Goal: Information Seeking & Learning: Learn about a topic

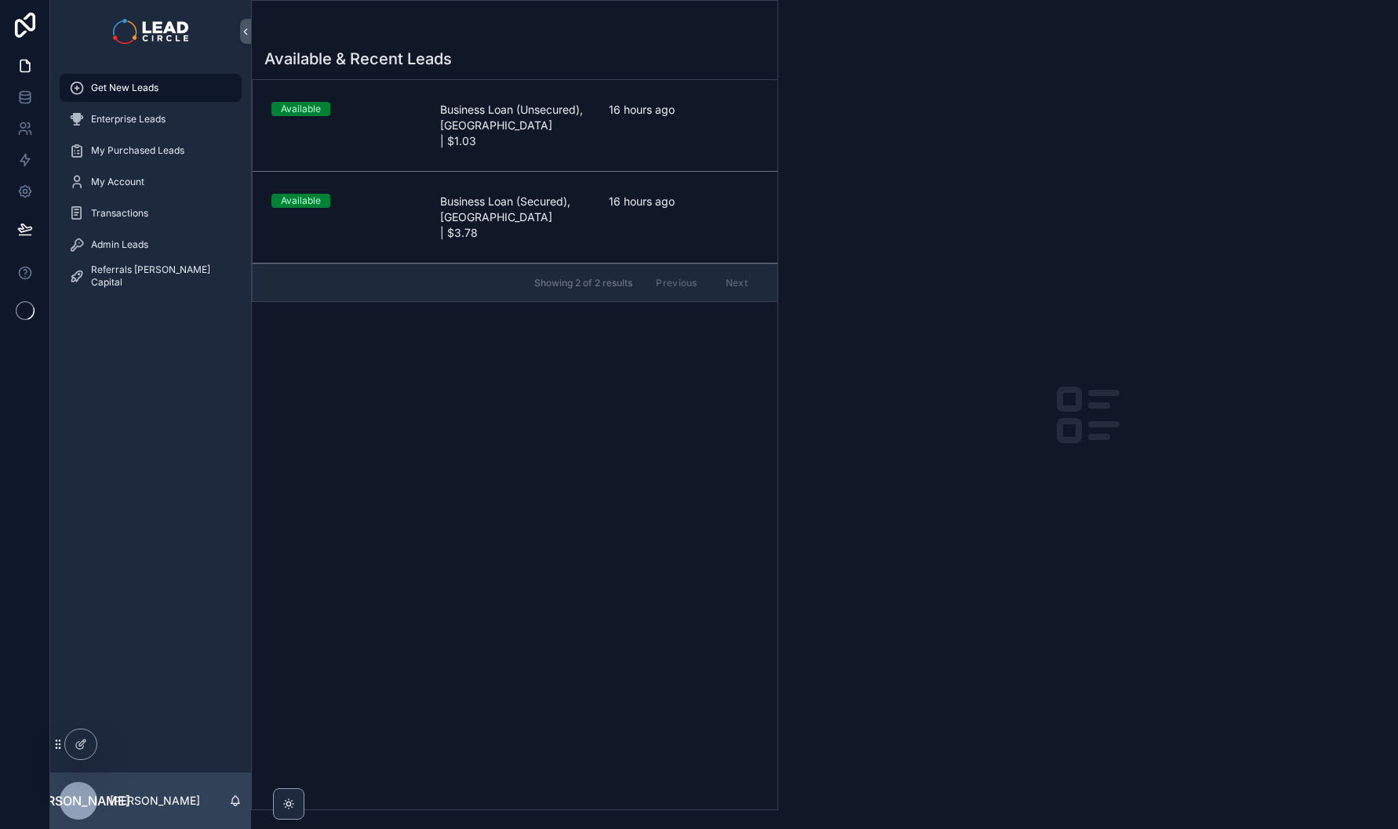
click at [582, 120] on span "Business Loan (Unsecured), [GEOGRAPHIC_DATA] | $1.03" at bounding box center [515, 125] width 150 height 47
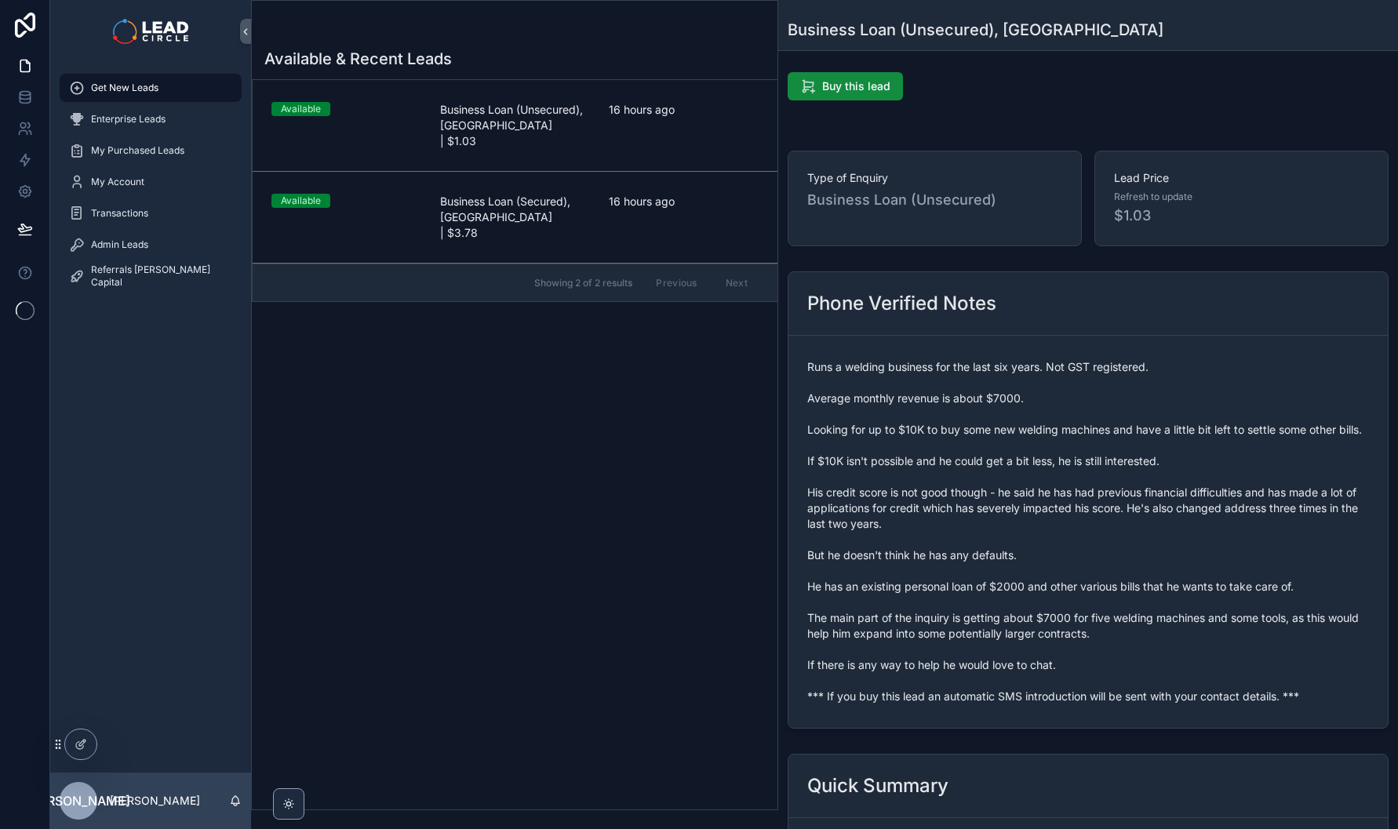
scroll to position [322, 0]
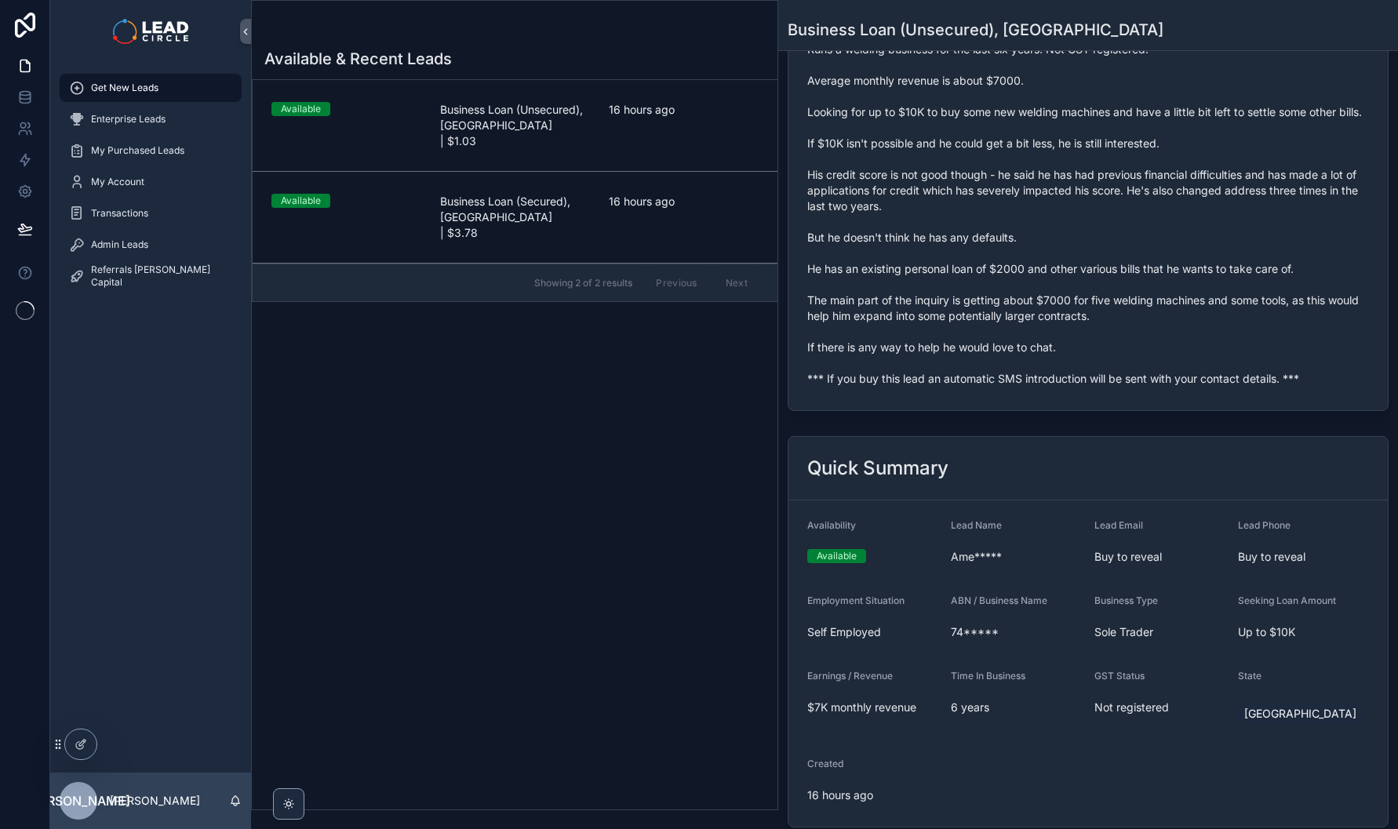
click at [989, 387] on span "Runs a welding business for the last six years. Not GST registered. Average mon…" at bounding box center [1088, 214] width 562 height 345
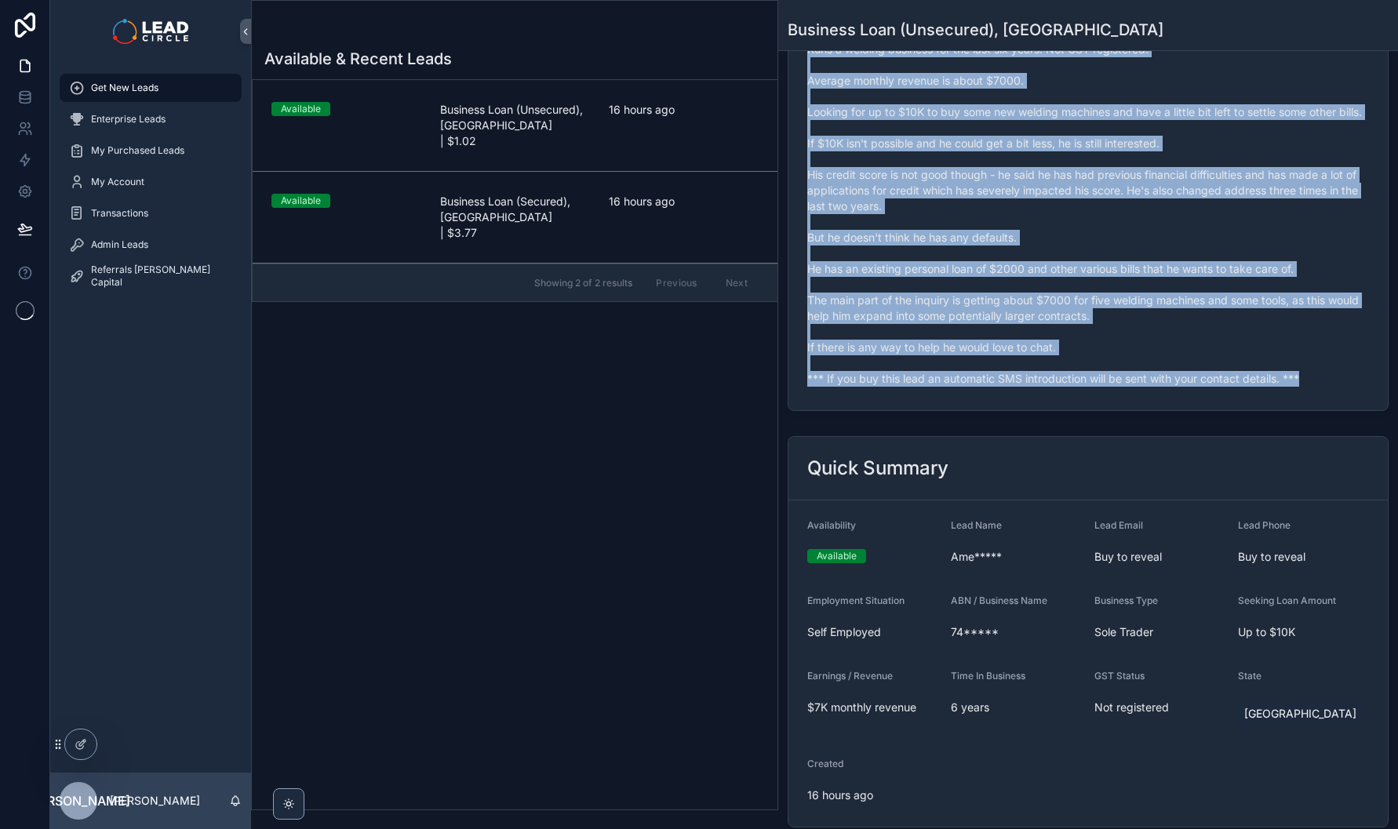
copy span "*** If you buy this lead an automatic SMS introduction will be sent with your c…"
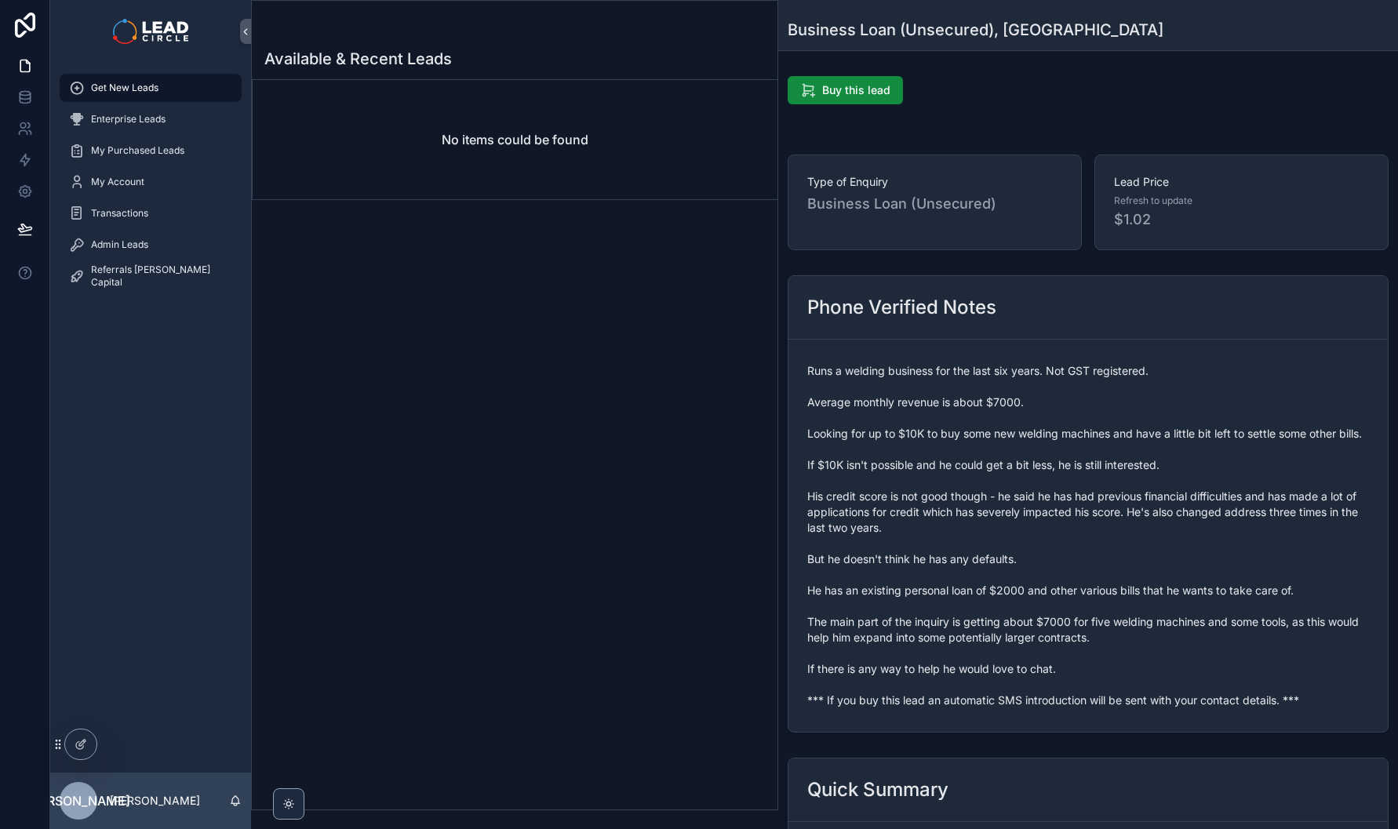
click at [182, 254] on div "Admin Leads" at bounding box center [150, 244] width 163 height 25
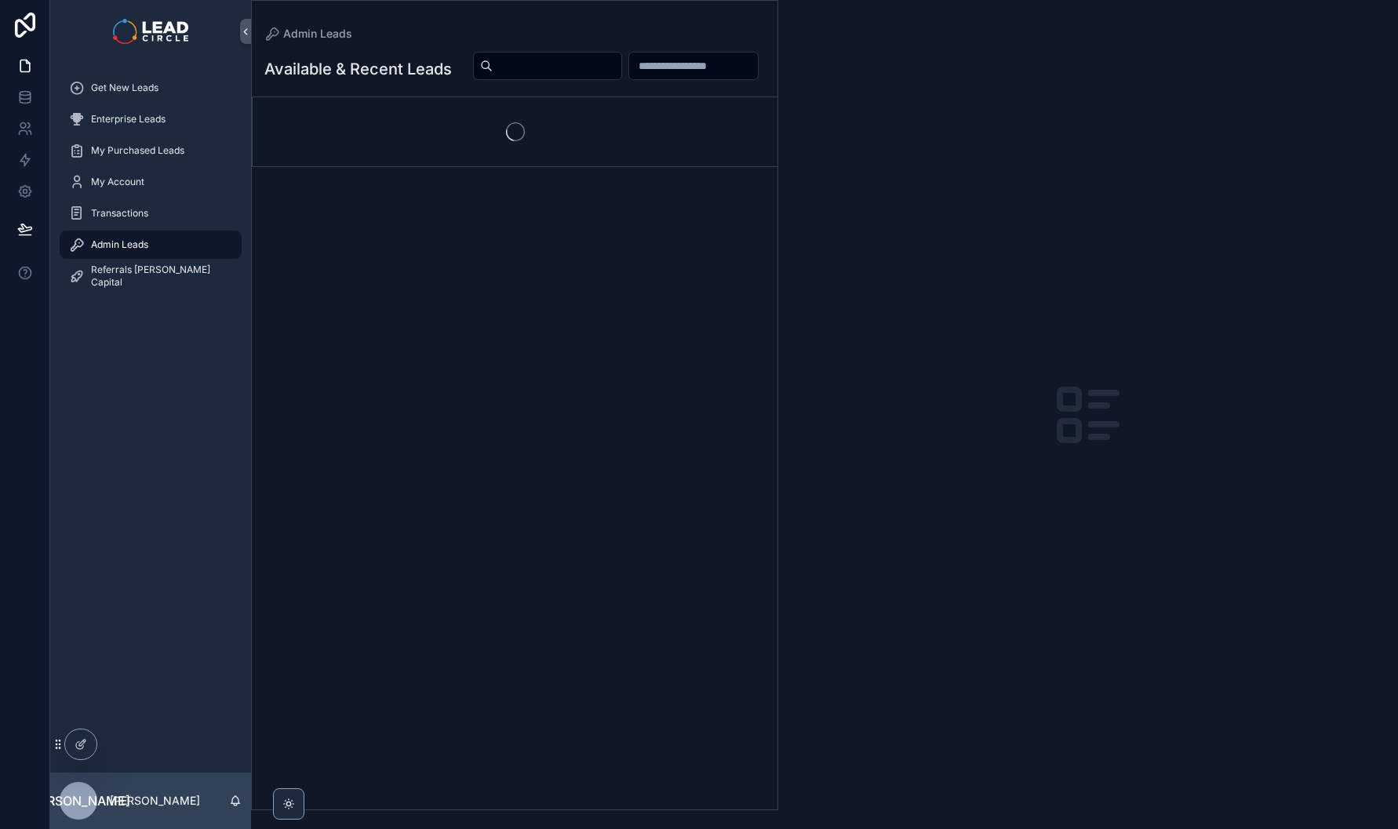
click at [622, 73] on input "scrollable content" at bounding box center [557, 66] width 129 height 22
paste input "**********"
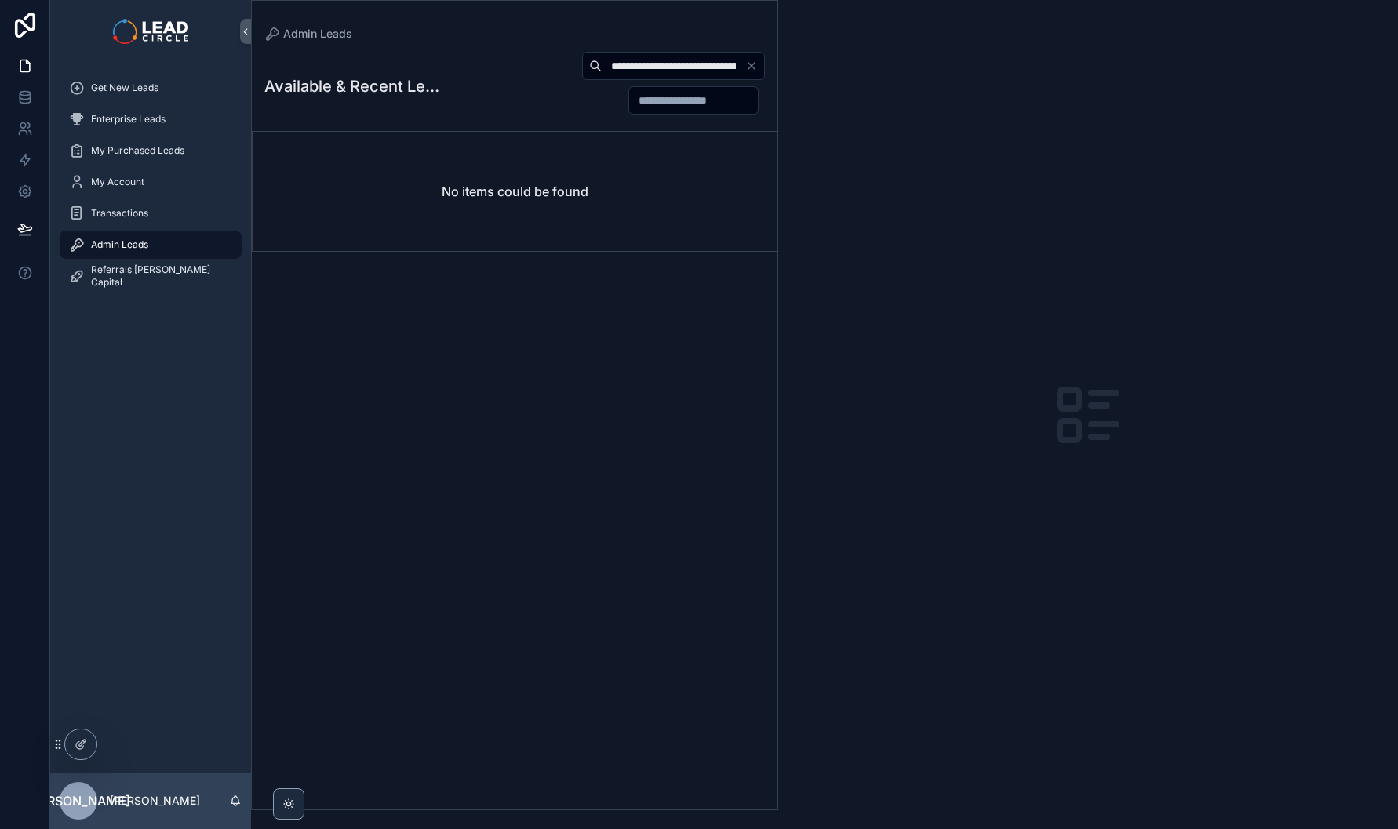
click at [723, 70] on input "**********" at bounding box center [674, 66] width 144 height 22
paste input "scrollable content"
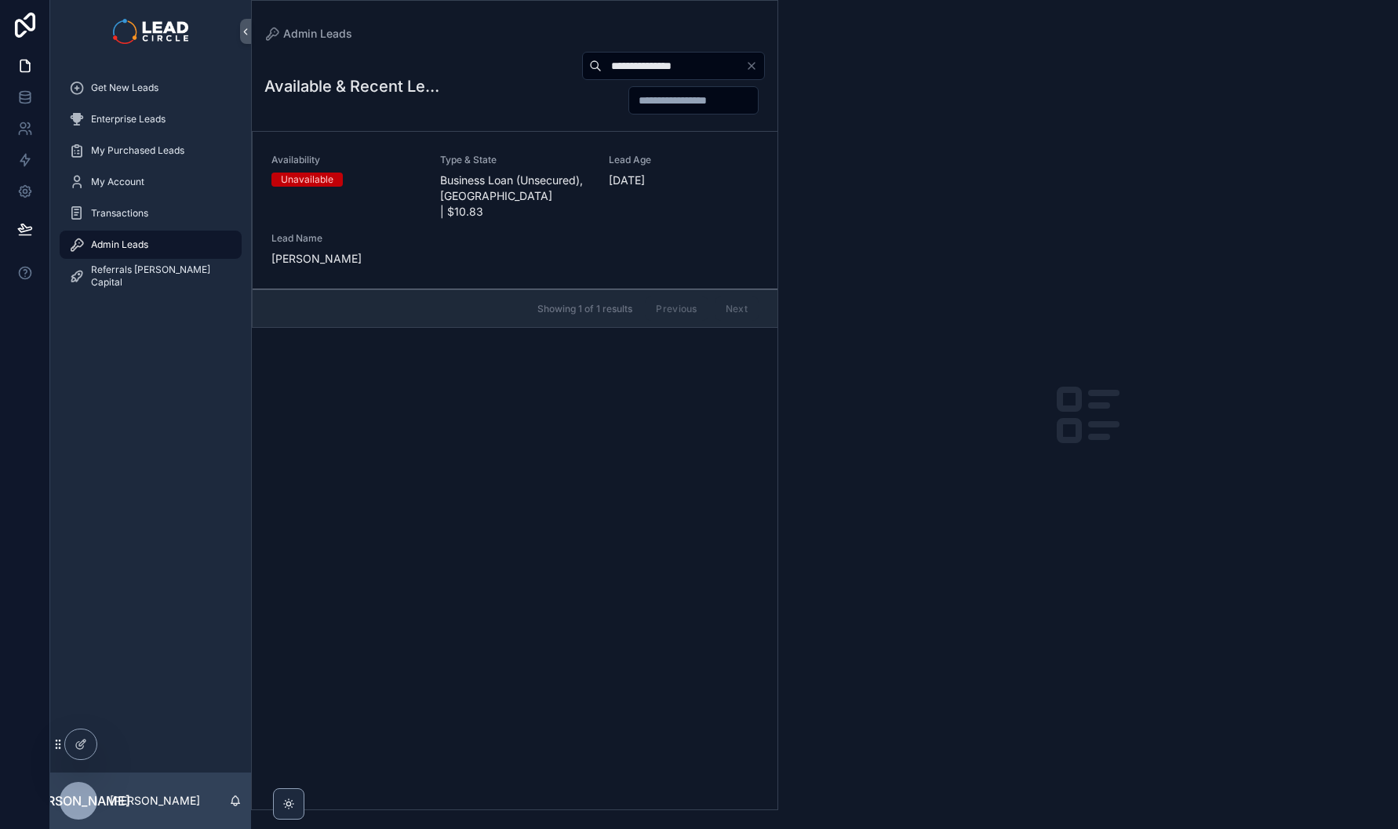
click at [519, 194] on span "Business Loan (Unsecured), [GEOGRAPHIC_DATA] | $10.83" at bounding box center [515, 196] width 150 height 47
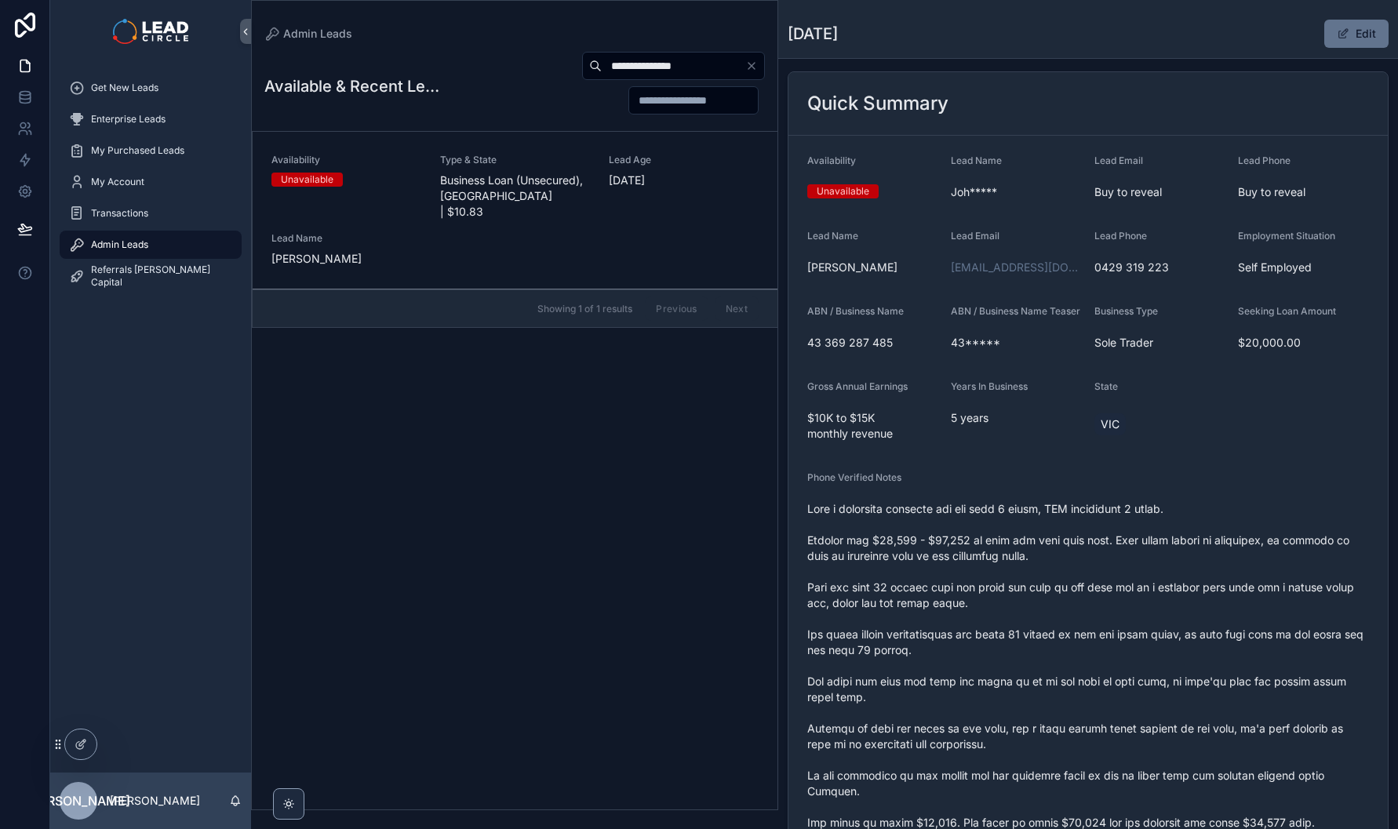
scroll to position [120, 0]
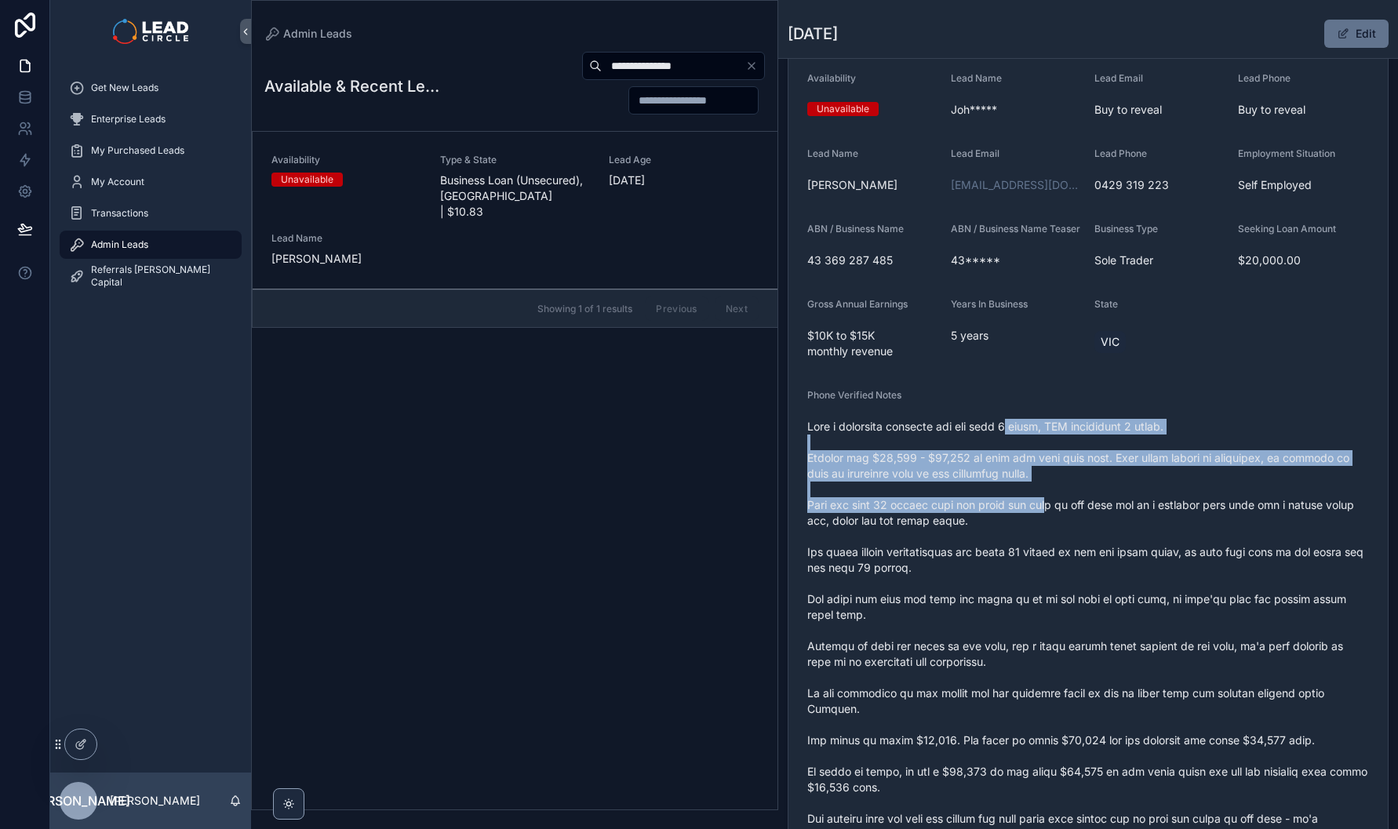
drag, startPoint x: 1014, startPoint y: 440, endPoint x: 1063, endPoint y: 532, distance: 103.9
click at [1063, 532] on span "scrollable content" at bounding box center [1088, 686] width 562 height 534
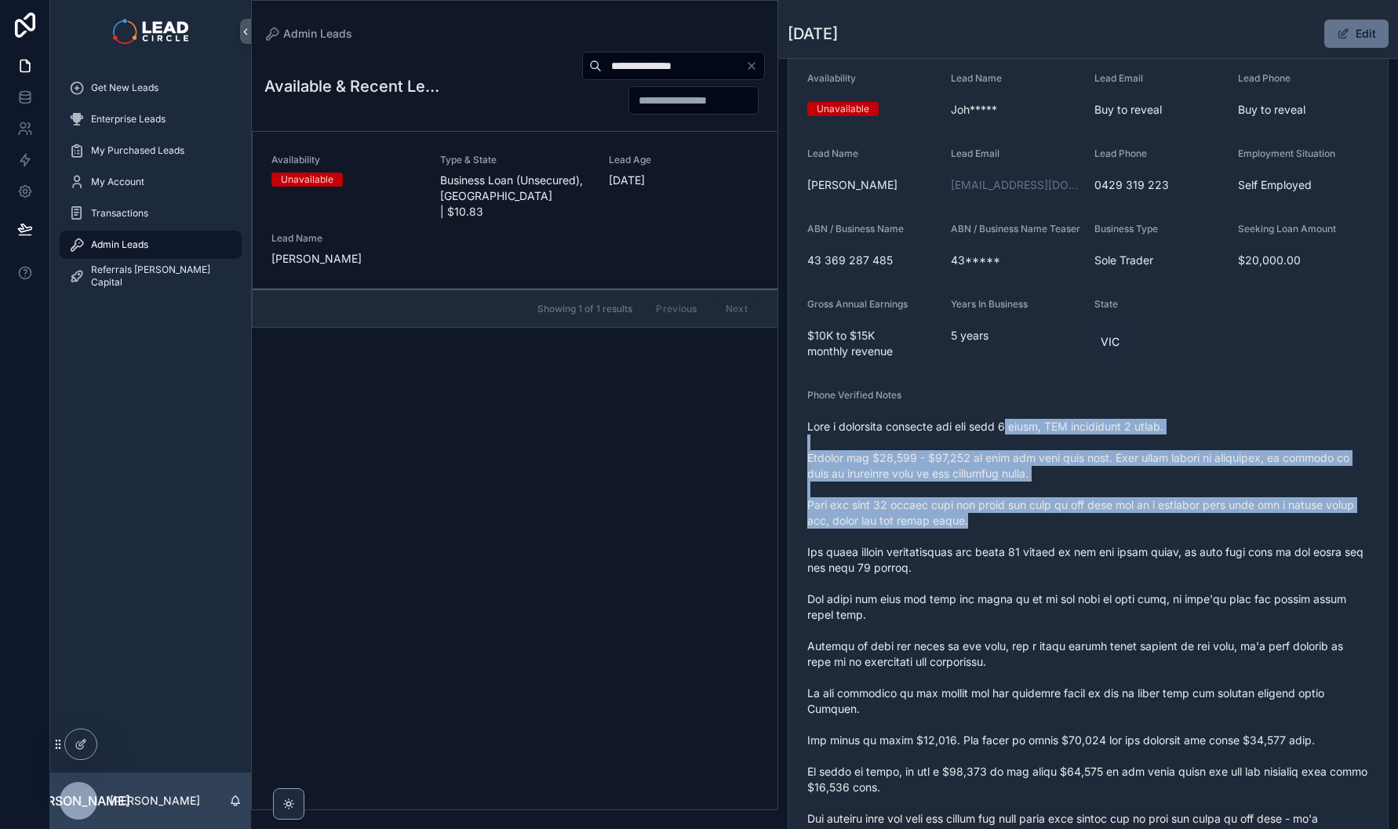
click at [1063, 532] on span "scrollable content" at bounding box center [1088, 686] width 562 height 534
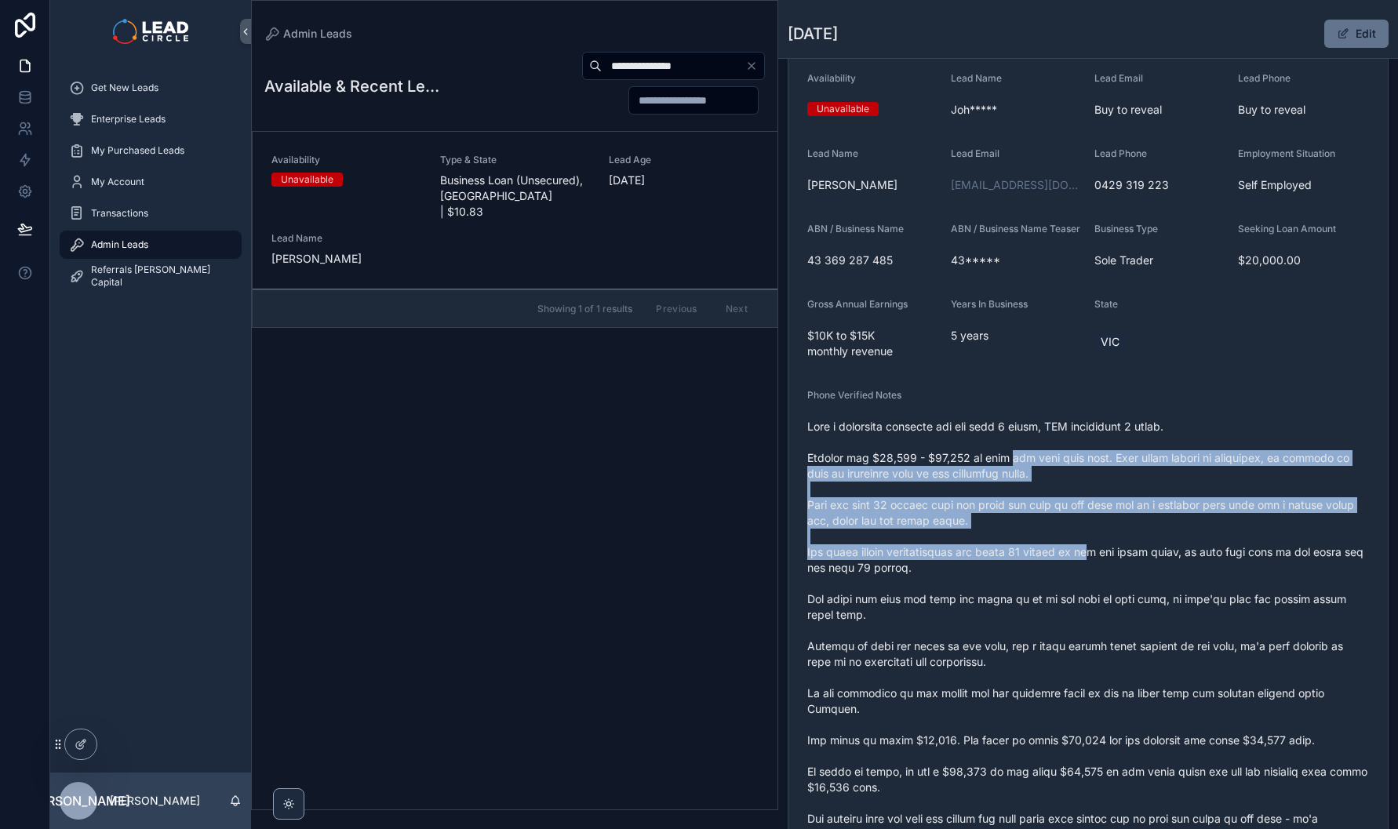
drag, startPoint x: 1099, startPoint y: 559, endPoint x: 1010, endPoint y: 469, distance: 126.5
click at [1010, 469] on span "scrollable content" at bounding box center [1088, 686] width 562 height 534
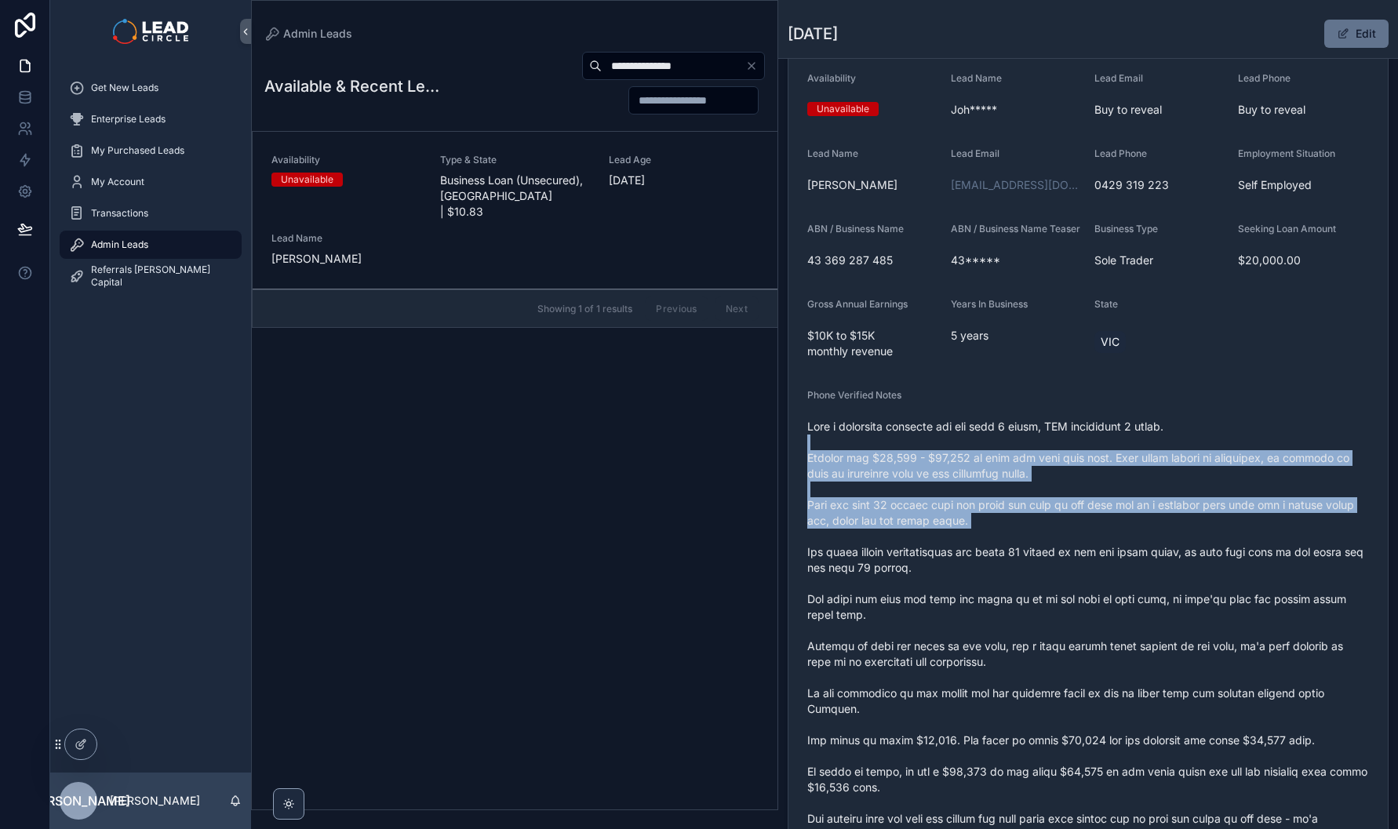
drag, startPoint x: 1012, startPoint y: 457, endPoint x: 1082, endPoint y: 557, distance: 122.1
click at [1082, 557] on span "scrollable content" at bounding box center [1088, 686] width 562 height 534
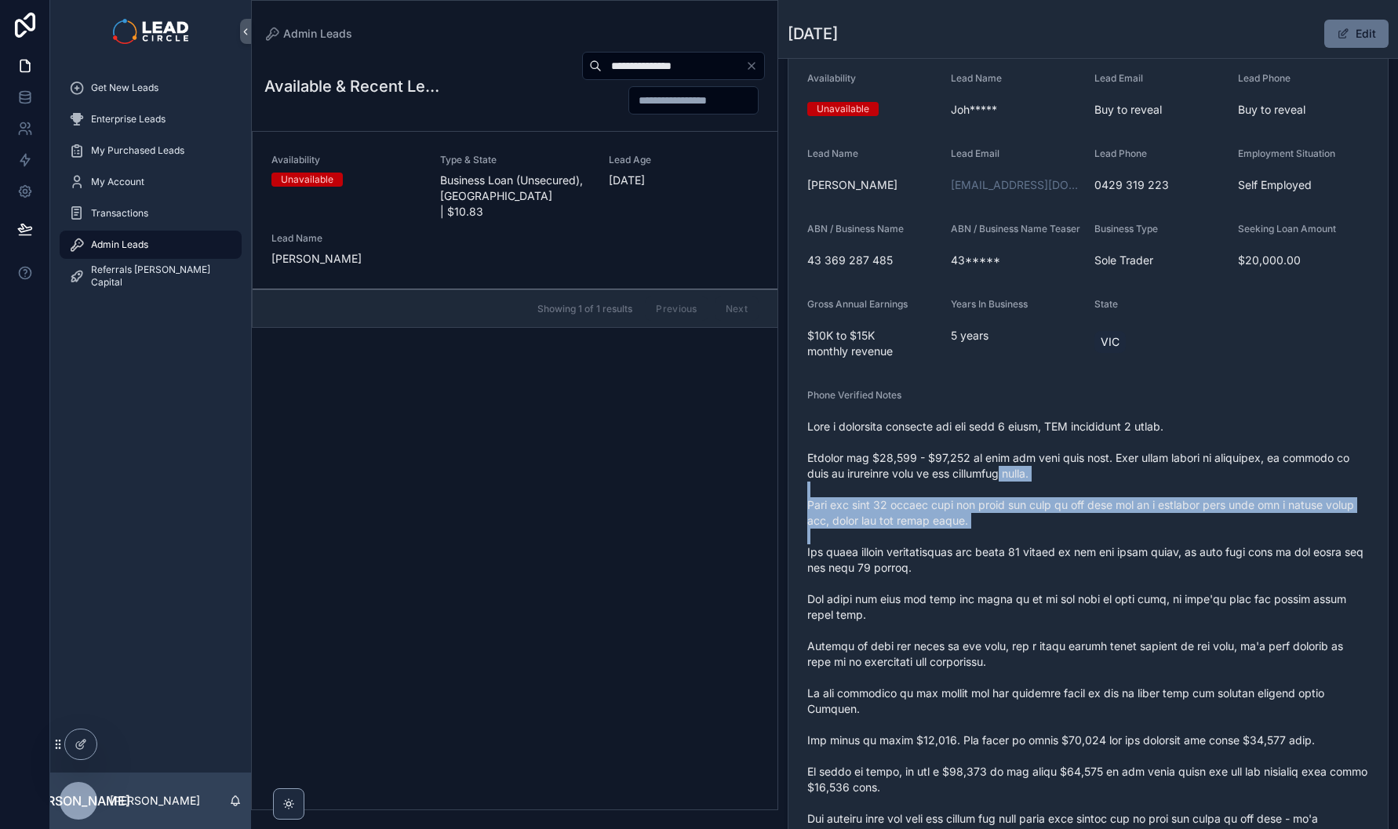
drag, startPoint x: 1083, startPoint y: 555, endPoint x: 993, endPoint y: 465, distance: 127.6
click at [993, 465] on span "scrollable content" at bounding box center [1088, 686] width 562 height 534
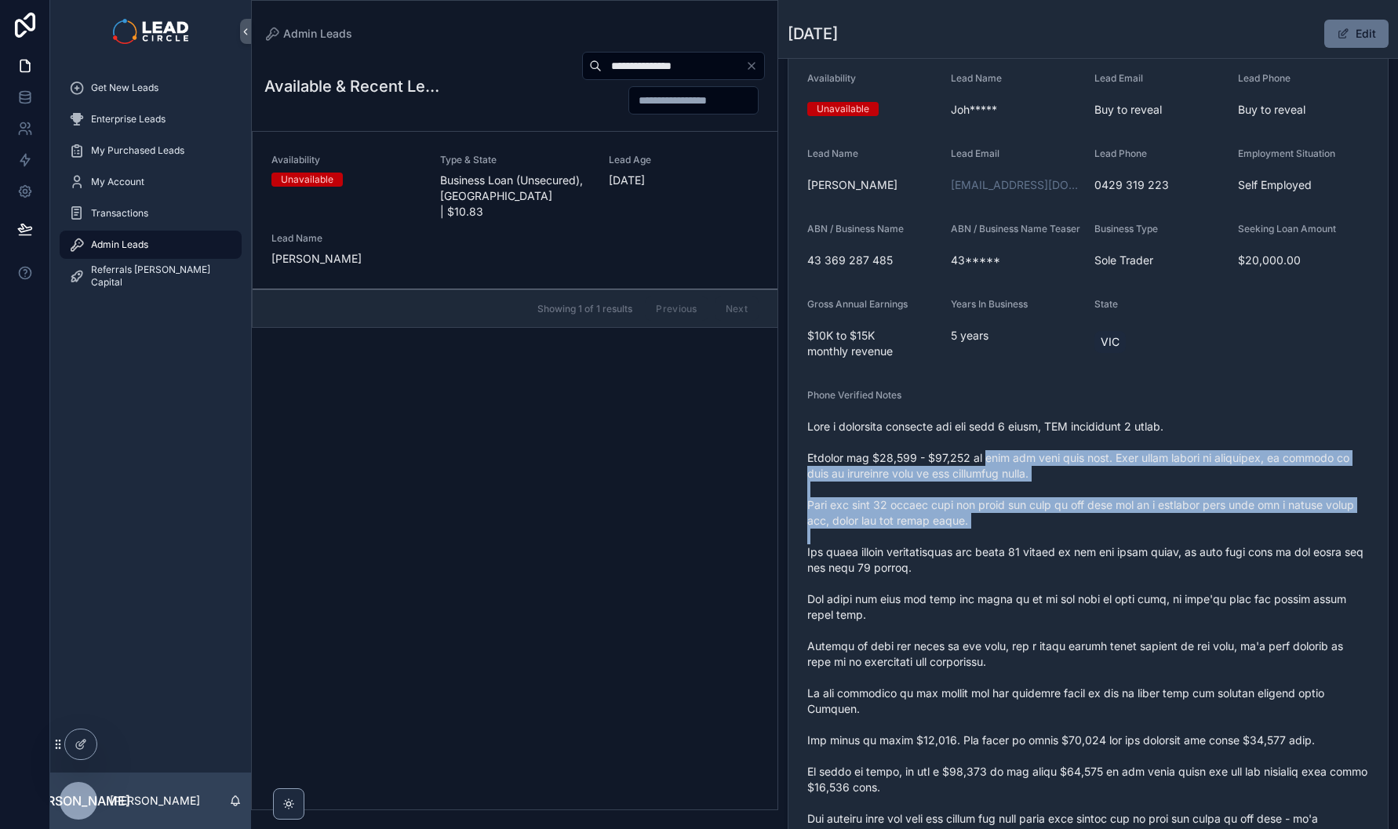
click at [993, 465] on span "scrollable content" at bounding box center [1088, 686] width 562 height 534
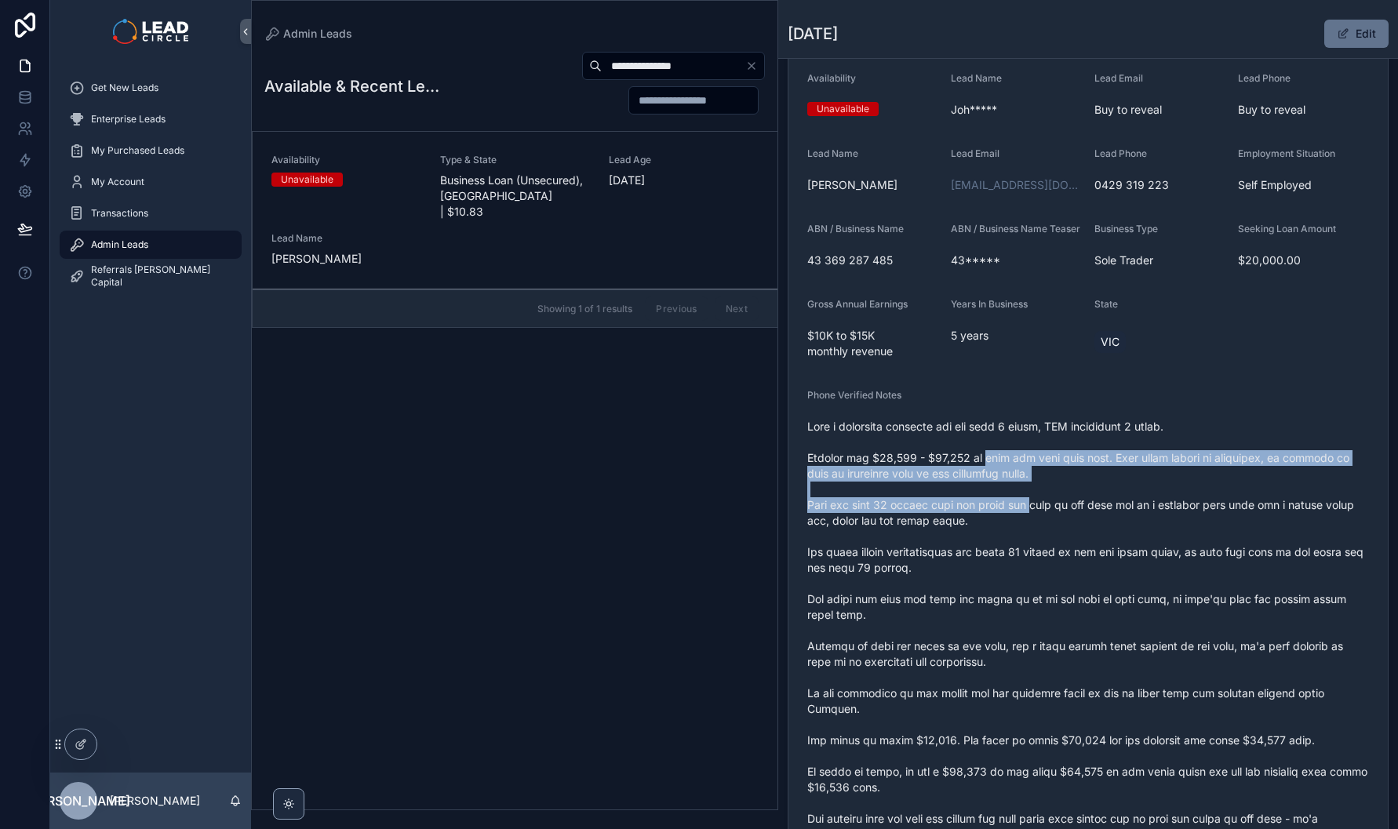
drag, startPoint x: 993, startPoint y: 465, endPoint x: 1031, endPoint y: 521, distance: 68.3
click at [1031, 521] on span "scrollable content" at bounding box center [1088, 686] width 562 height 534
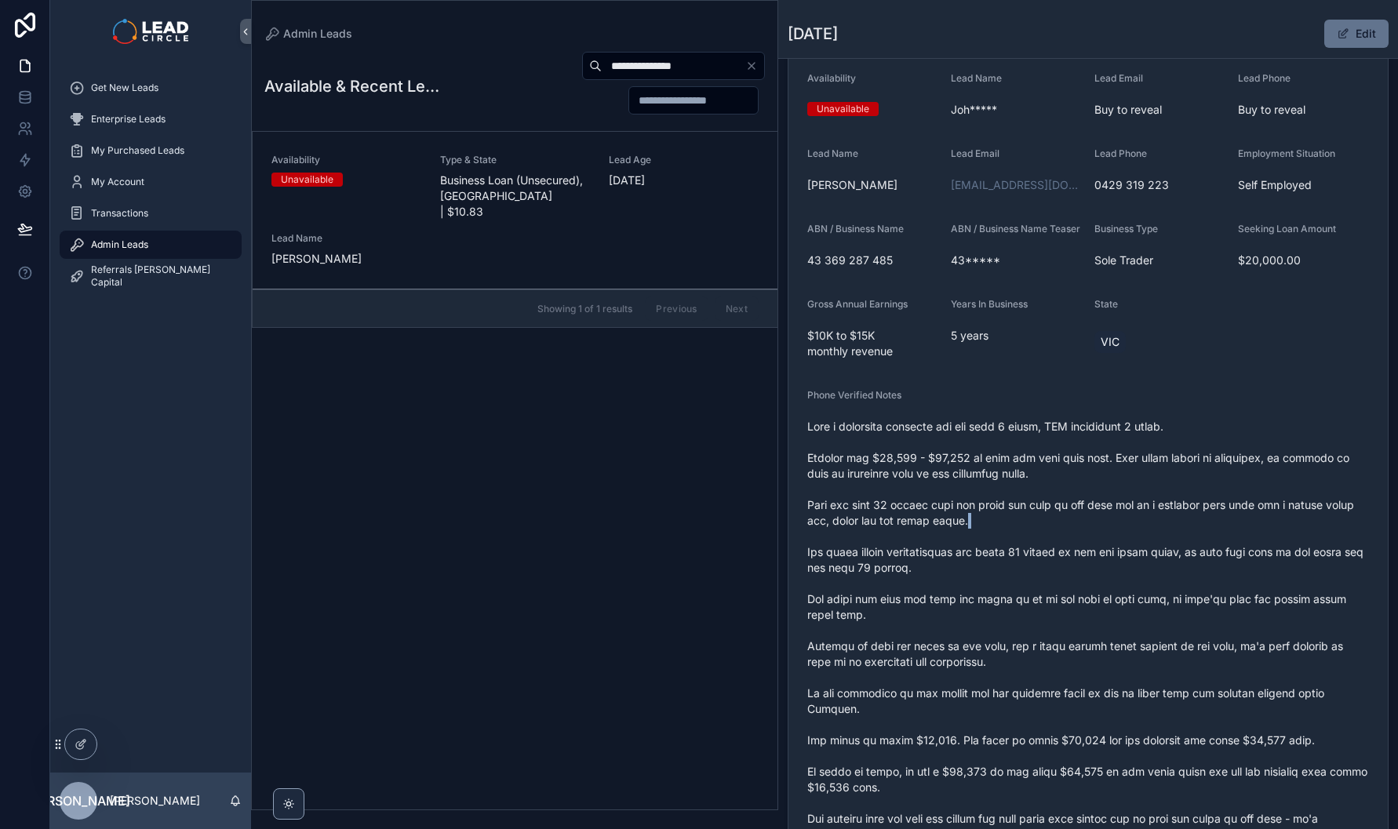
drag, startPoint x: 1084, startPoint y: 555, endPoint x: 967, endPoint y: 494, distance: 131.6
click at [971, 495] on span "scrollable content" at bounding box center [1088, 686] width 562 height 534
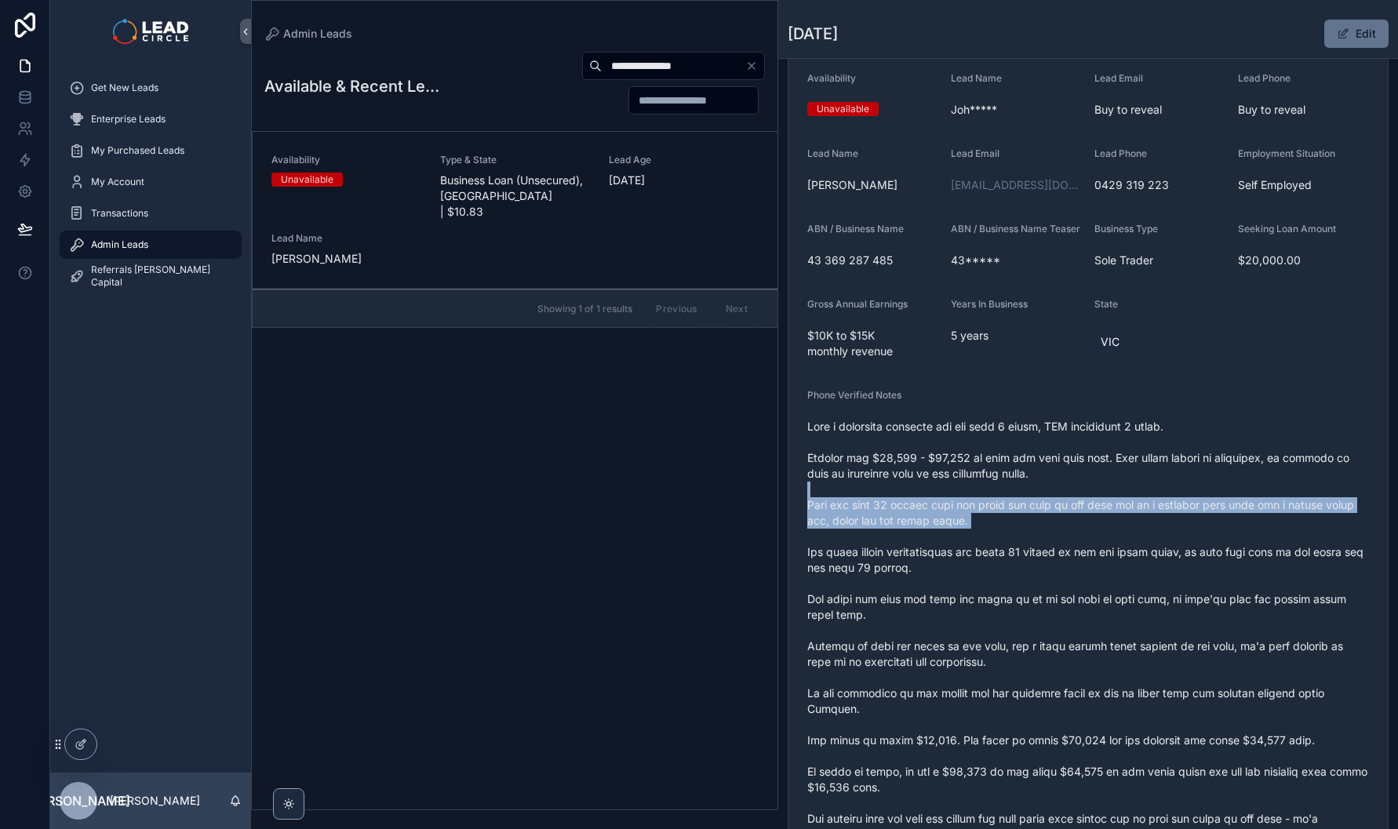
click at [967, 494] on span "scrollable content" at bounding box center [1088, 686] width 562 height 534
drag, startPoint x: 967, startPoint y: 494, endPoint x: 1063, endPoint y: 541, distance: 107.4
click at [1063, 541] on span "scrollable content" at bounding box center [1088, 686] width 562 height 534
click at [1076, 544] on span "scrollable content" at bounding box center [1088, 686] width 562 height 534
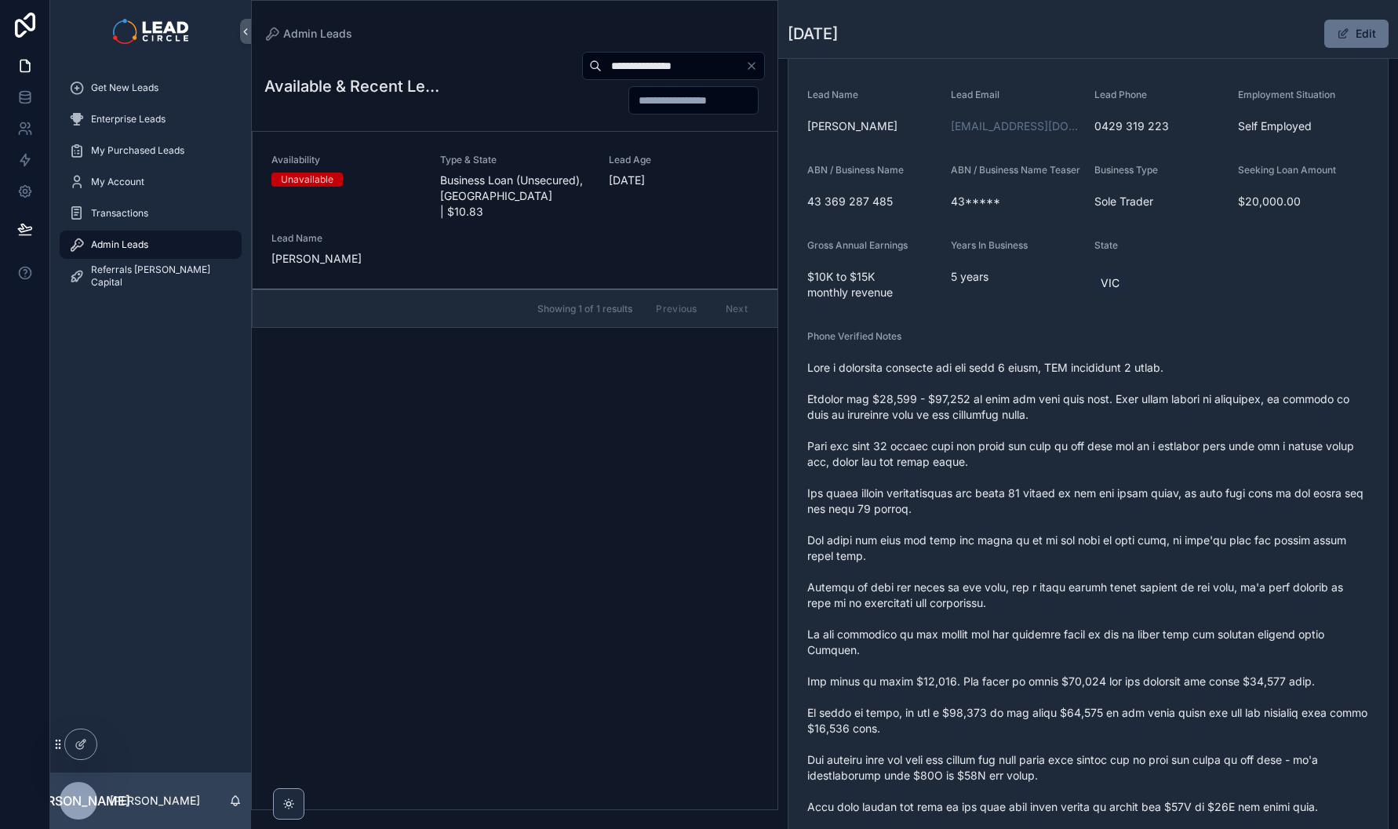
scroll to position [243, 0]
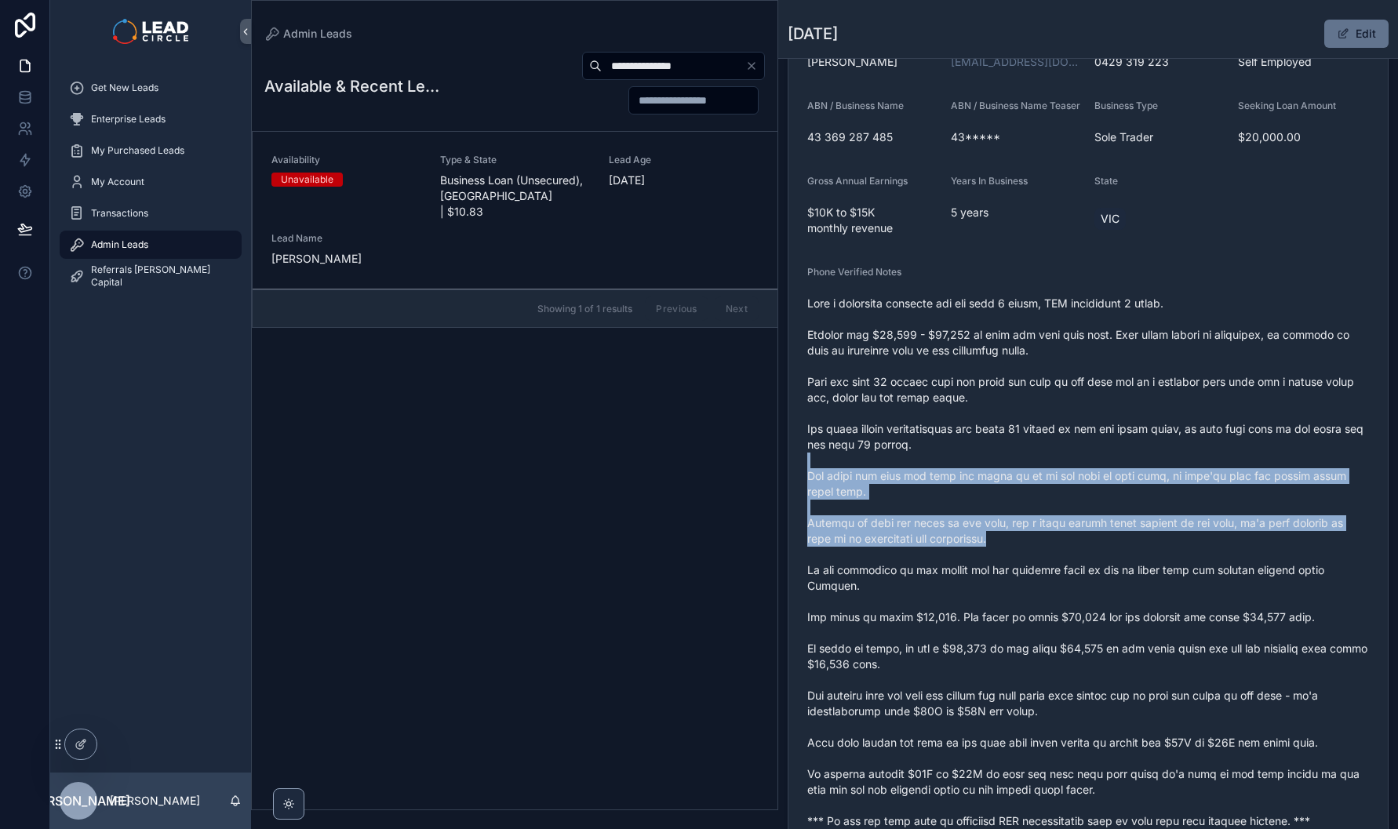
drag, startPoint x: 1043, startPoint y: 476, endPoint x: 1084, endPoint y: 563, distance: 96.5
click at [1084, 562] on span "scrollable content" at bounding box center [1088, 563] width 562 height 534
click at [1084, 563] on span "scrollable content" at bounding box center [1088, 563] width 562 height 534
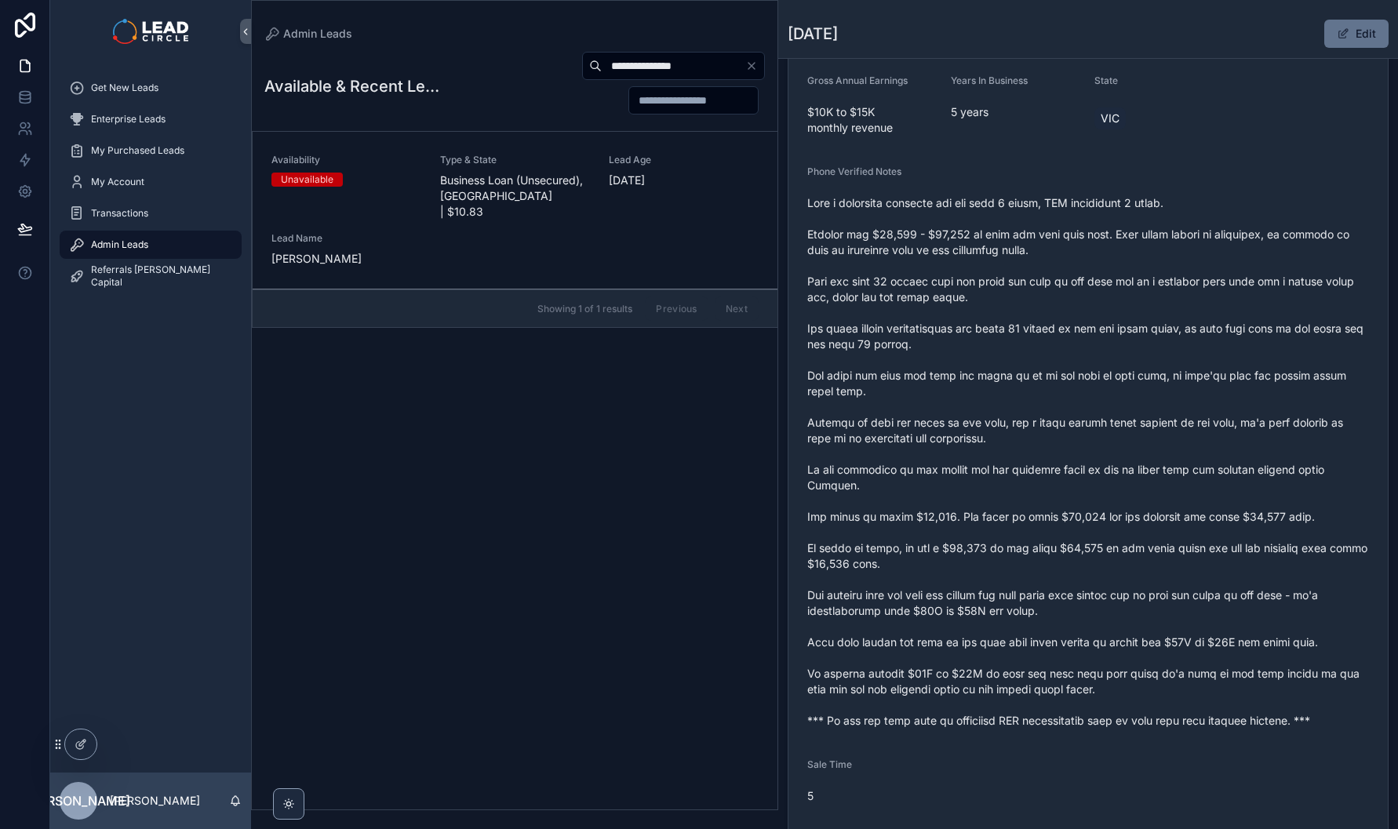
scroll to position [381, 0]
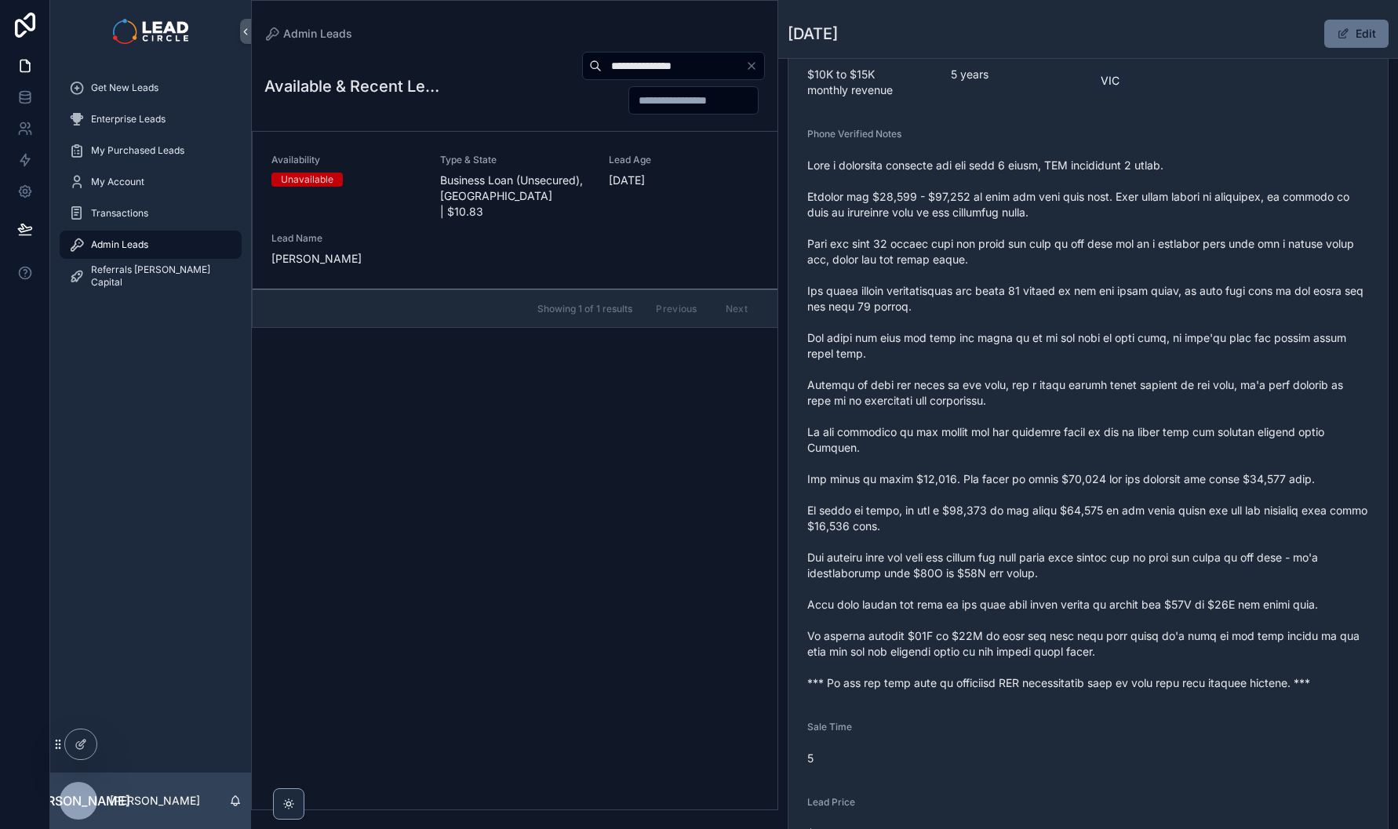
click at [702, 56] on input "**********" at bounding box center [674, 66] width 144 height 22
paste input "scrollable content"
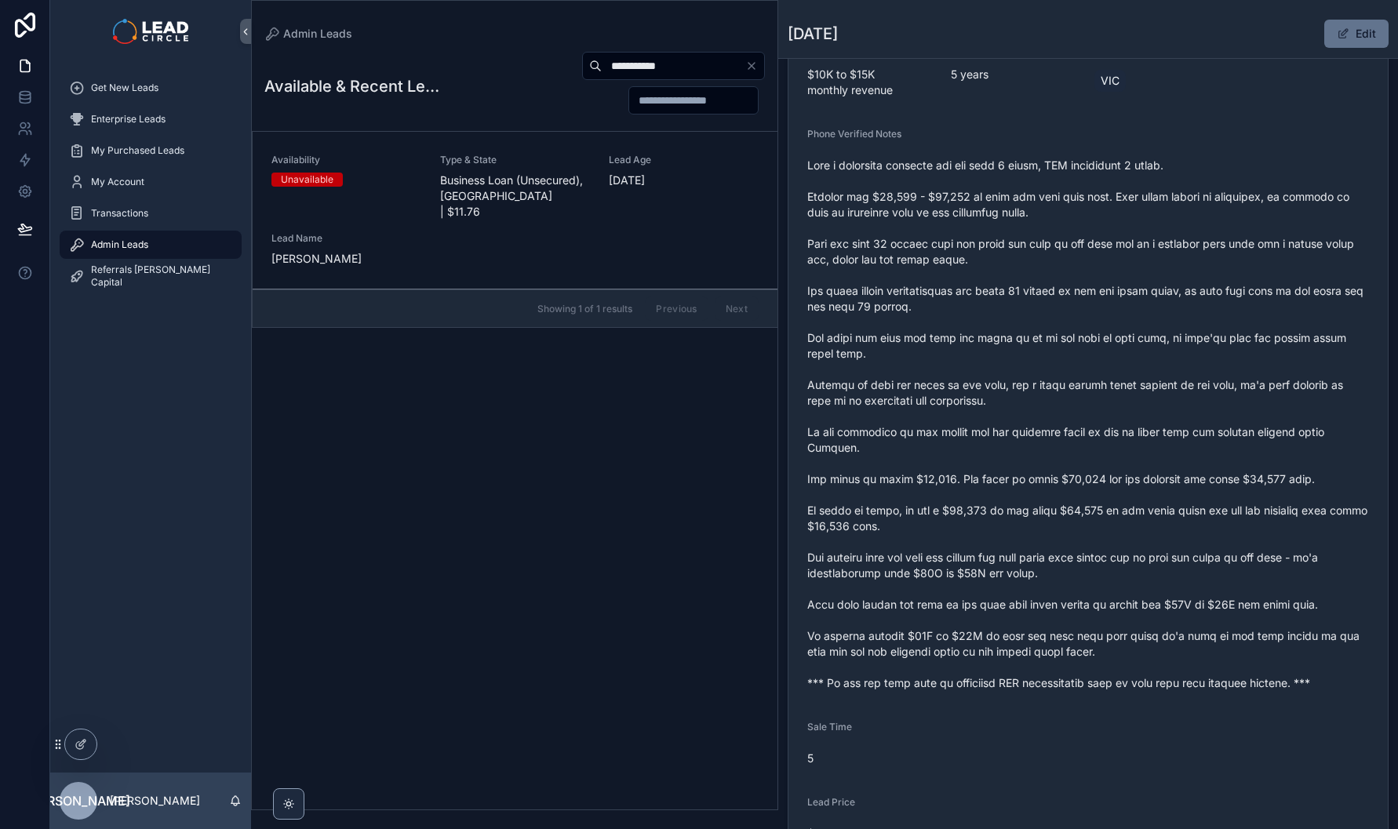
click at [645, 189] on div "Lead Age [DEMOGRAPHIC_DATA][DATE]" at bounding box center [684, 187] width 150 height 66
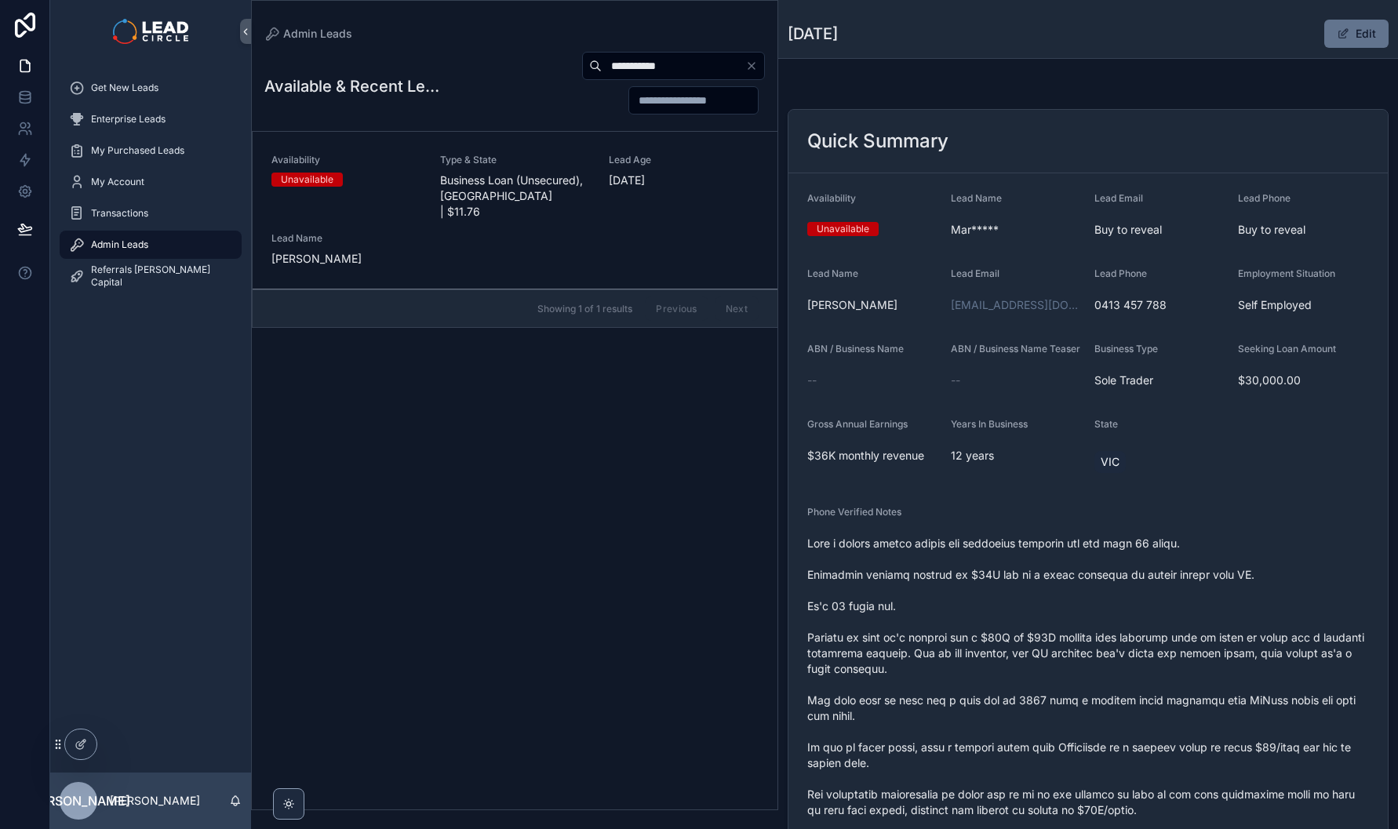
scroll to position [311, 0]
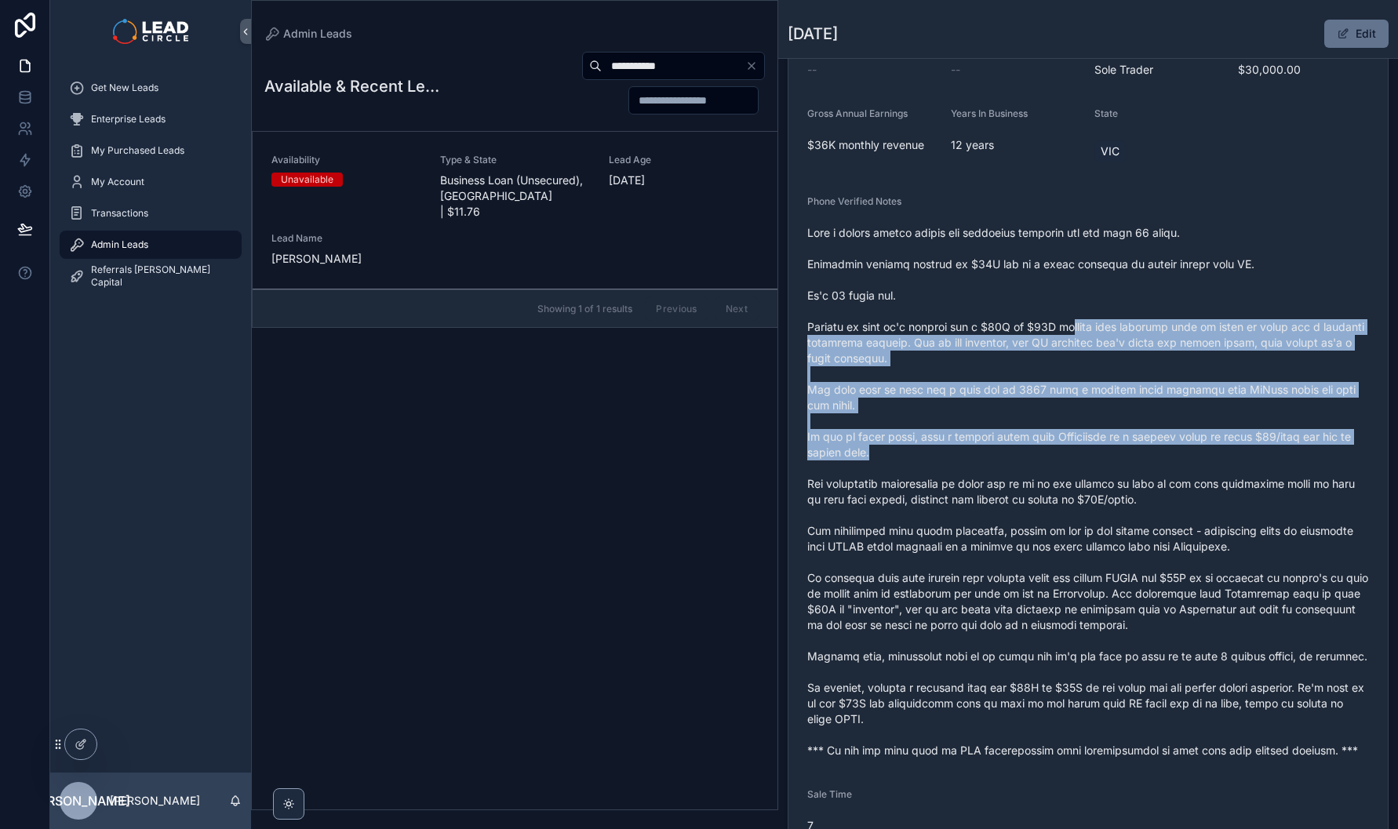
drag, startPoint x: 1071, startPoint y: 339, endPoint x: 1148, endPoint y: 526, distance: 202.0
click at [1145, 523] on span "scrollable content" at bounding box center [1088, 492] width 562 height 534
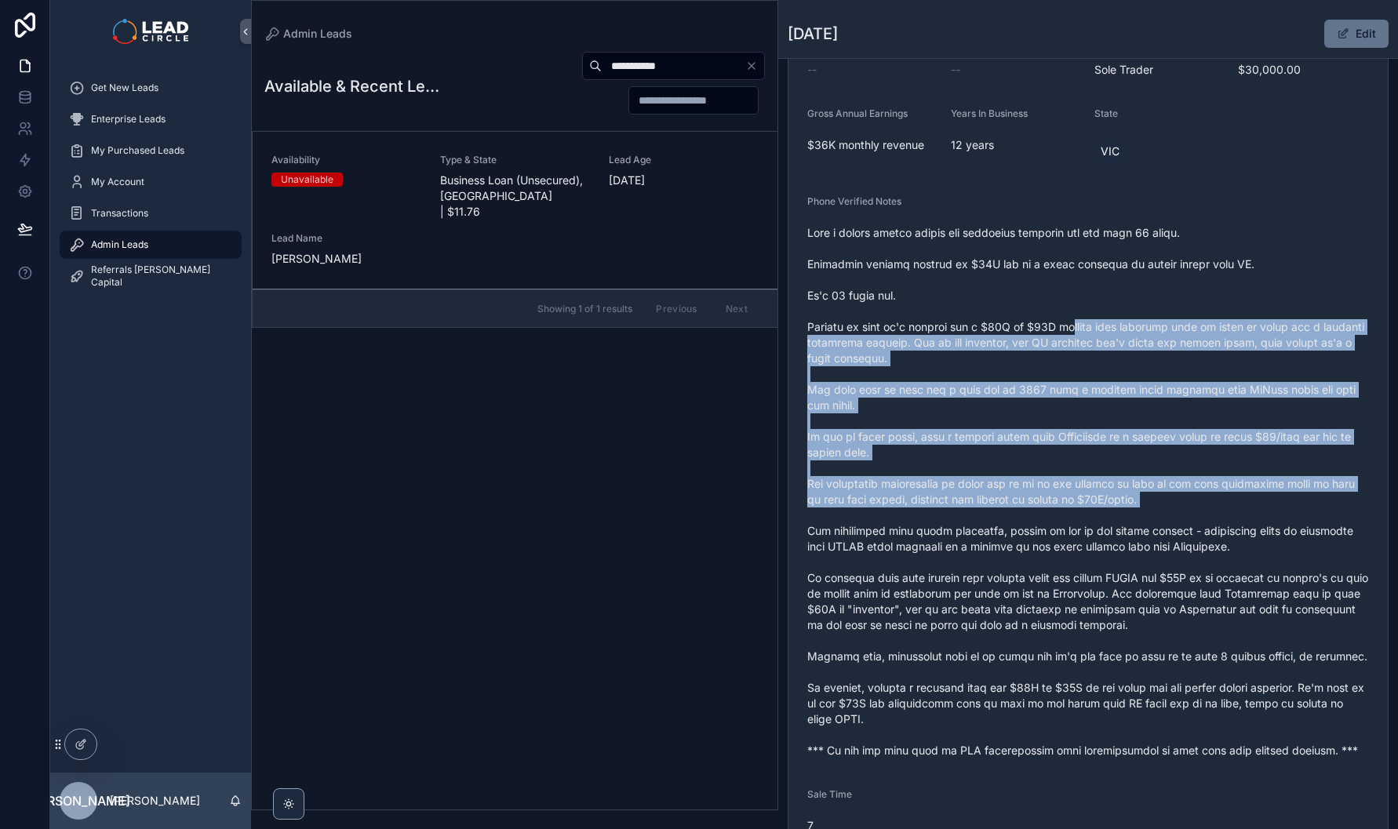
click at [1150, 528] on span "scrollable content" at bounding box center [1088, 492] width 562 height 534
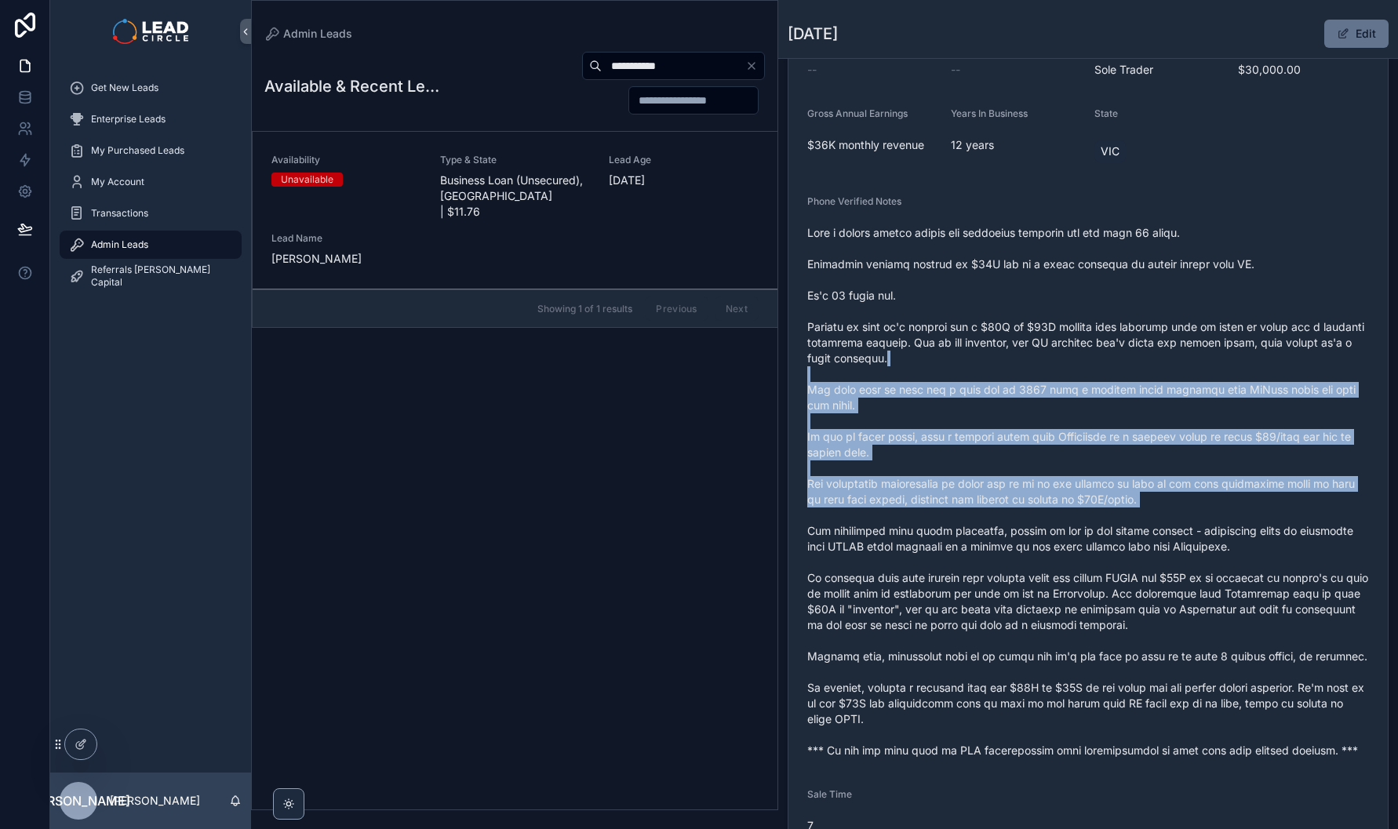
drag, startPoint x: 1135, startPoint y: 472, endPoint x: 1092, endPoint y: 354, distance: 125.4
click at [1092, 355] on span "scrollable content" at bounding box center [1088, 492] width 562 height 534
click at [1092, 354] on span "scrollable content" at bounding box center [1088, 492] width 562 height 534
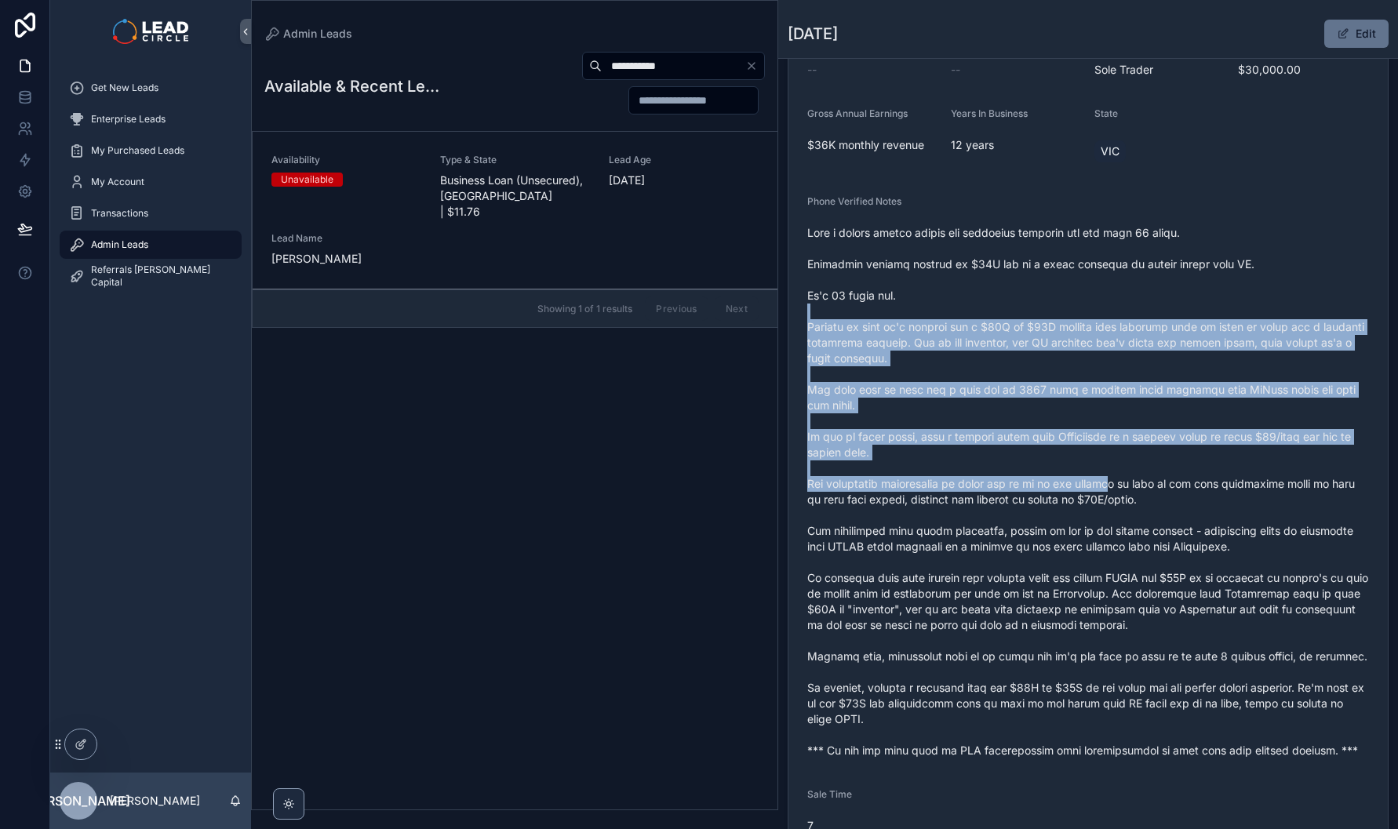
drag, startPoint x: 1086, startPoint y: 321, endPoint x: 1129, endPoint y: 503, distance: 187.1
click at [1129, 503] on span "scrollable content" at bounding box center [1088, 492] width 562 height 534
drag, startPoint x: 1129, startPoint y: 503, endPoint x: 1077, endPoint y: 341, distance: 170.5
click at [1077, 341] on span "scrollable content" at bounding box center [1088, 492] width 562 height 534
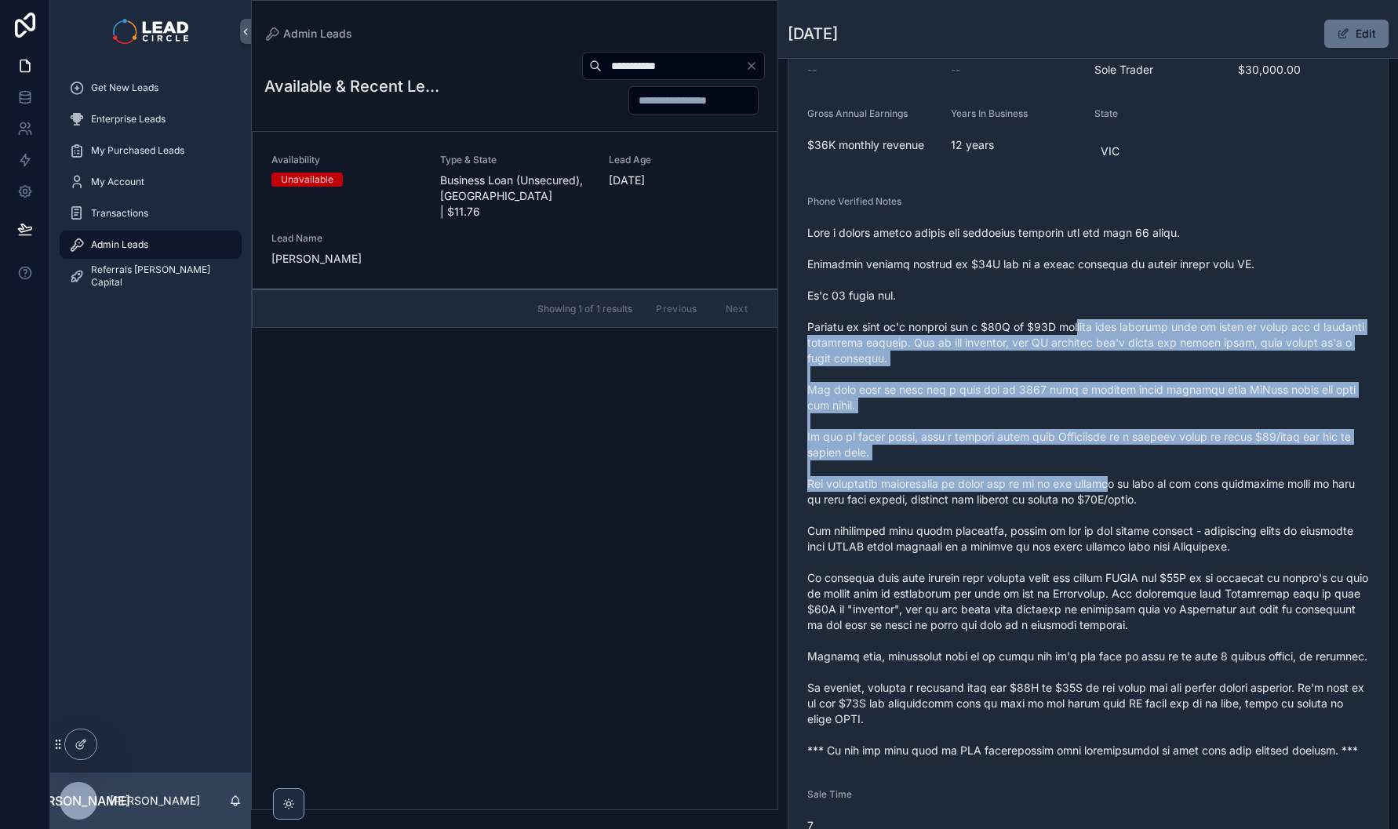
click at [1077, 341] on span "scrollable content" at bounding box center [1088, 492] width 562 height 534
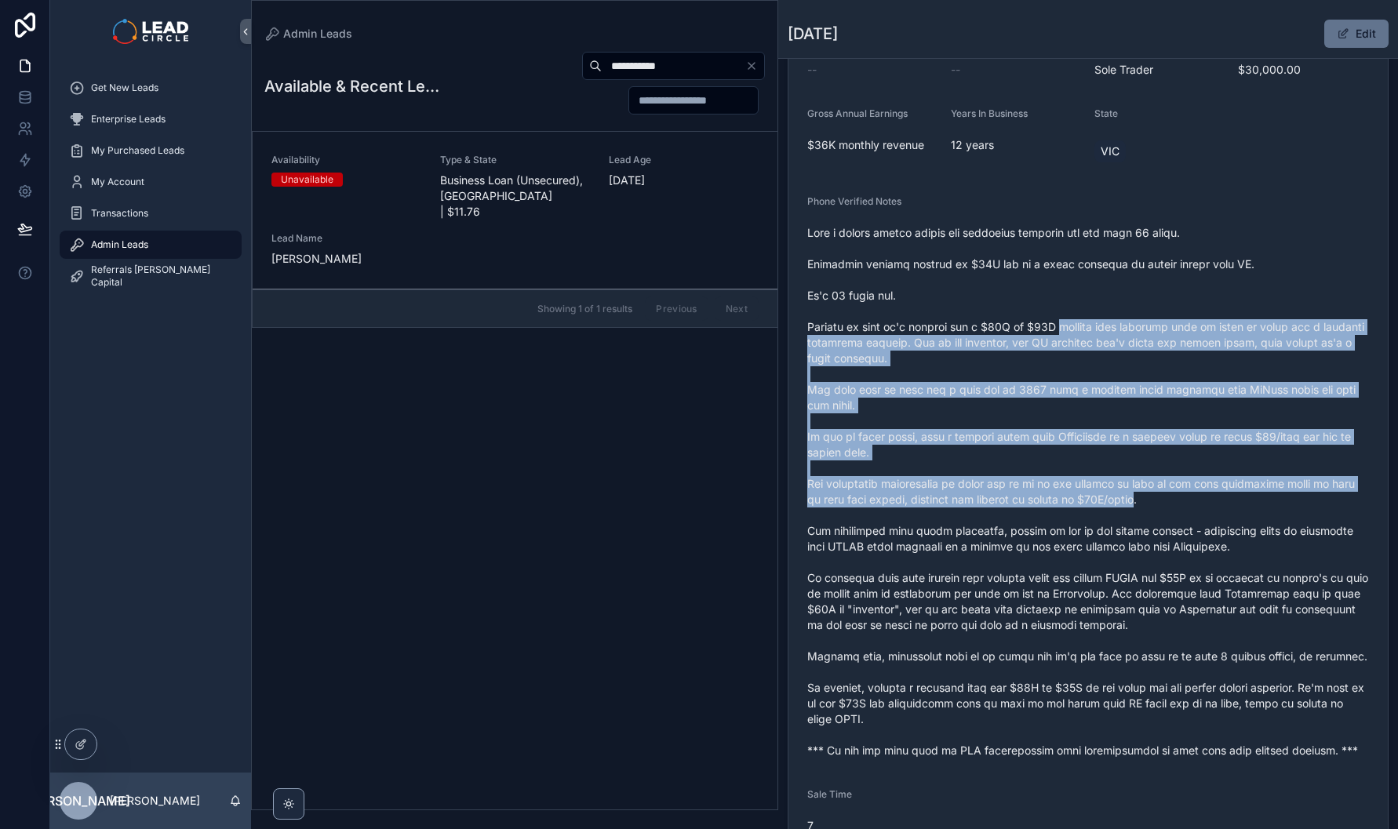
drag, startPoint x: 1077, startPoint y: 341, endPoint x: 1125, endPoint y: 521, distance: 186.5
click at [1125, 520] on span "scrollable content" at bounding box center [1088, 492] width 562 height 534
click at [1125, 521] on span "scrollable content" at bounding box center [1088, 492] width 562 height 534
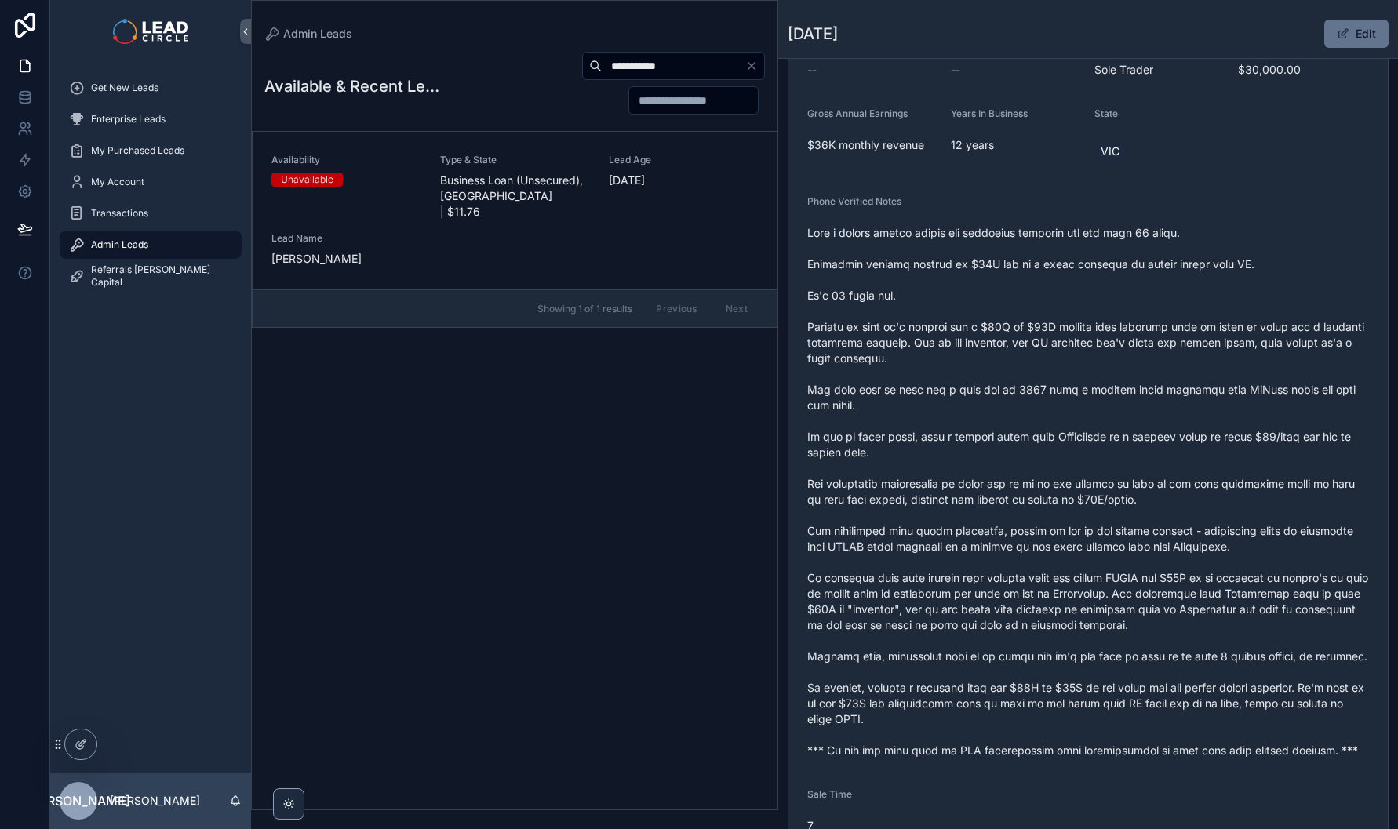
click at [668, 57] on input "**********" at bounding box center [674, 66] width 144 height 22
paste input "scrollable content"
click at [597, 169] on div "Availability Unavailable Type & State Business Loan (Unsecured), [GEOGRAPHIC_DA…" at bounding box center [515, 210] width 487 height 113
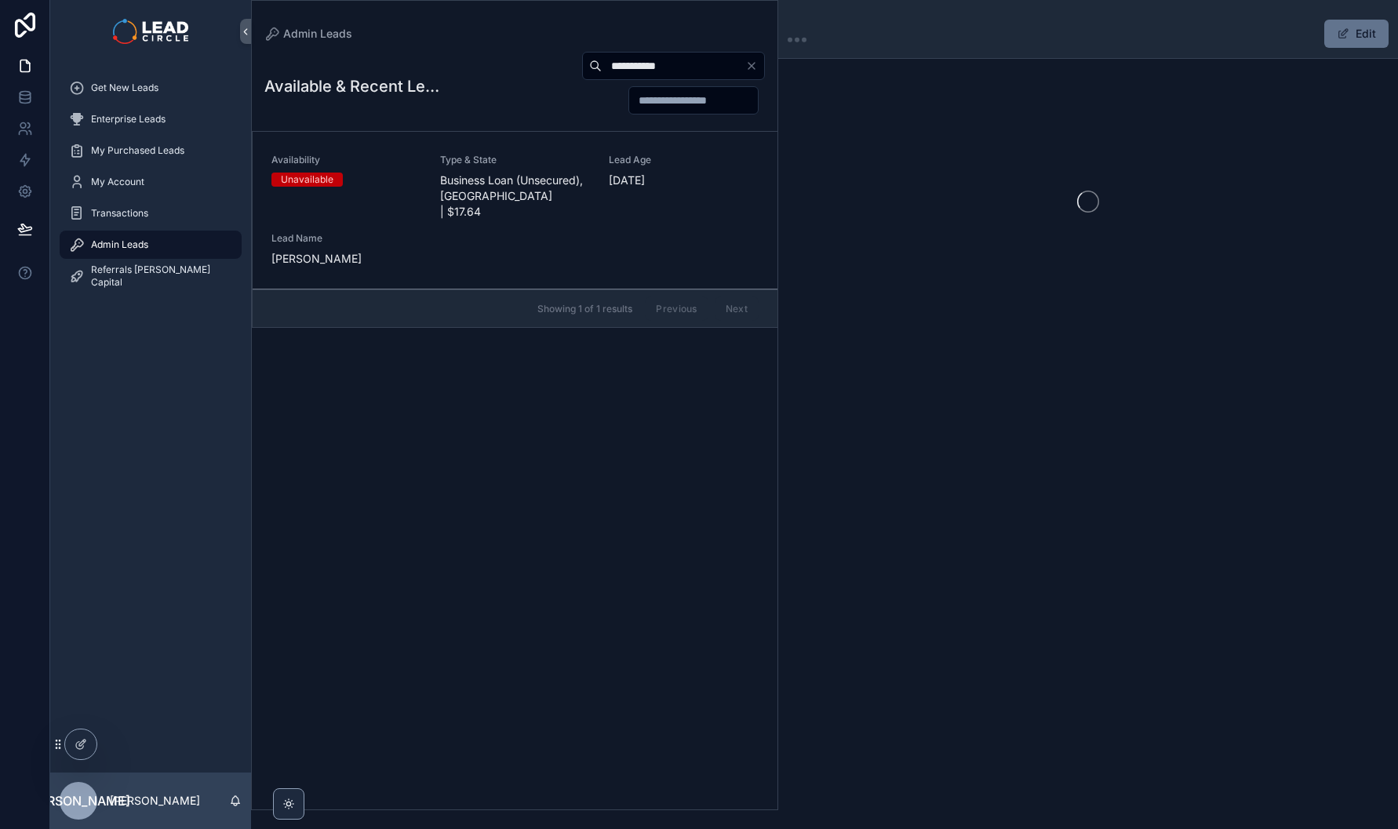
click at [597, 169] on div "Availability Unavailable Type & State Business Loan (Unsecured), [GEOGRAPHIC_DA…" at bounding box center [515, 210] width 487 height 113
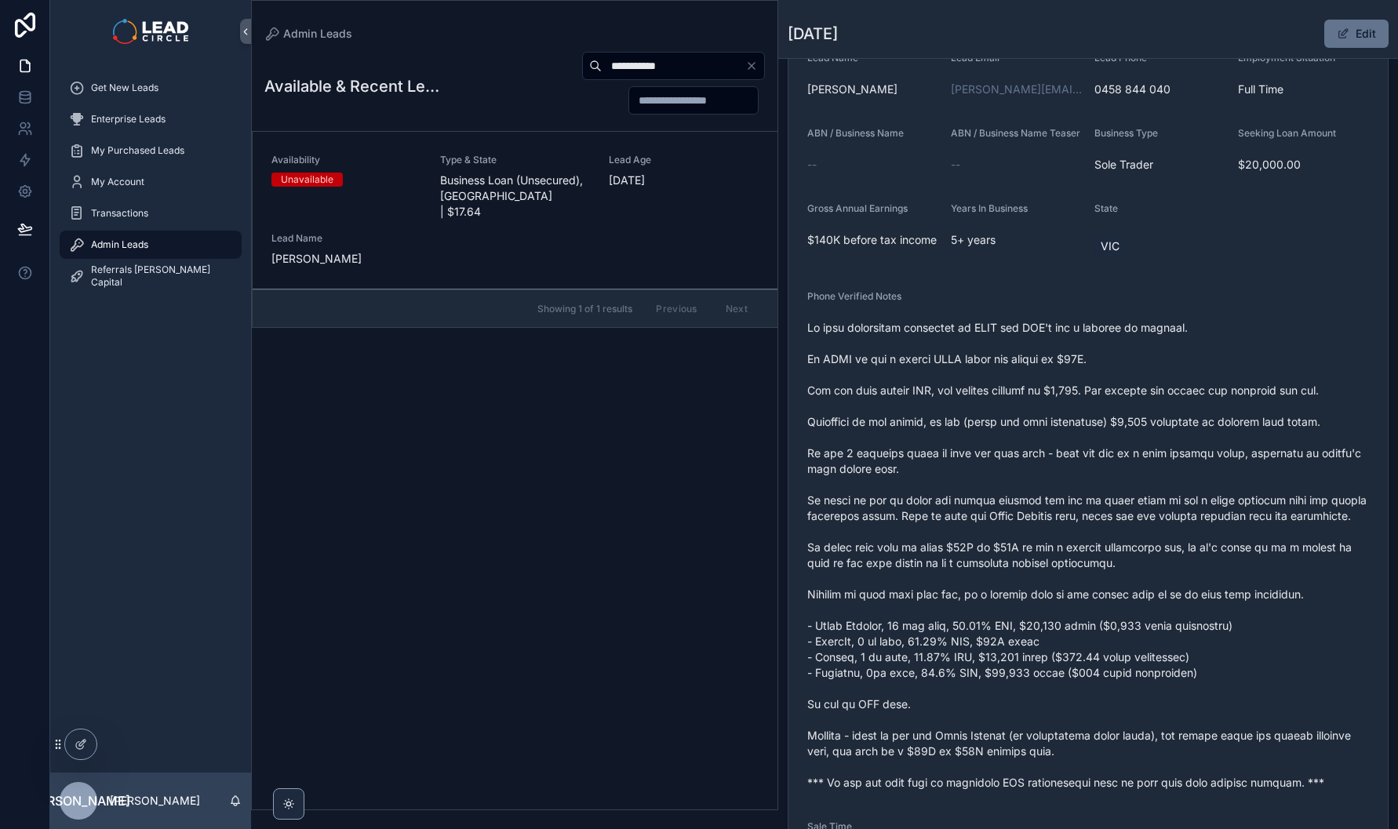
scroll to position [304, 0]
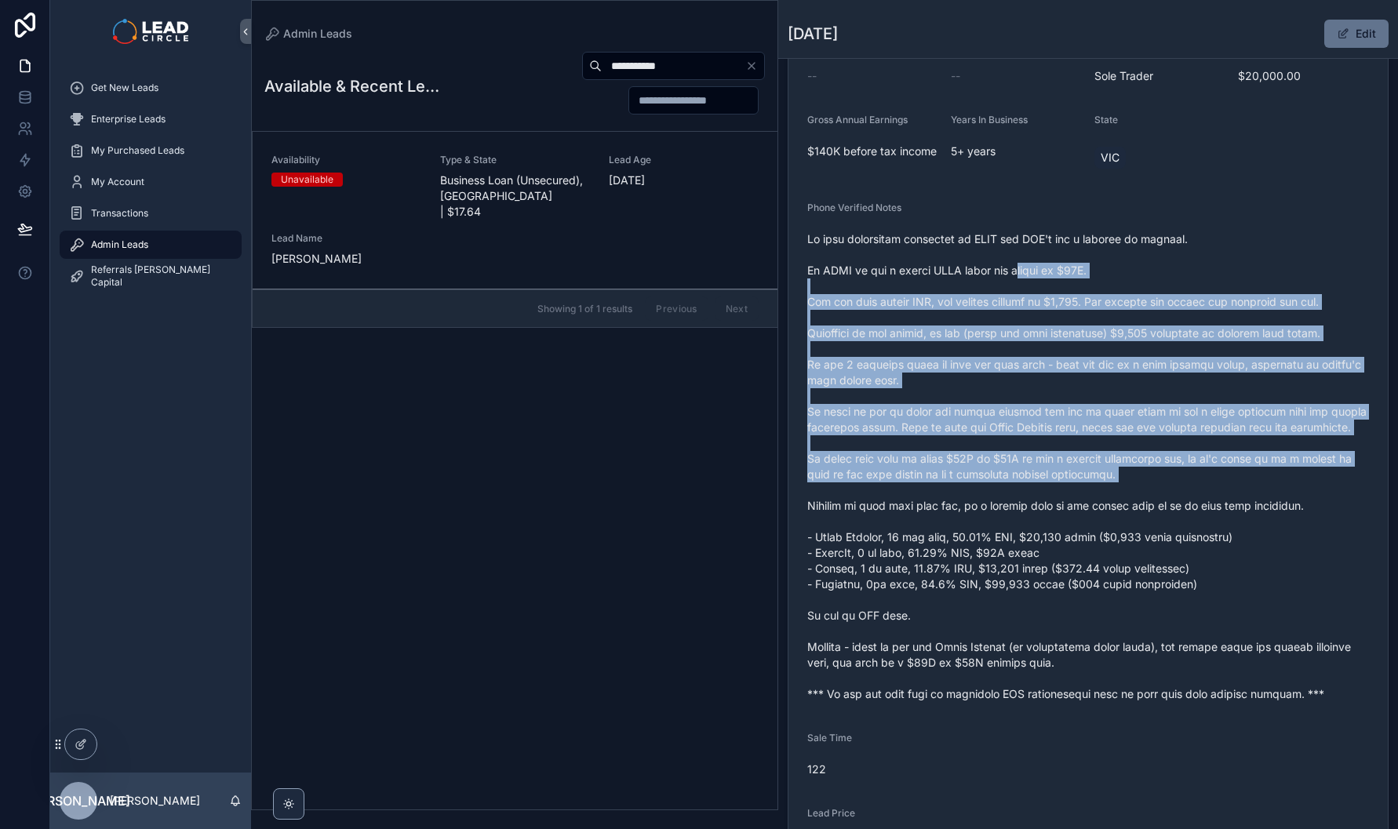
drag, startPoint x: 1021, startPoint y: 283, endPoint x: 1141, endPoint y: 503, distance: 250.4
click at [1138, 501] on span "scrollable content" at bounding box center [1088, 466] width 562 height 471
click at [1141, 503] on span "scrollable content" at bounding box center [1088, 466] width 562 height 471
drag, startPoint x: 1131, startPoint y: 399, endPoint x: 1175, endPoint y: 502, distance: 111.8
click at [1175, 502] on span "scrollable content" at bounding box center [1088, 466] width 562 height 471
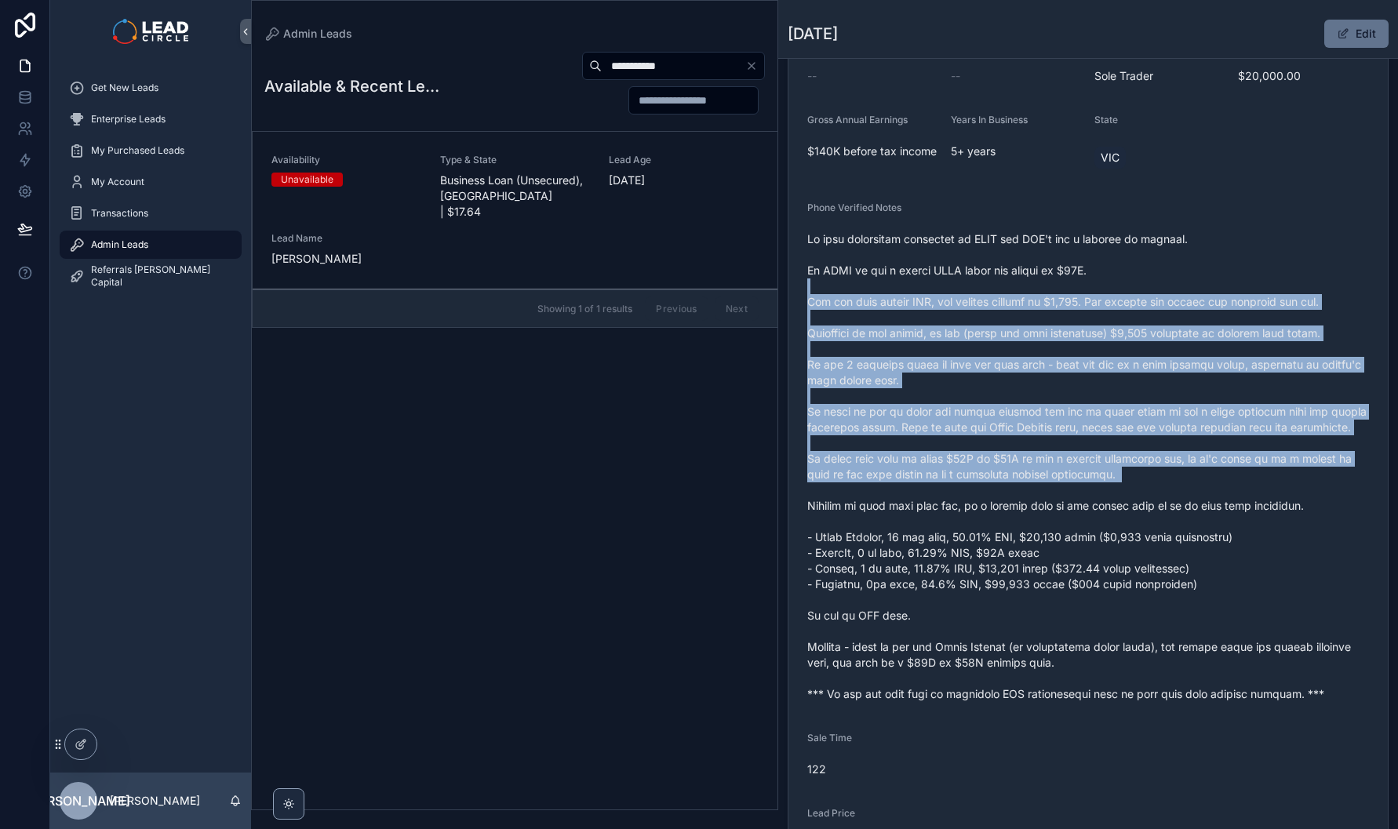
click at [1175, 502] on span "scrollable content" at bounding box center [1088, 466] width 562 height 471
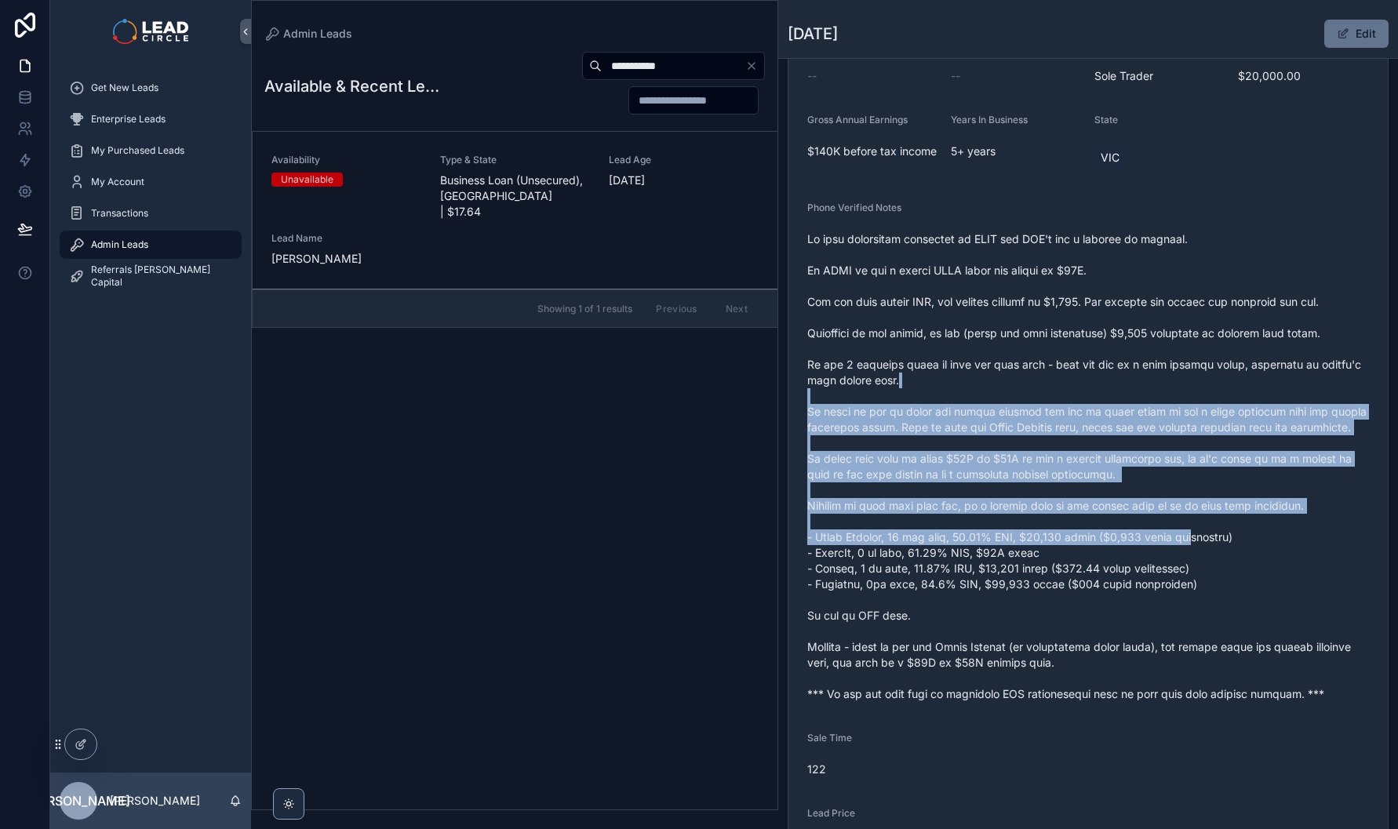
drag, startPoint x: 1188, startPoint y: 527, endPoint x: 1116, endPoint y: 333, distance: 206.8
click at [1121, 341] on span "scrollable content" at bounding box center [1088, 466] width 562 height 471
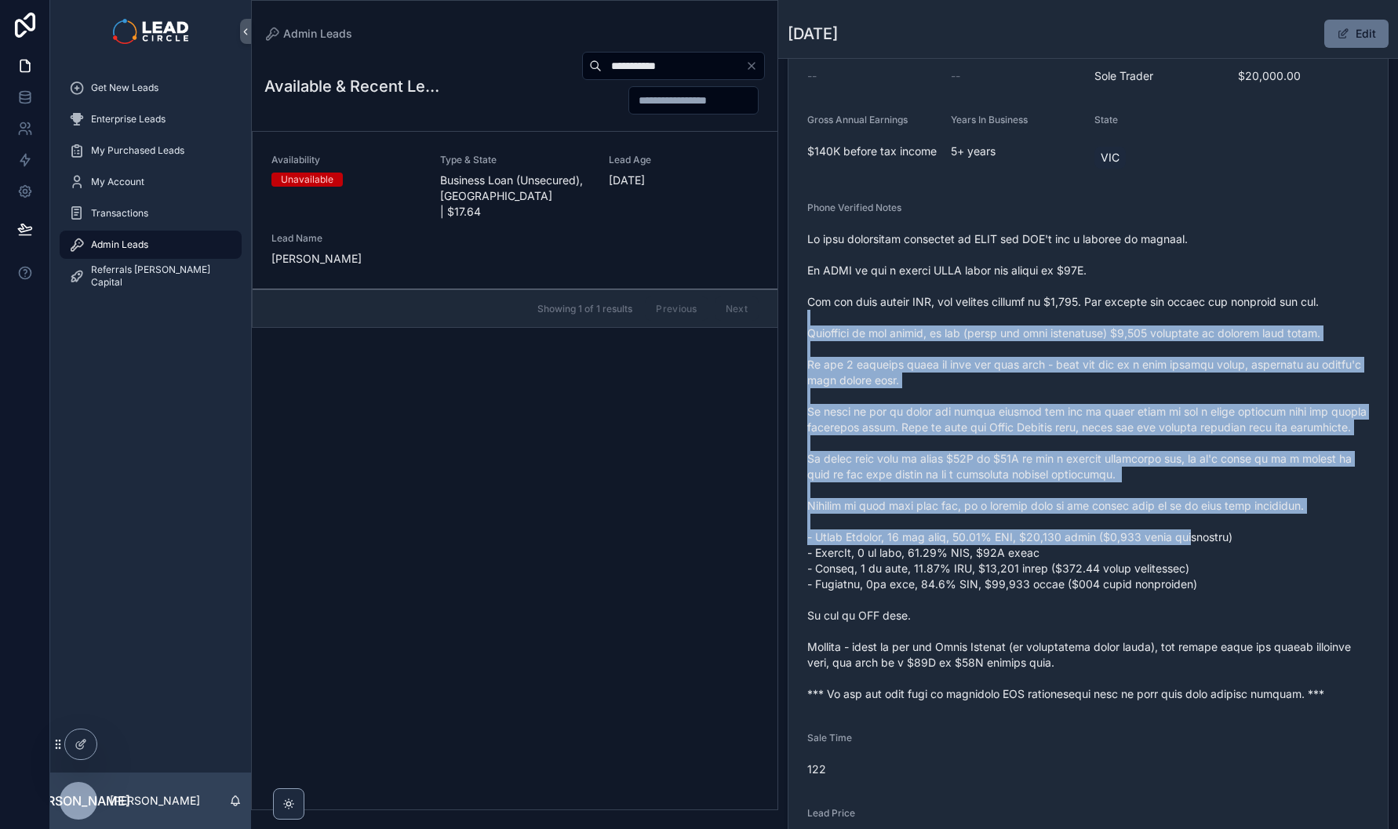
click at [1116, 333] on span "scrollable content" at bounding box center [1088, 466] width 562 height 471
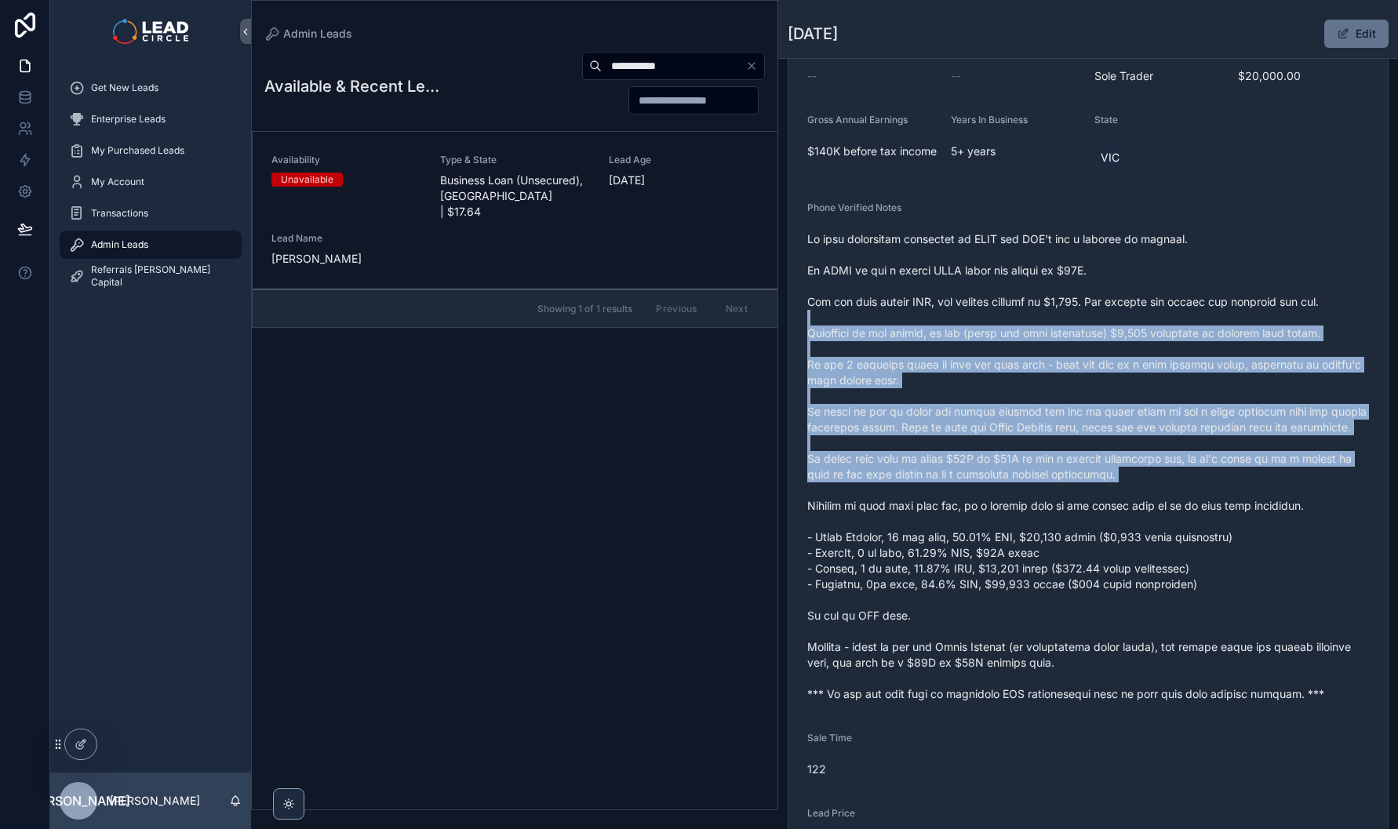
drag, startPoint x: 1116, startPoint y: 331, endPoint x: 1152, endPoint y: 508, distance: 180.2
click at [1151, 506] on span "scrollable content" at bounding box center [1088, 466] width 562 height 471
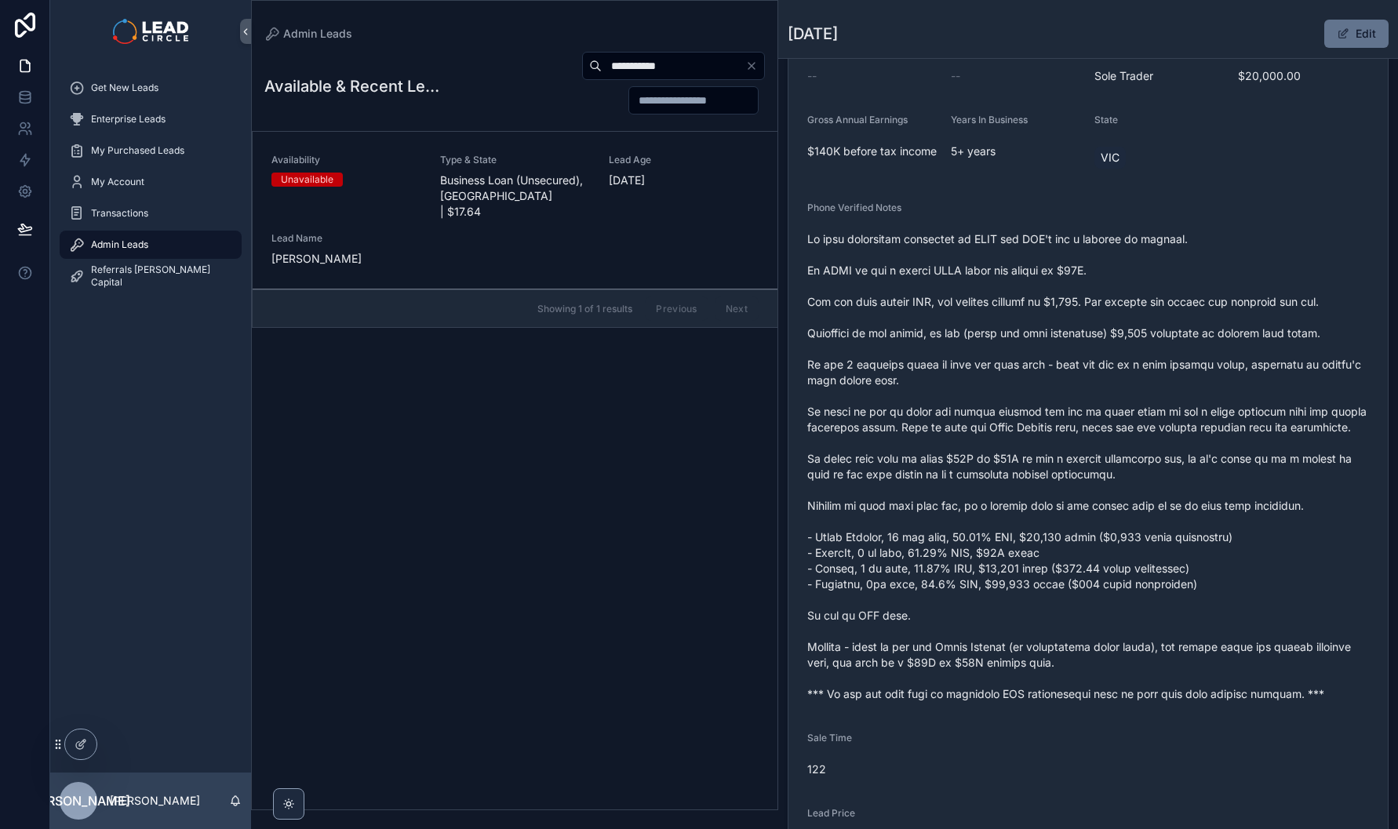
click at [1152, 508] on span "scrollable content" at bounding box center [1088, 466] width 562 height 471
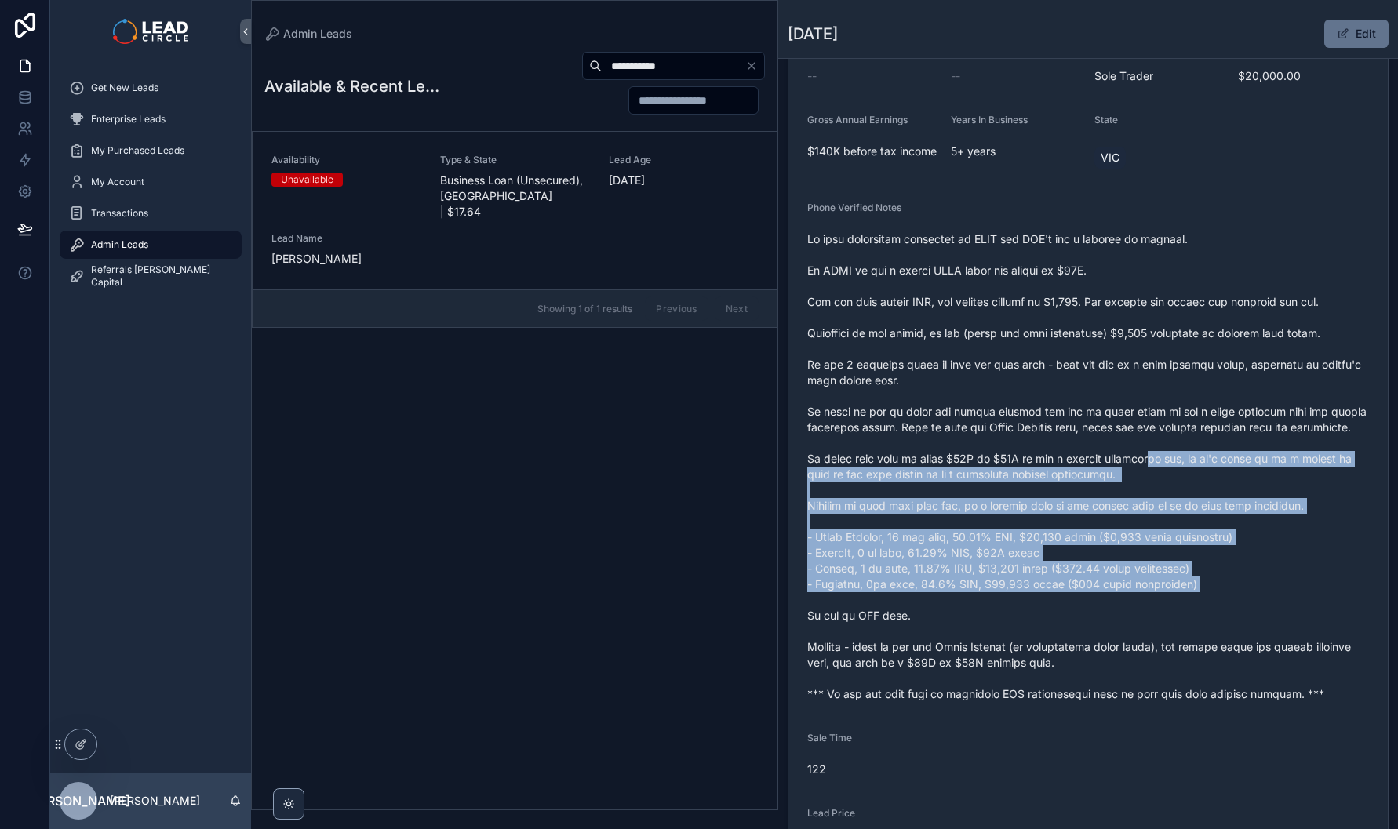
drag, startPoint x: 1163, startPoint y: 522, endPoint x: 1114, endPoint y: 425, distance: 109.1
click at [1125, 441] on span "scrollable content" at bounding box center [1088, 466] width 562 height 471
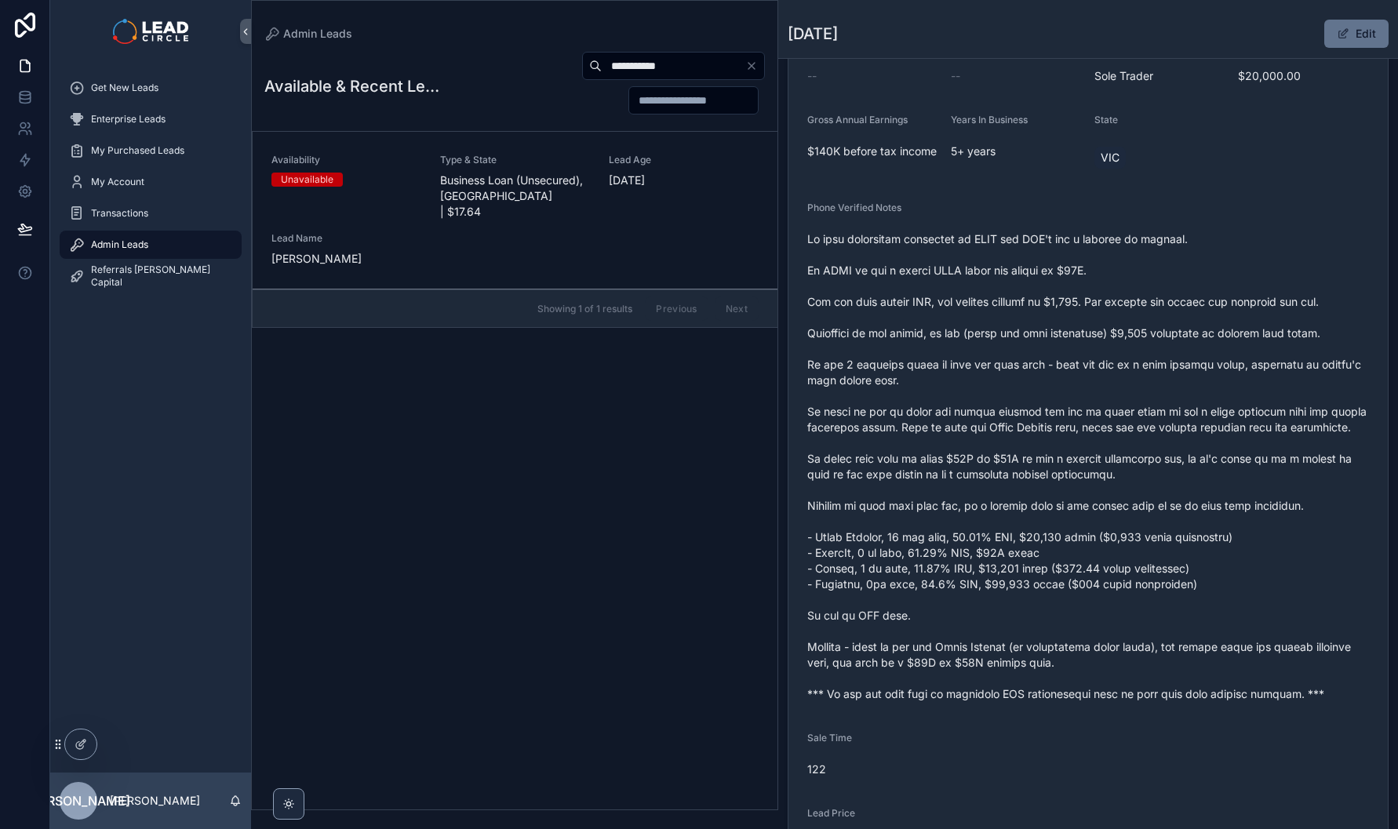
click at [1114, 425] on span "scrollable content" at bounding box center [1088, 466] width 562 height 471
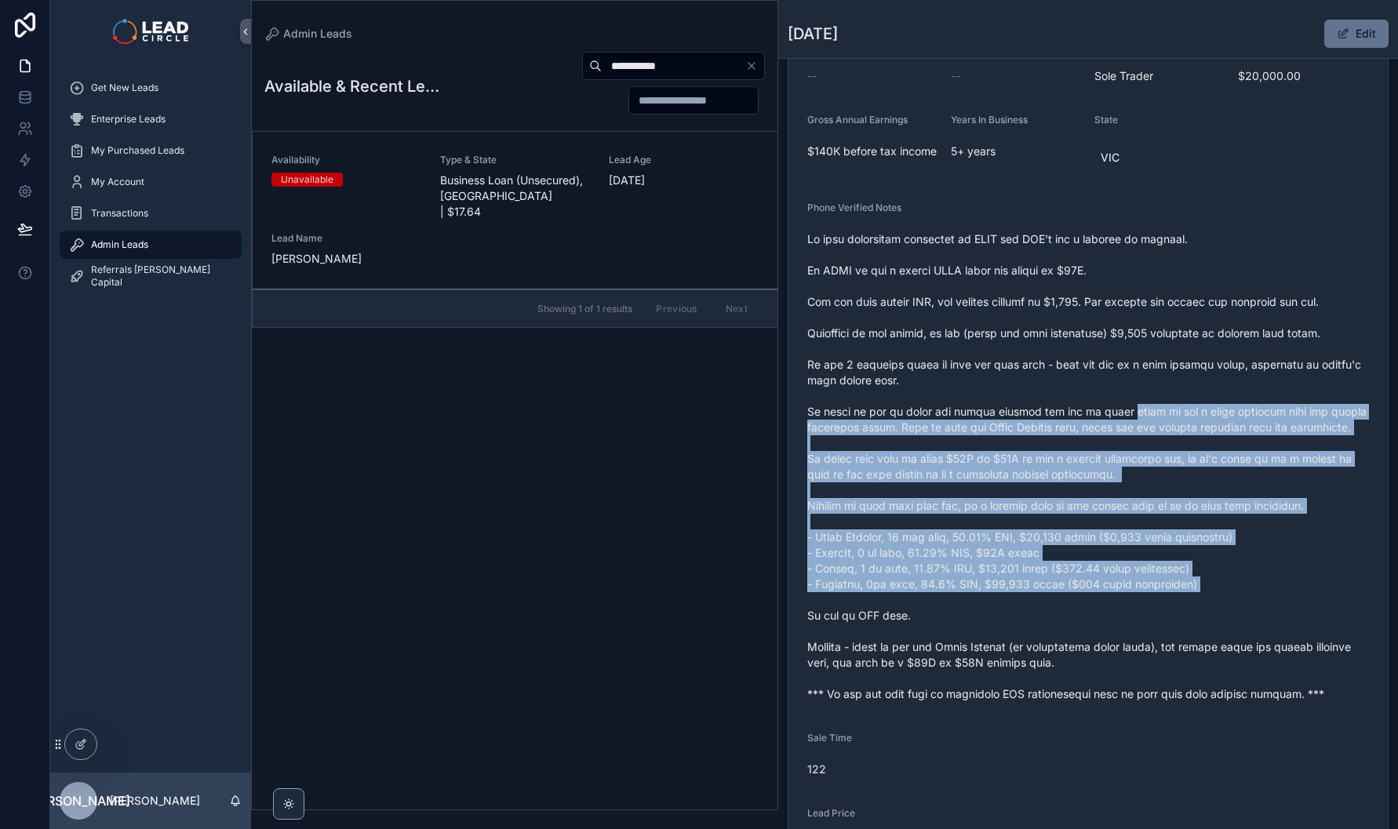
drag, startPoint x: 1121, startPoint y: 439, endPoint x: 1214, endPoint y: 610, distance: 194.5
click at [1214, 610] on span "scrollable content" at bounding box center [1088, 466] width 562 height 471
click at [1252, 611] on span "scrollable content" at bounding box center [1088, 466] width 562 height 471
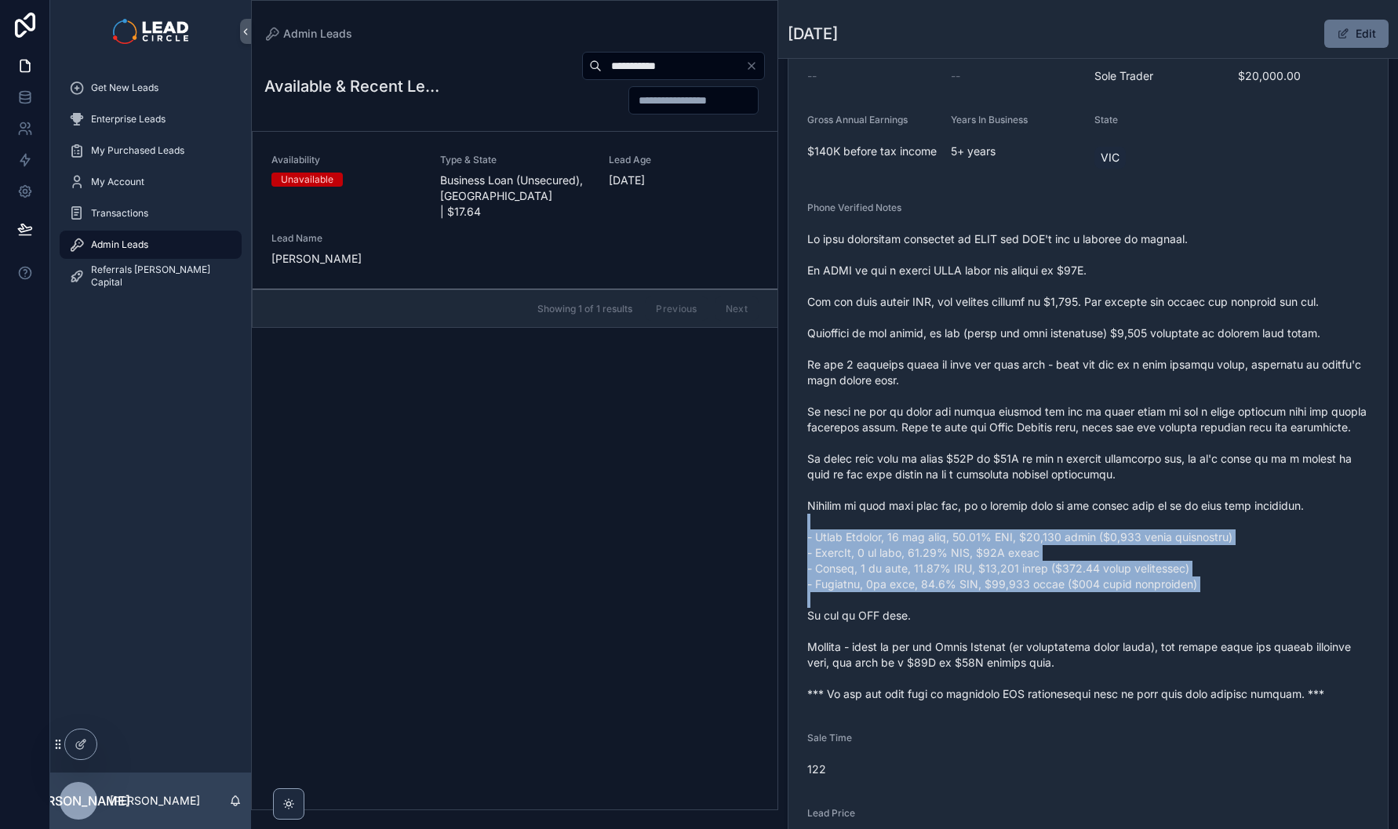
drag, startPoint x: 1252, startPoint y: 611, endPoint x: 1196, endPoint y: 509, distance: 116.6
click at [1196, 509] on span "scrollable content" at bounding box center [1088, 466] width 562 height 471
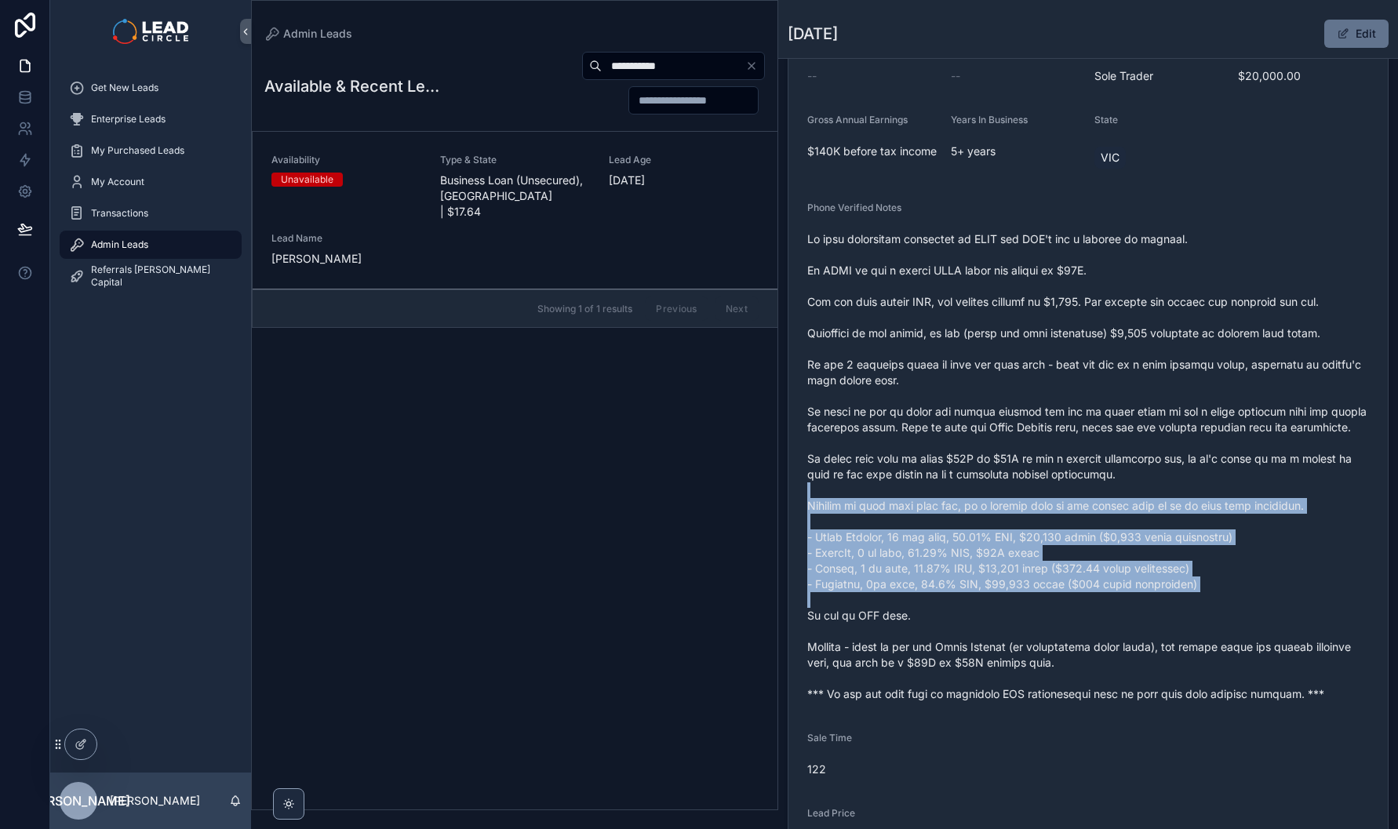
click at [1196, 508] on span "scrollable content" at bounding box center [1088, 466] width 562 height 471
drag, startPoint x: 1204, startPoint y: 514, endPoint x: 1255, endPoint y: 601, distance: 100.9
click at [1255, 601] on span "scrollable content" at bounding box center [1088, 466] width 562 height 471
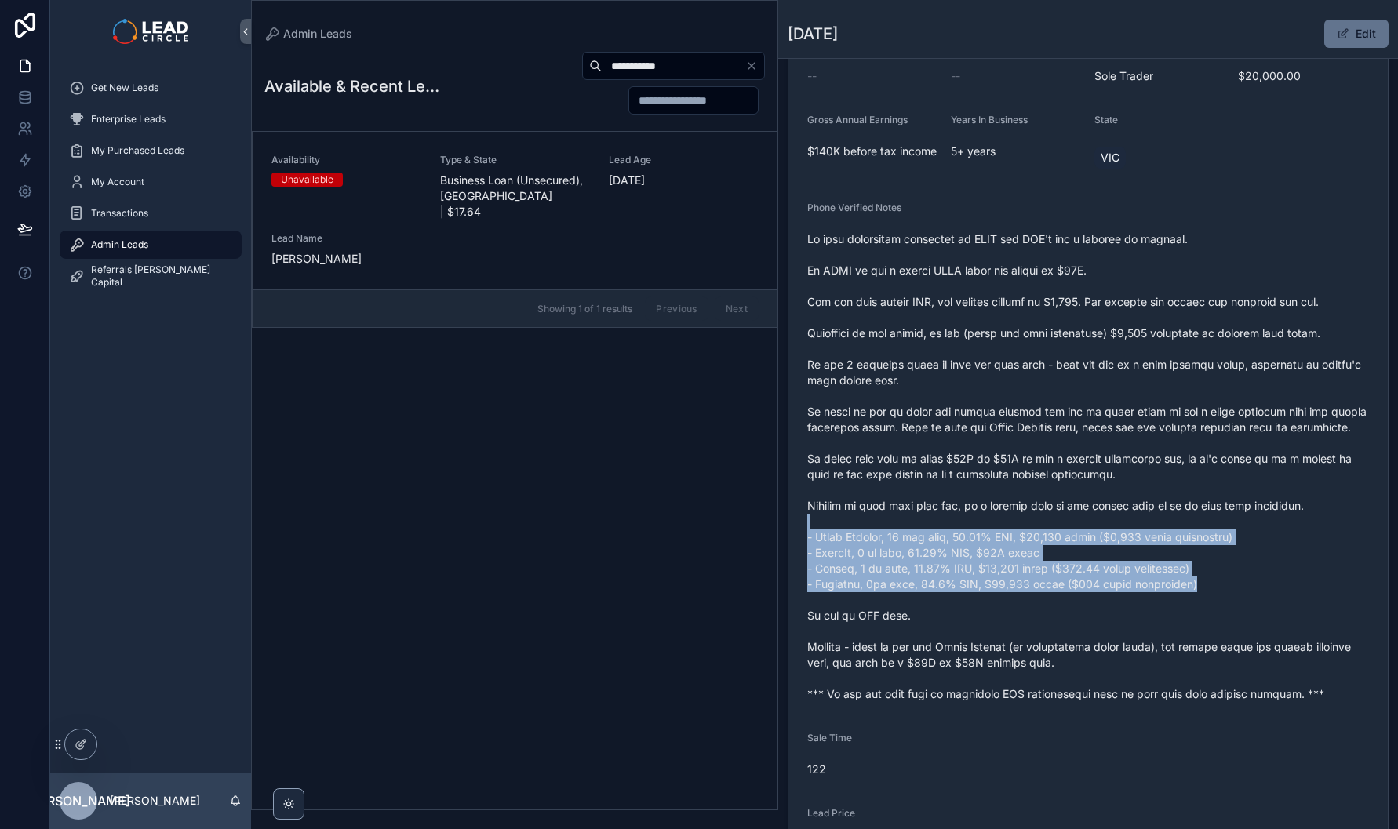
drag, startPoint x: 1263, startPoint y: 607, endPoint x: 1220, endPoint y: 536, distance: 82.8
click at [1221, 536] on span "scrollable content" at bounding box center [1088, 466] width 562 height 471
click at [1220, 536] on span "scrollable content" at bounding box center [1088, 466] width 562 height 471
drag, startPoint x: 1220, startPoint y: 536, endPoint x: 1270, endPoint y: 620, distance: 97.8
click at [1269, 618] on span "scrollable content" at bounding box center [1088, 466] width 562 height 471
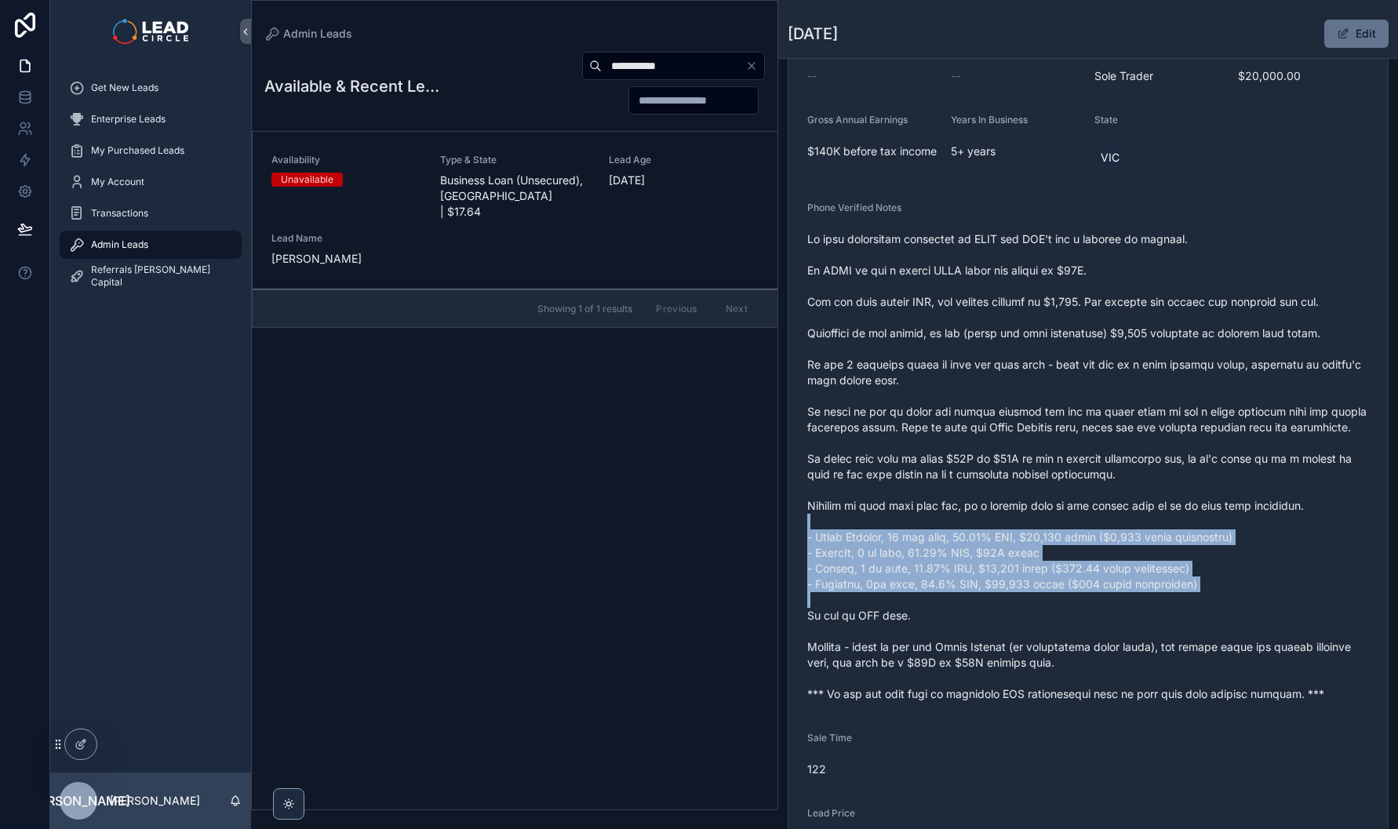
click at [1270, 620] on span "scrollable content" at bounding box center [1088, 466] width 562 height 471
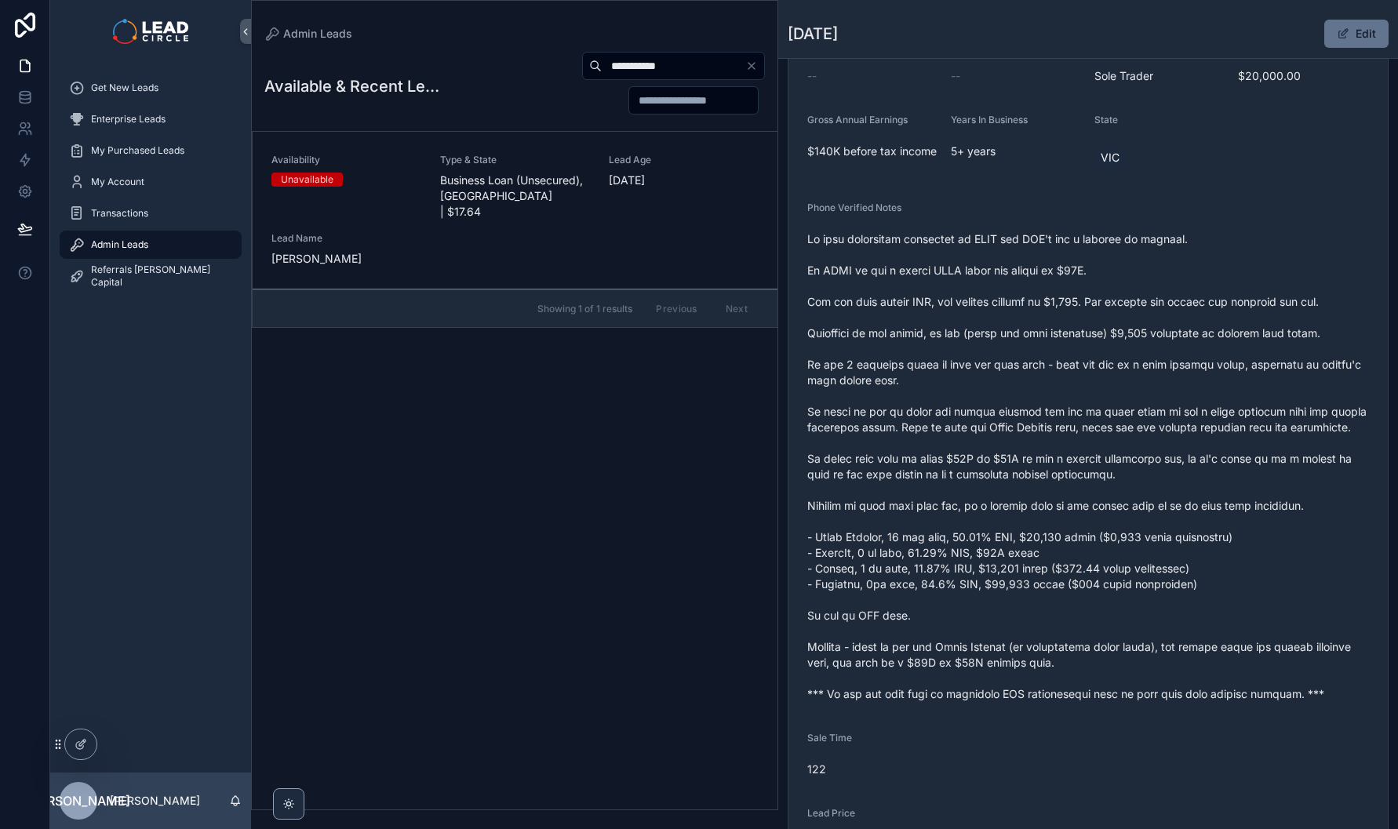
drag, startPoint x: 1264, startPoint y: 698, endPoint x: 1180, endPoint y: 592, distance: 134.6
click at [1189, 603] on span "scrollable content" at bounding box center [1088, 466] width 562 height 471
click at [1180, 592] on span "scrollable content" at bounding box center [1088, 466] width 562 height 471
click at [703, 59] on input "**********" at bounding box center [674, 66] width 144 height 22
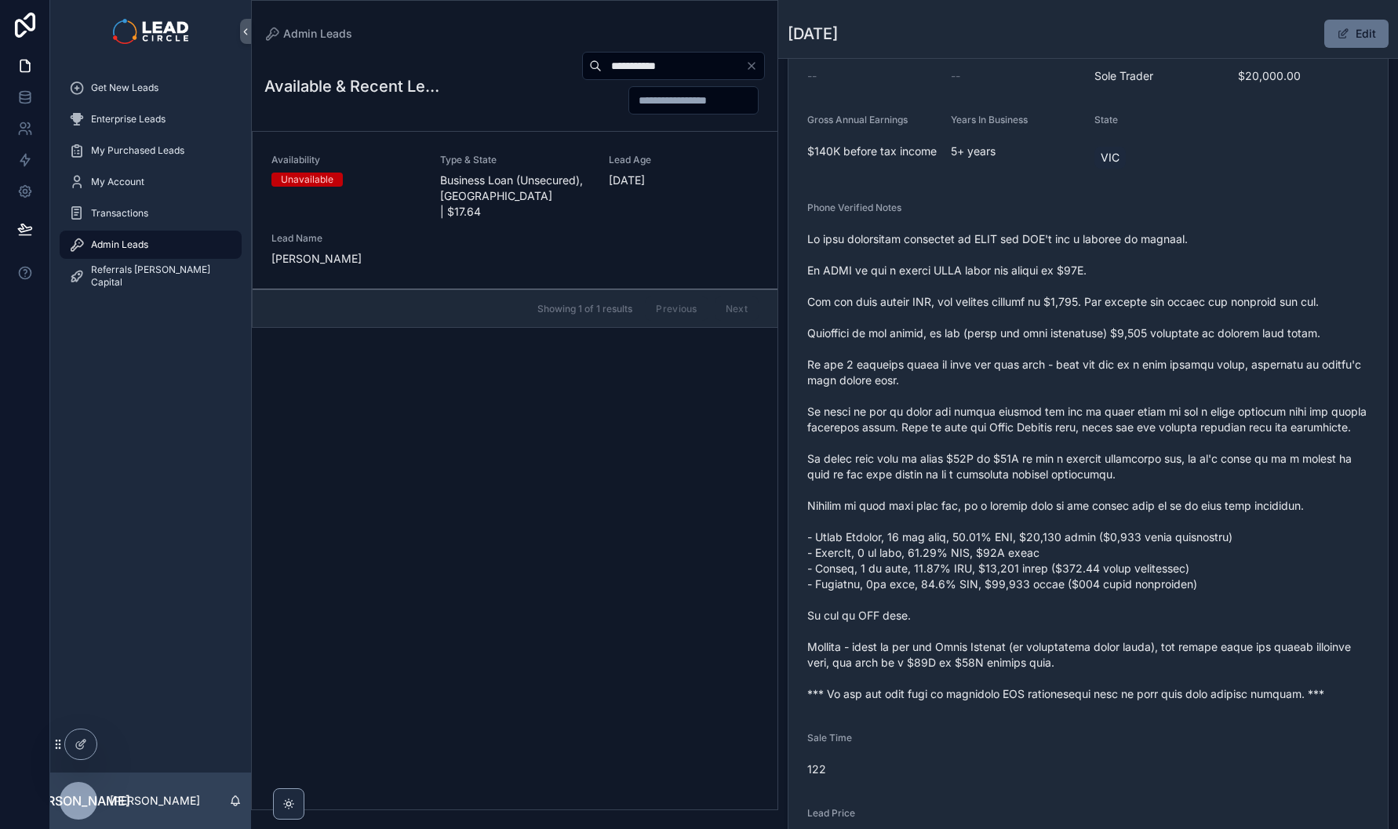
click at [703, 59] on input "**********" at bounding box center [674, 66] width 144 height 22
paste input "scrollable content"
type input "**********"
click at [456, 195] on span "Business Loan (Unsecured), [GEOGRAPHIC_DATA] | $19.89" at bounding box center [515, 196] width 150 height 47
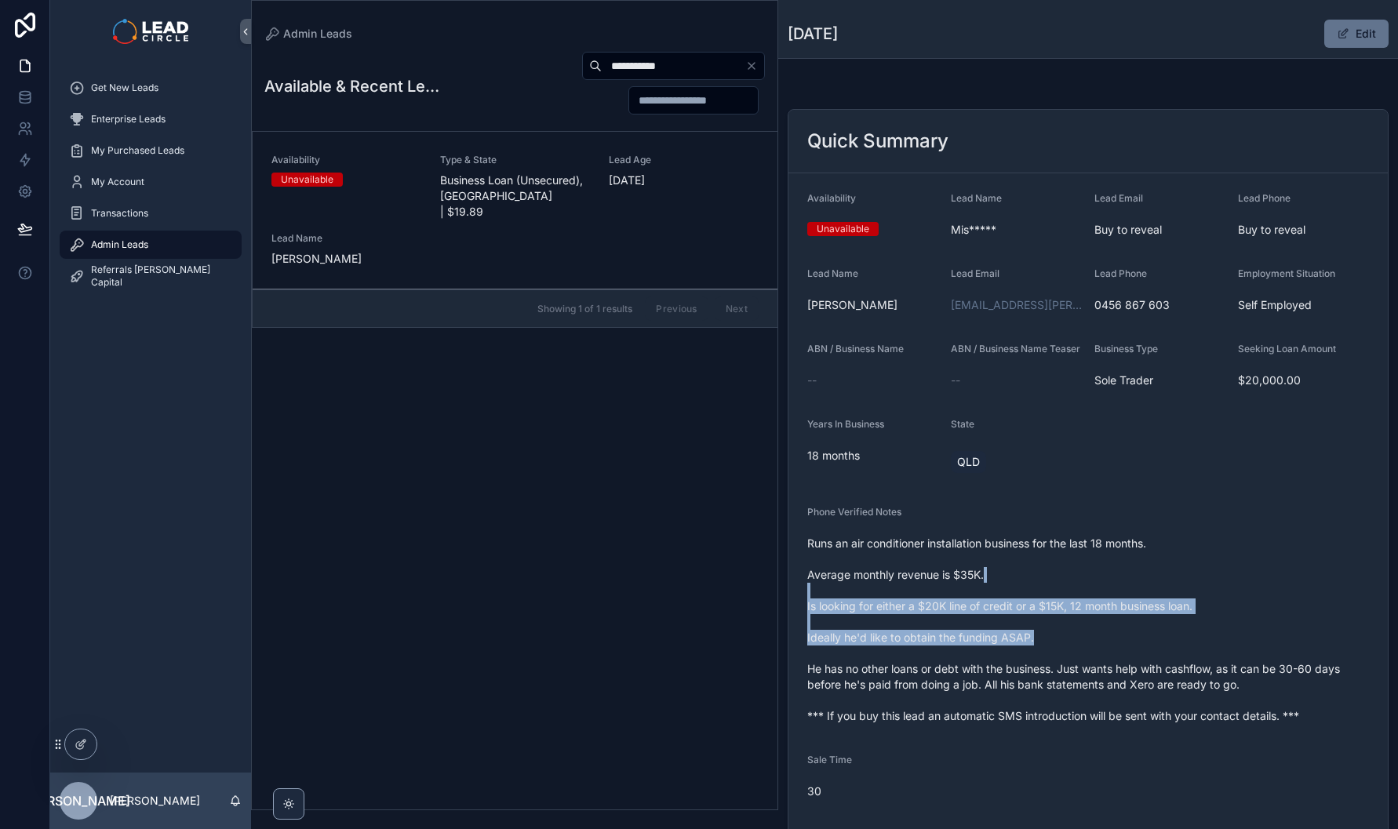
drag, startPoint x: 1125, startPoint y: 581, endPoint x: 1170, endPoint y: 678, distance: 106.4
click at [1170, 678] on span "Runs an air conditioner installation business for the last 18 months. Average m…" at bounding box center [1088, 630] width 562 height 188
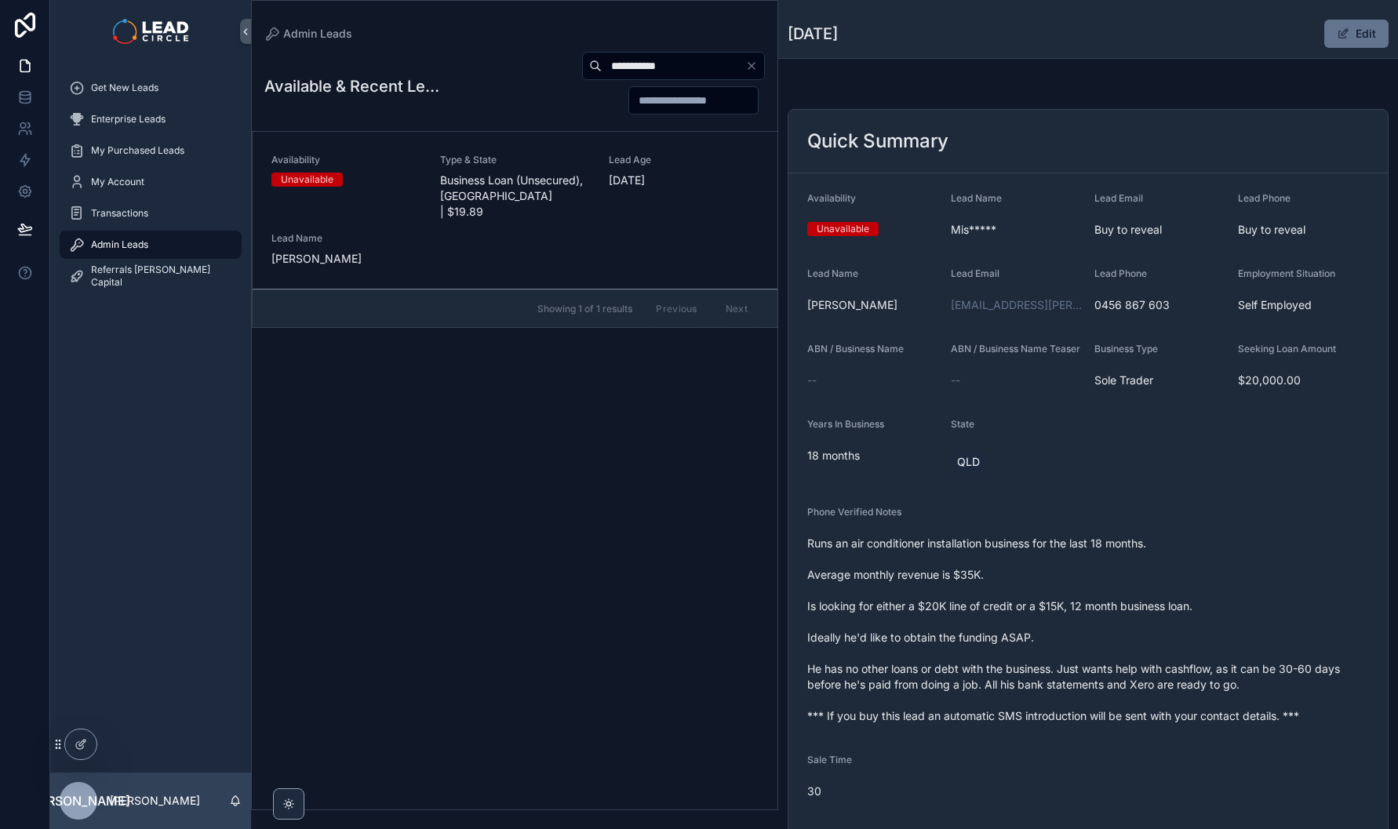
click at [750, 65] on icon "Clear" at bounding box center [752, 66] width 6 height 6
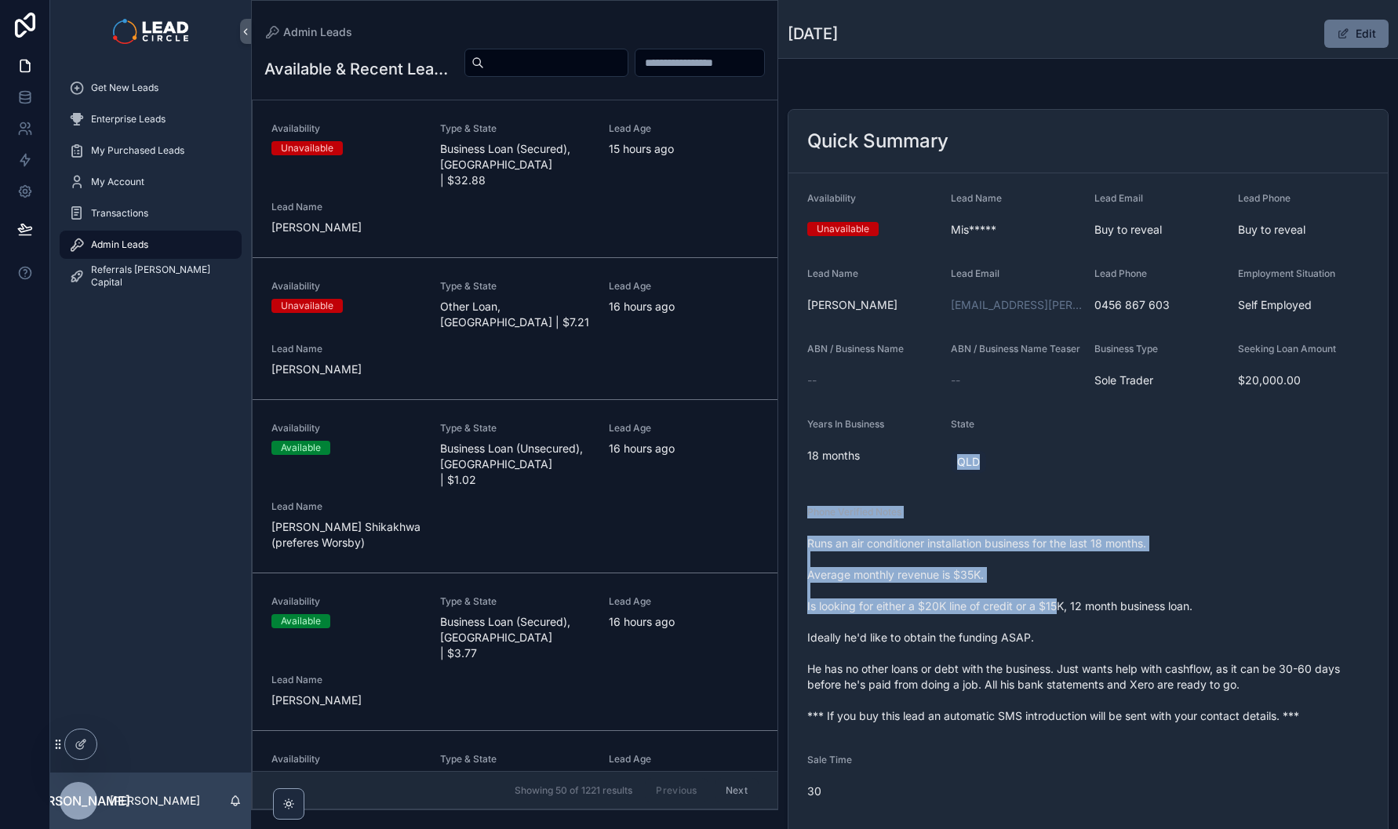
click at [1088, 645] on form "Availability Unavailable Lead Name Mis***** Lead Email Buy to reveal Lead Phone…" at bounding box center [1089, 573] width 600 height 800
click at [1090, 647] on span "Runs an air conditioner installation business for the last 18 months. Average m…" at bounding box center [1088, 630] width 562 height 188
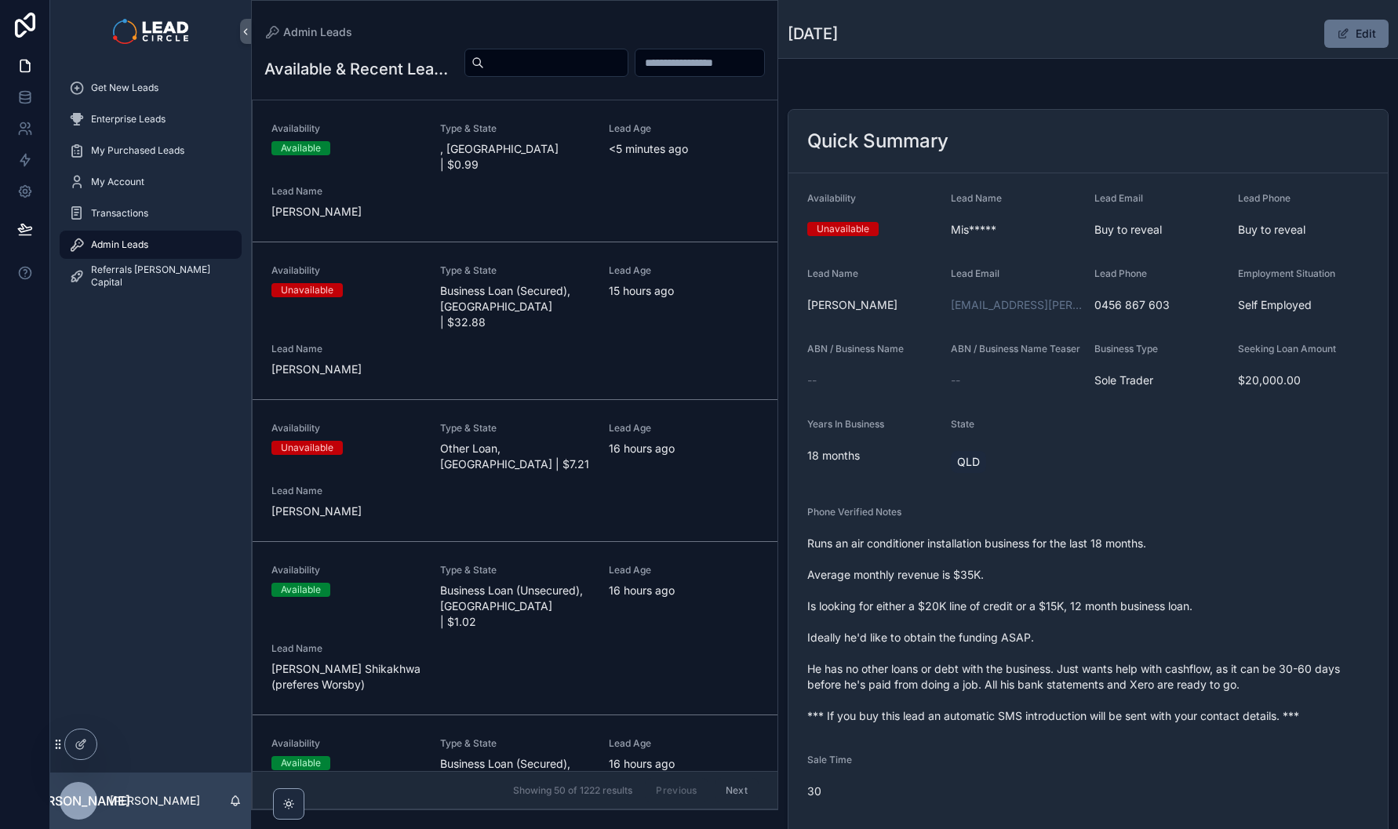
click at [540, 135] on span "Type & State" at bounding box center [515, 128] width 150 height 13
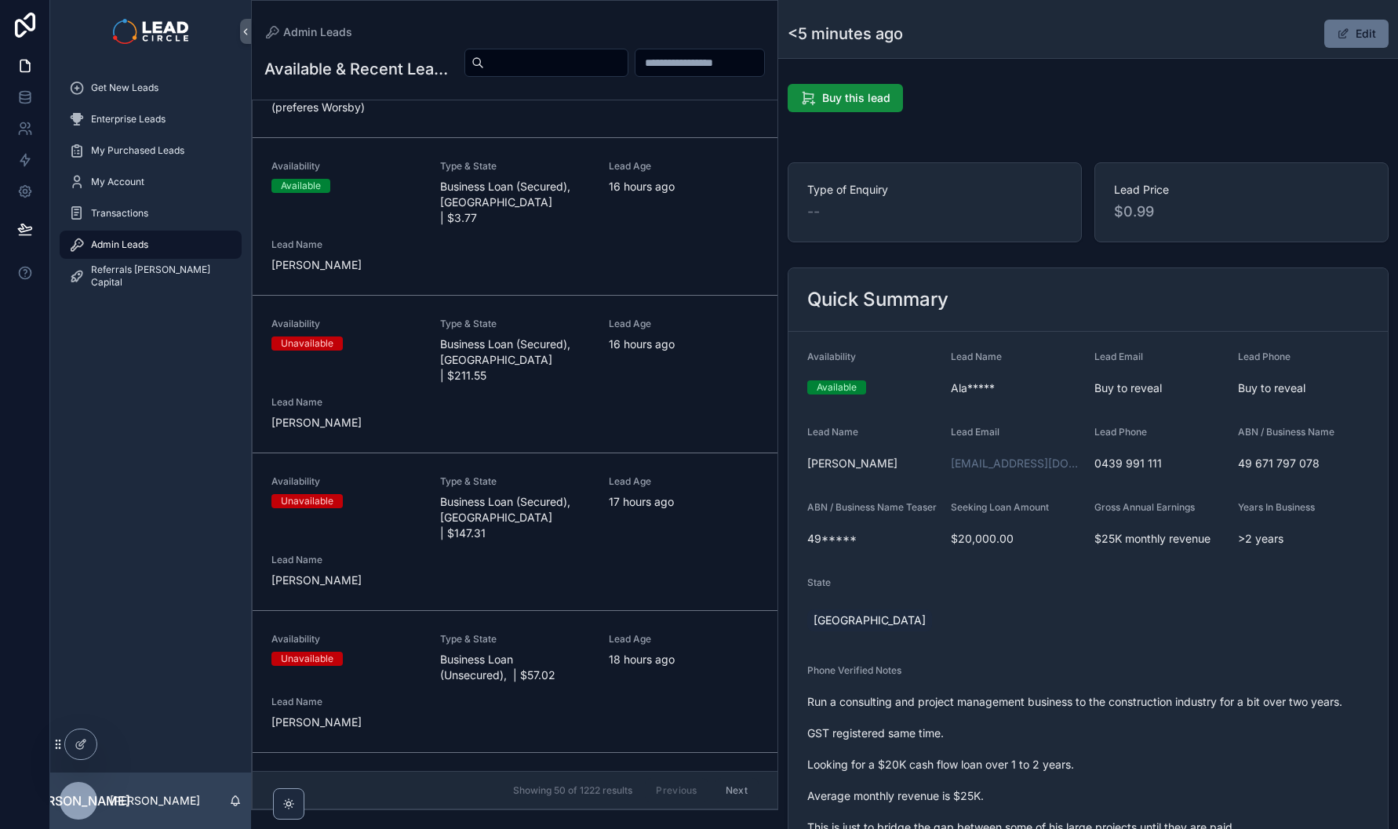
scroll to position [716, 0]
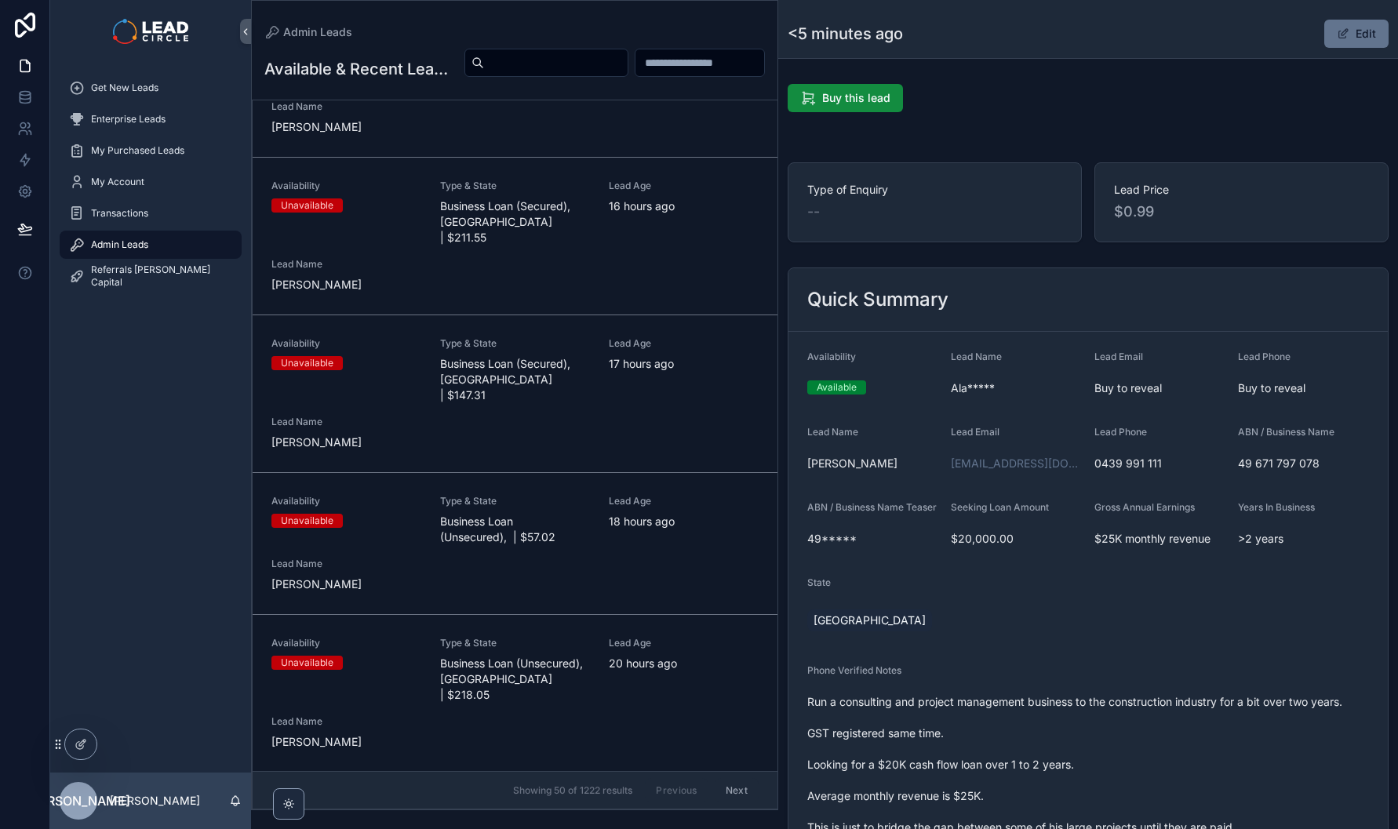
click at [643, 495] on div "Lead Age [DEMOGRAPHIC_DATA] hours ago" at bounding box center [684, 520] width 150 height 50
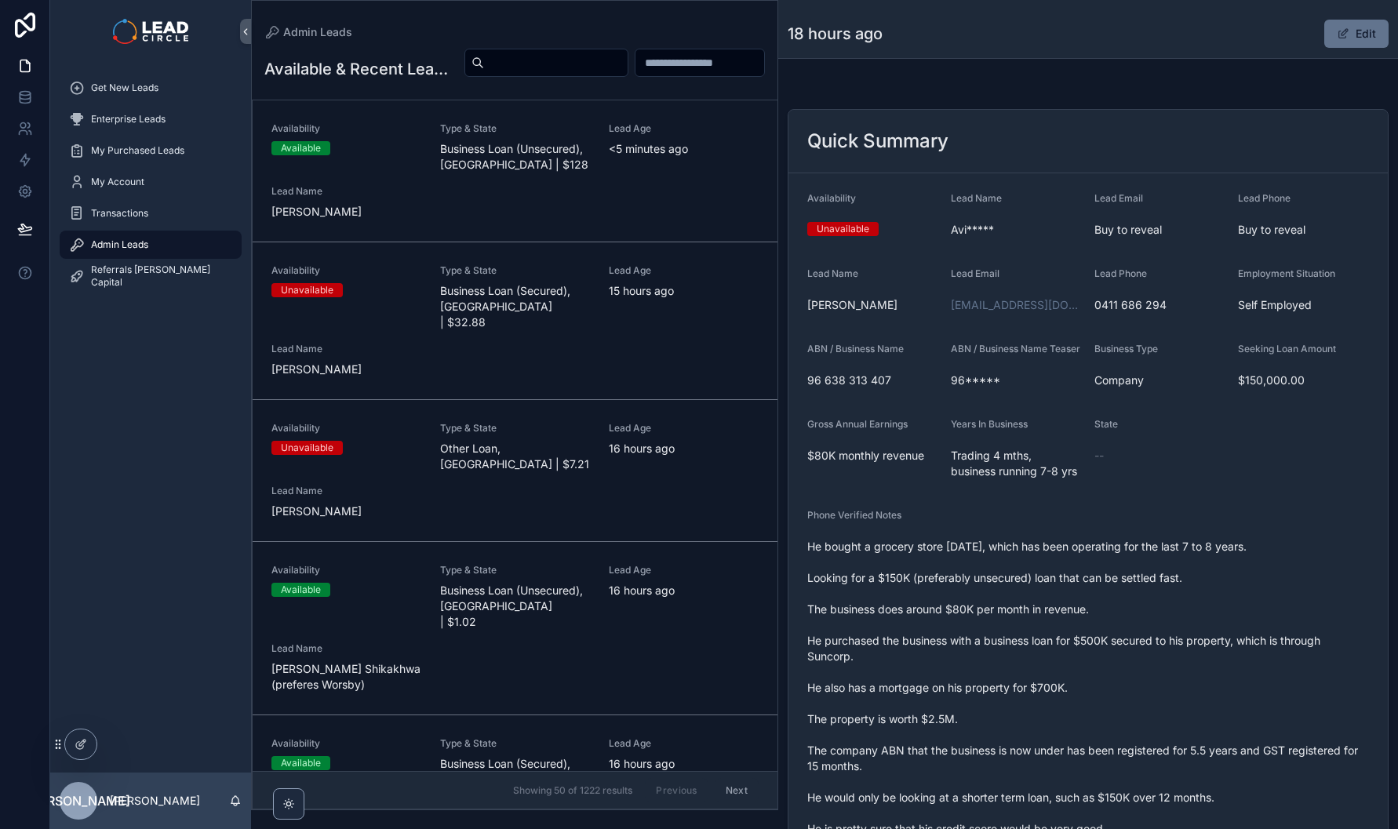
click at [552, 220] on div "Availability Available Type & State Business Loan (Unsecured), [GEOGRAPHIC_DATA…" at bounding box center [515, 170] width 487 height 97
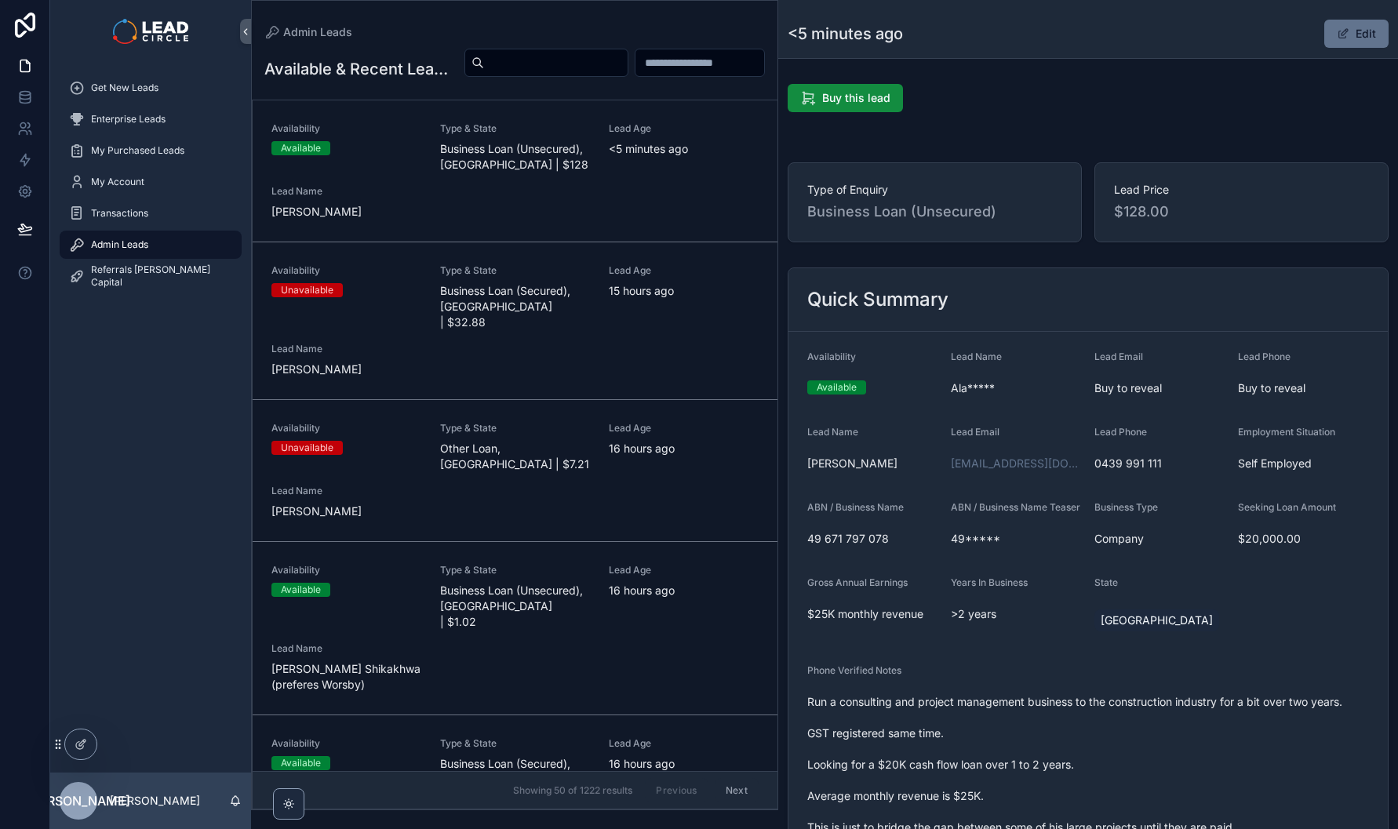
click at [1360, 35] on button "Edit" at bounding box center [1357, 34] width 64 height 28
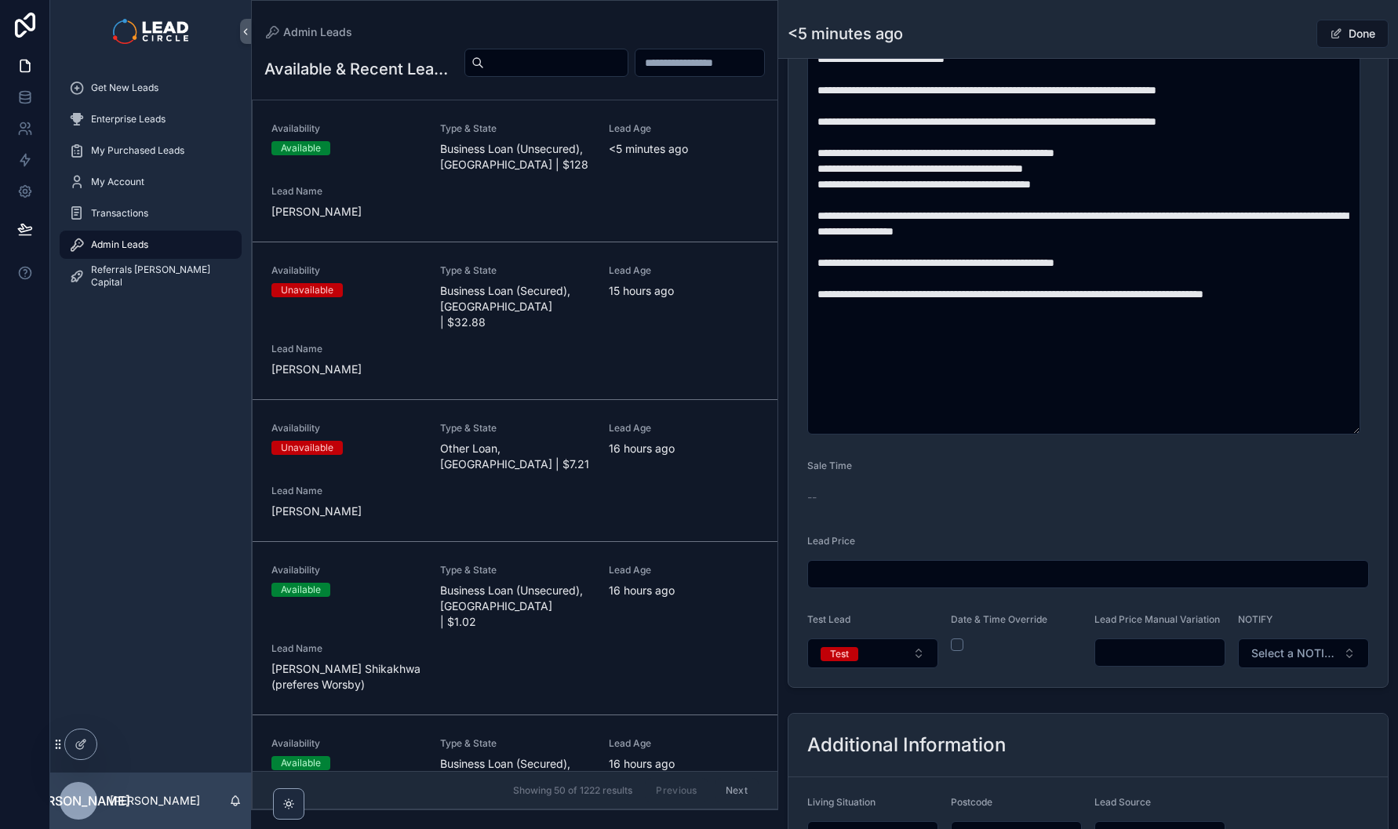
scroll to position [745, 0]
click at [1157, 654] on input "scrollable content" at bounding box center [1159, 653] width 129 height 22
click at [1121, 705] on div "**********" at bounding box center [1088, 231] width 620 height 1796
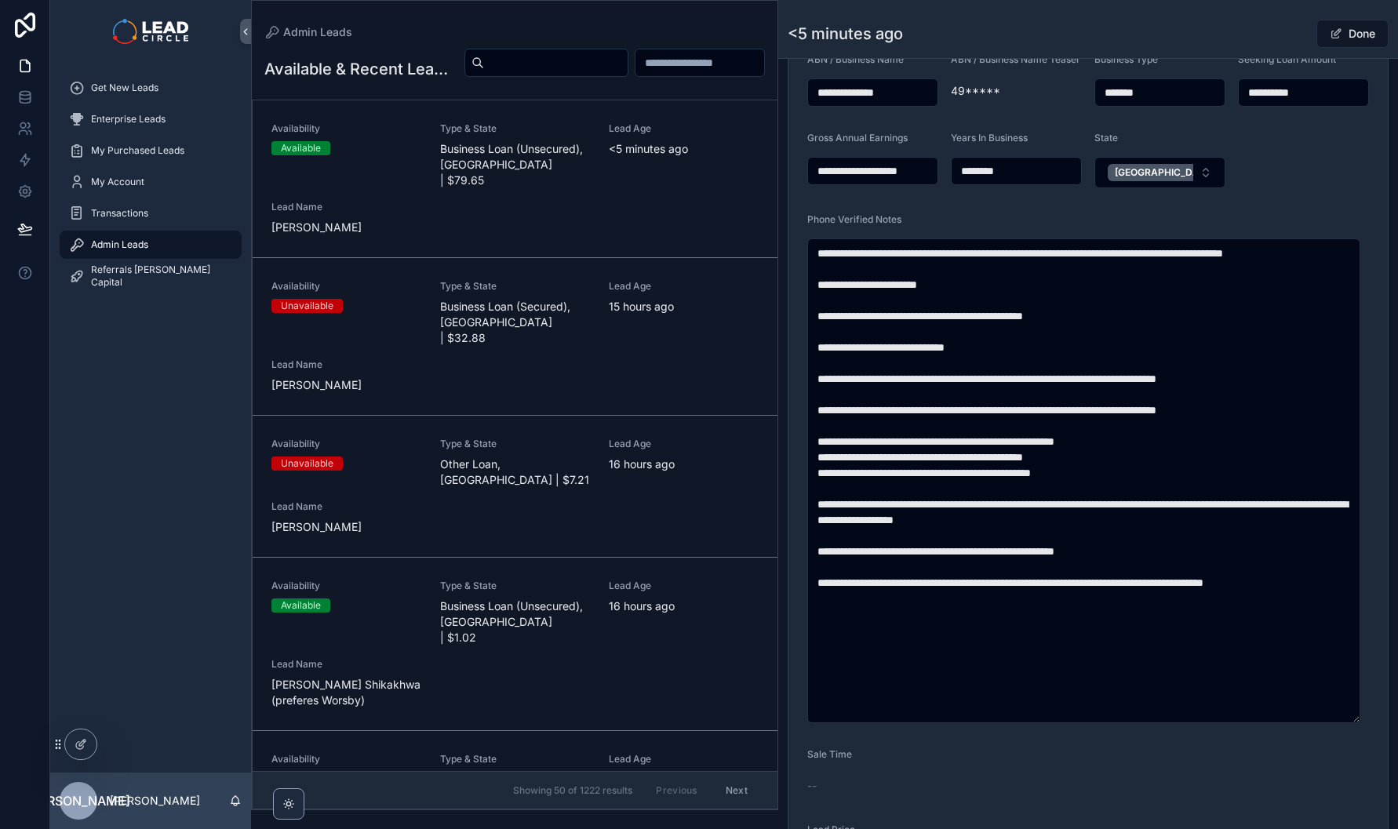
scroll to position [472, 0]
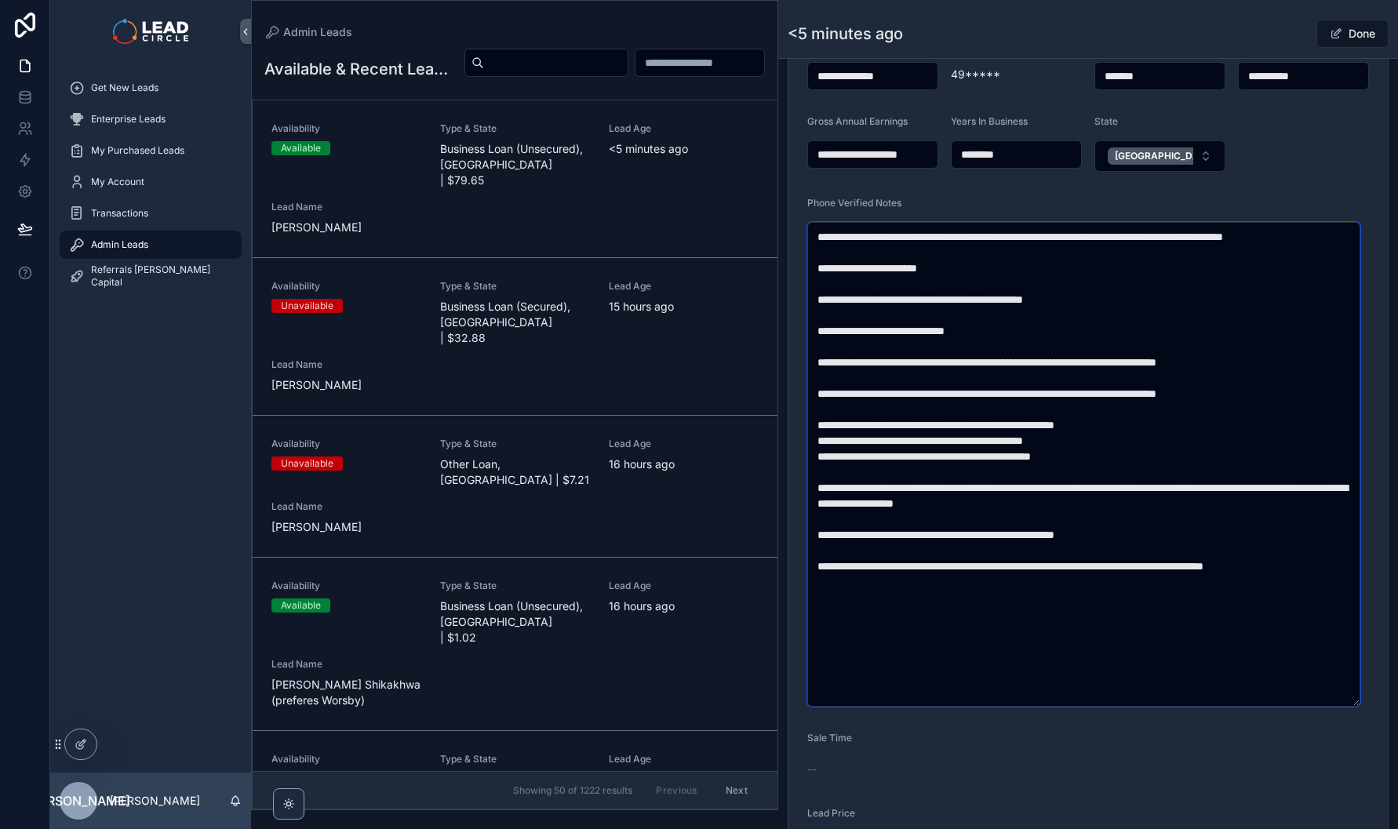
drag, startPoint x: 903, startPoint y: 530, endPoint x: 1083, endPoint y: 527, distance: 179.7
click at [1066, 530] on textarea "**********" at bounding box center [1083, 464] width 553 height 485
click at [1103, 527] on textarea "**********" at bounding box center [1083, 464] width 553 height 485
drag, startPoint x: 1084, startPoint y: 569, endPoint x: 916, endPoint y: 569, distance: 168.7
click at [919, 569] on textarea "**********" at bounding box center [1083, 464] width 553 height 485
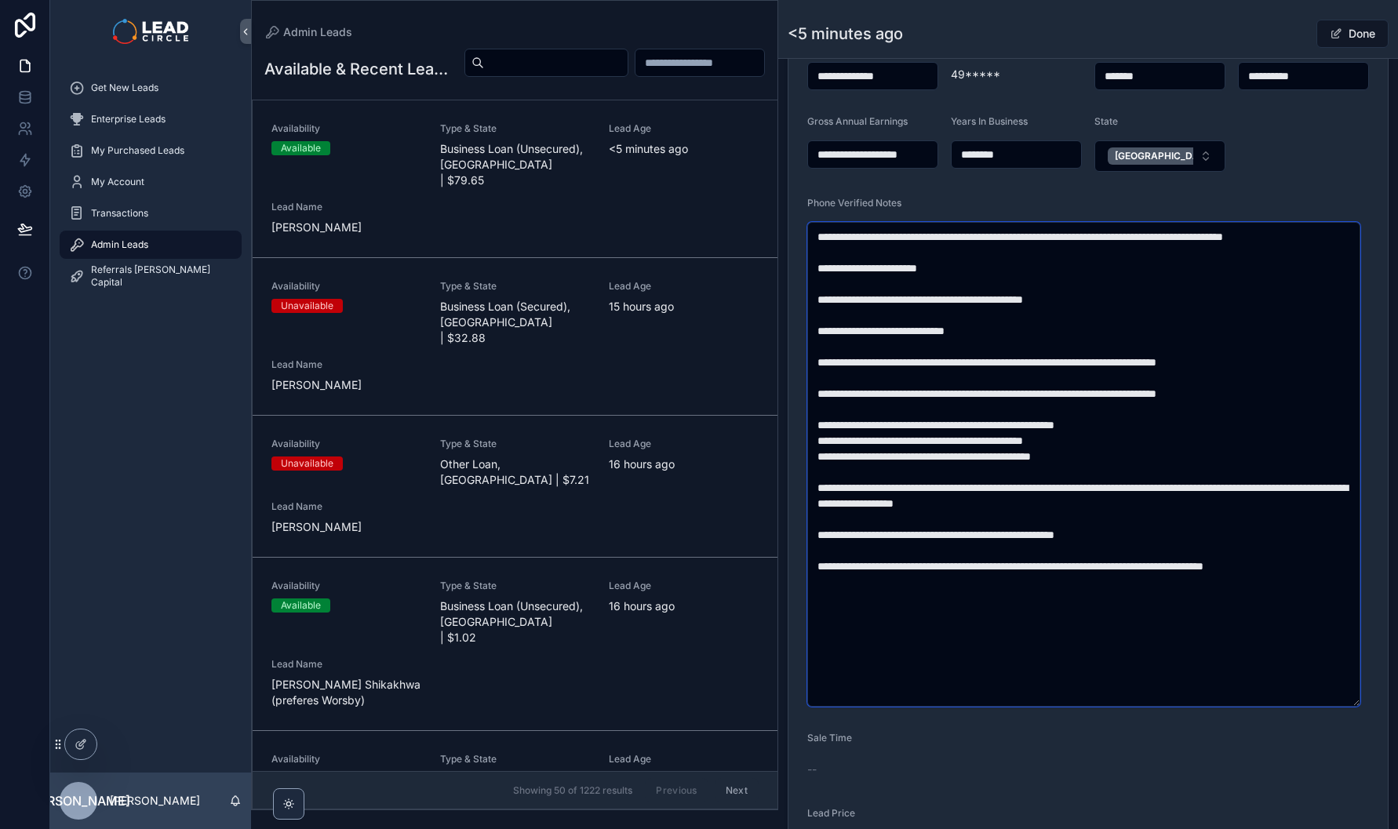
click at [916, 569] on textarea "**********" at bounding box center [1083, 464] width 553 height 485
drag, startPoint x: 918, startPoint y: 557, endPoint x: 1100, endPoint y: 567, distance: 182.3
click at [1088, 567] on textarea "**********" at bounding box center [1083, 464] width 553 height 485
click at [1100, 567] on textarea "**********" at bounding box center [1083, 464] width 553 height 485
drag, startPoint x: 1045, startPoint y: 560, endPoint x: 960, endPoint y: 560, distance: 85.5
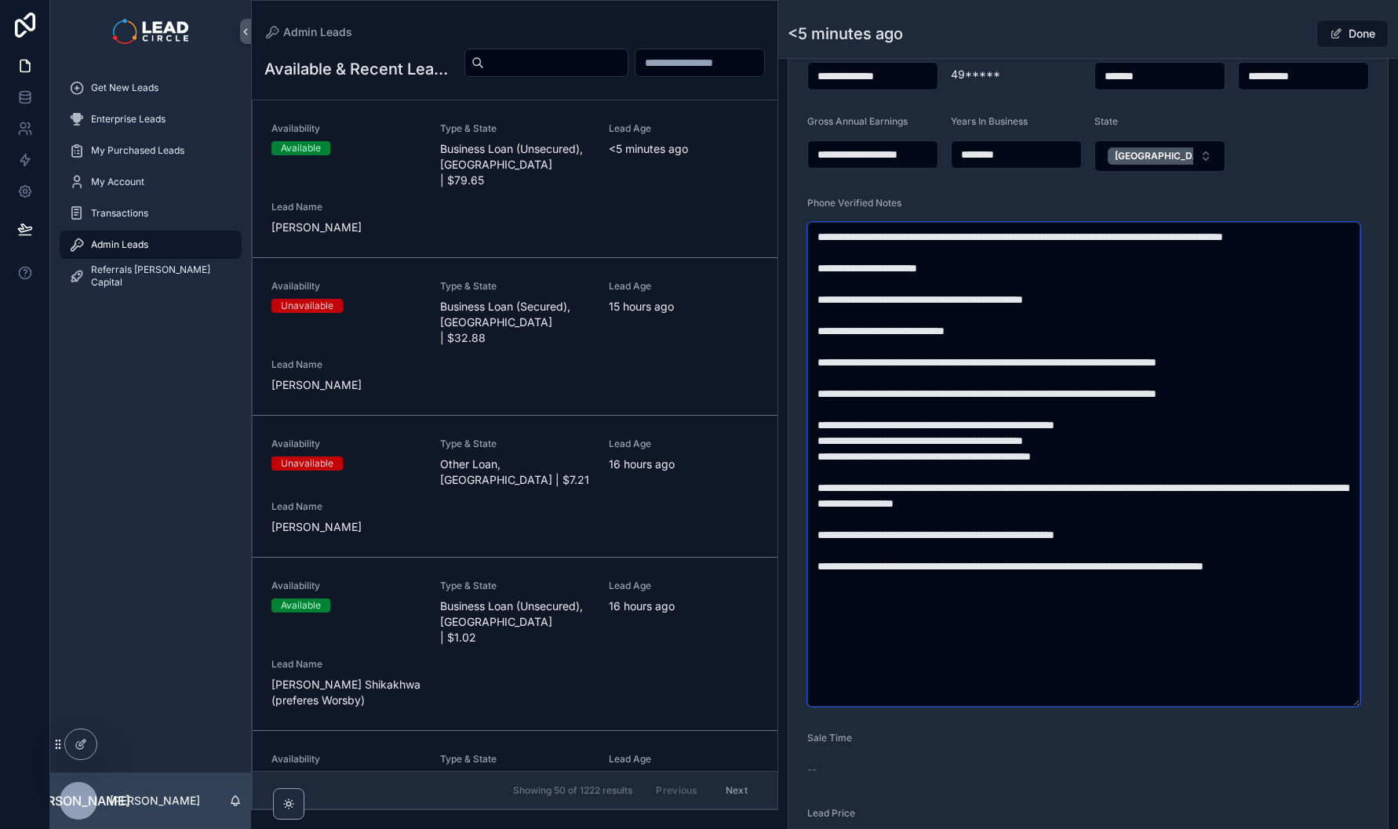
click at [968, 560] on textarea "**********" at bounding box center [1083, 464] width 553 height 485
click at [960, 560] on textarea "**********" at bounding box center [1083, 464] width 553 height 485
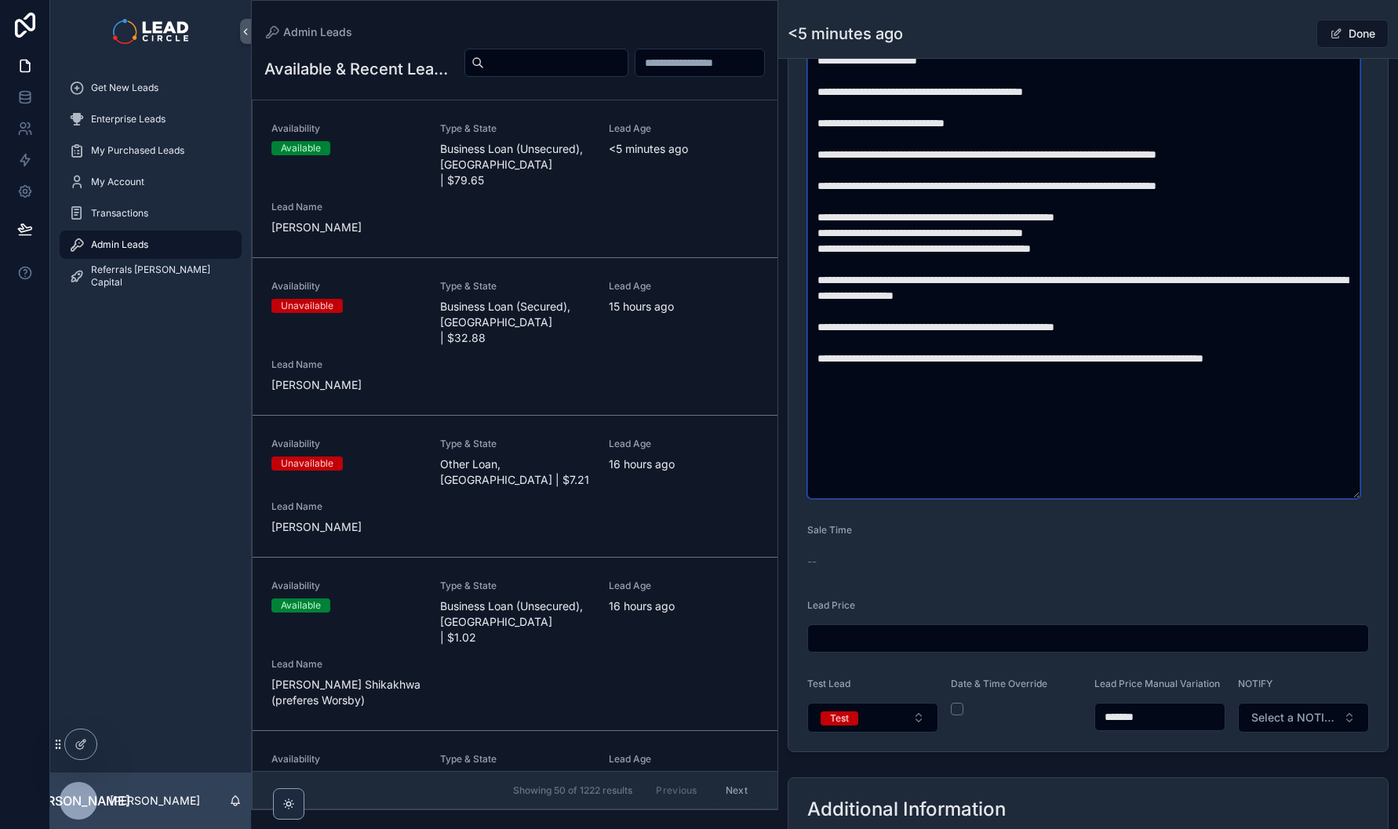
scroll to position [794, 0]
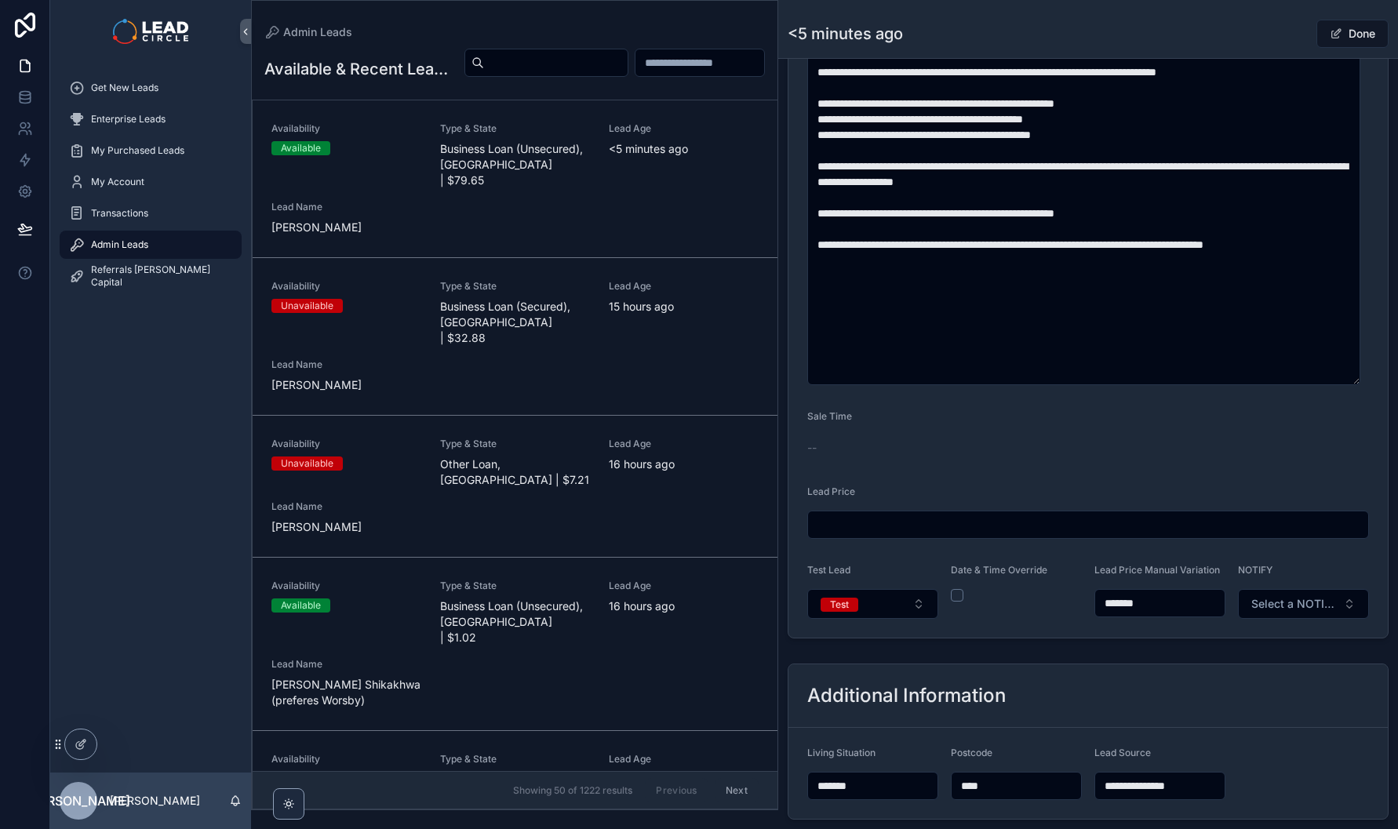
click at [909, 619] on button "Test" at bounding box center [872, 604] width 131 height 30
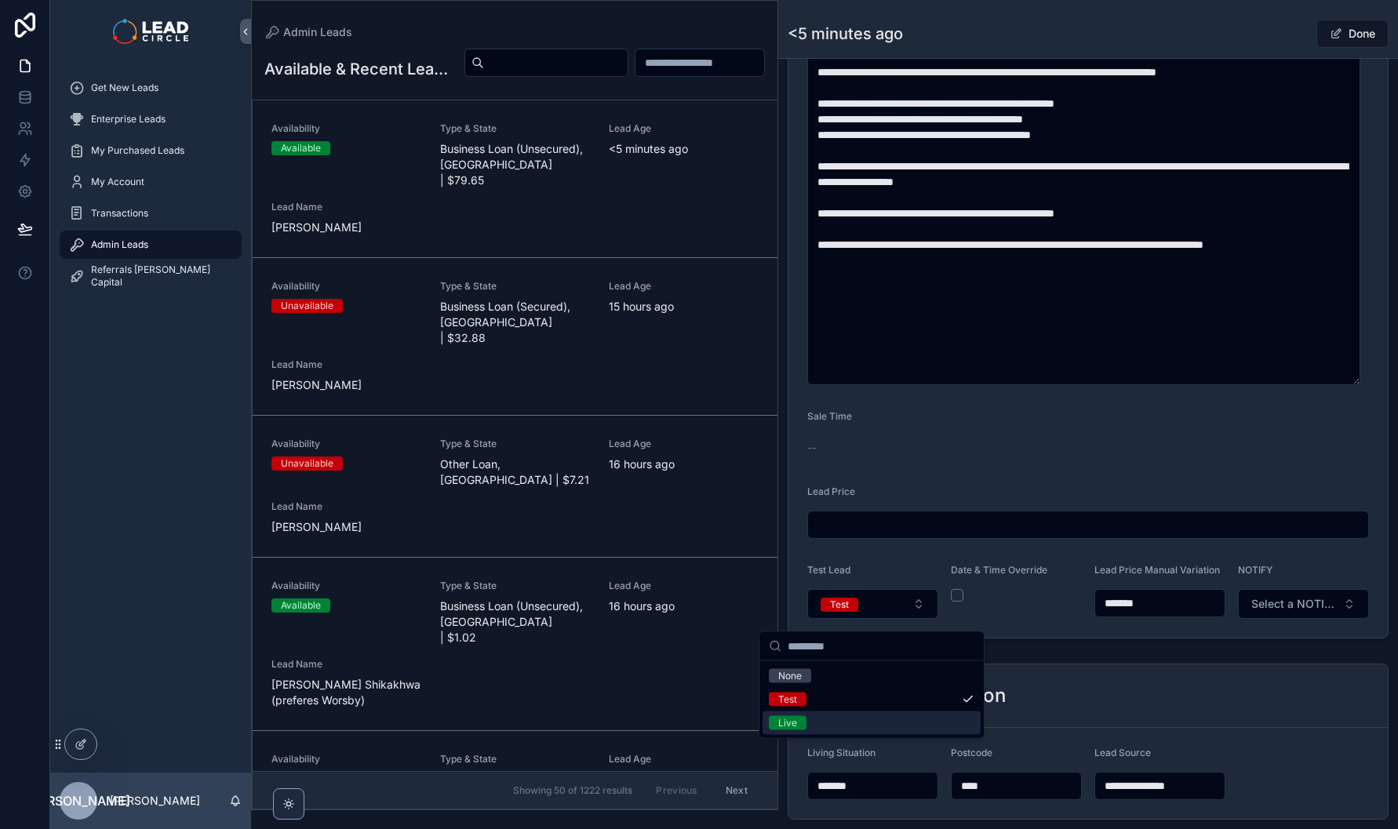
click at [844, 725] on div "Live" at bounding box center [872, 724] width 218 height 24
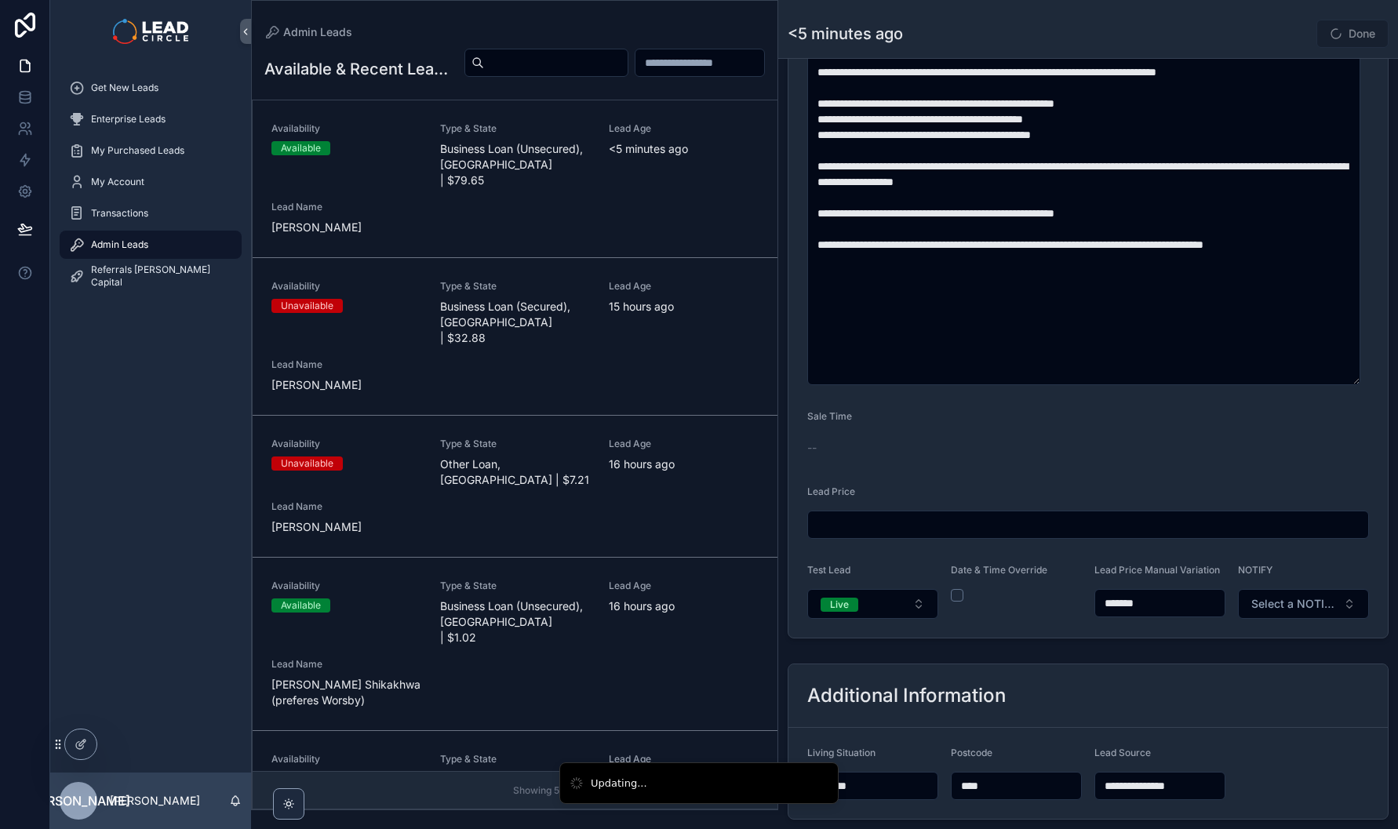
click at [1125, 614] on input "*******" at bounding box center [1159, 603] width 129 height 22
click at [1291, 612] on span "Select a NOTIFY" at bounding box center [1295, 604] width 86 height 16
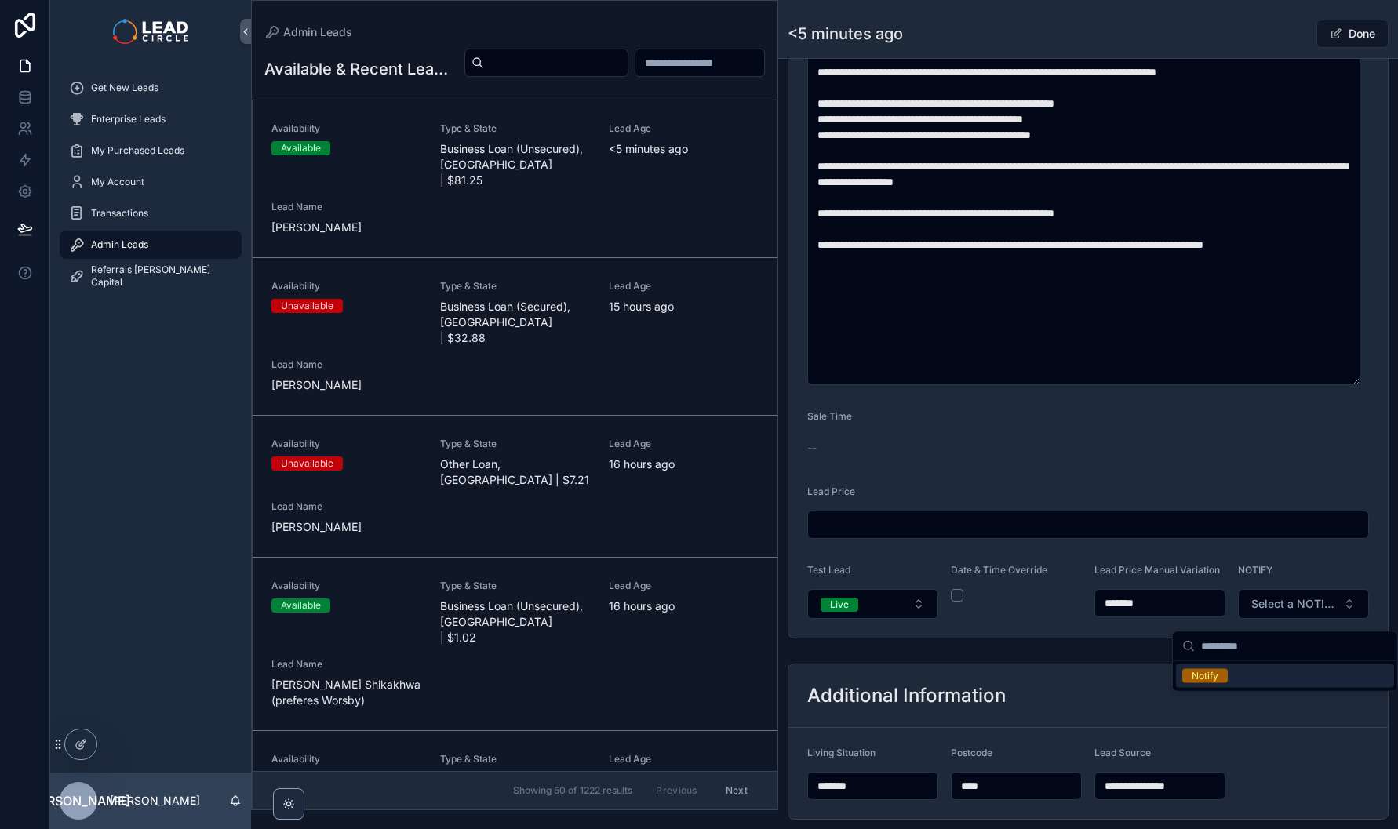
click at [1150, 609] on input "*******" at bounding box center [1159, 603] width 129 height 22
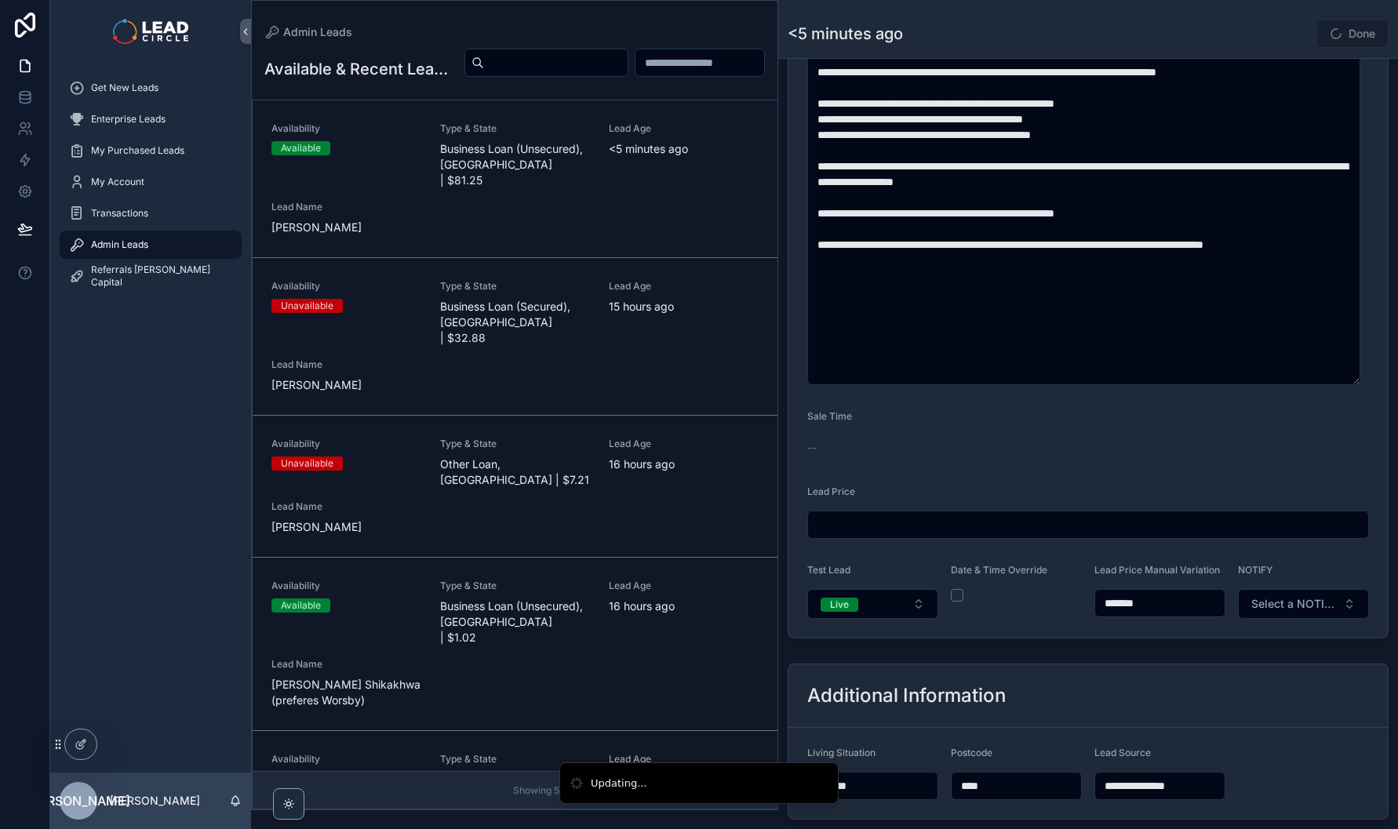
type input "*******"
click at [1153, 638] on form "**********" at bounding box center [1089, 88] width 600 height 1100
click at [1296, 612] on span "Select a NOTIFY" at bounding box center [1295, 604] width 86 height 16
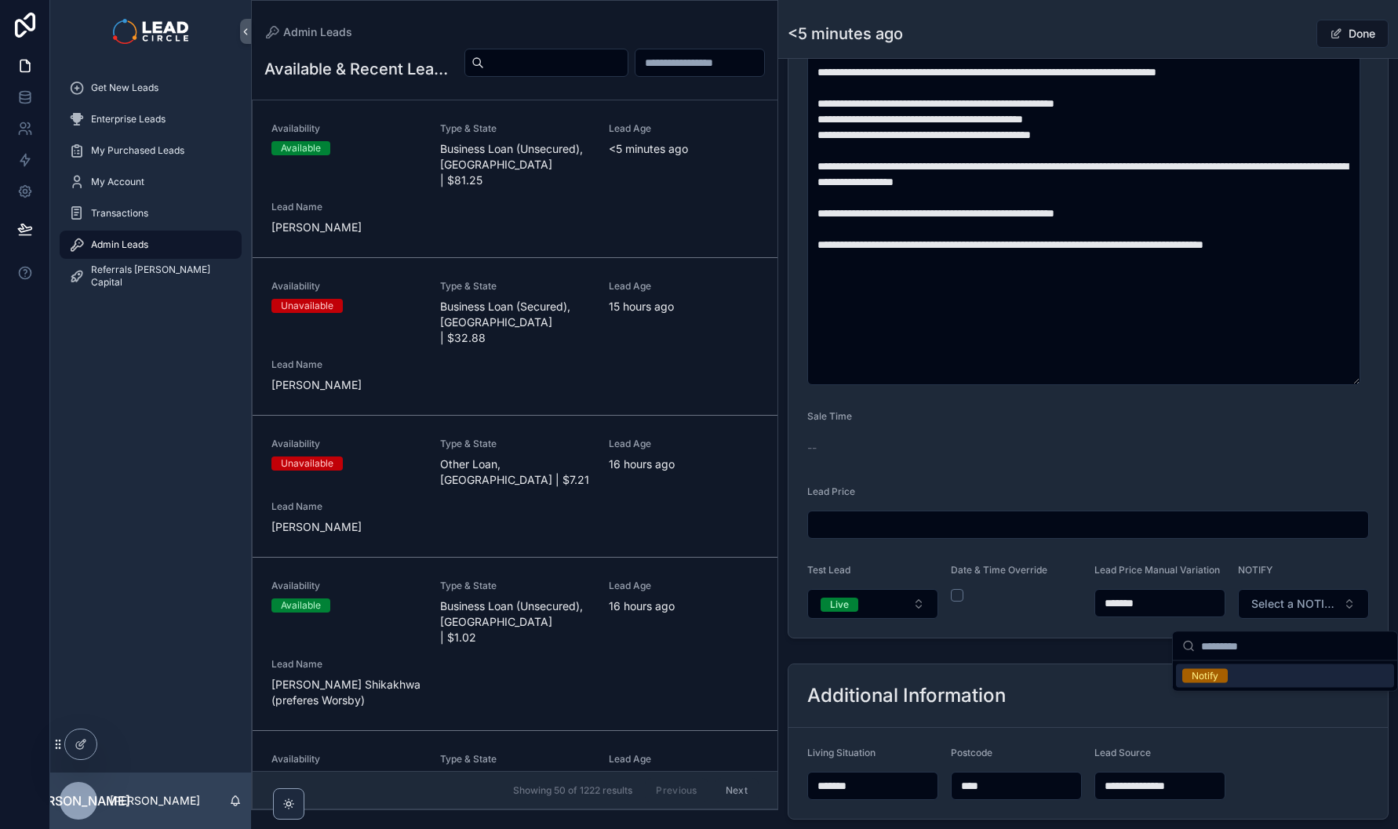
click at [1264, 681] on div "Notify" at bounding box center [1285, 677] width 218 height 24
click at [1365, 27] on button "Done" at bounding box center [1353, 34] width 72 height 28
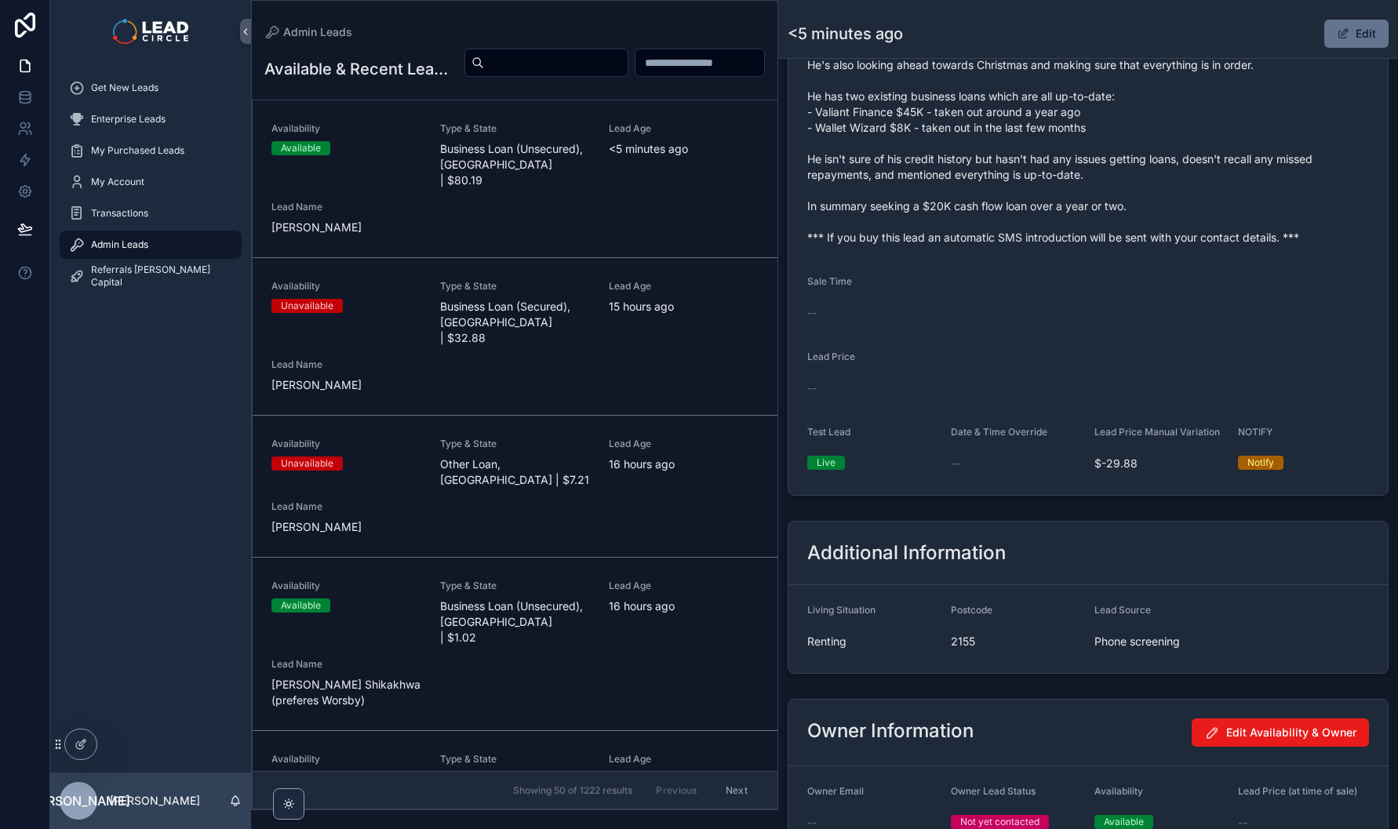
scroll to position [793, 0]
click at [154, 88] on span "Get New Leads" at bounding box center [124, 88] width 67 height 13
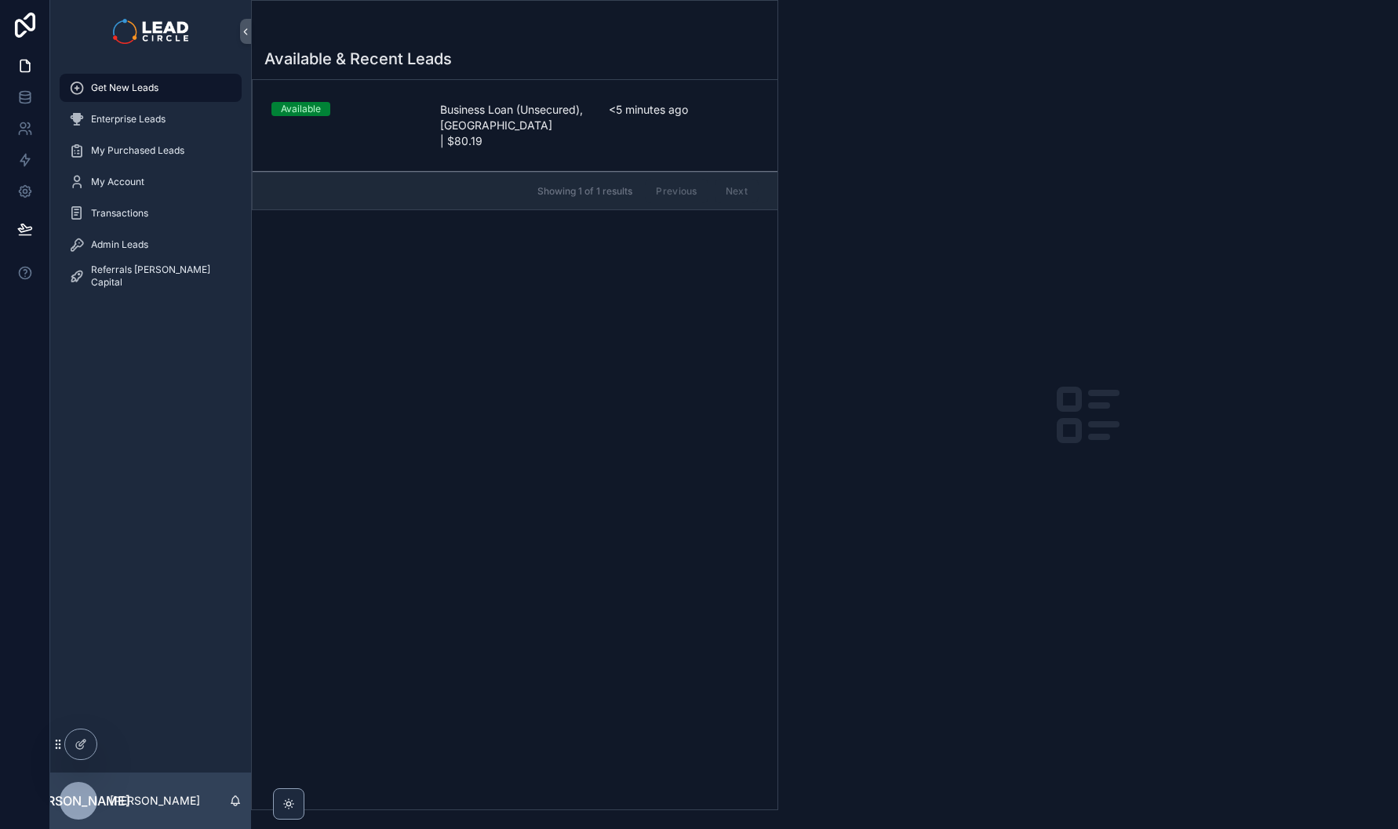
click at [588, 121] on span "Business Loan (Unsecured), [GEOGRAPHIC_DATA] | $80.19" at bounding box center [515, 125] width 150 height 47
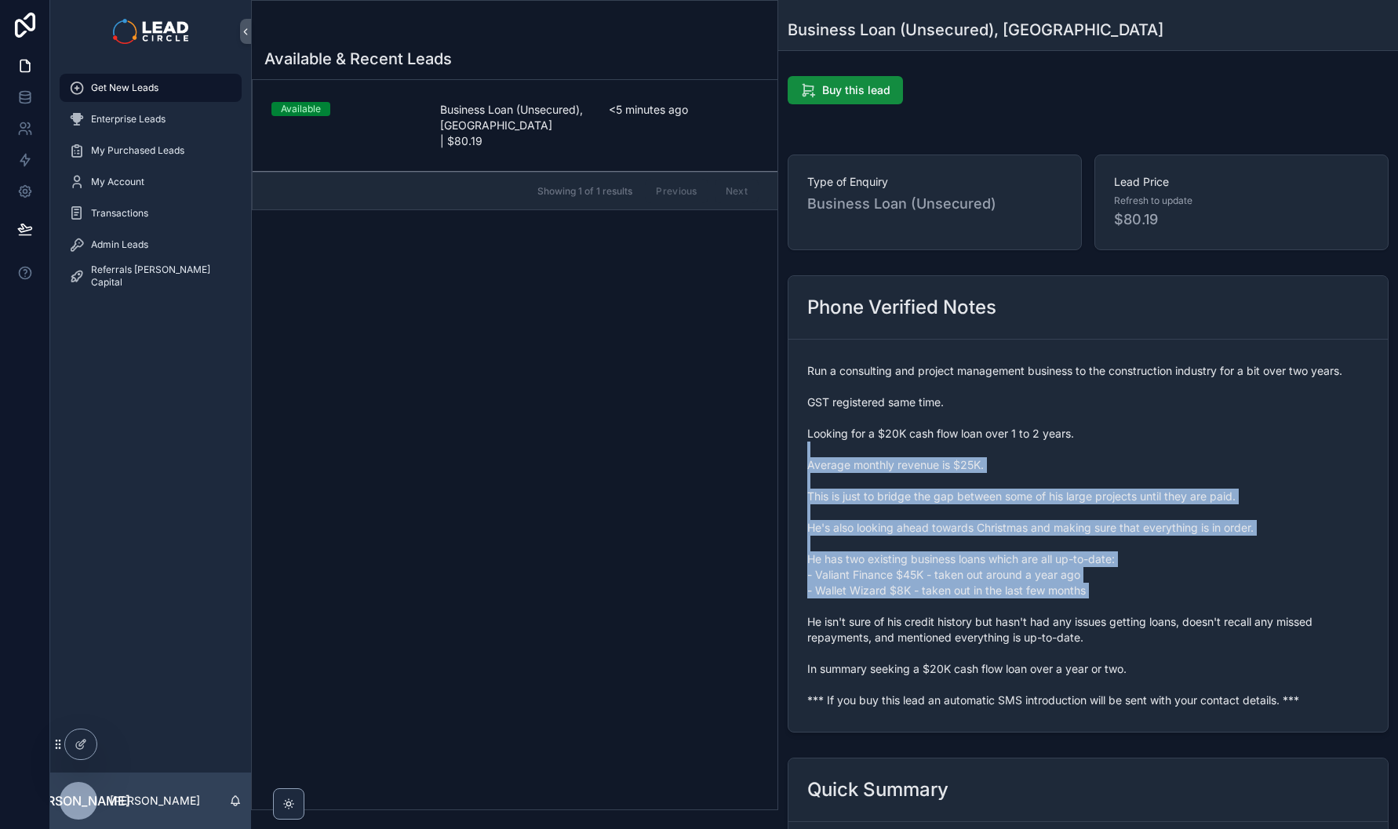
click at [996, 606] on span "Run a consulting and project management business to the construction industry f…" at bounding box center [1088, 535] width 562 height 345
click at [1002, 608] on span "Run a consulting and project management business to the construction industry f…" at bounding box center [1088, 535] width 562 height 345
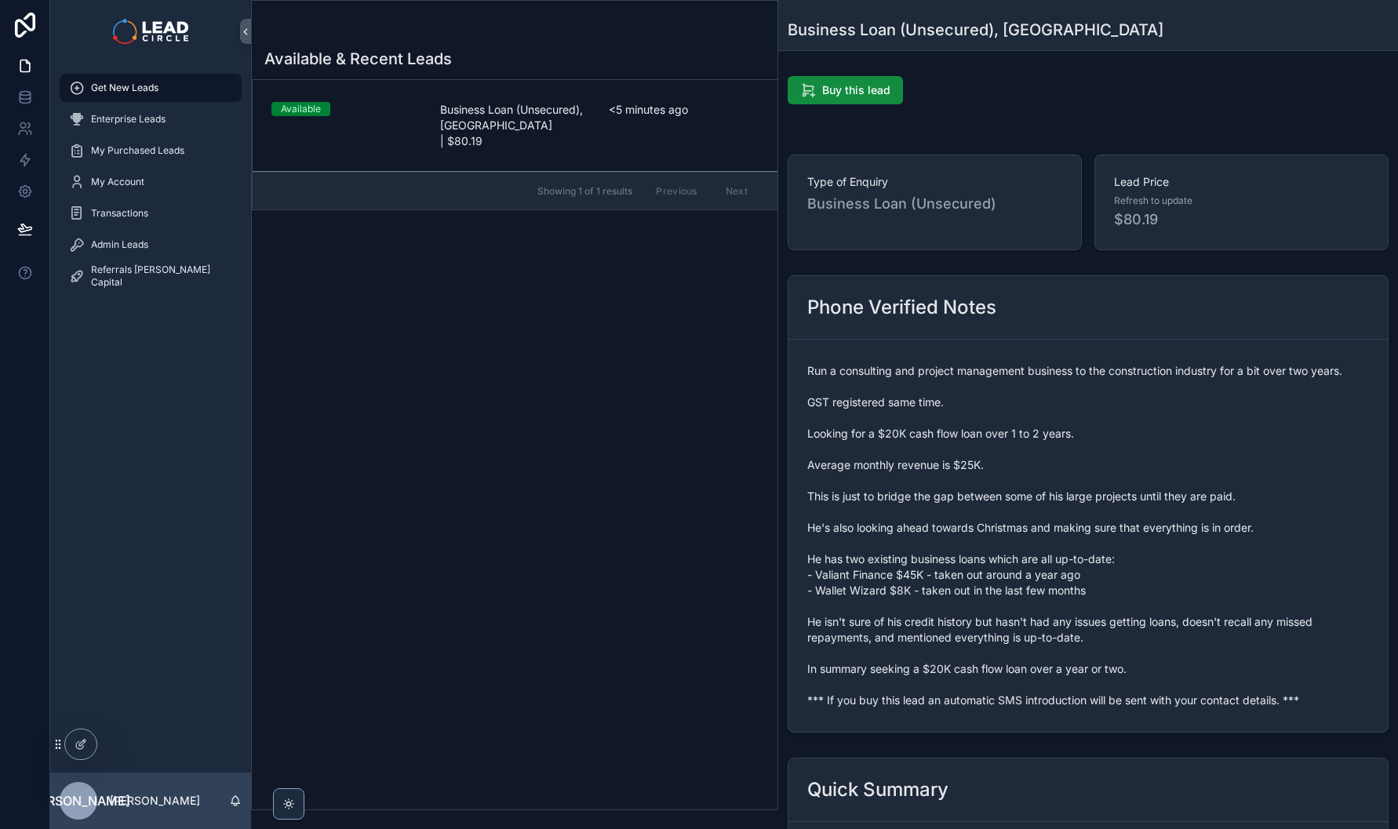
click at [835, 673] on span "Run a consulting and project management business to the construction industry f…" at bounding box center [1088, 535] width 562 height 345
click at [1041, 704] on span "Run a consulting and project management business to the construction industry f…" at bounding box center [1088, 535] width 562 height 345
copy span "*** If you buy this lead an automatic SMS introduction will be sent with your c…"
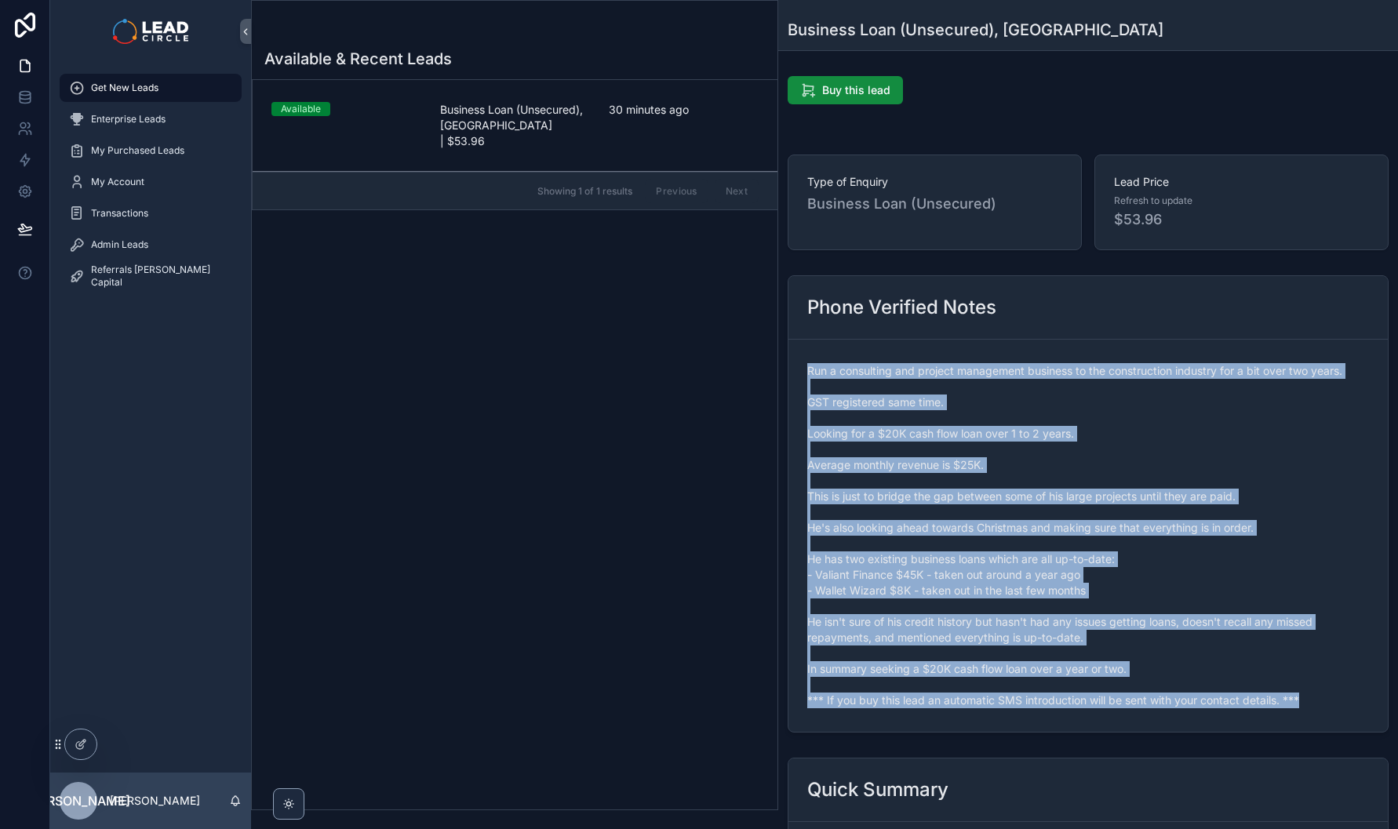
click at [180, 244] on div "Admin Leads" at bounding box center [150, 244] width 163 height 25
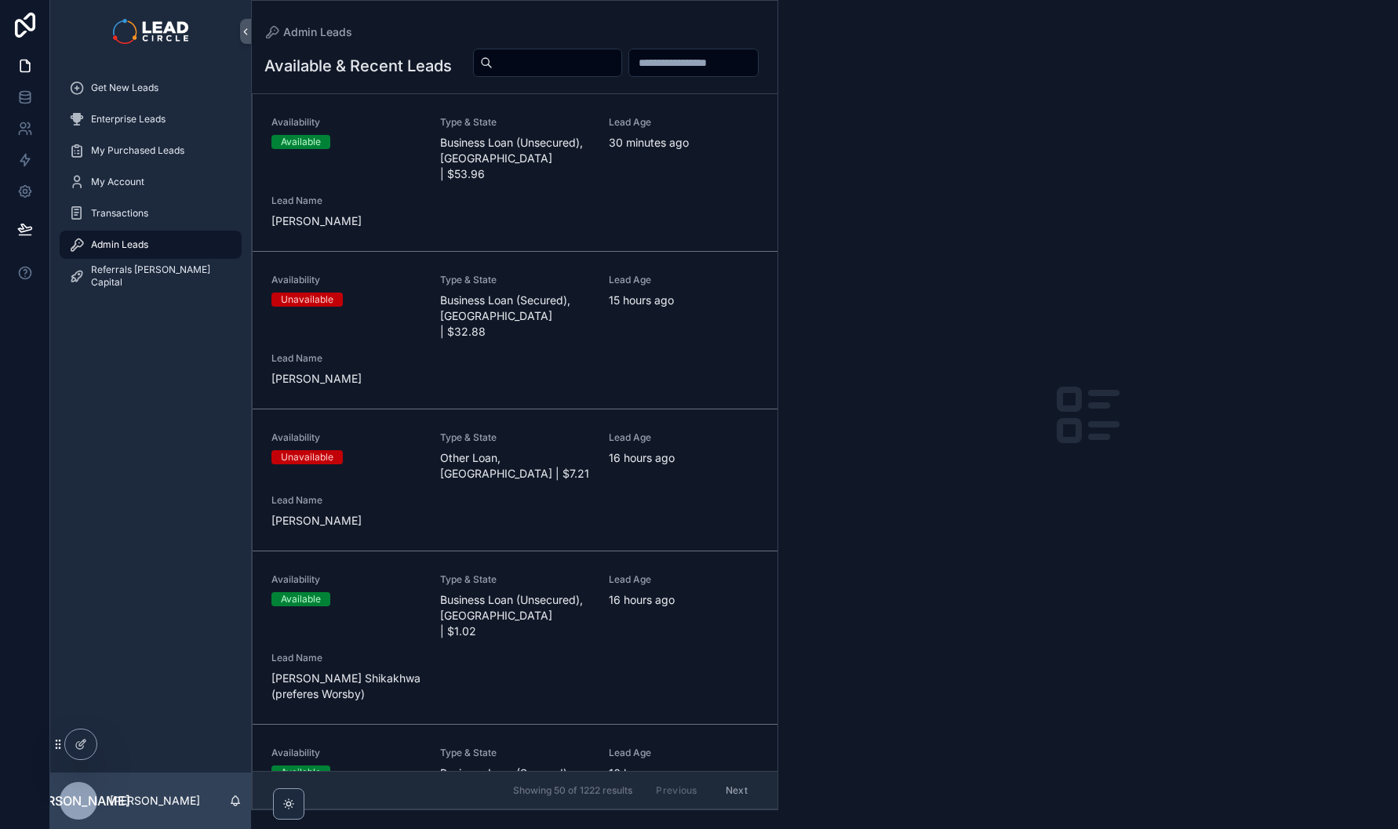
click at [622, 69] on input "scrollable content" at bounding box center [557, 63] width 129 height 22
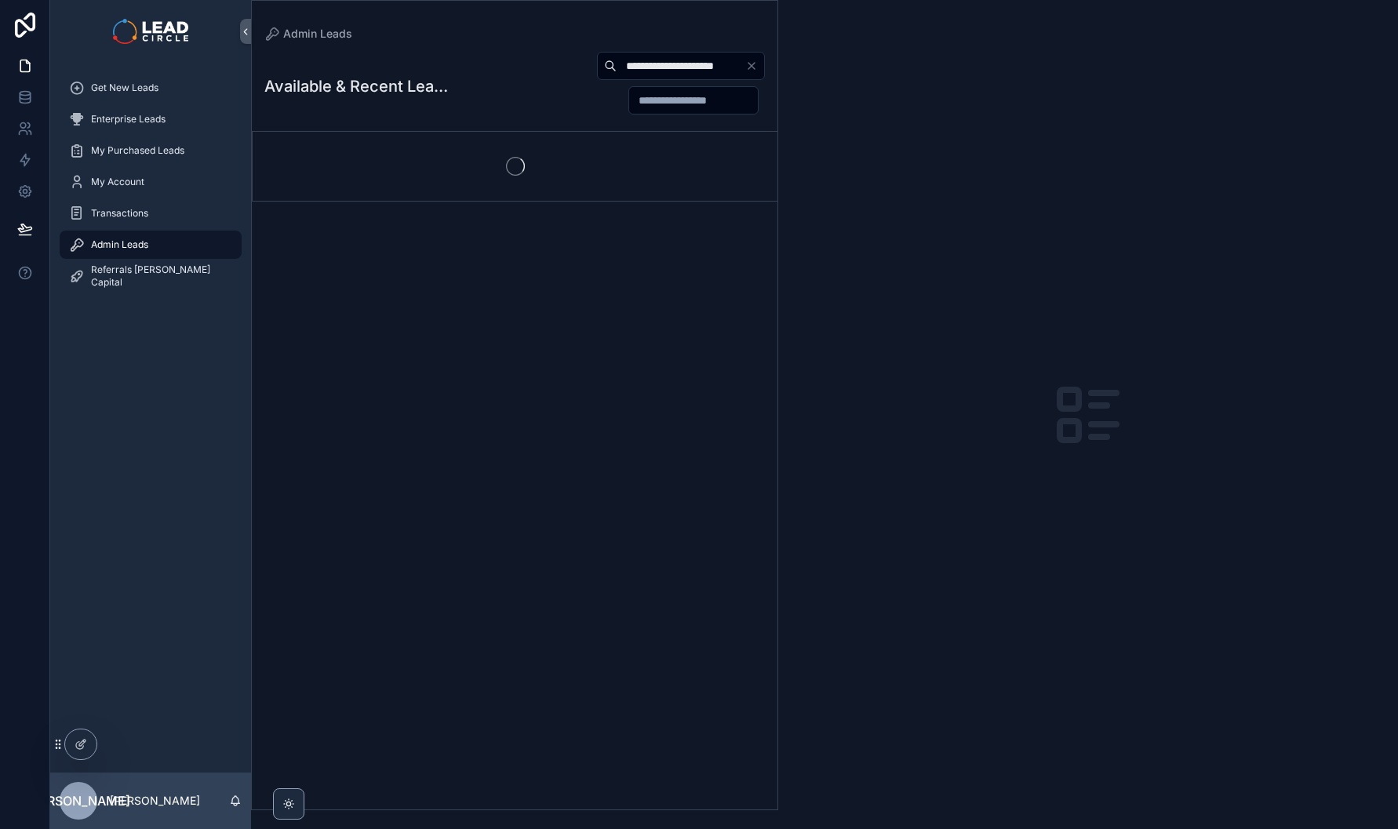
type input "**********"
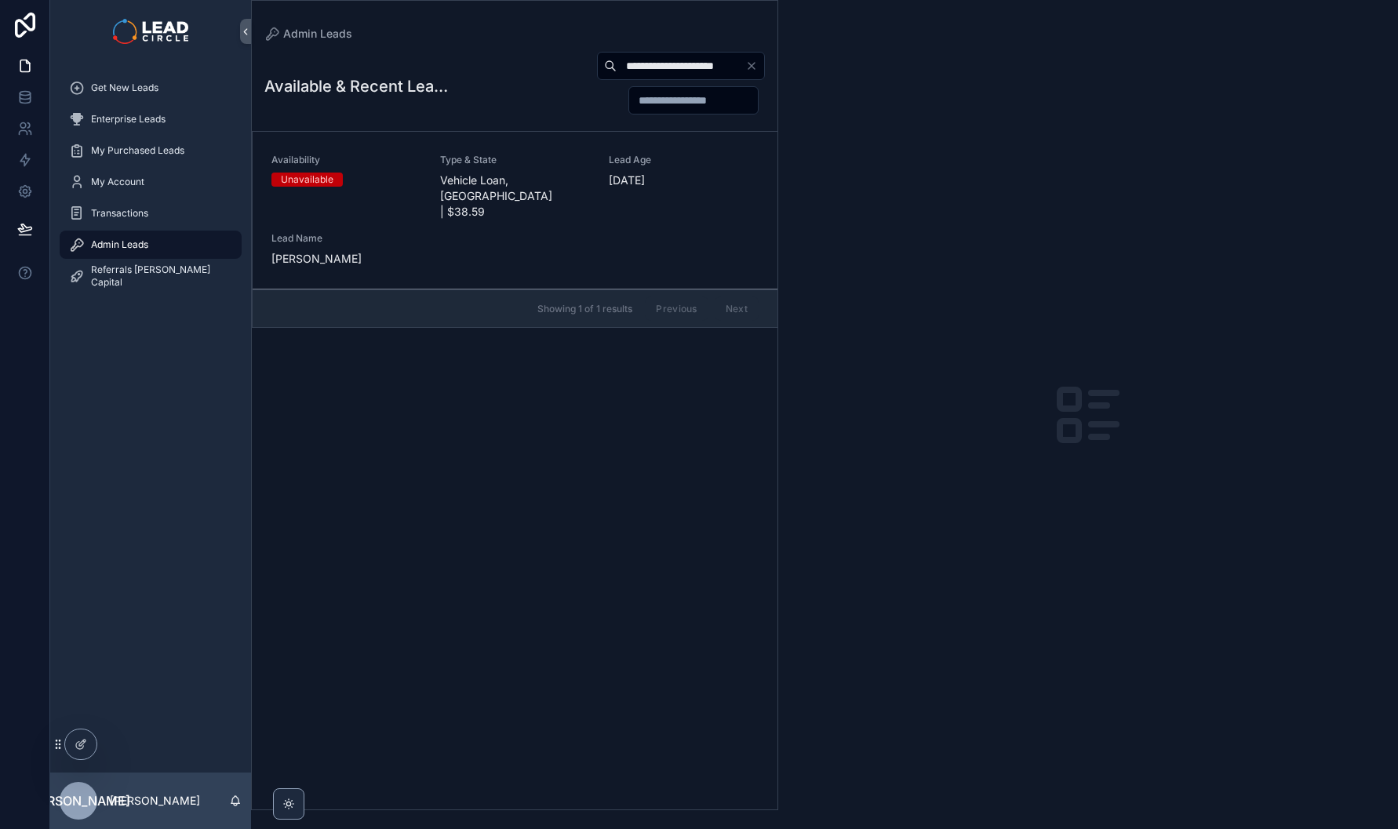
click at [561, 166] on span "Type & State" at bounding box center [515, 160] width 150 height 13
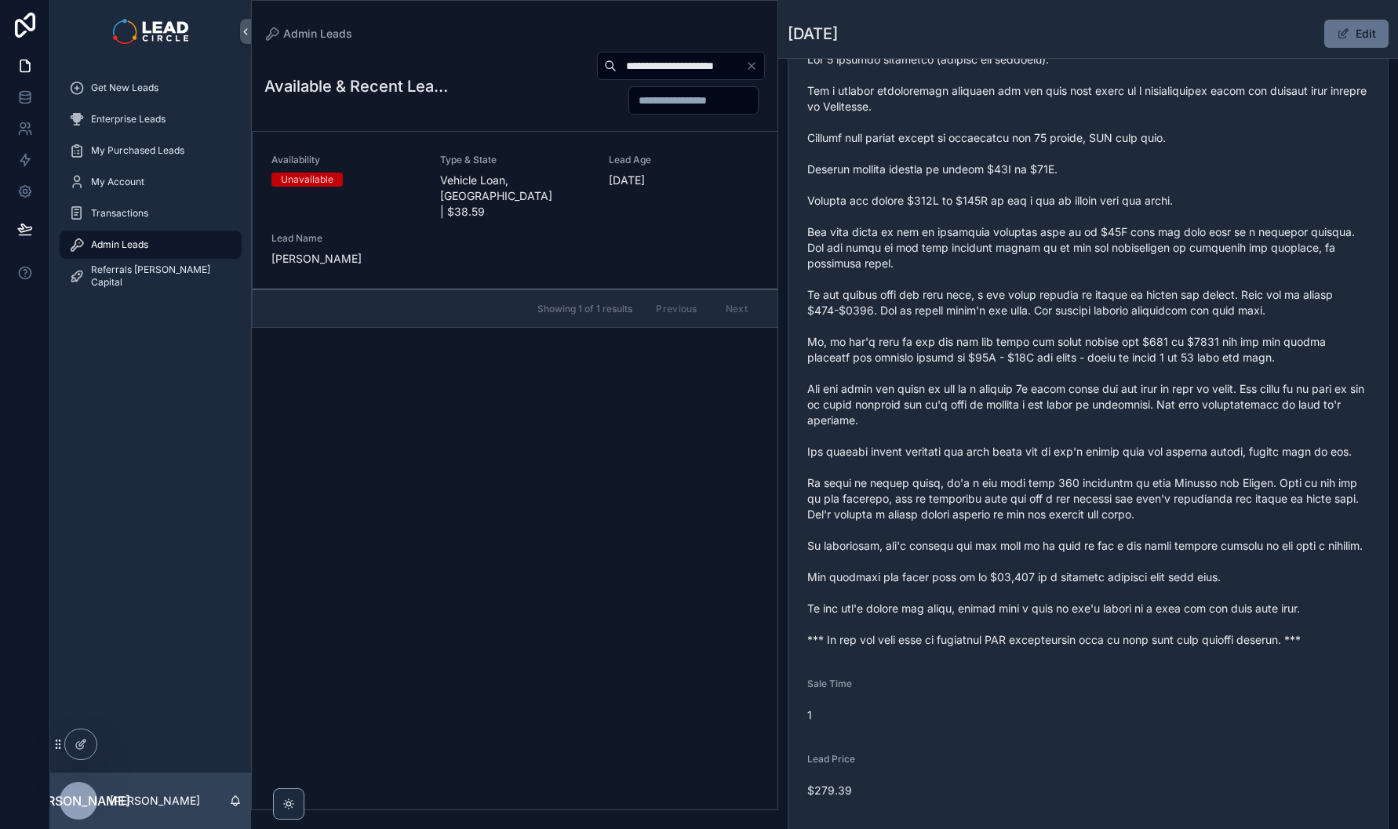
scroll to position [535, 0]
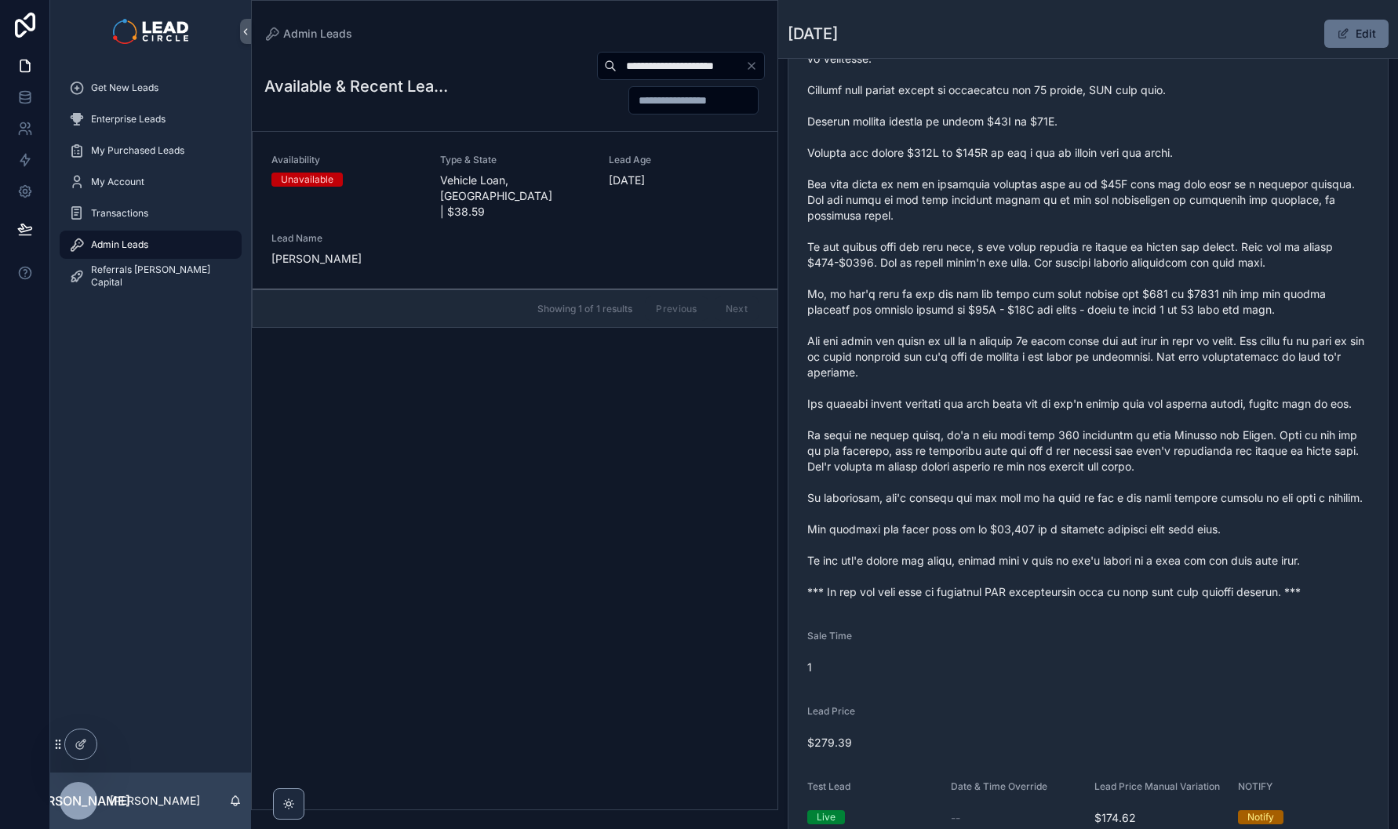
drag, startPoint x: 1132, startPoint y: 632, endPoint x: 1142, endPoint y: 643, distance: 15.6
click at [1142, 643] on form "Availability Unavailable Lead Name [PERSON_NAME]***** Lead Email Buy to reveal …" at bounding box center [1089, 244] width 600 height 1212
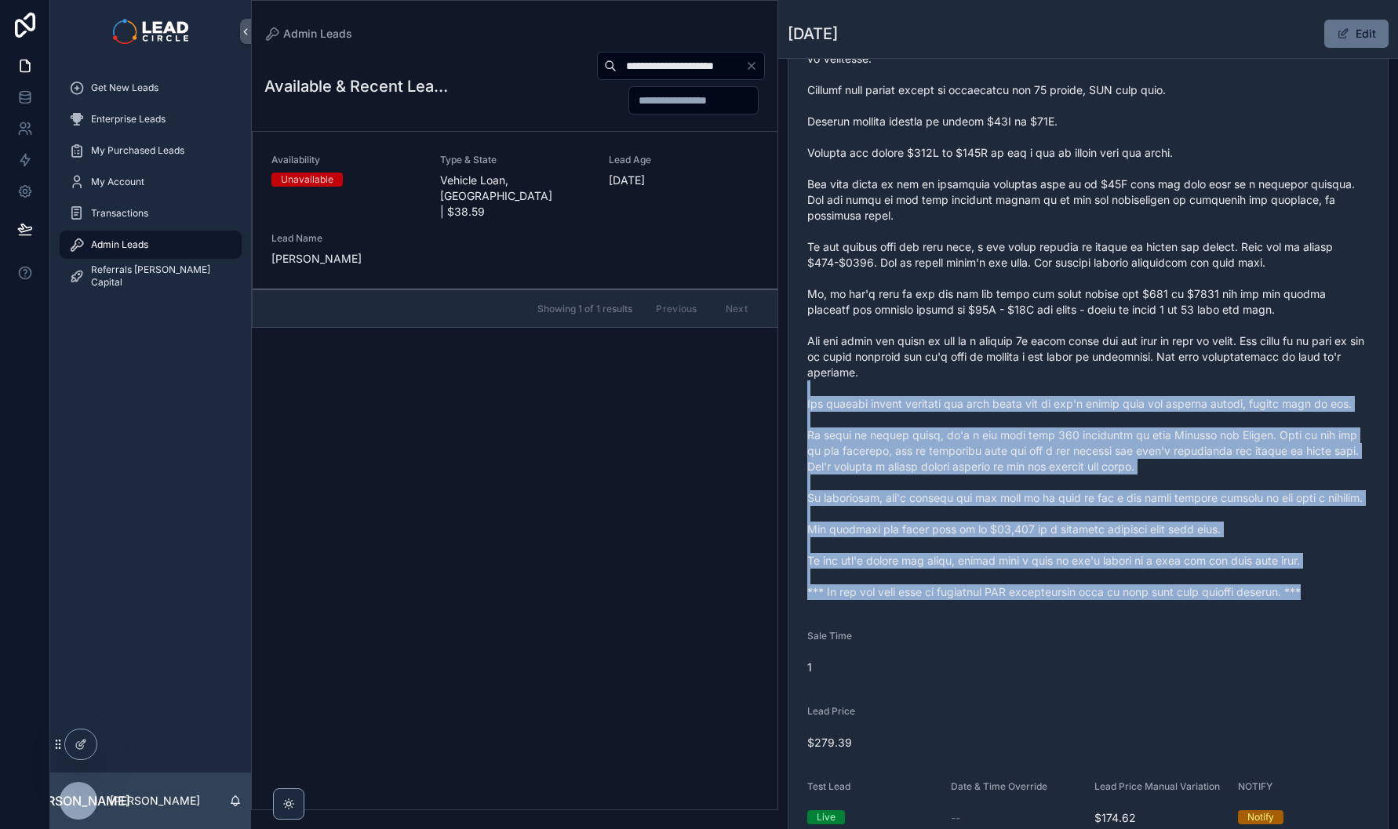
drag, startPoint x: 1154, startPoint y: 645, endPoint x: 1049, endPoint y: 380, distance: 285.0
click at [1053, 389] on form "Availability Unavailable Lead Name [PERSON_NAME]***** Lead Email Buy to reveal …" at bounding box center [1089, 244] width 600 height 1212
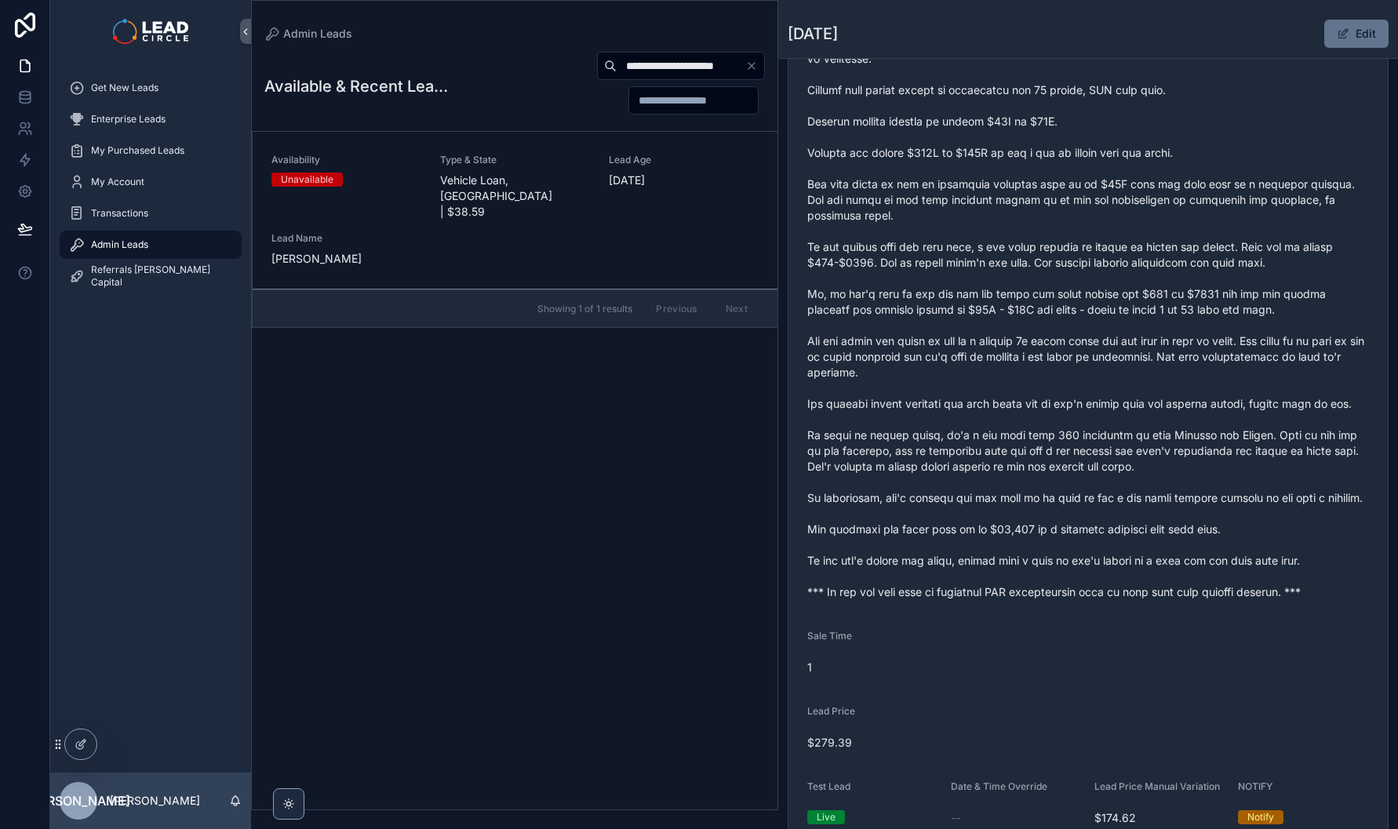
click at [1048, 377] on span "scrollable content" at bounding box center [1088, 302] width 562 height 596
drag, startPoint x: 1047, startPoint y: 339, endPoint x: 1146, endPoint y: 589, distance: 269.1
click at [1161, 600] on span "scrollable content" at bounding box center [1088, 302] width 562 height 596
click at [1073, 385] on form "Availability Unavailable Lead Name [PERSON_NAME]***** Lead Email Buy to reveal …" at bounding box center [1089, 244] width 600 height 1212
click at [1072, 383] on span "scrollable content" at bounding box center [1088, 302] width 562 height 596
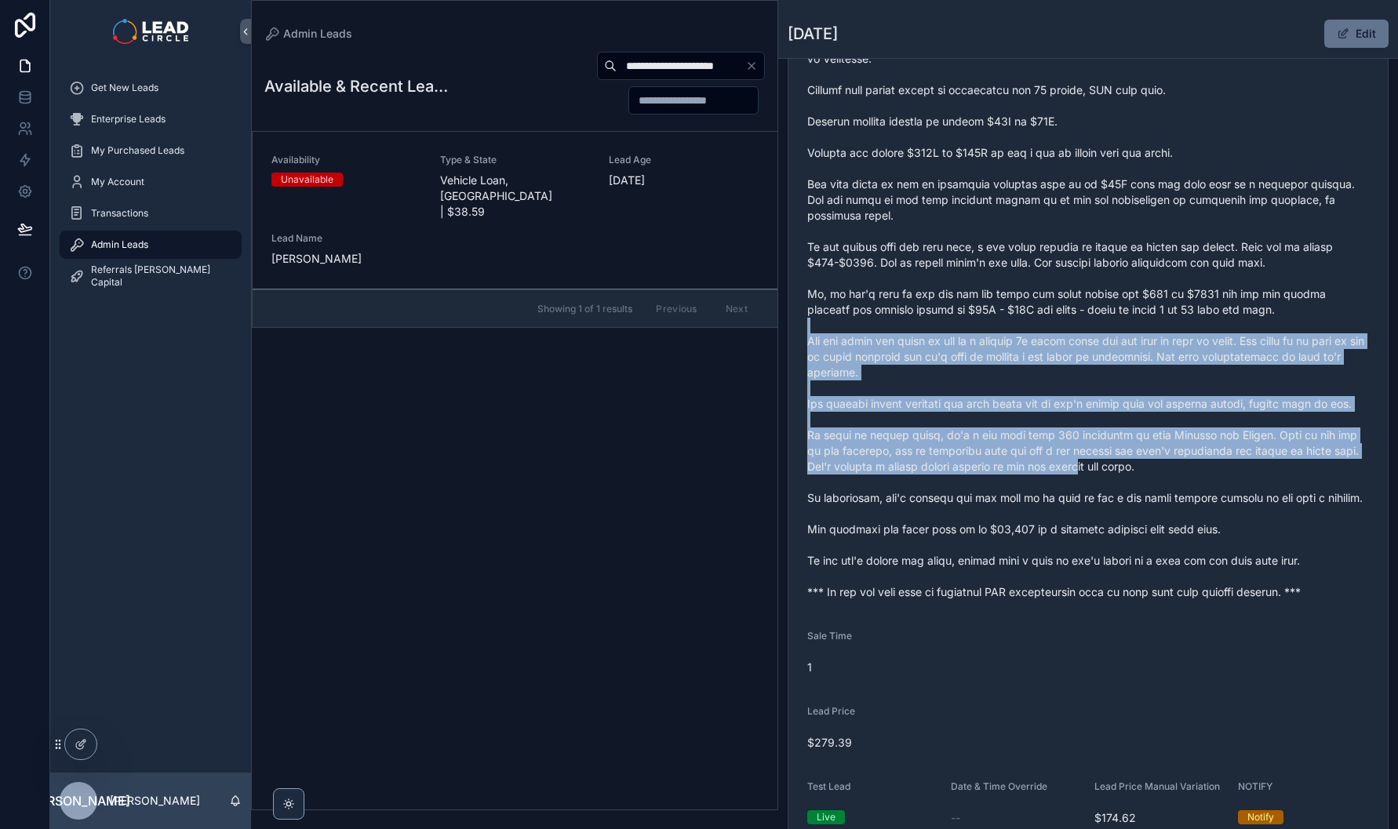
drag, startPoint x: 1070, startPoint y: 341, endPoint x: 1106, endPoint y: 492, distance: 155.7
click at [1102, 489] on span "scrollable content" at bounding box center [1088, 302] width 562 height 596
click at [1106, 492] on span "scrollable content" at bounding box center [1088, 302] width 562 height 596
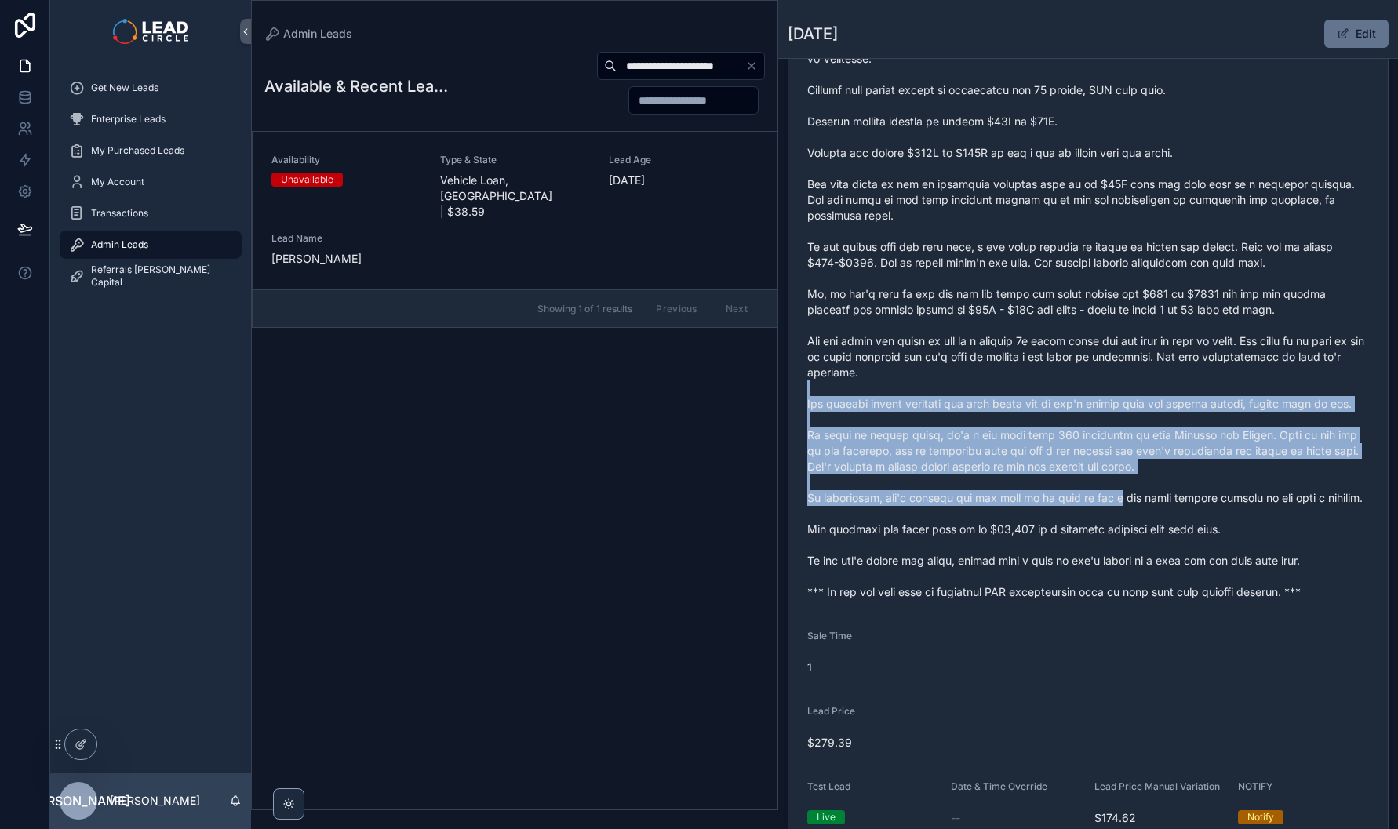
drag, startPoint x: 1090, startPoint y: 437, endPoint x: 1124, endPoint y: 531, distance: 100.0
click at [1124, 531] on span "scrollable content" at bounding box center [1088, 302] width 562 height 596
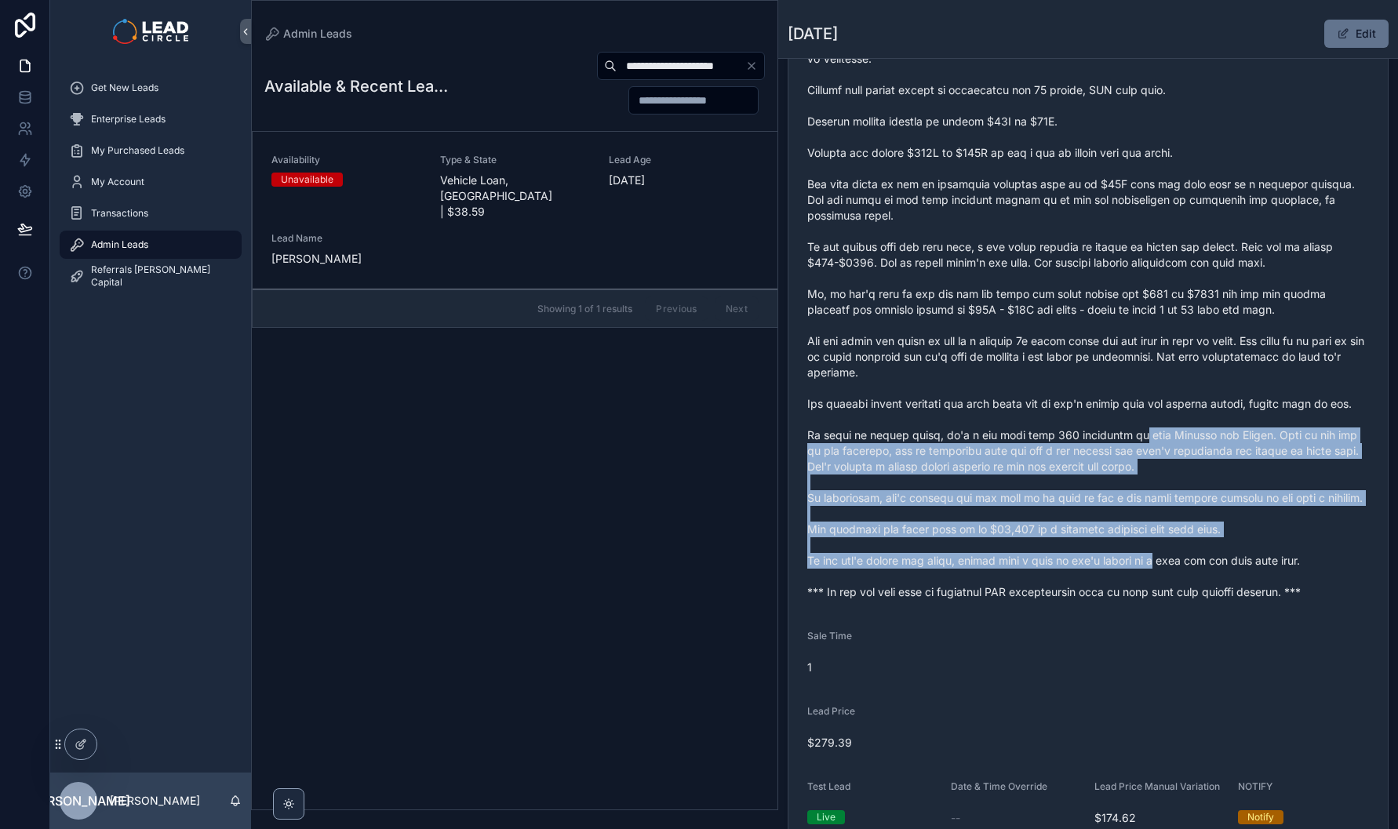
drag, startPoint x: 1160, startPoint y: 592, endPoint x: 1110, endPoint y: 431, distance: 169.3
click at [1110, 434] on span "scrollable content" at bounding box center [1088, 302] width 562 height 596
click at [1110, 431] on span "scrollable content" at bounding box center [1088, 302] width 562 height 596
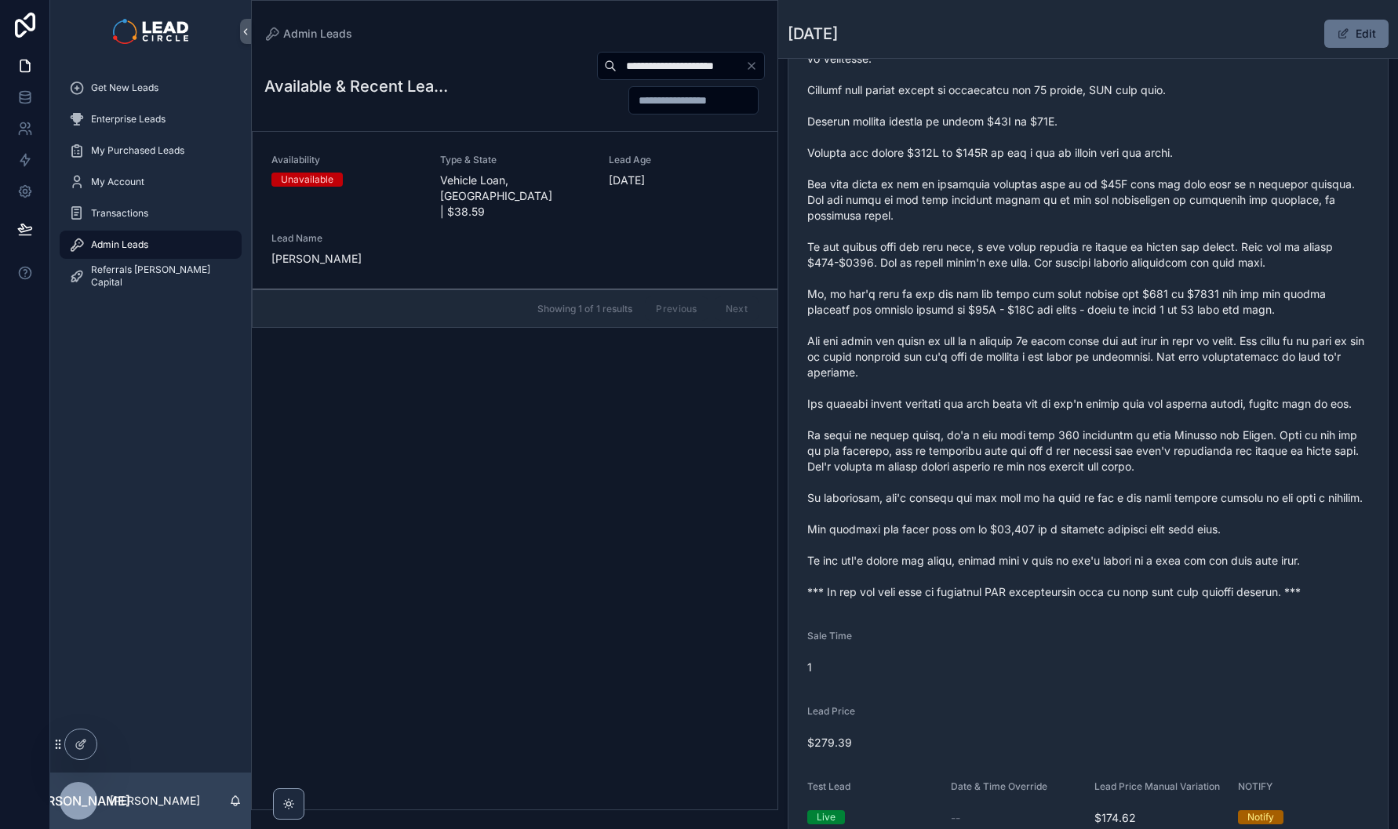
click at [130, 90] on span "Get New Leads" at bounding box center [124, 88] width 67 height 13
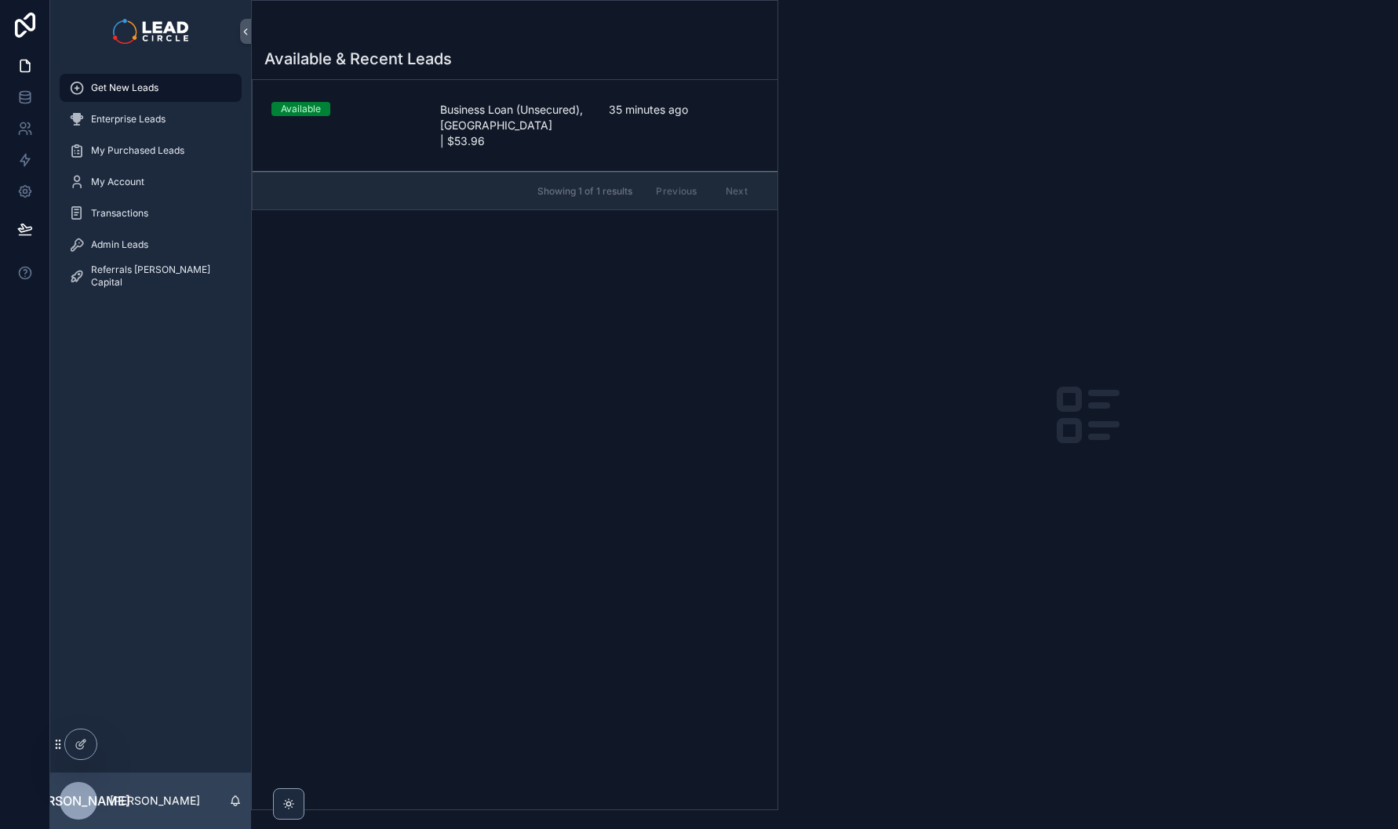
click at [196, 246] on div "Admin Leads" at bounding box center [150, 244] width 163 height 25
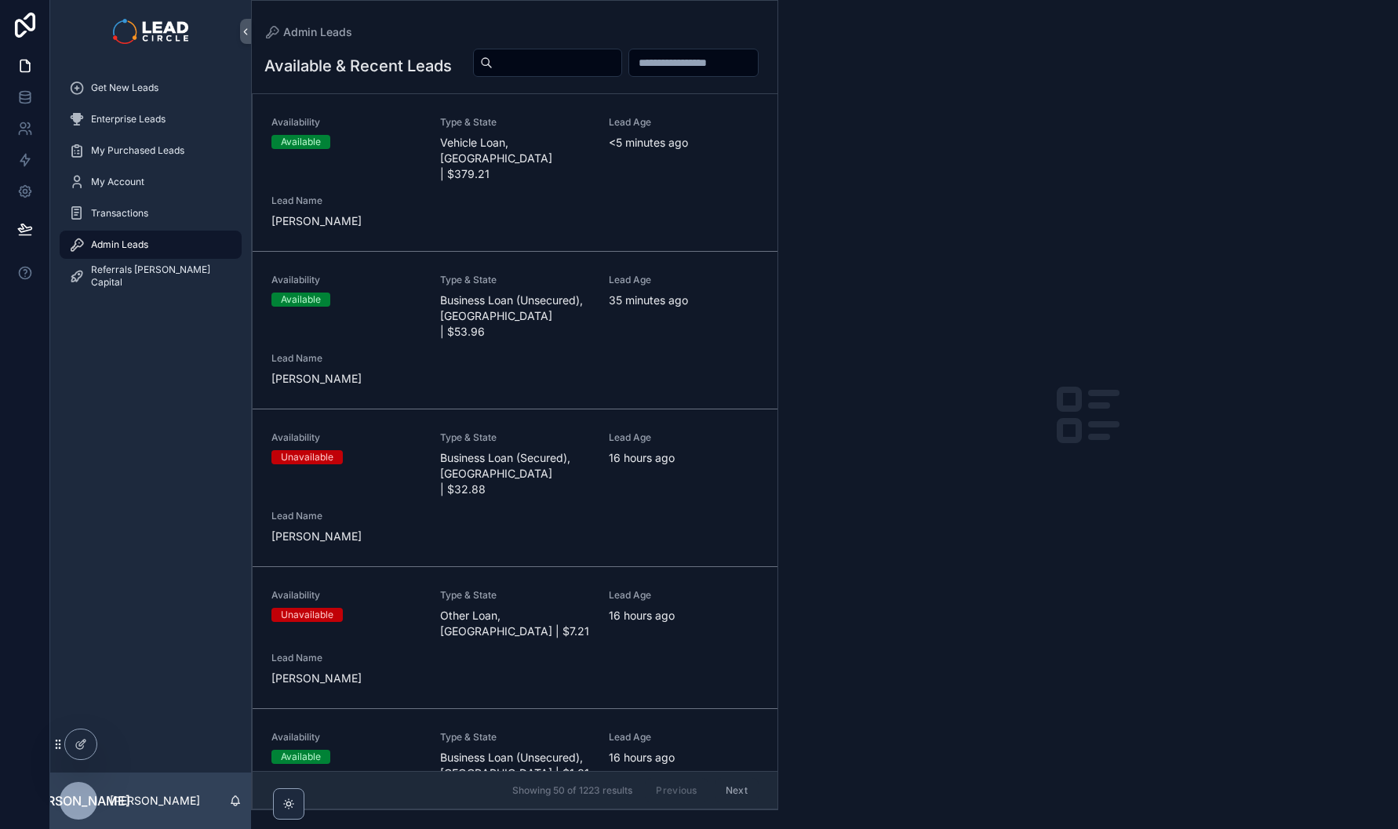
click at [484, 181] on span "Vehicle Loan, [GEOGRAPHIC_DATA] | $379.21" at bounding box center [515, 158] width 150 height 47
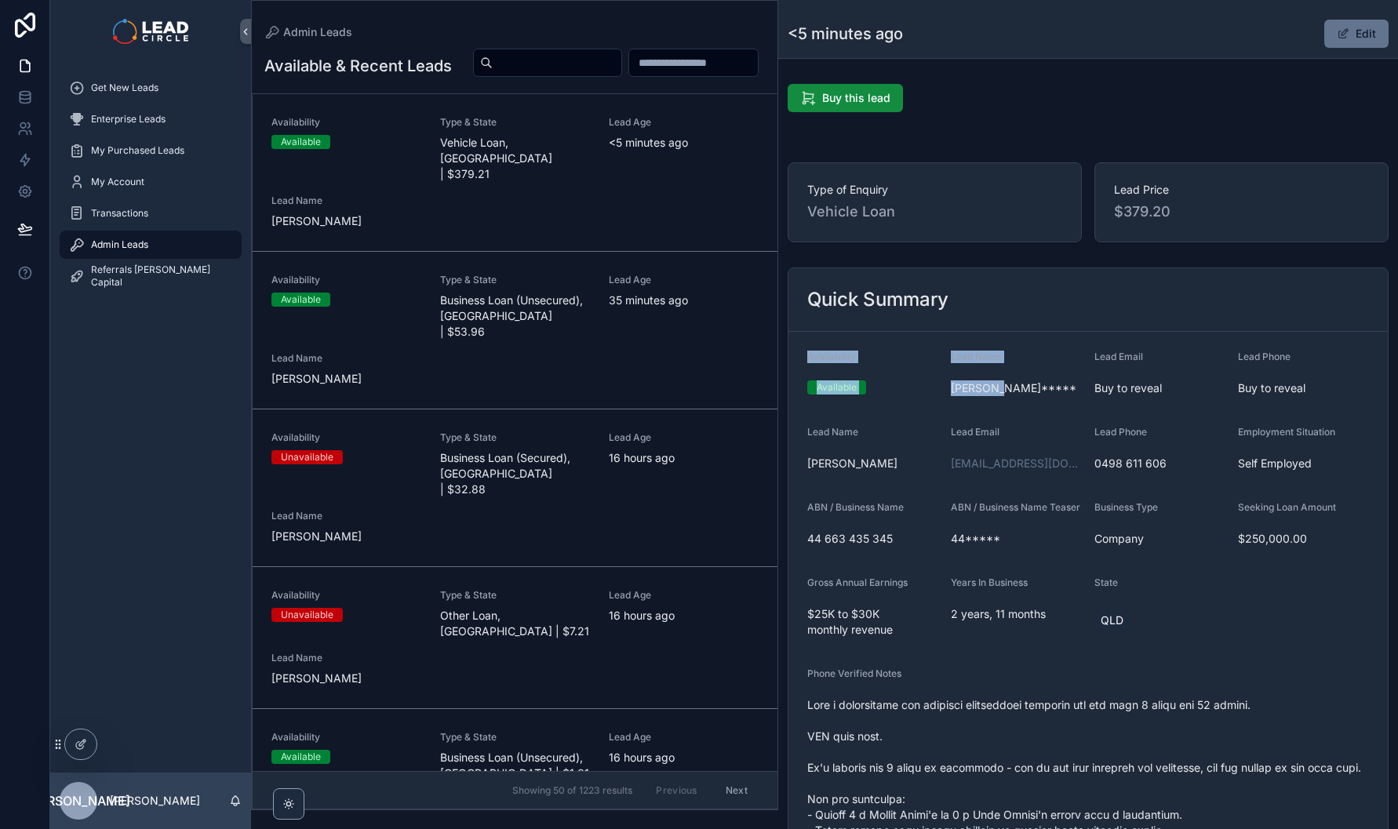
drag, startPoint x: 980, startPoint y: 316, endPoint x: 1103, endPoint y: 386, distance: 140.9
click at [1122, 381] on span "Buy to reveal" at bounding box center [1160, 389] width 131 height 16
drag, startPoint x: 1159, startPoint y: 388, endPoint x: 1036, endPoint y: 354, distance: 127.9
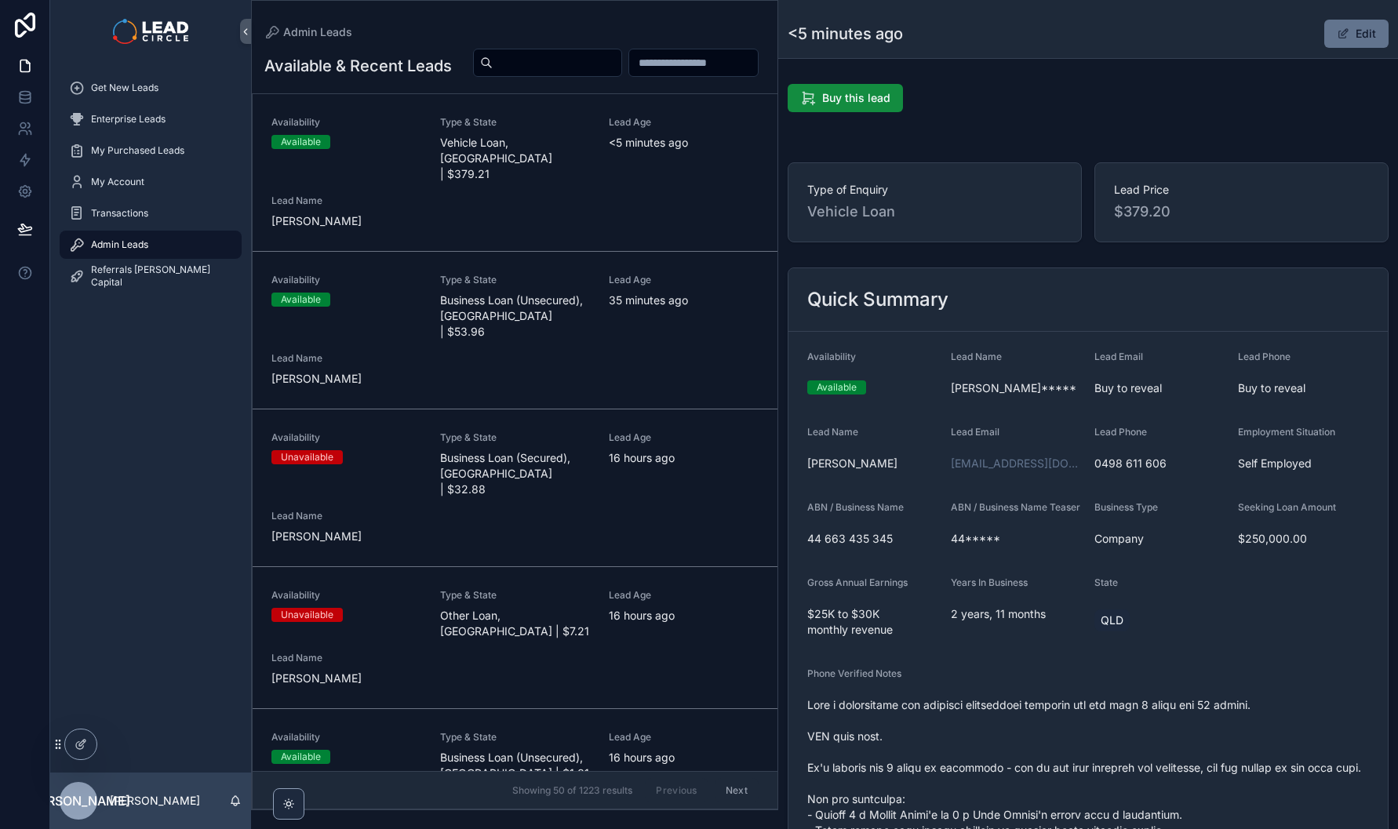
click at [1035, 354] on div "Lead Name" at bounding box center [1016, 360] width 131 height 19
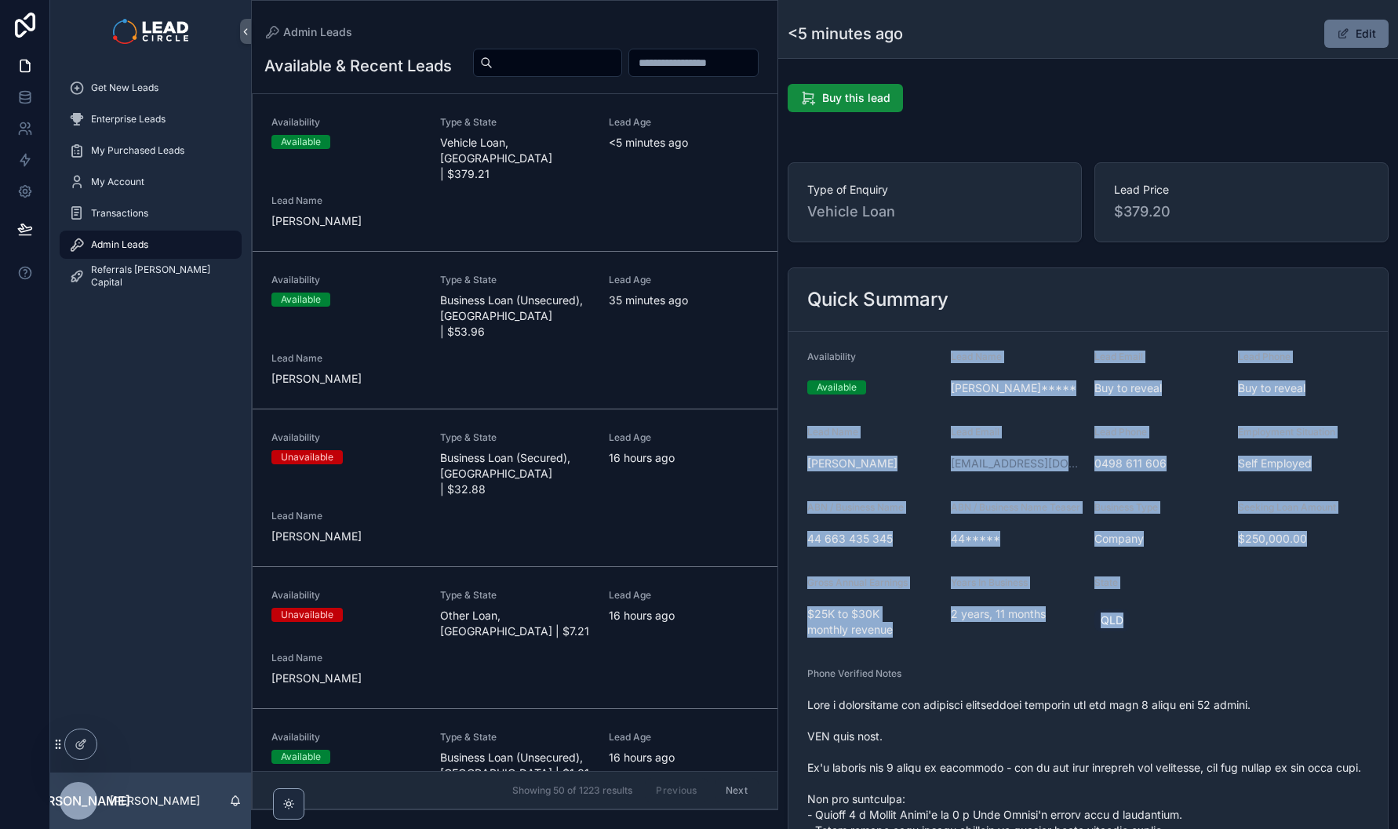
drag, startPoint x: 1032, startPoint y: 343, endPoint x: 1174, endPoint y: 641, distance: 330.3
click at [1174, 635] on div "QLD" at bounding box center [1160, 621] width 131 height 28
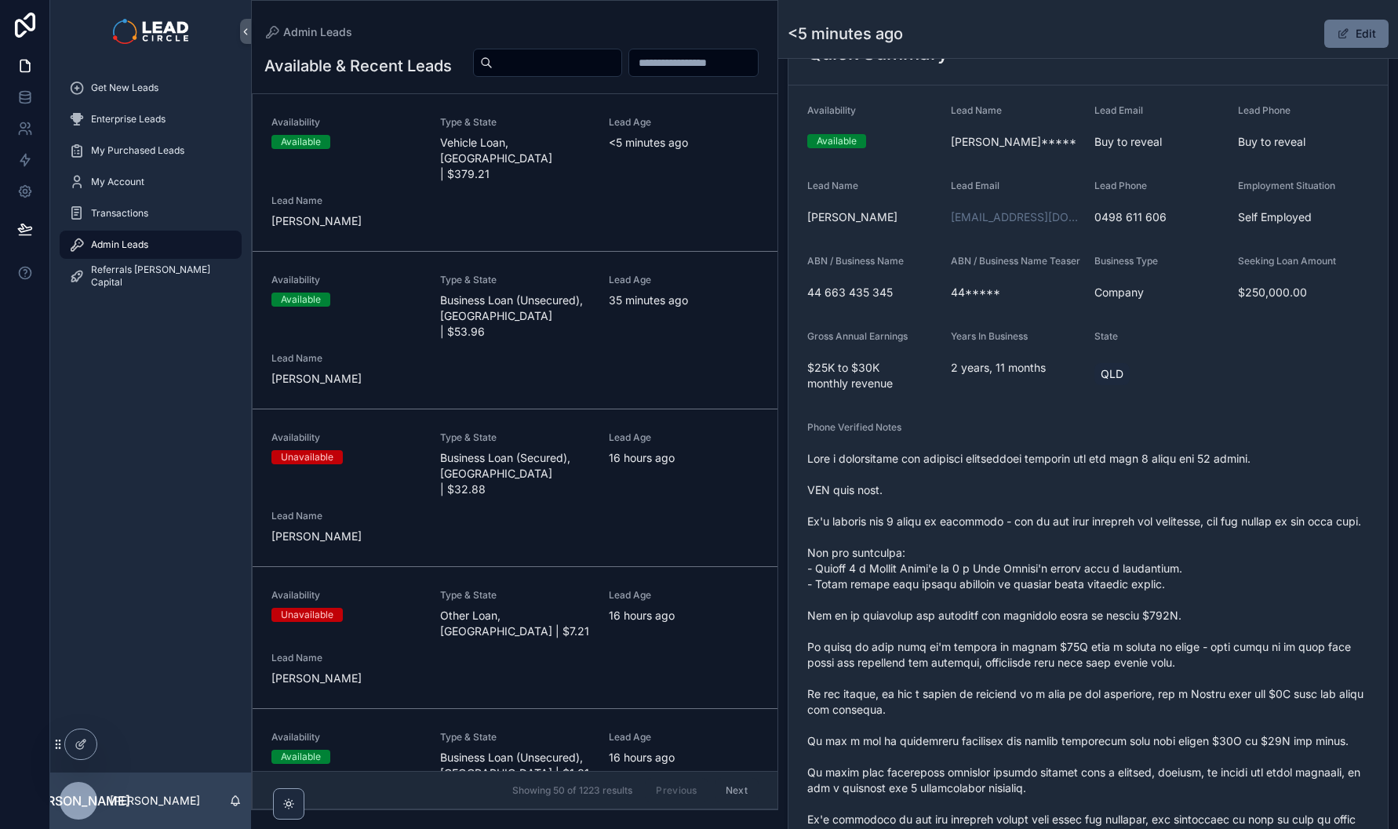
scroll to position [334, 0]
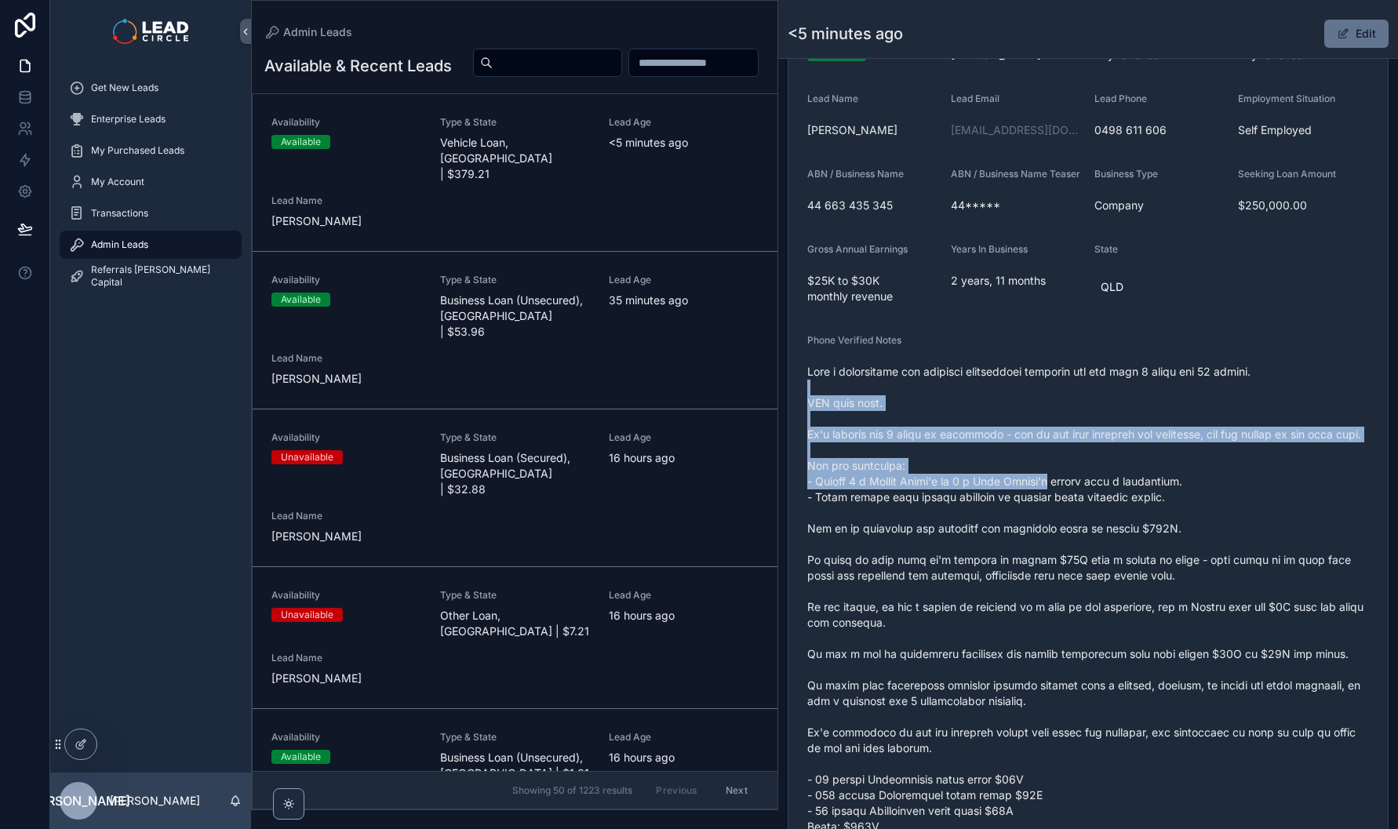
drag, startPoint x: 996, startPoint y: 400, endPoint x: 1055, endPoint y: 518, distance: 131.6
click at [1055, 518] on span "scrollable content" at bounding box center [1088, 709] width 562 height 691
drag, startPoint x: 1107, startPoint y: 516, endPoint x: 1001, endPoint y: 425, distance: 140.3
click at [1011, 429] on span "scrollable content" at bounding box center [1088, 709] width 562 height 691
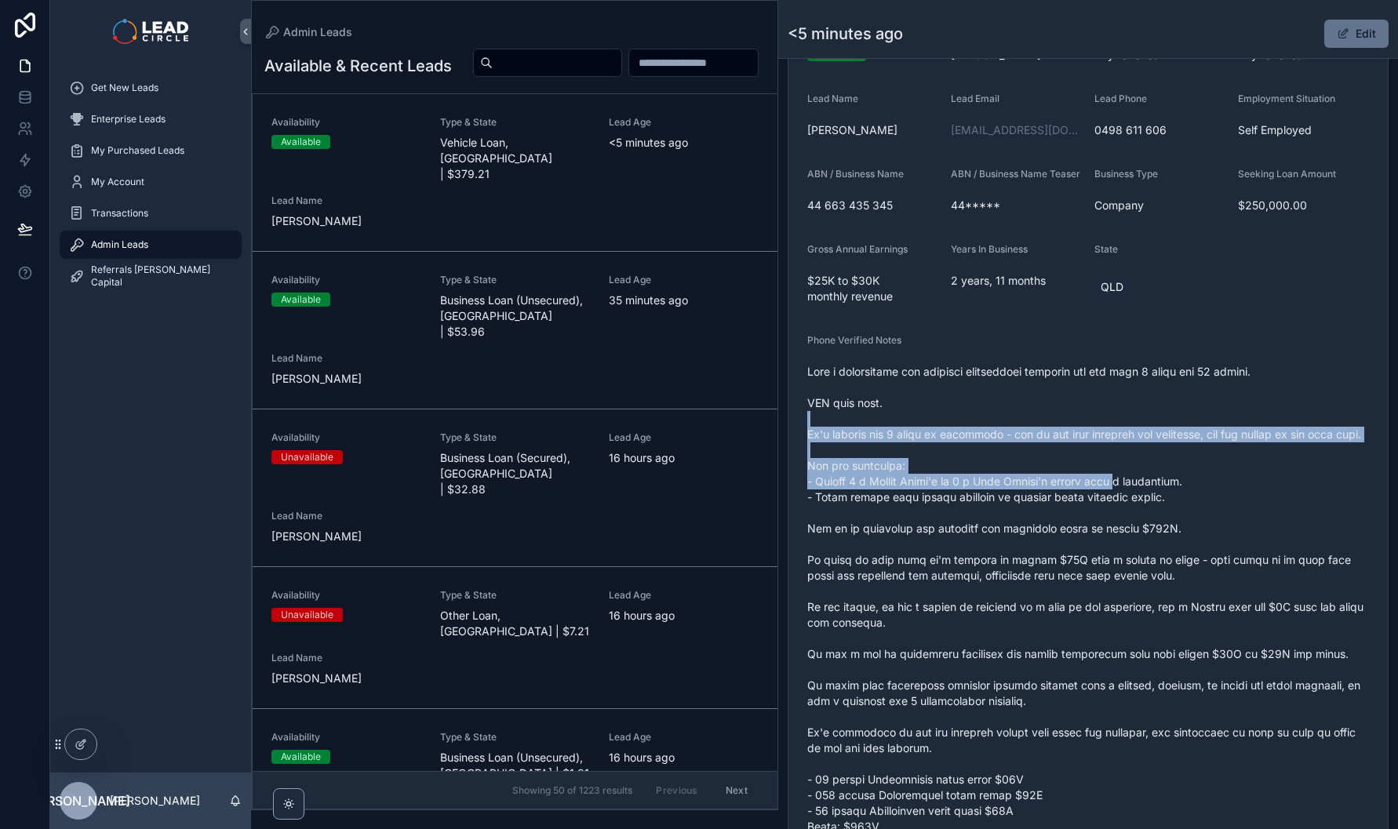
click at [1001, 425] on span "scrollable content" at bounding box center [1088, 709] width 562 height 691
drag, startPoint x: 1015, startPoint y: 430, endPoint x: 1054, endPoint y: 491, distance: 72.3
click at [1053, 490] on span "scrollable content" at bounding box center [1088, 709] width 562 height 691
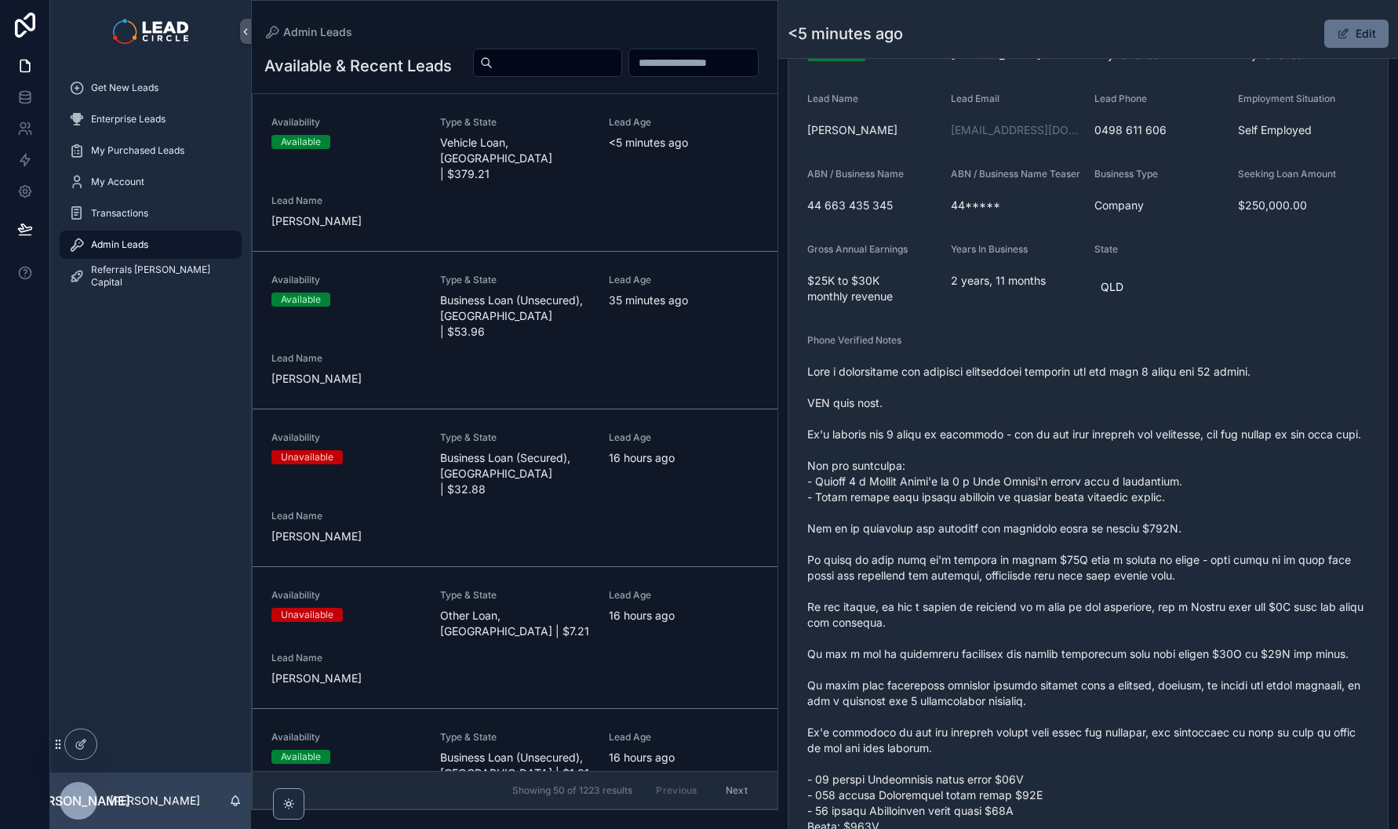
click at [1054, 491] on span "scrollable content" at bounding box center [1088, 709] width 562 height 691
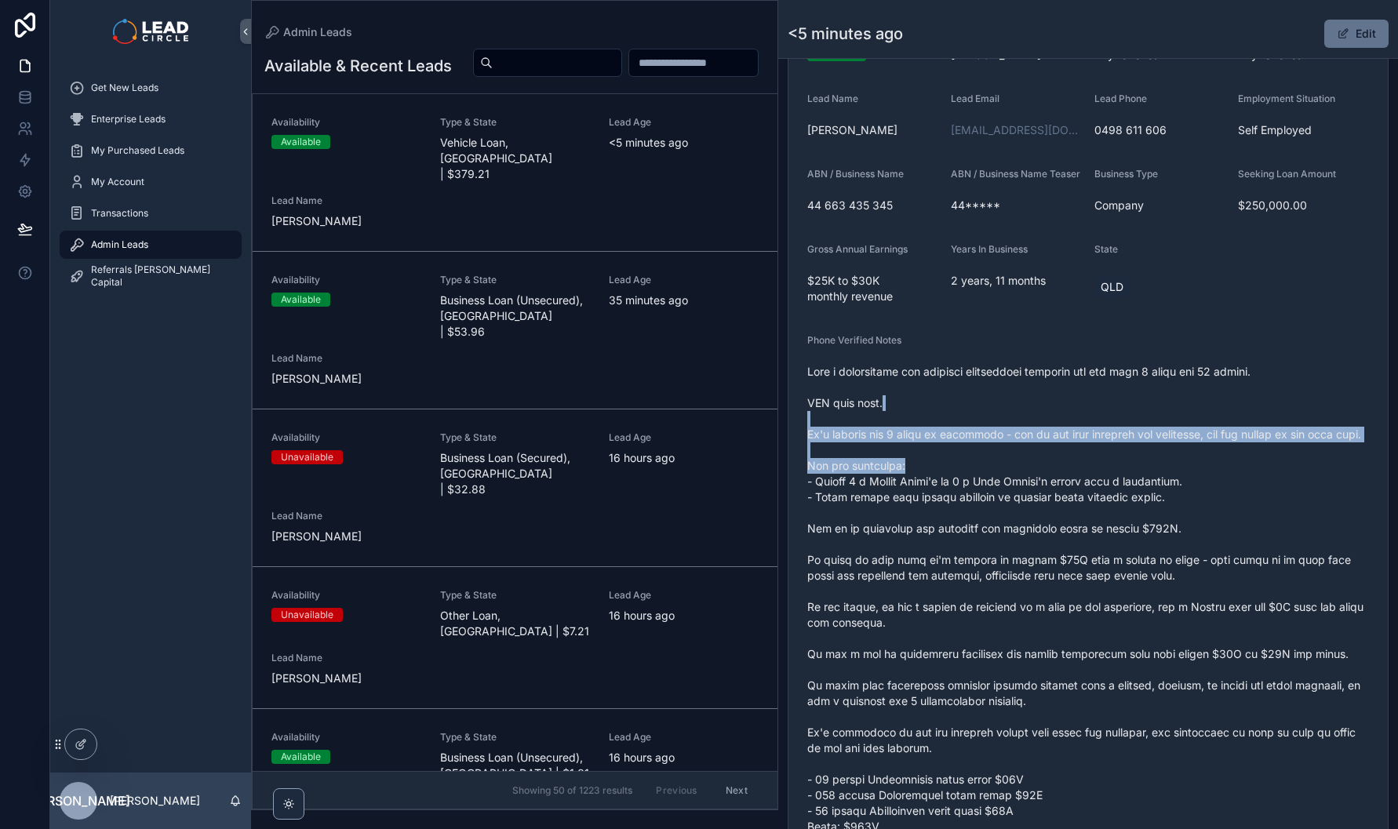
drag, startPoint x: 981, startPoint y: 429, endPoint x: 945, endPoint y: 411, distance: 40.4
click at [950, 414] on span "scrollable content" at bounding box center [1088, 709] width 562 height 691
click at [941, 410] on span "scrollable content" at bounding box center [1088, 709] width 562 height 691
drag, startPoint x: 965, startPoint y: 425, endPoint x: 1042, endPoint y: 484, distance: 96.8
click at [1040, 483] on span "scrollable content" at bounding box center [1088, 709] width 562 height 691
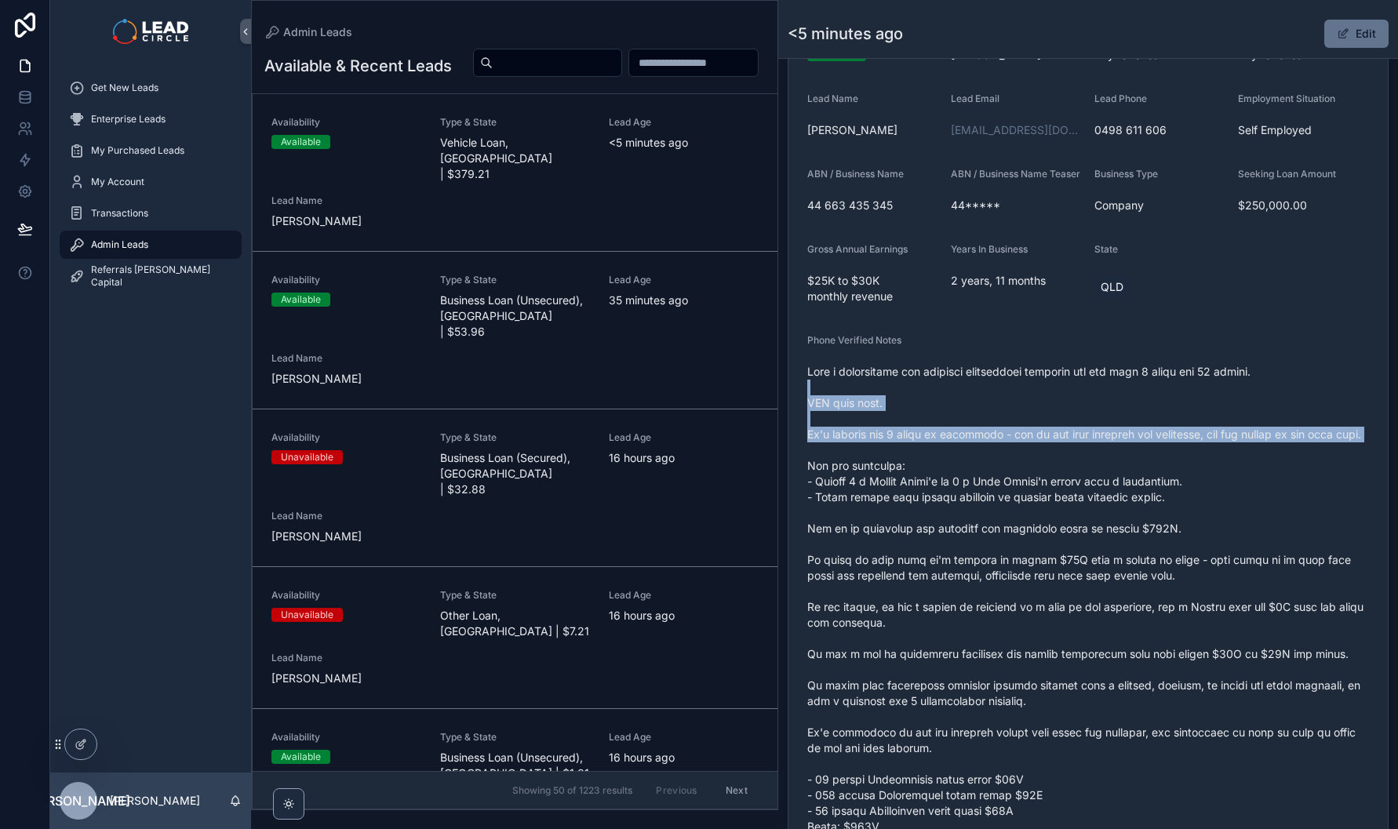
click at [1042, 484] on span "scrollable content" at bounding box center [1088, 709] width 562 height 691
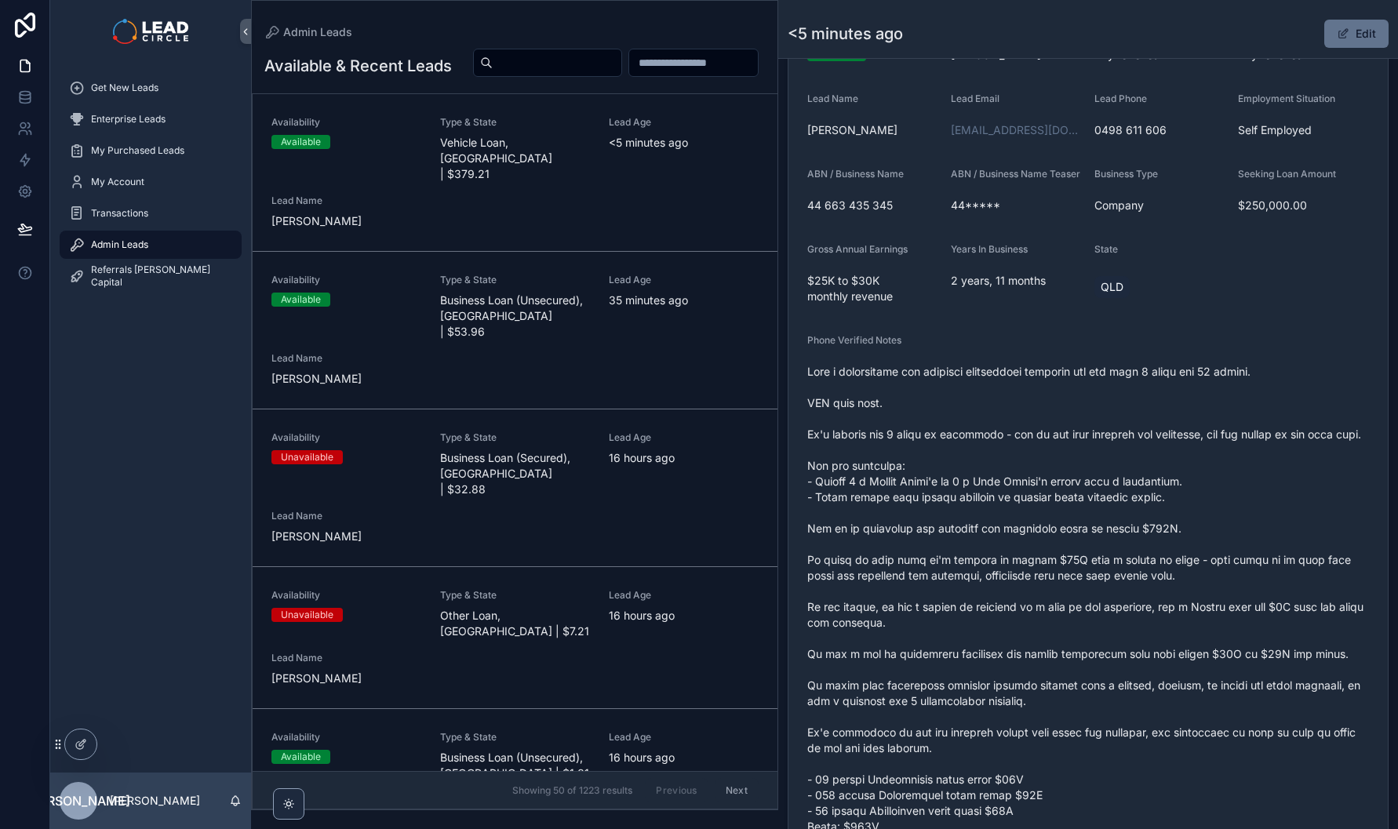
click at [1341, 27] on button "Edit" at bounding box center [1357, 34] width 64 height 28
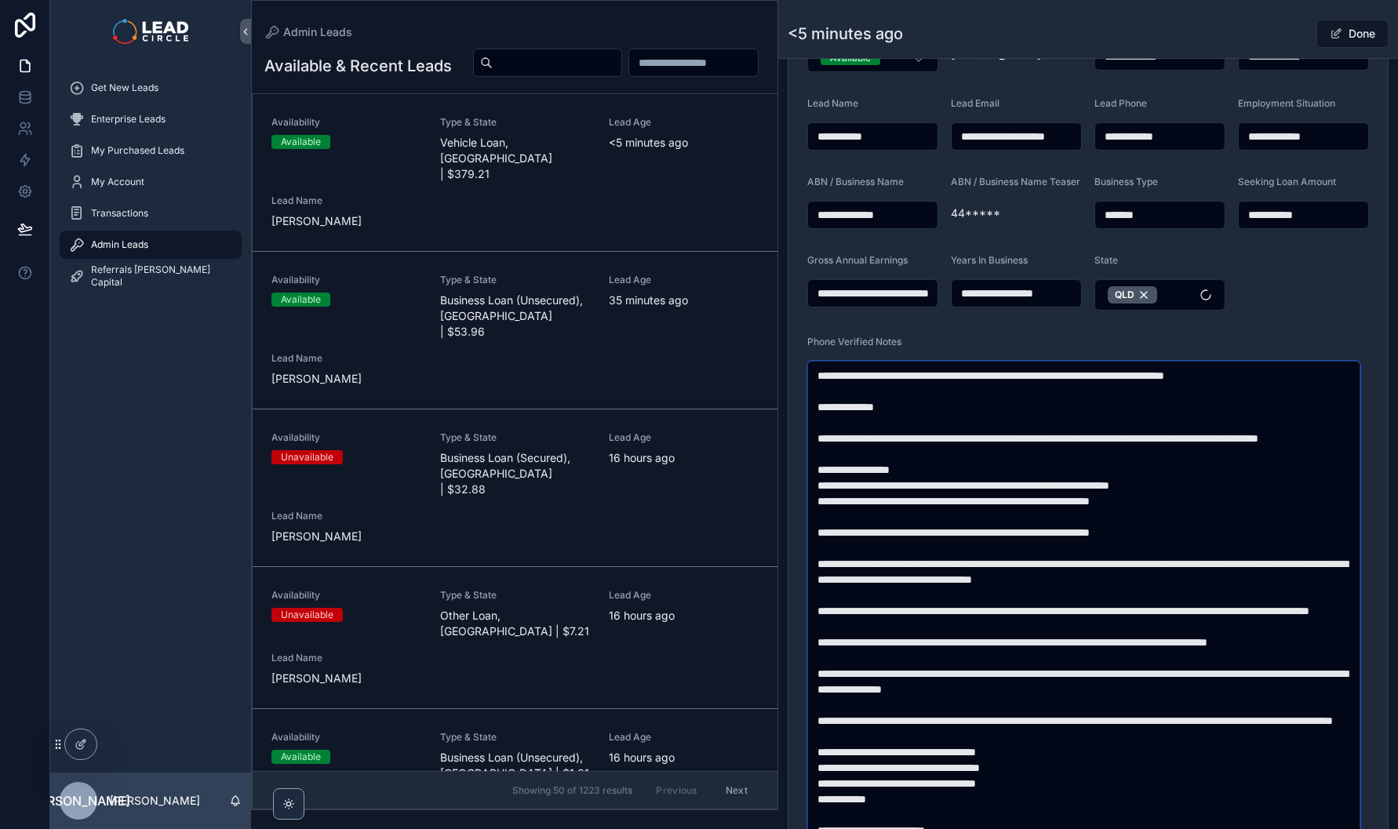
click at [1152, 381] on textarea "scrollable content" at bounding box center [1083, 603] width 553 height 485
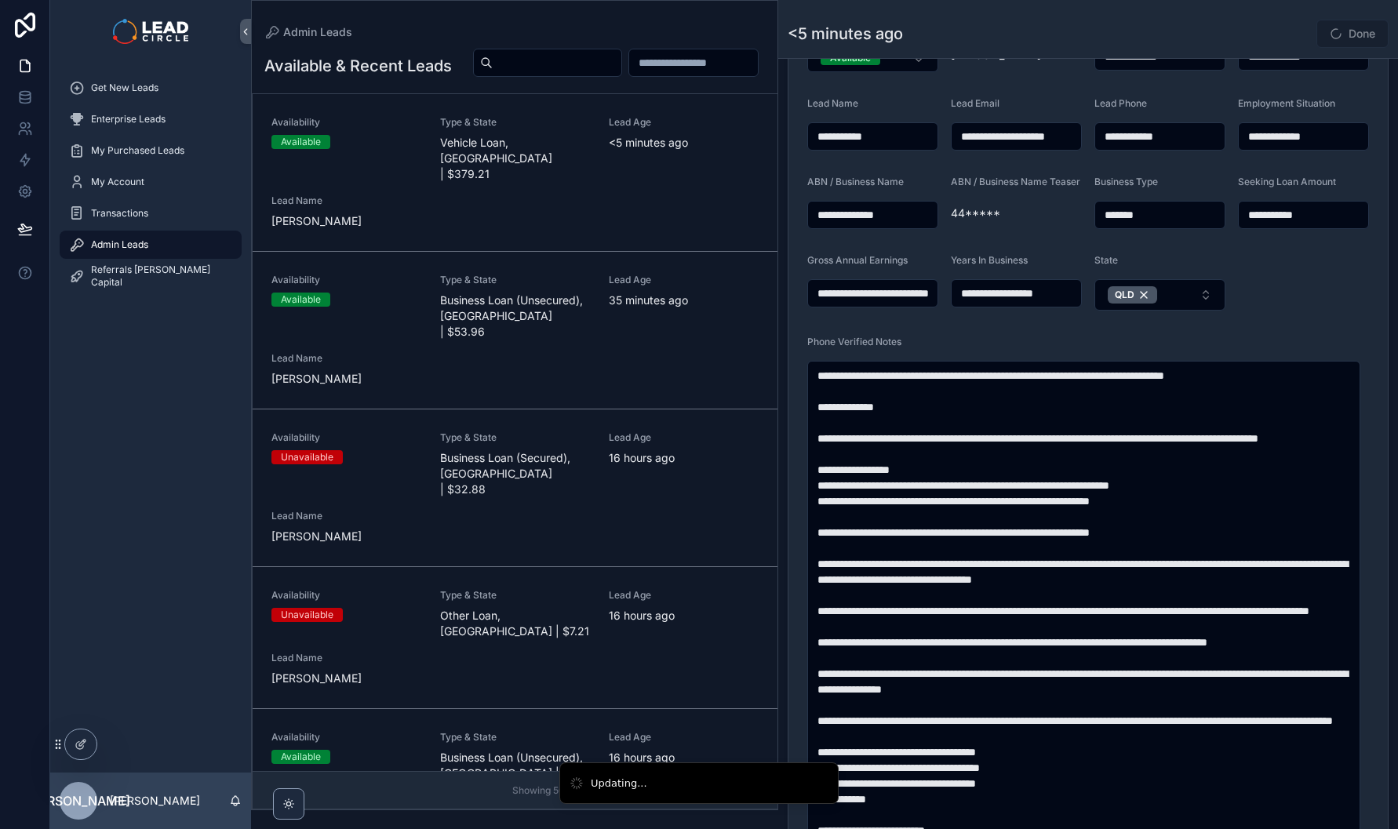
click at [1272, 27] on div "Done" at bounding box center [1330, 34] width 118 height 30
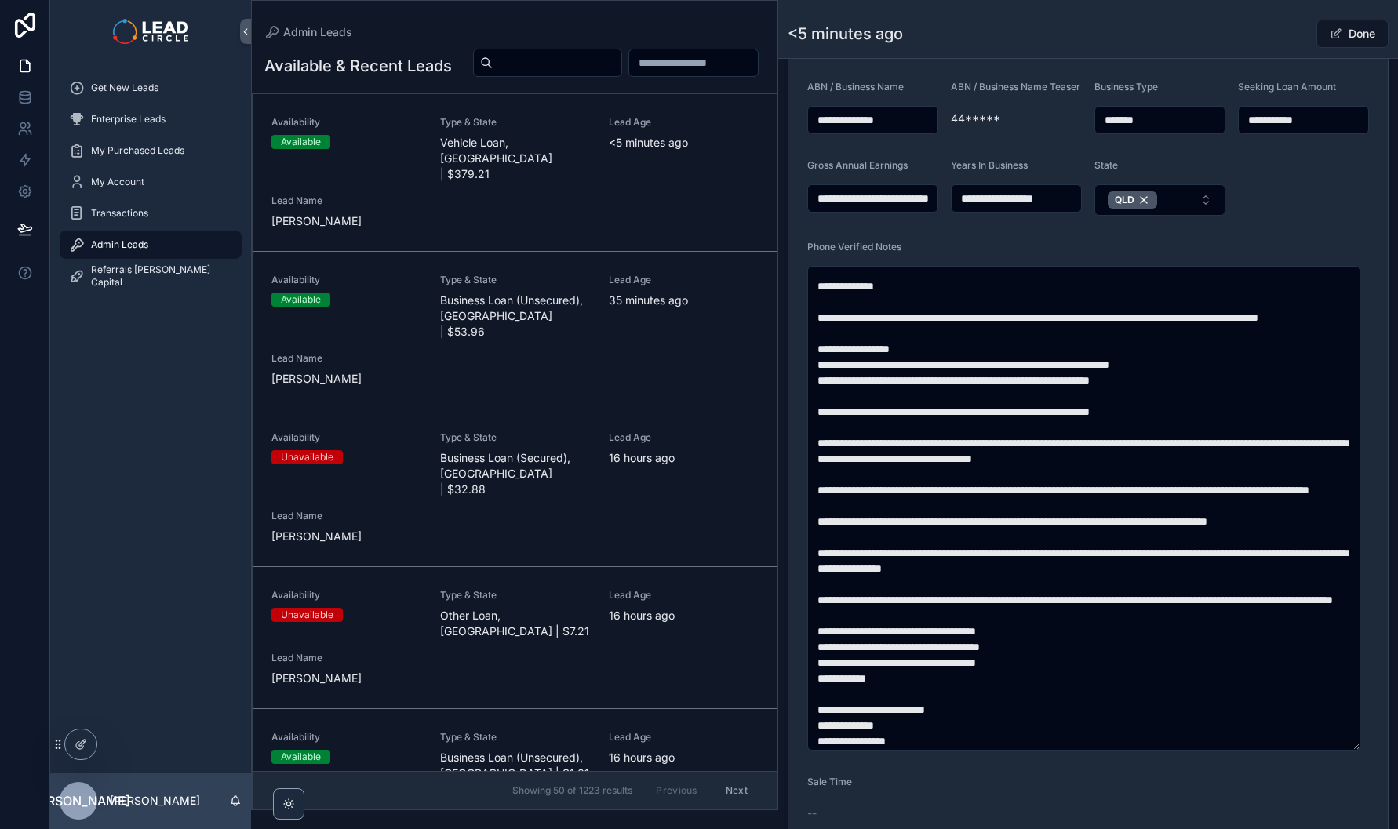
scroll to position [29, 0]
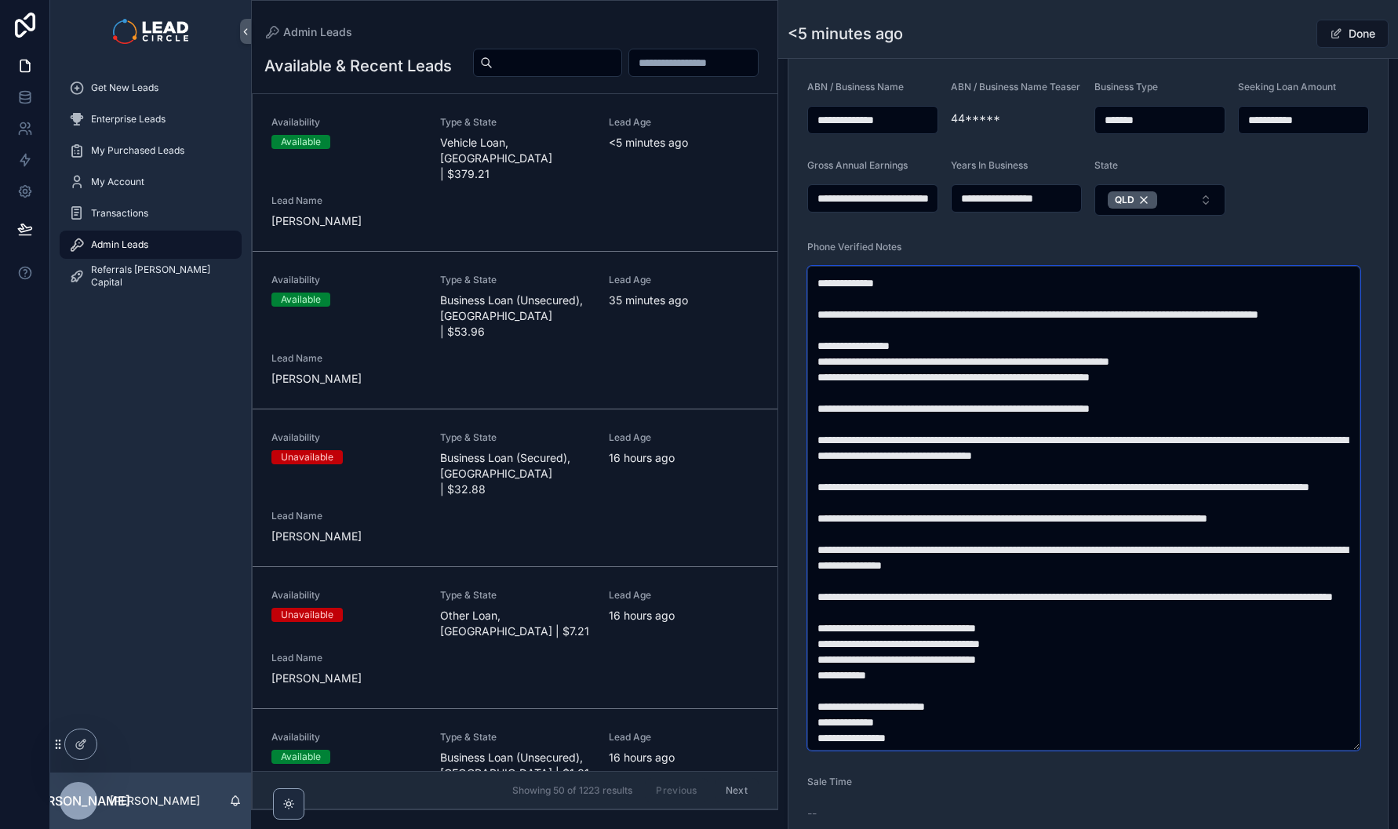
drag, startPoint x: 1108, startPoint y: 434, endPoint x: 1143, endPoint y: 433, distance: 34.5
click at [1117, 434] on textarea "scrollable content" at bounding box center [1083, 508] width 553 height 485
click at [1143, 433] on textarea "scrollable content" at bounding box center [1083, 508] width 553 height 485
drag, startPoint x: 924, startPoint y: 468, endPoint x: 1094, endPoint y: 472, distance: 170.3
click at [1069, 472] on textarea "scrollable content" at bounding box center [1083, 508] width 553 height 485
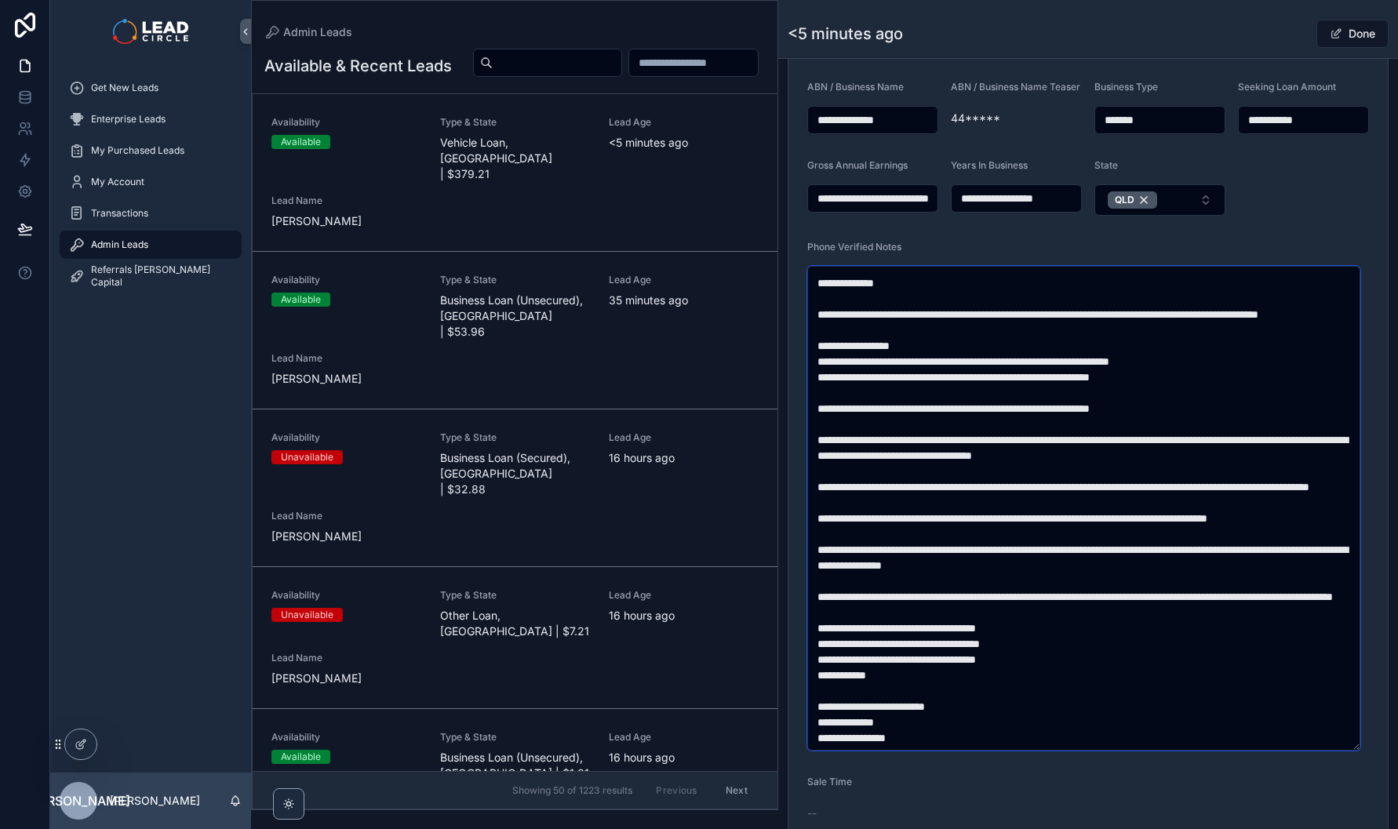
click at [1094, 471] on textarea "scrollable content" at bounding box center [1083, 508] width 553 height 485
drag, startPoint x: 1136, startPoint y: 466, endPoint x: 1019, endPoint y: 462, distance: 117.0
click at [1025, 464] on textarea "scrollable content" at bounding box center [1083, 508] width 553 height 485
click at [1019, 462] on textarea "scrollable content" at bounding box center [1083, 508] width 553 height 485
drag, startPoint x: 1019, startPoint y: 462, endPoint x: 1154, endPoint y: 462, distance: 134.2
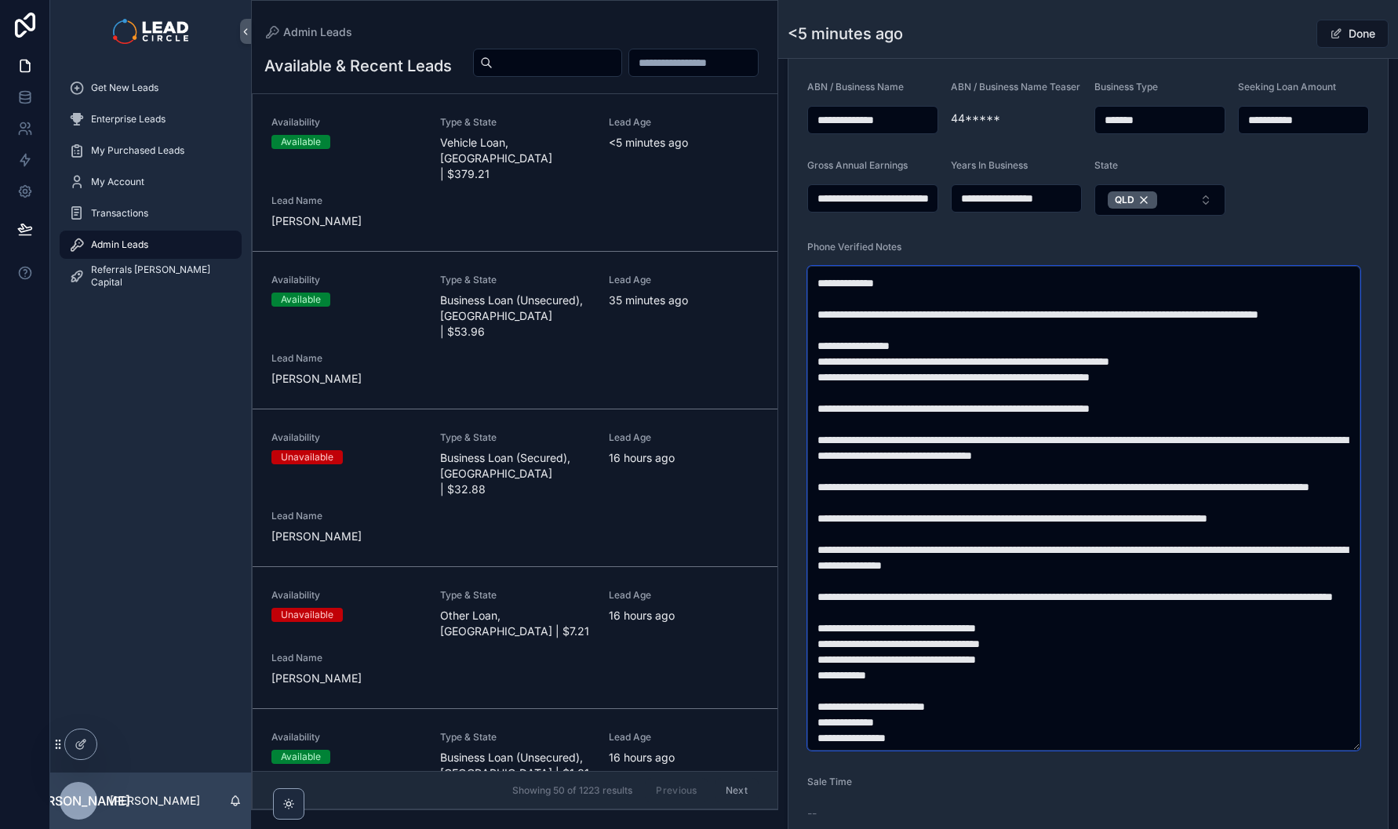
click at [1138, 462] on textarea "scrollable content" at bounding box center [1083, 508] width 553 height 485
click at [1166, 462] on textarea "scrollable content" at bounding box center [1083, 508] width 553 height 485
drag, startPoint x: 924, startPoint y: 483, endPoint x: 1103, endPoint y: 482, distance: 179.7
click at [1098, 483] on textarea "scrollable content" at bounding box center [1083, 508] width 553 height 485
click at [1103, 482] on textarea "scrollable content" at bounding box center [1083, 508] width 553 height 485
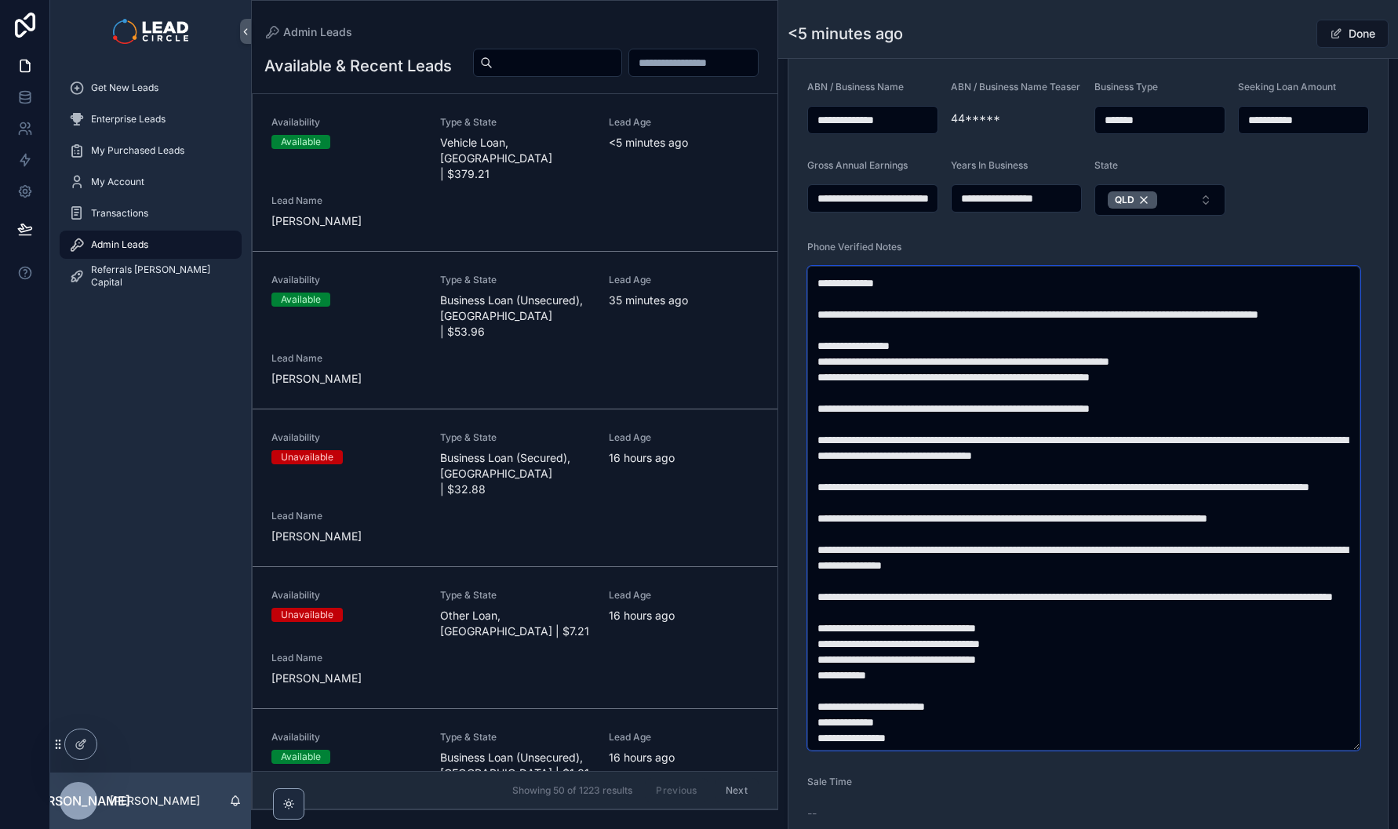
drag, startPoint x: 1150, startPoint y: 480, endPoint x: 1024, endPoint y: 496, distance: 126.5
click at [1026, 496] on textarea "scrollable content" at bounding box center [1083, 508] width 553 height 485
click at [1024, 496] on textarea "scrollable content" at bounding box center [1083, 508] width 553 height 485
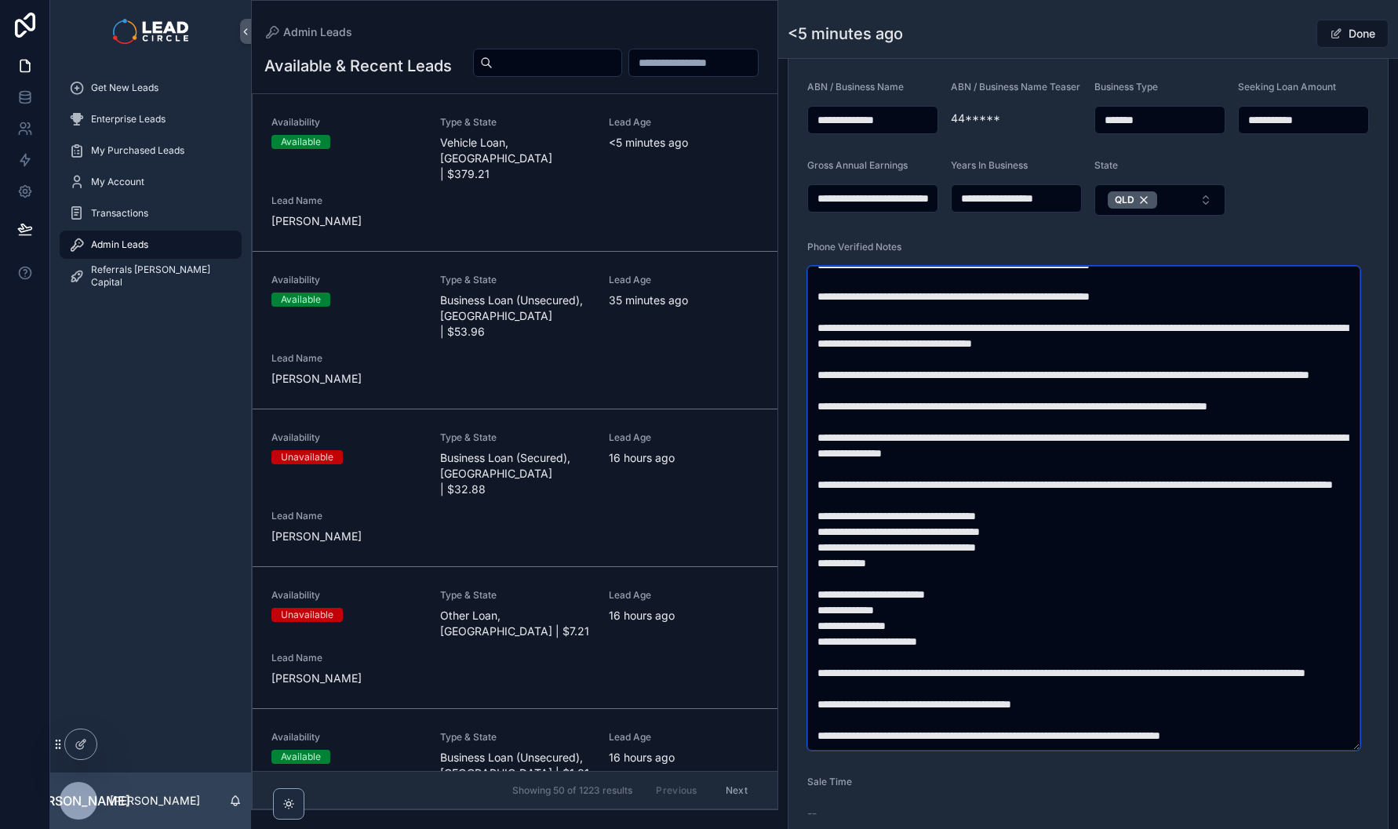
drag, startPoint x: 1045, startPoint y: 396, endPoint x: 1210, endPoint y: 399, distance: 164.8
click at [1205, 399] on textarea "scrollable content" at bounding box center [1083, 508] width 553 height 485
click at [1210, 399] on textarea "scrollable content" at bounding box center [1083, 508] width 553 height 485
drag, startPoint x: 1210, startPoint y: 399, endPoint x: 1023, endPoint y: 403, distance: 187.6
click at [1024, 404] on textarea "scrollable content" at bounding box center [1083, 508] width 553 height 485
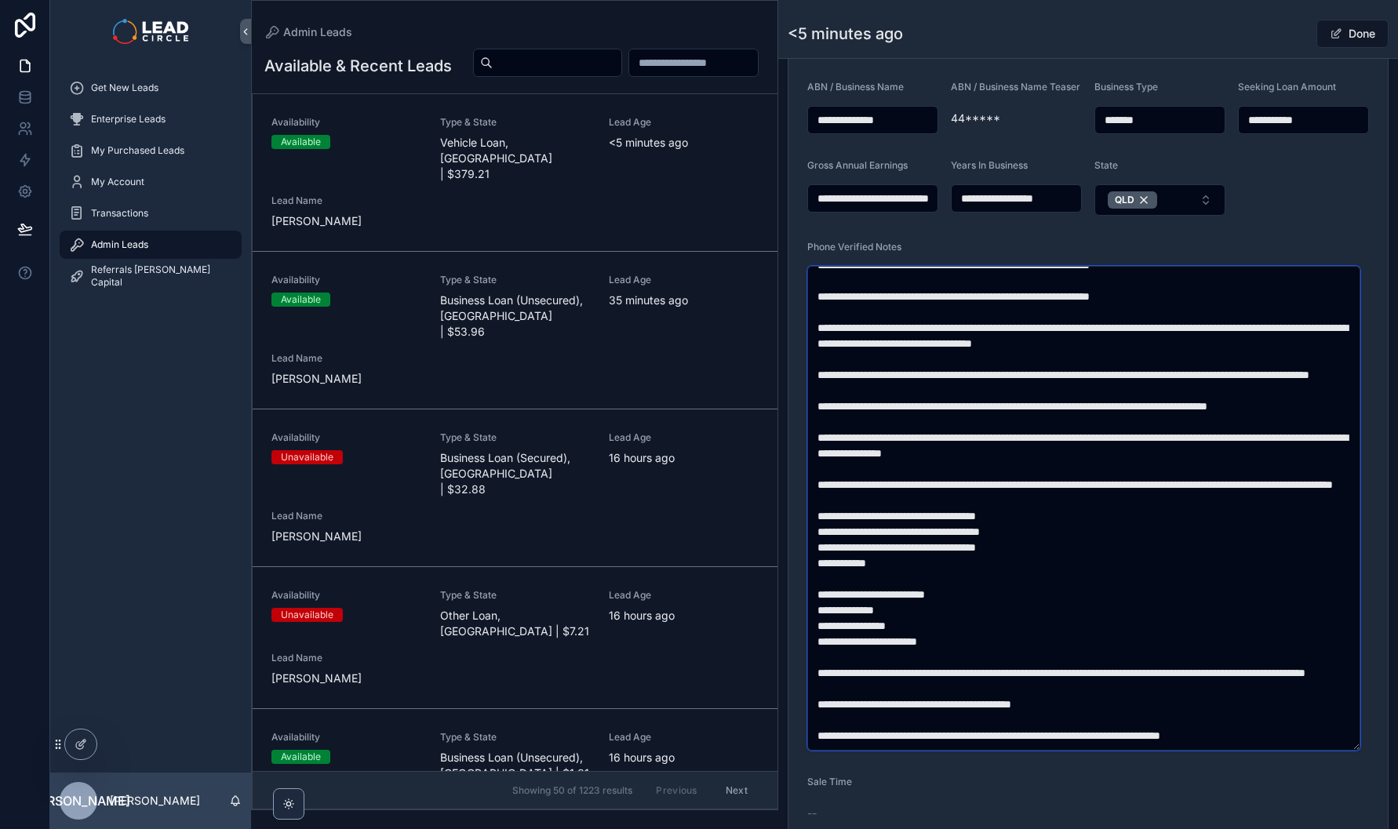
click at [1023, 403] on textarea "scrollable content" at bounding box center [1083, 508] width 553 height 485
click at [957, 401] on textarea "scrollable content" at bounding box center [1083, 508] width 553 height 485
drag, startPoint x: 996, startPoint y: 399, endPoint x: 939, endPoint y: 395, distance: 56.7
click at [939, 395] on textarea "scrollable content" at bounding box center [1083, 508] width 553 height 485
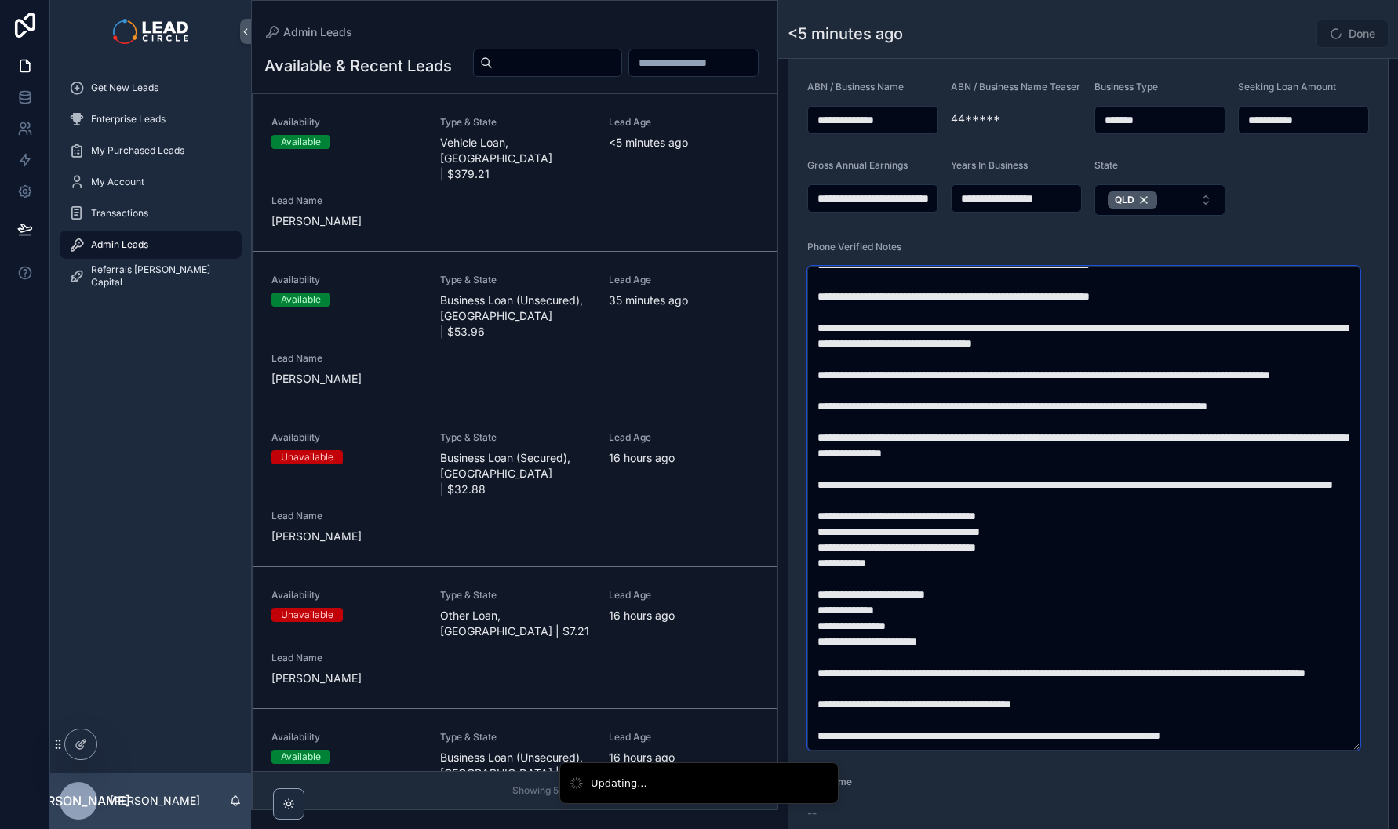
click at [1126, 479] on textarea "scrollable content" at bounding box center [1083, 508] width 553 height 485
drag, startPoint x: 1126, startPoint y: 418, endPoint x: 1147, endPoint y: 487, distance: 72.2
click at [1146, 487] on textarea "scrollable content" at bounding box center [1083, 508] width 553 height 485
click at [1147, 487] on textarea "scrollable content" at bounding box center [1083, 508] width 553 height 485
click at [1081, 446] on textarea "scrollable content" at bounding box center [1083, 508] width 553 height 485
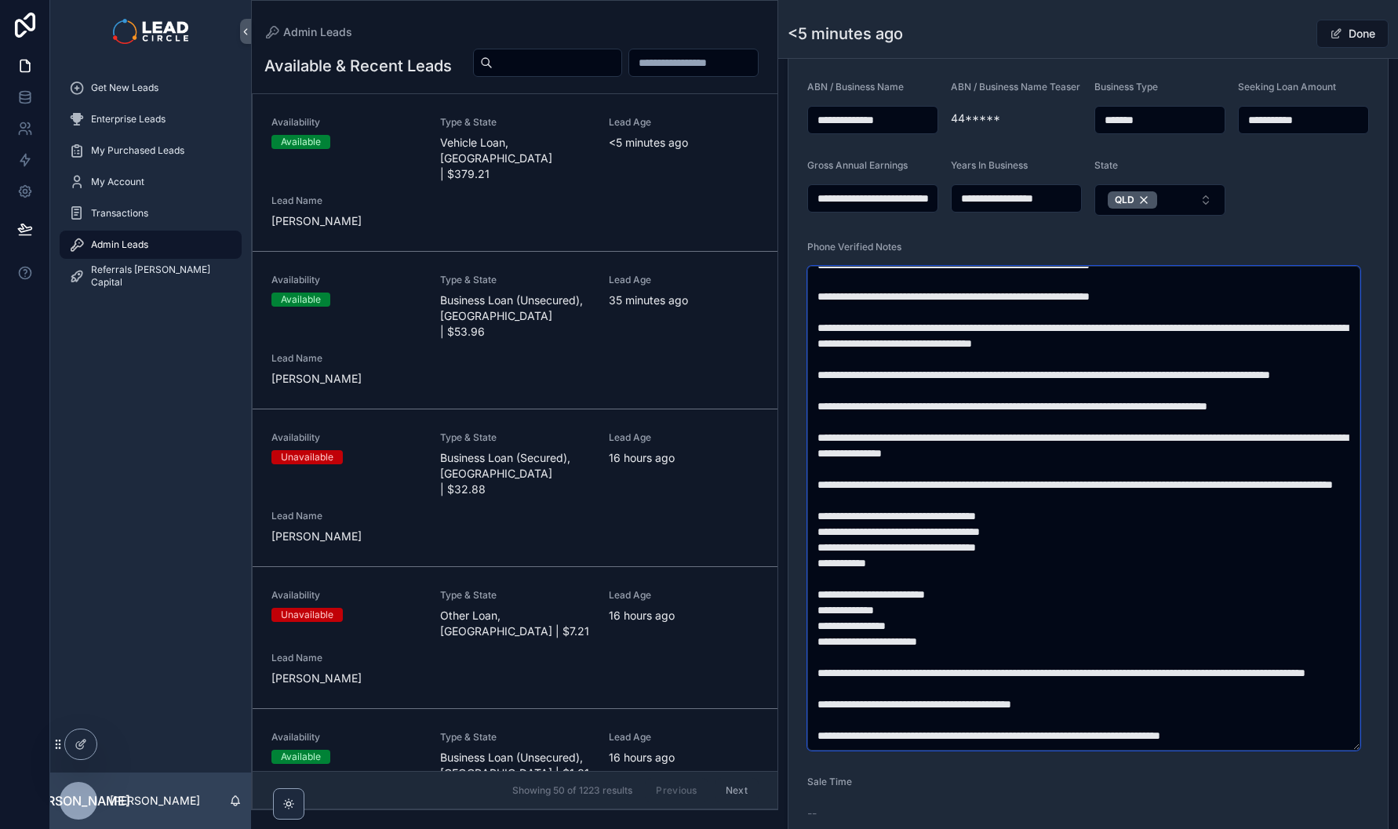
click at [1081, 446] on textarea "scrollable content" at bounding box center [1083, 508] width 553 height 485
click at [1150, 489] on textarea "scrollable content" at bounding box center [1083, 508] width 553 height 485
click at [1099, 446] on textarea "scrollable content" at bounding box center [1083, 508] width 553 height 485
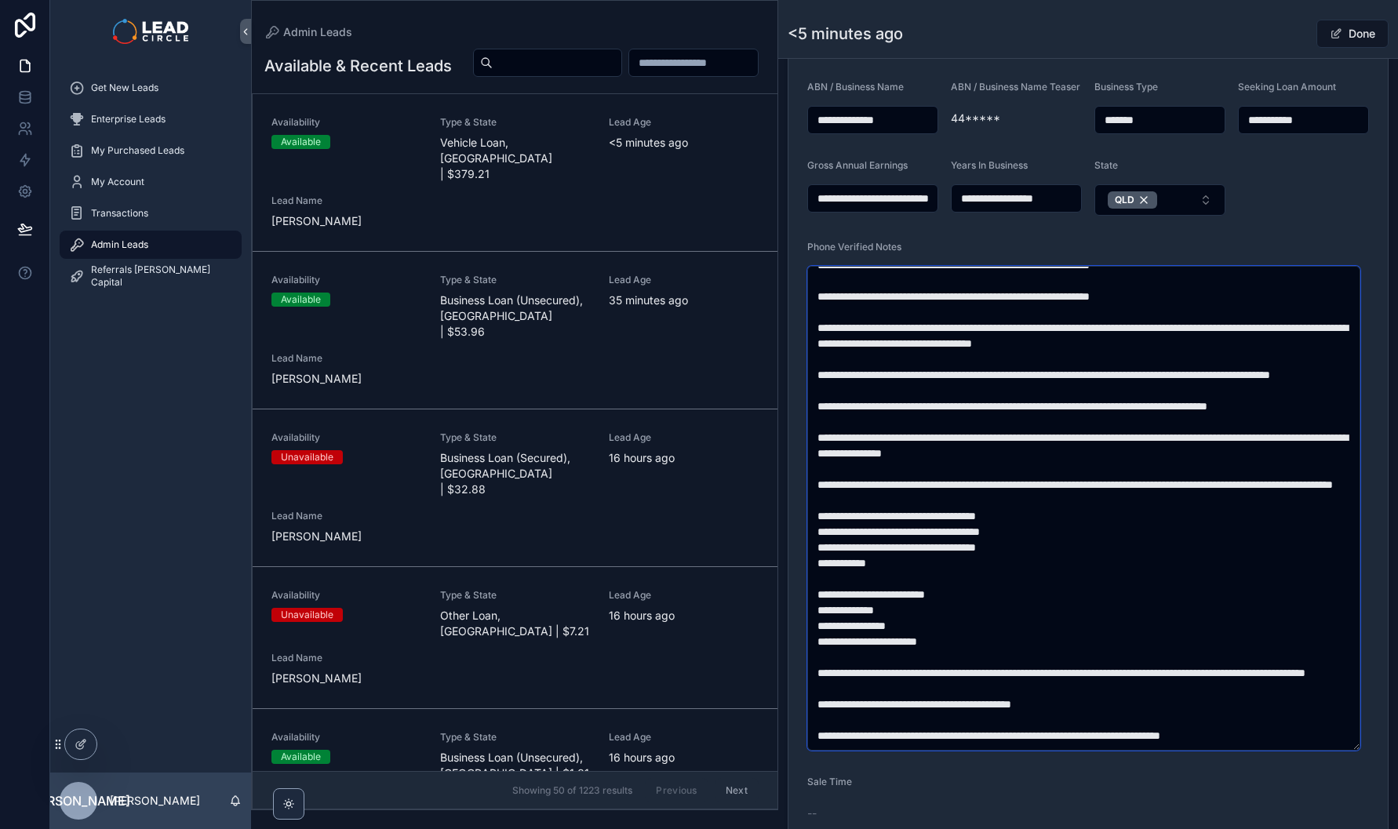
click at [1099, 446] on textarea "scrollable content" at bounding box center [1083, 508] width 553 height 485
click at [1151, 484] on textarea "scrollable content" at bounding box center [1083, 508] width 553 height 485
drag, startPoint x: 1151, startPoint y: 484, endPoint x: 1167, endPoint y: 511, distance: 31.0
click at [1167, 511] on textarea "scrollable content" at bounding box center [1083, 508] width 553 height 485
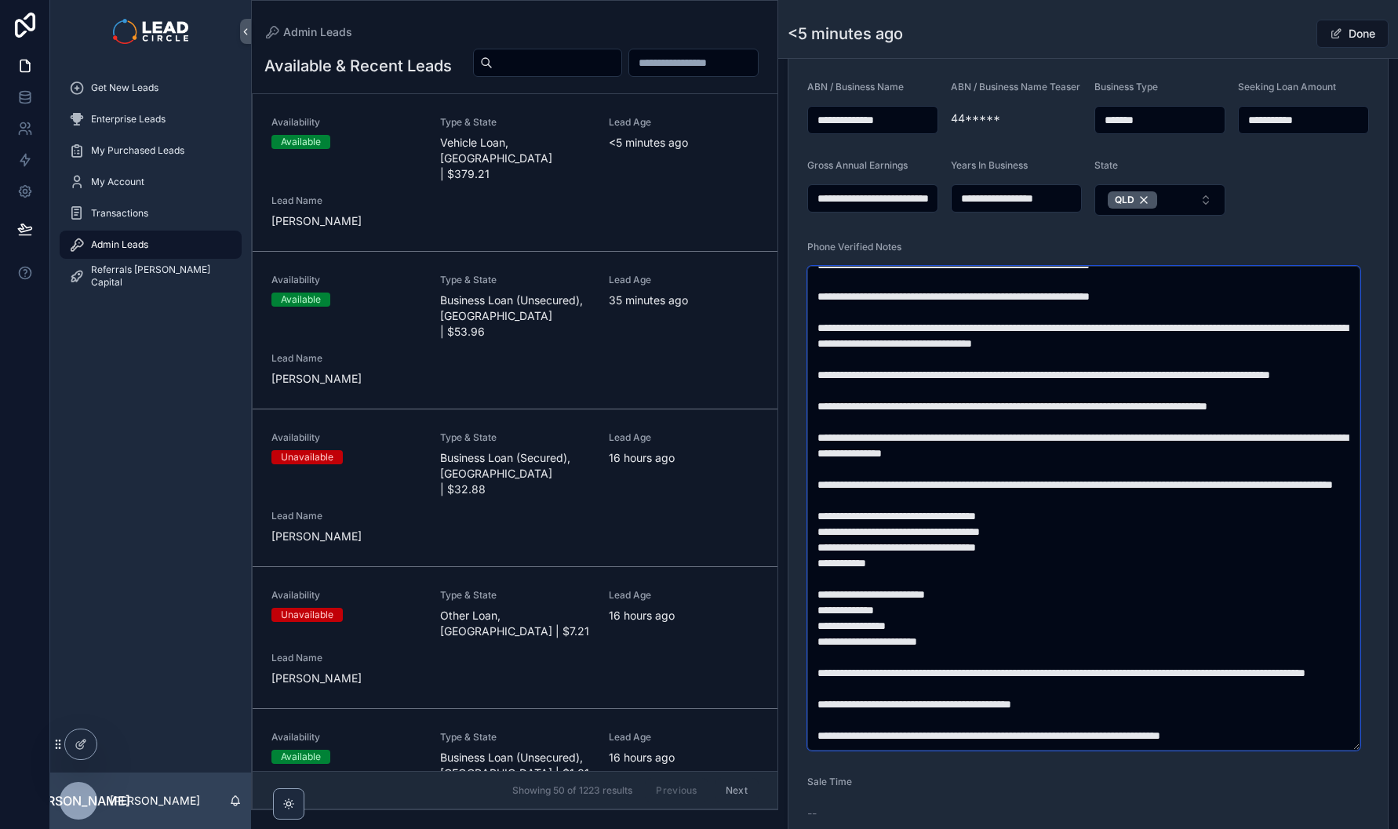
click at [1159, 505] on textarea "scrollable content" at bounding box center [1083, 508] width 553 height 485
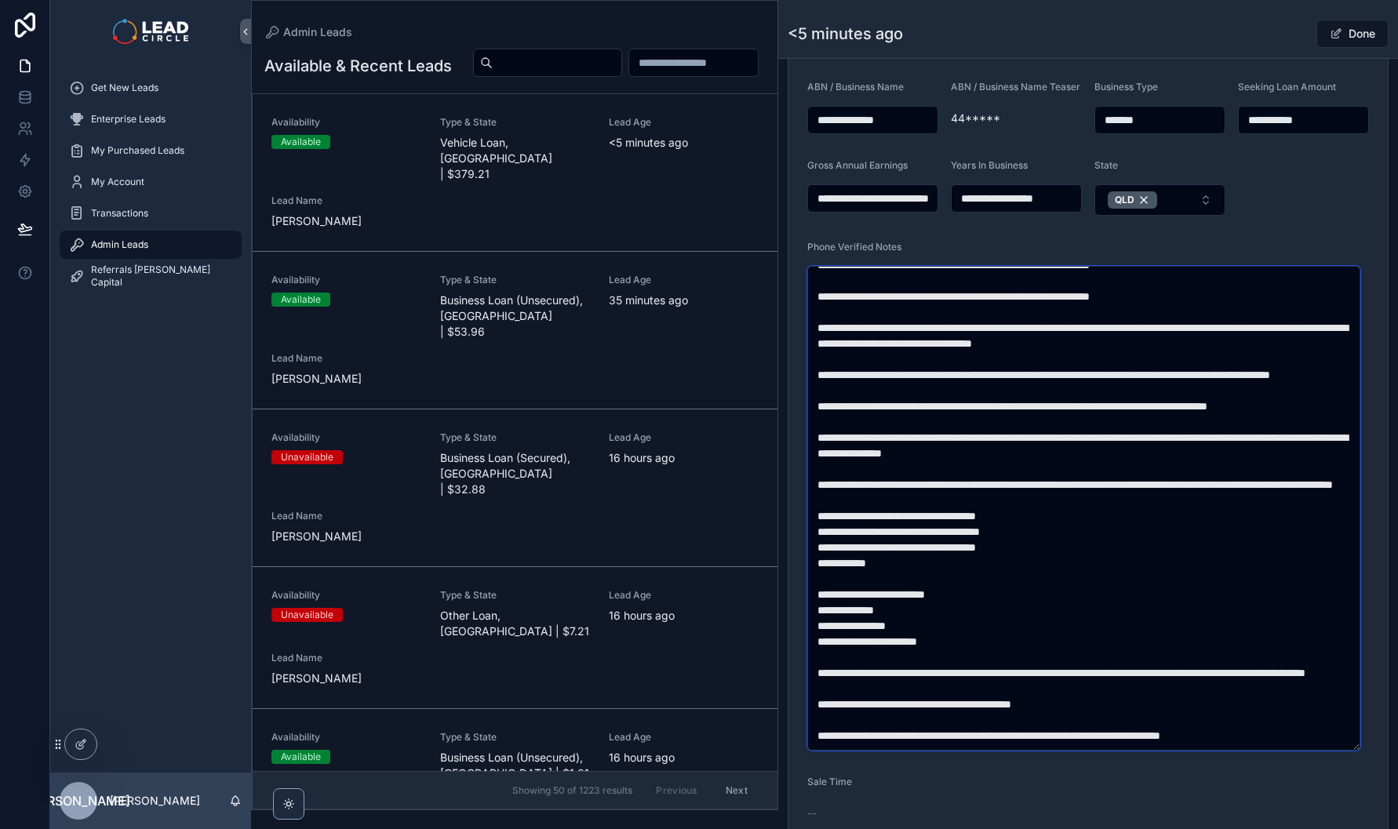
click at [1074, 494] on textarea "scrollable content" at bounding box center [1083, 508] width 553 height 485
click at [1179, 506] on textarea "scrollable content" at bounding box center [1083, 508] width 553 height 485
click at [1211, 498] on textarea "scrollable content" at bounding box center [1083, 508] width 553 height 485
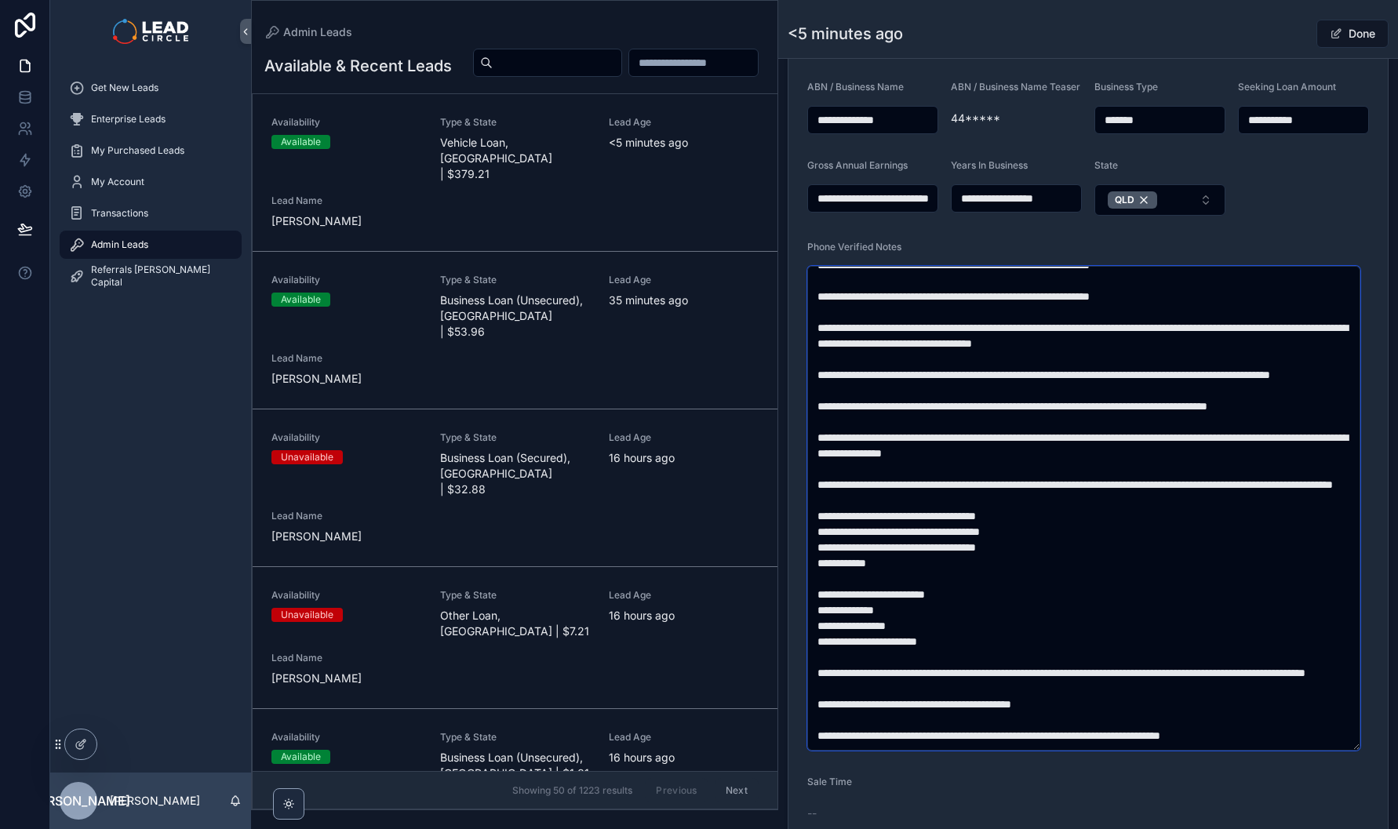
click at [1161, 494] on textarea "scrollable content" at bounding box center [1083, 508] width 553 height 485
drag, startPoint x: 965, startPoint y: 516, endPoint x: 1136, endPoint y: 513, distance: 171.1
click at [1098, 514] on textarea "scrollable content" at bounding box center [1083, 508] width 553 height 485
click at [1136, 513] on textarea "scrollable content" at bounding box center [1083, 508] width 553 height 485
click at [1211, 516] on textarea "scrollable content" at bounding box center [1083, 508] width 553 height 485
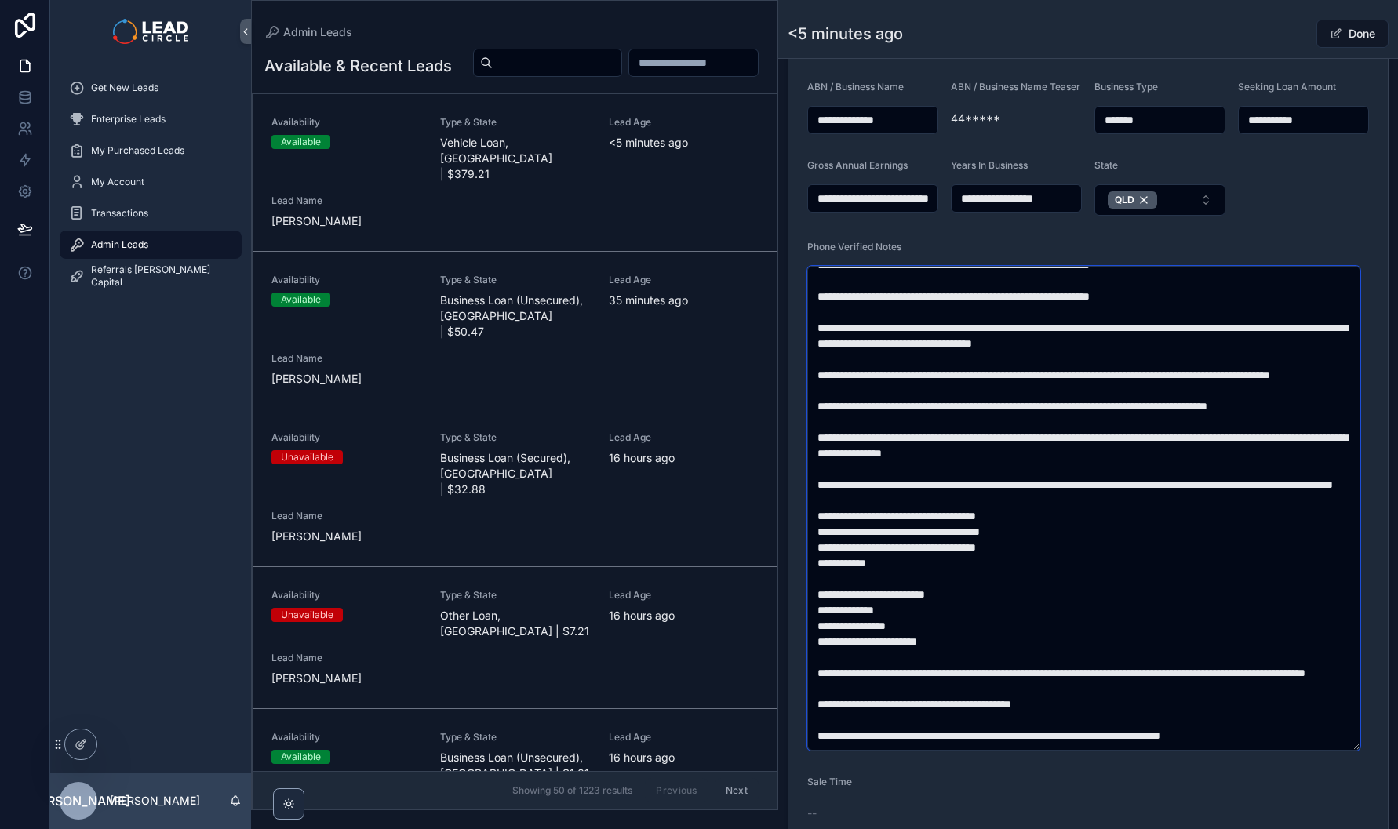
drag, startPoint x: 1110, startPoint y: 542, endPoint x: 1117, endPoint y: 555, distance: 14.0
click at [1117, 555] on textarea "scrollable content" at bounding box center [1083, 508] width 553 height 485
drag, startPoint x: 1122, startPoint y: 552, endPoint x: 1081, endPoint y: 534, distance: 45.7
click at [1084, 534] on textarea "scrollable content" at bounding box center [1083, 508] width 553 height 485
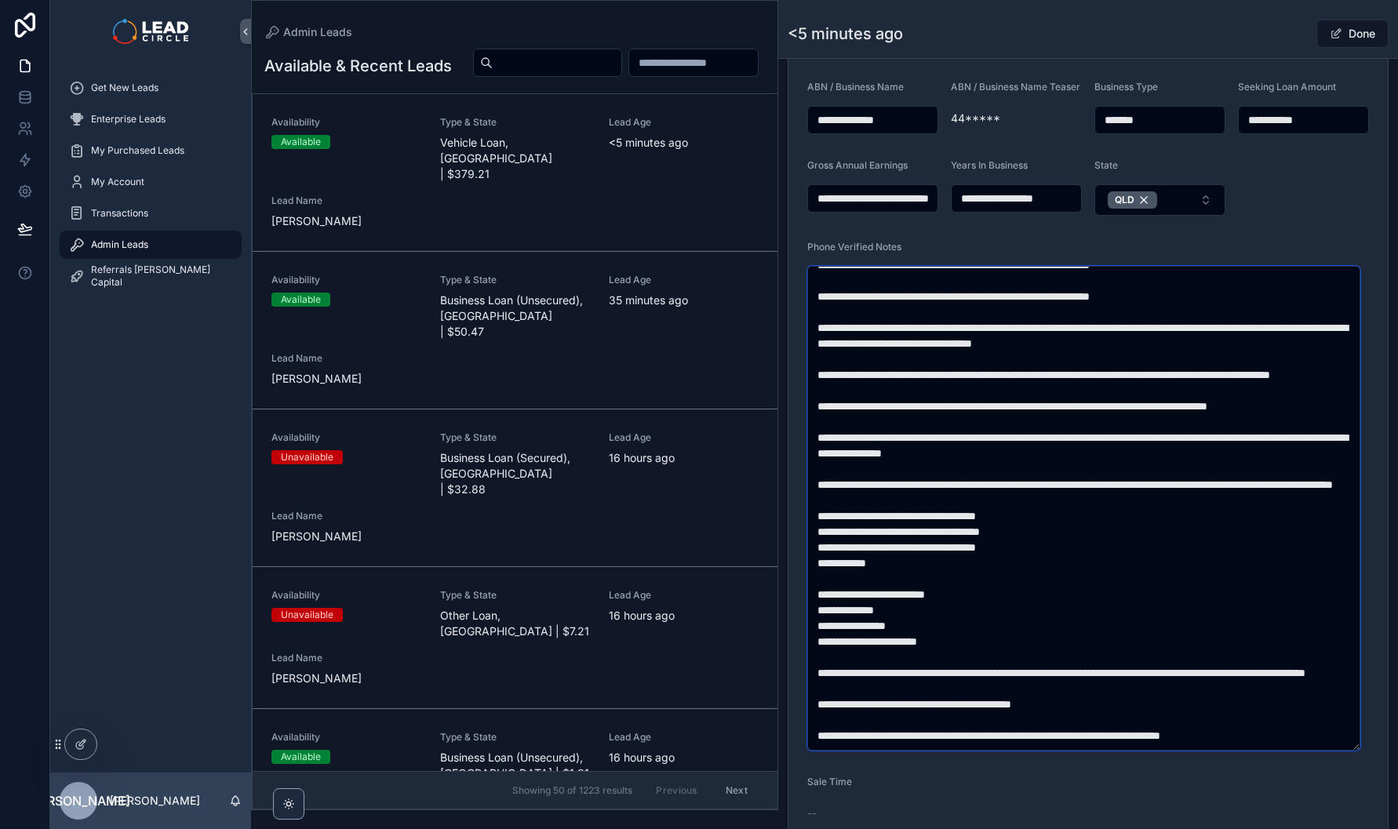
click at [1081, 534] on textarea "scrollable content" at bounding box center [1083, 508] width 553 height 485
click at [895, 541] on textarea "scrollable content" at bounding box center [1083, 508] width 553 height 485
click at [1004, 549] on textarea "scrollable content" at bounding box center [1083, 508] width 553 height 485
click at [975, 589] on textarea "scrollable content" at bounding box center [1083, 508] width 553 height 485
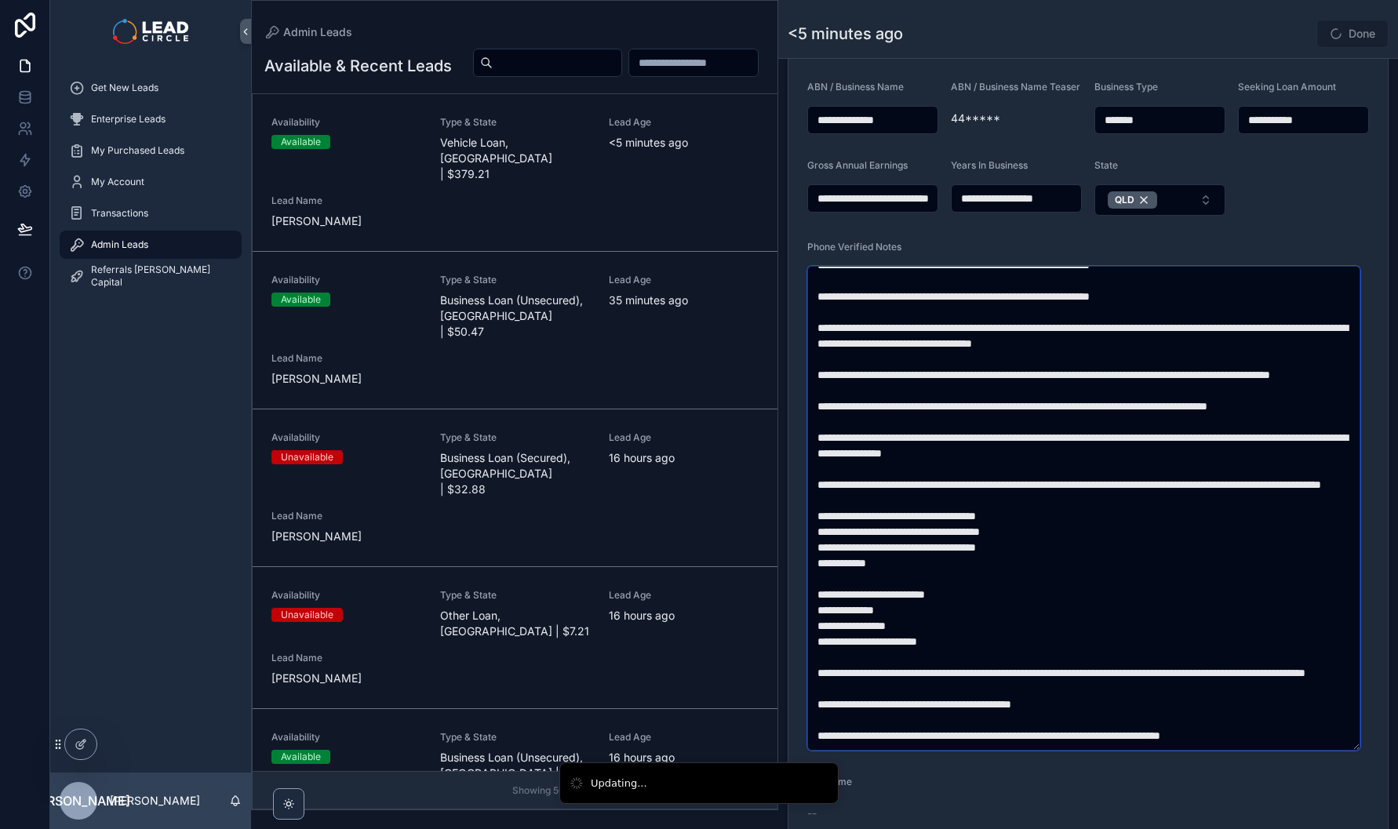
drag, startPoint x: 995, startPoint y: 533, endPoint x: 1029, endPoint y: 554, distance: 39.8
click at [1025, 553] on textarea "scrollable content" at bounding box center [1083, 508] width 553 height 485
click at [1029, 554] on textarea "scrollable content" at bounding box center [1083, 508] width 553 height 485
drag, startPoint x: 1073, startPoint y: 546, endPoint x: 1085, endPoint y: 554, distance: 14.8
click at [1077, 549] on textarea "scrollable content" at bounding box center [1083, 508] width 553 height 485
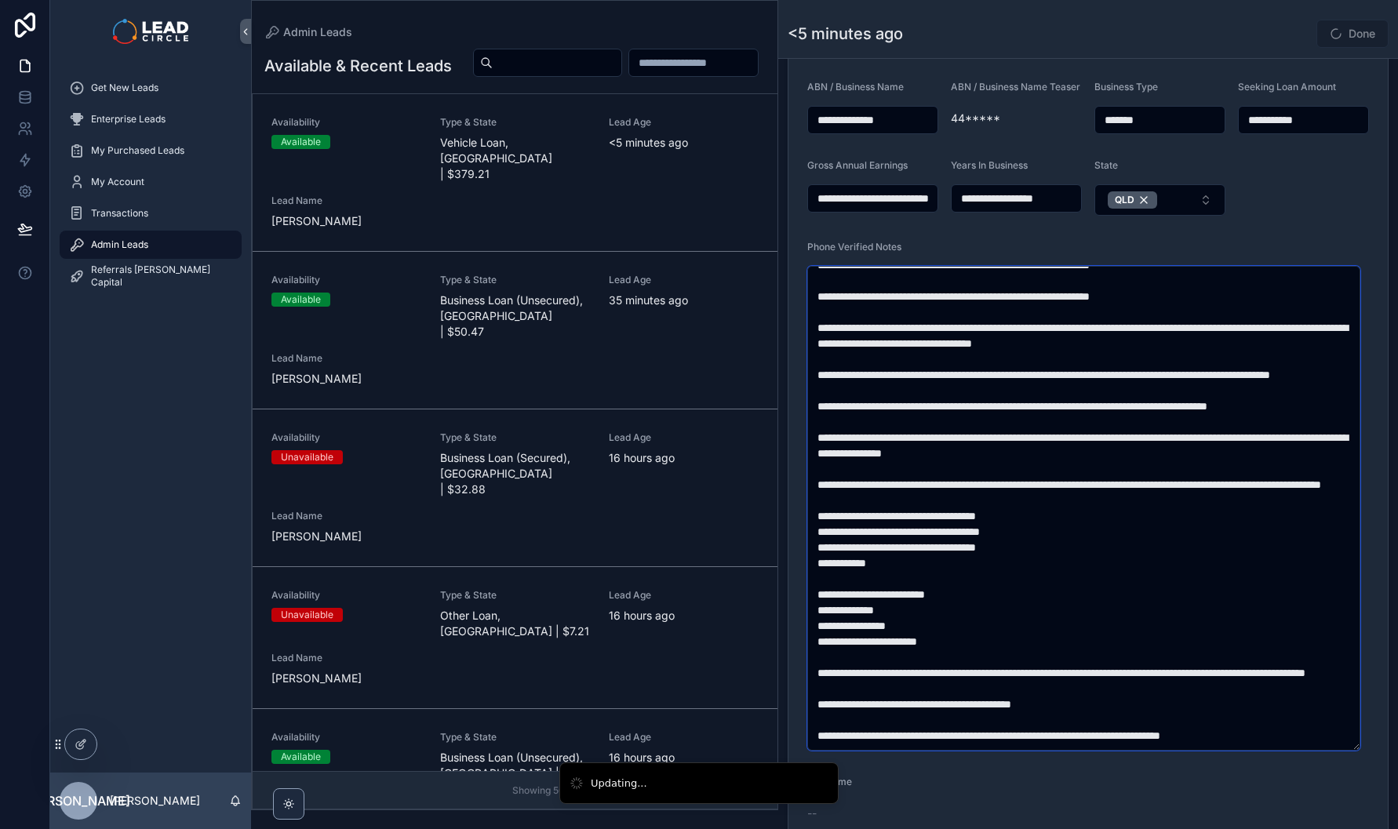
click at [1086, 556] on textarea "scrollable content" at bounding box center [1083, 508] width 553 height 485
click at [1095, 541] on textarea "scrollable content" at bounding box center [1083, 508] width 553 height 485
click at [1132, 545] on textarea "scrollable content" at bounding box center [1083, 508] width 553 height 485
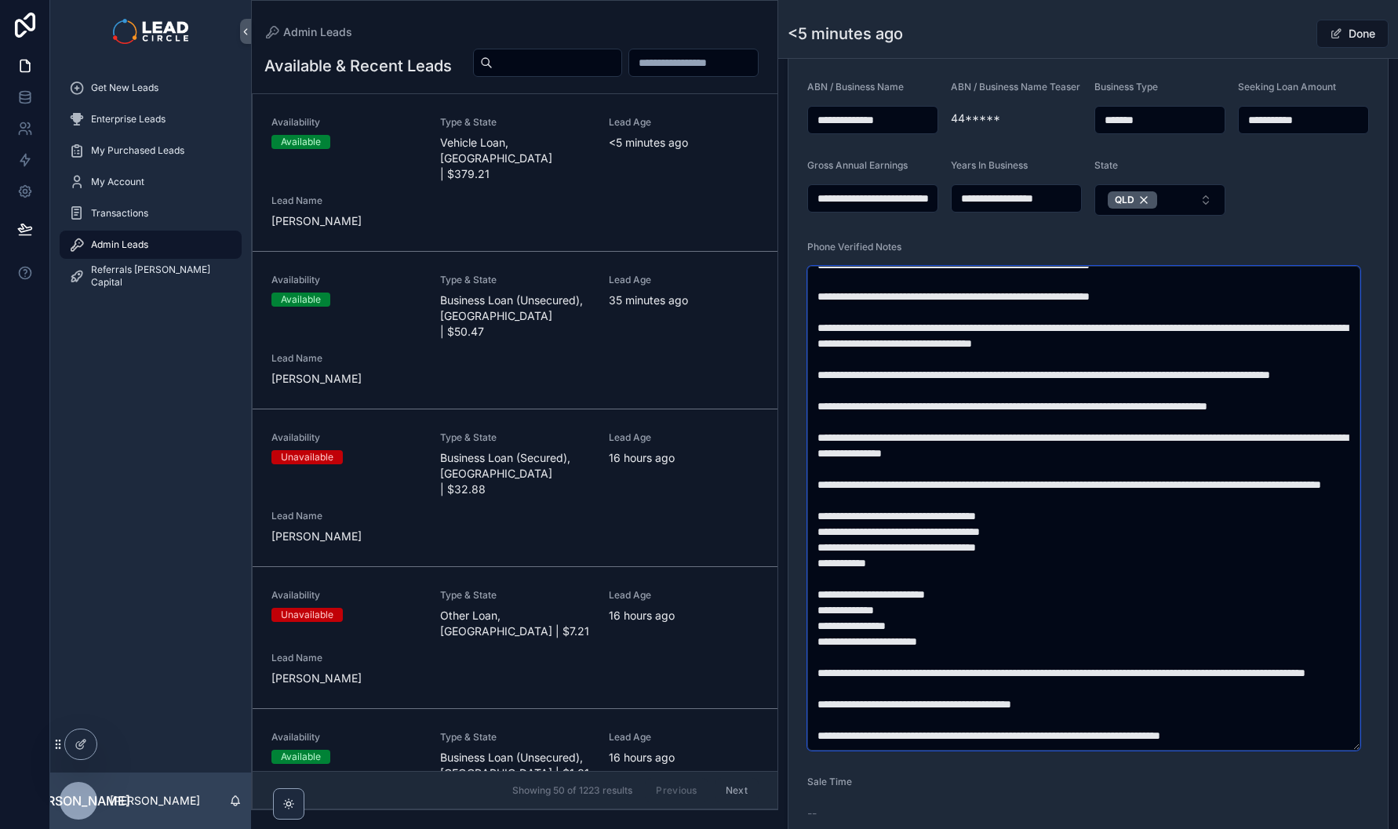
click at [1132, 545] on textarea "scrollable content" at bounding box center [1083, 508] width 553 height 485
click at [1110, 548] on textarea "scrollable content" at bounding box center [1083, 508] width 553 height 485
click at [1109, 553] on textarea "scrollable content" at bounding box center [1083, 508] width 553 height 485
drag, startPoint x: 867, startPoint y: 583, endPoint x: 1085, endPoint y: 605, distance: 219.3
click at [1066, 605] on textarea "scrollable content" at bounding box center [1083, 508] width 553 height 485
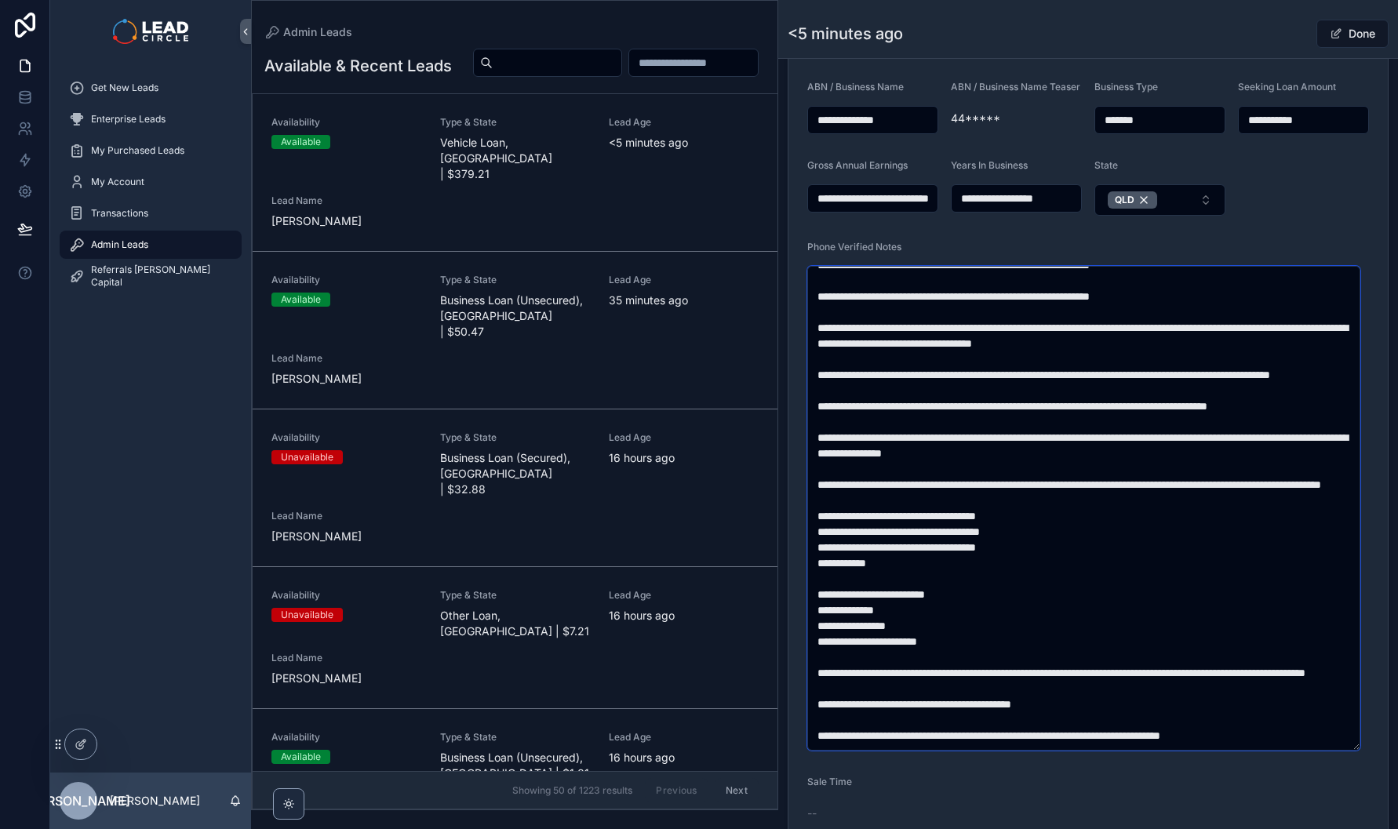
click at [1085, 605] on textarea "scrollable content" at bounding box center [1083, 508] width 553 height 485
drag, startPoint x: 1074, startPoint y: 630, endPoint x: 1000, endPoint y: 585, distance: 86.3
click at [1008, 591] on textarea "scrollable content" at bounding box center [1083, 508] width 553 height 485
click at [1000, 585] on textarea "scrollable content" at bounding box center [1083, 508] width 553 height 485
drag, startPoint x: 1012, startPoint y: 576, endPoint x: 1072, endPoint y: 633, distance: 82.7
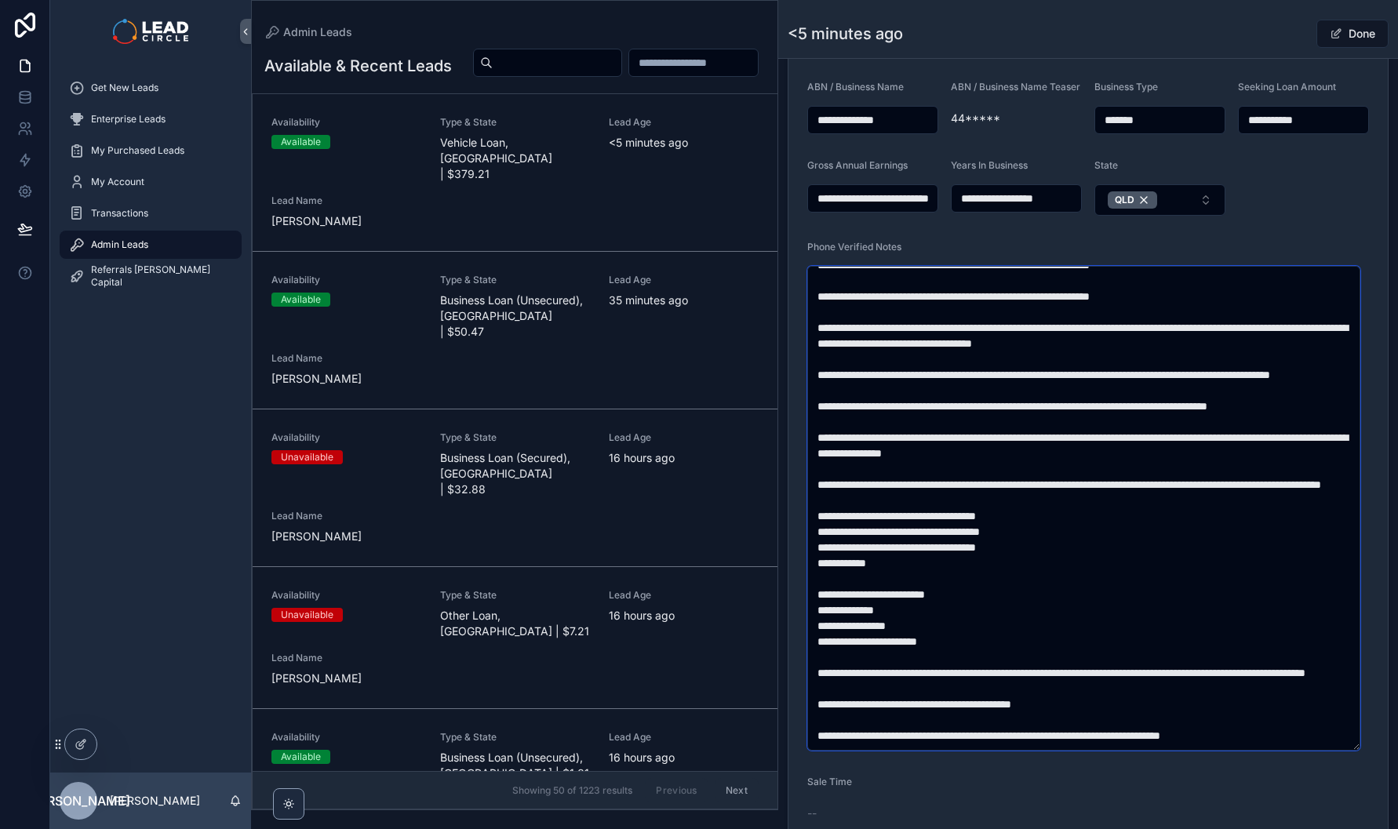
click at [1072, 633] on textarea "scrollable content" at bounding box center [1083, 508] width 553 height 485
drag, startPoint x: 1072, startPoint y: 643, endPoint x: 1019, endPoint y: 578, distance: 84.2
click at [1019, 579] on textarea "scrollable content" at bounding box center [1083, 508] width 553 height 485
click at [1019, 578] on textarea "scrollable content" at bounding box center [1083, 508] width 553 height 485
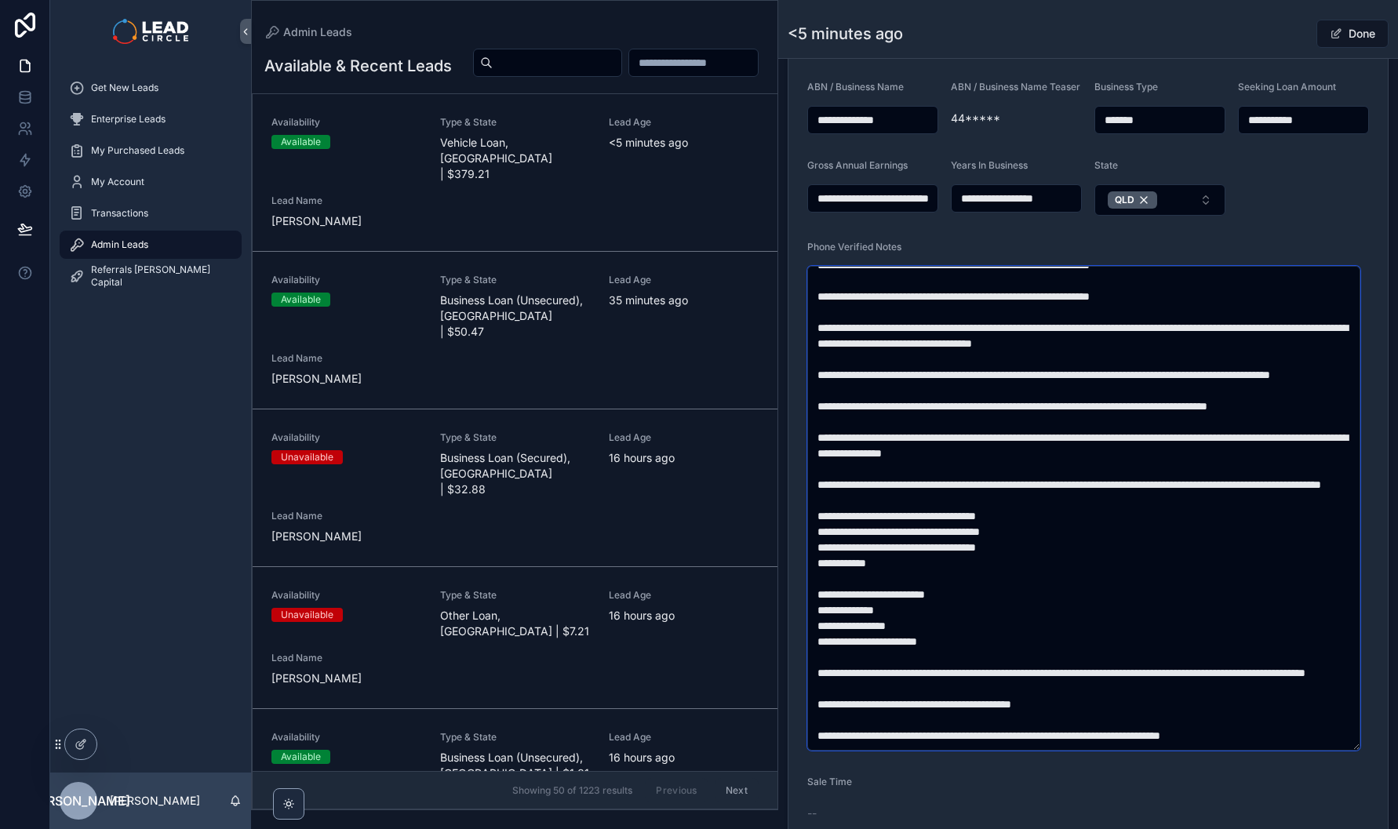
click at [843, 636] on textarea "scrollable content" at bounding box center [1083, 508] width 553 height 485
click at [985, 636] on textarea "scrollable content" at bounding box center [1083, 508] width 553 height 485
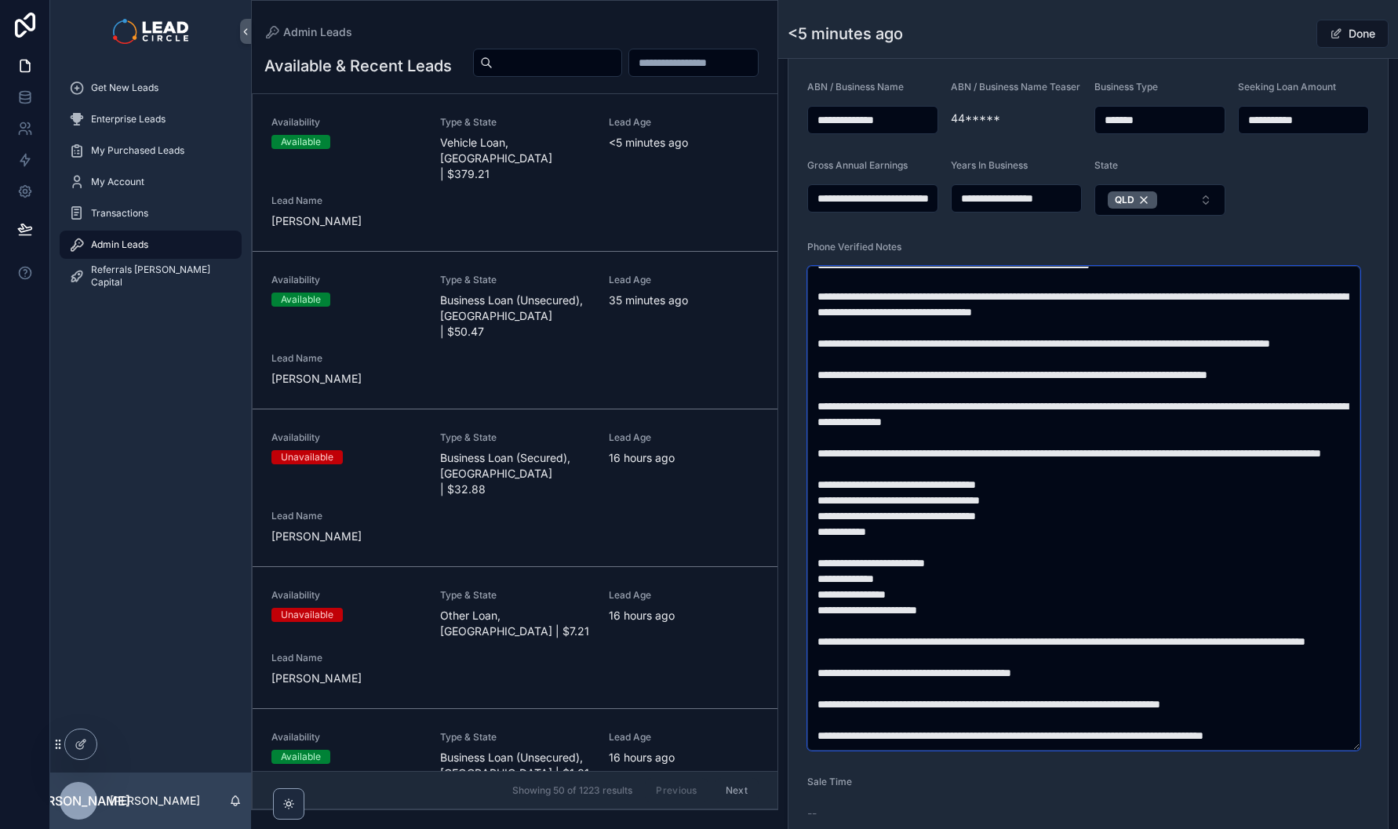
scroll to position [251, 0]
drag, startPoint x: 1068, startPoint y: 512, endPoint x: 993, endPoint y: 479, distance: 82.5
click at [993, 479] on textarea "scrollable content" at bounding box center [1083, 508] width 553 height 485
drag, startPoint x: 1022, startPoint y: 481, endPoint x: 1067, endPoint y: 513, distance: 55.7
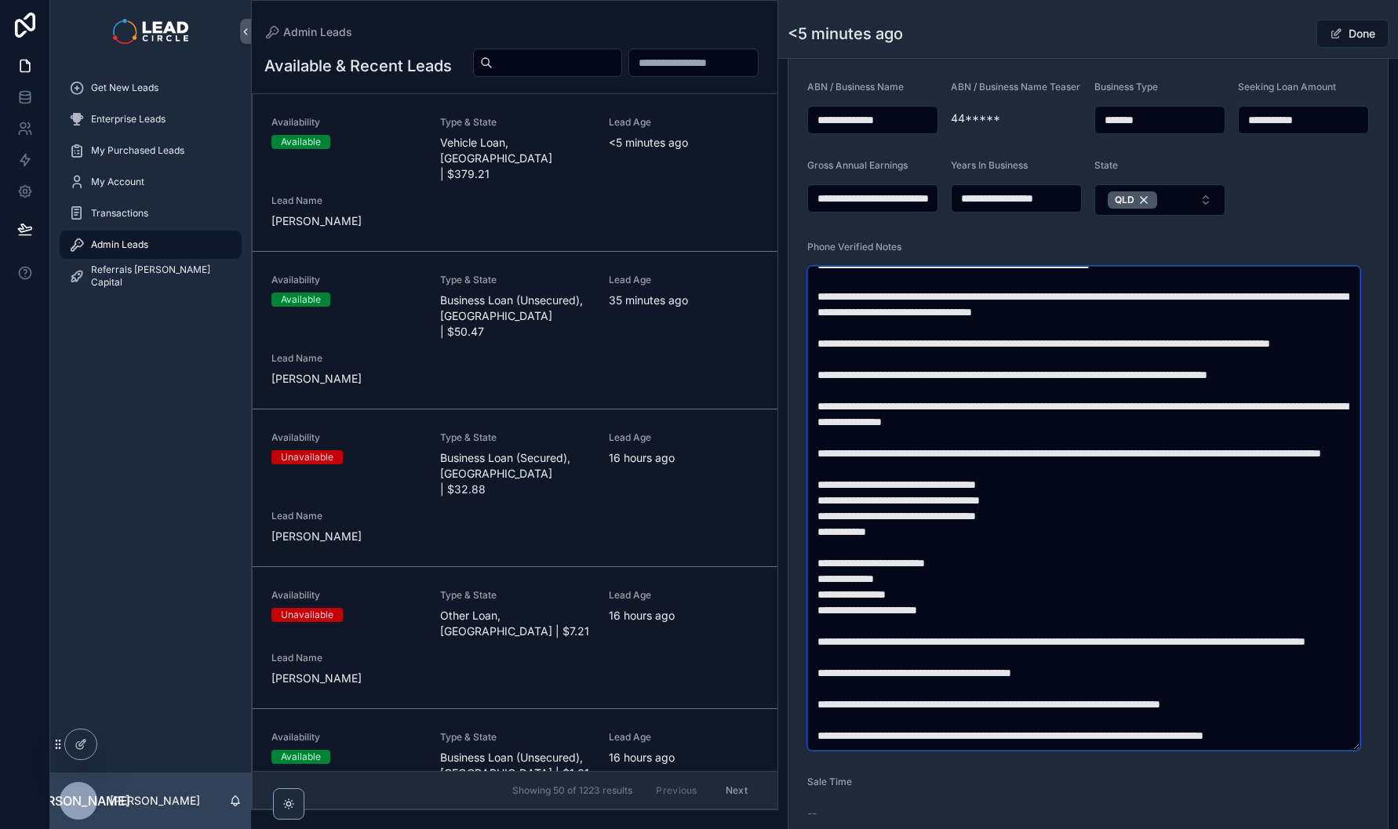
click at [1066, 513] on textarea "scrollable content" at bounding box center [1083, 508] width 553 height 485
click at [1067, 513] on textarea "scrollable content" at bounding box center [1083, 508] width 553 height 485
drag, startPoint x: 1033, startPoint y: 554, endPoint x: 1065, endPoint y: 621, distance: 74.1
click at [1064, 621] on textarea "scrollable content" at bounding box center [1083, 508] width 553 height 485
click at [1065, 621] on textarea "scrollable content" at bounding box center [1083, 508] width 553 height 485
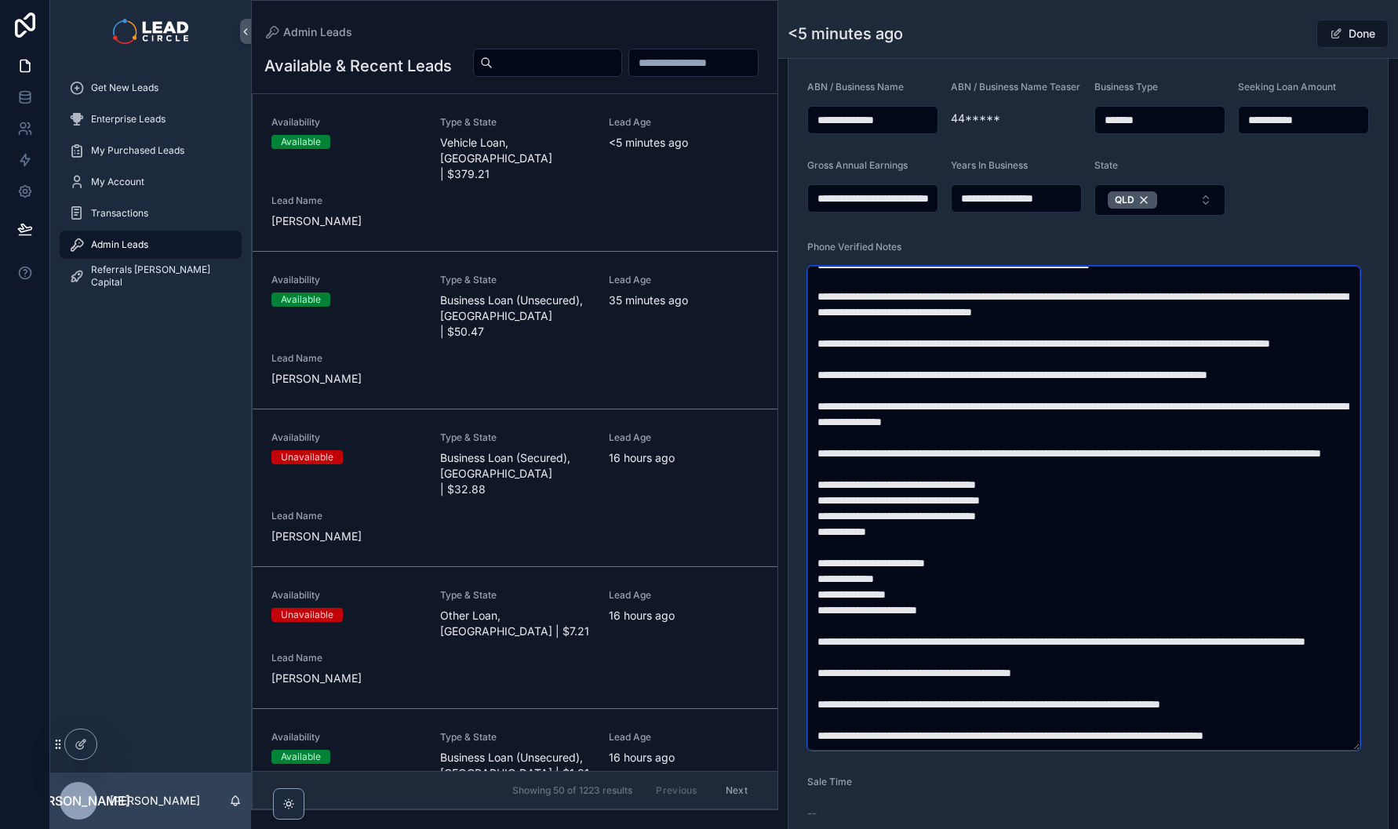
drag, startPoint x: 1053, startPoint y: 617, endPoint x: 922, endPoint y: 556, distance: 144.3
click at [923, 556] on textarea "scrollable content" at bounding box center [1083, 508] width 553 height 485
click at [922, 556] on textarea "scrollable content" at bounding box center [1083, 508] width 553 height 485
drag, startPoint x: 890, startPoint y: 552, endPoint x: 1030, endPoint y: 611, distance: 152.6
click at [1019, 608] on textarea "scrollable content" at bounding box center [1083, 508] width 553 height 485
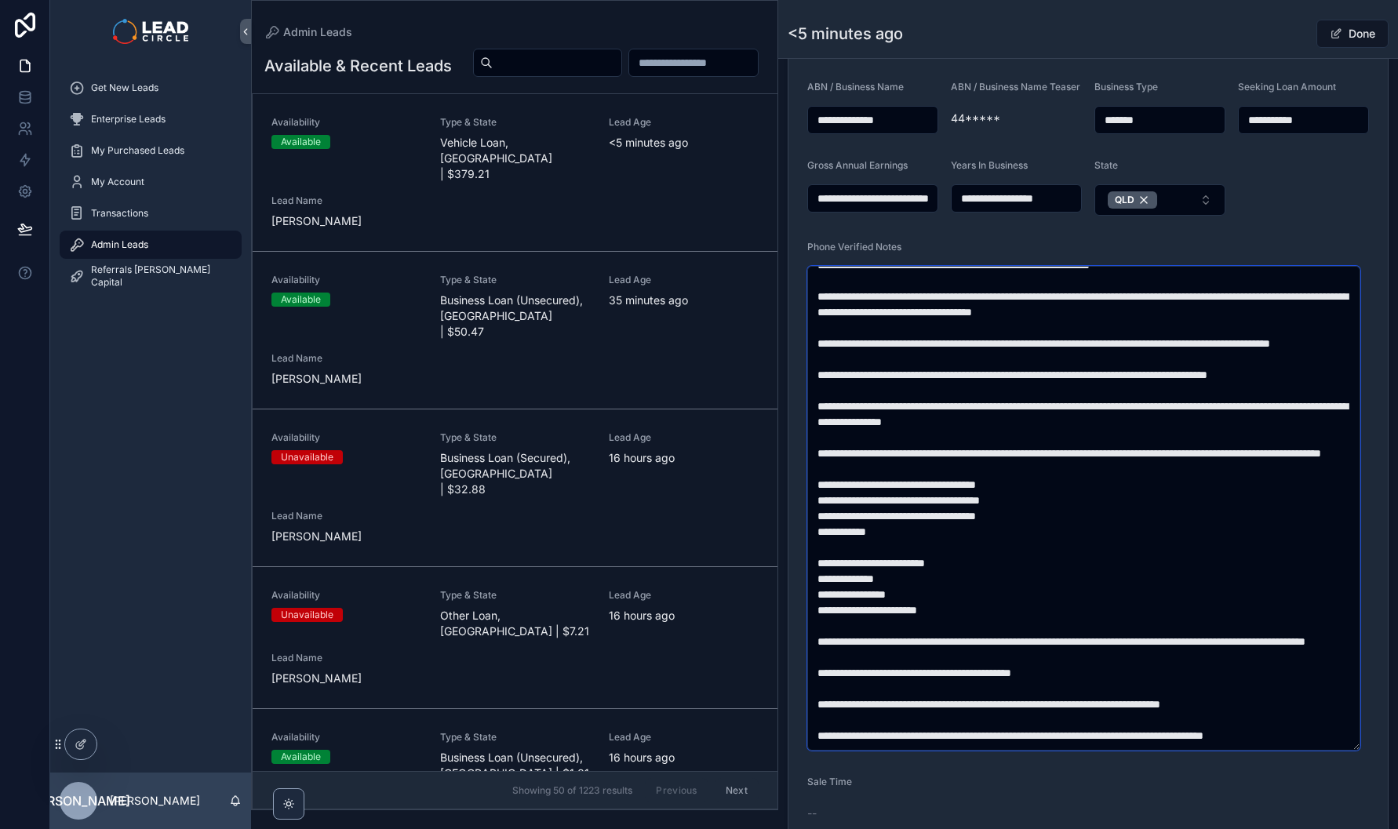
click at [1030, 611] on textarea "scrollable content" at bounding box center [1083, 508] width 553 height 485
click at [885, 556] on textarea "scrollable content" at bounding box center [1083, 508] width 553 height 485
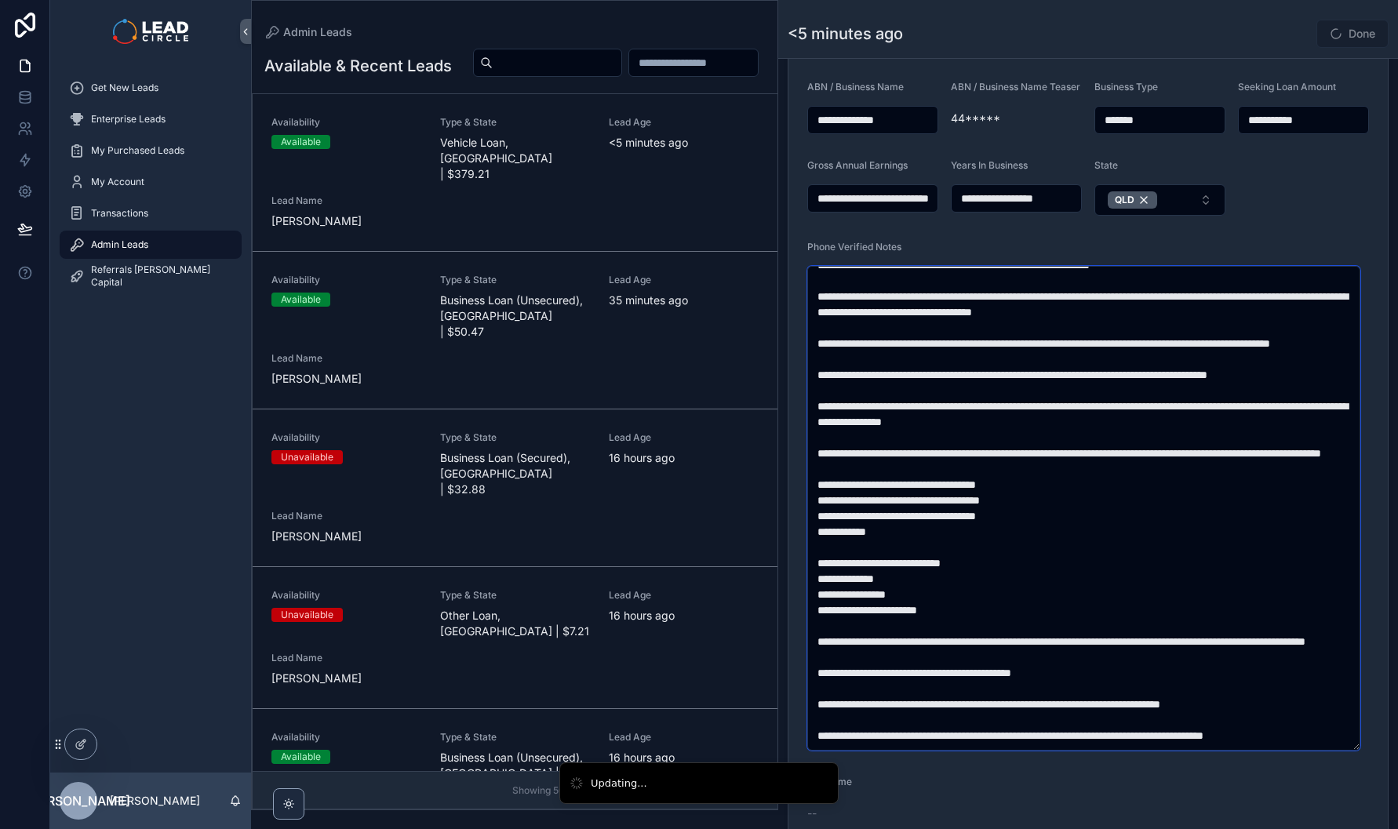
click at [949, 556] on textarea "scrollable content" at bounding box center [1083, 508] width 553 height 485
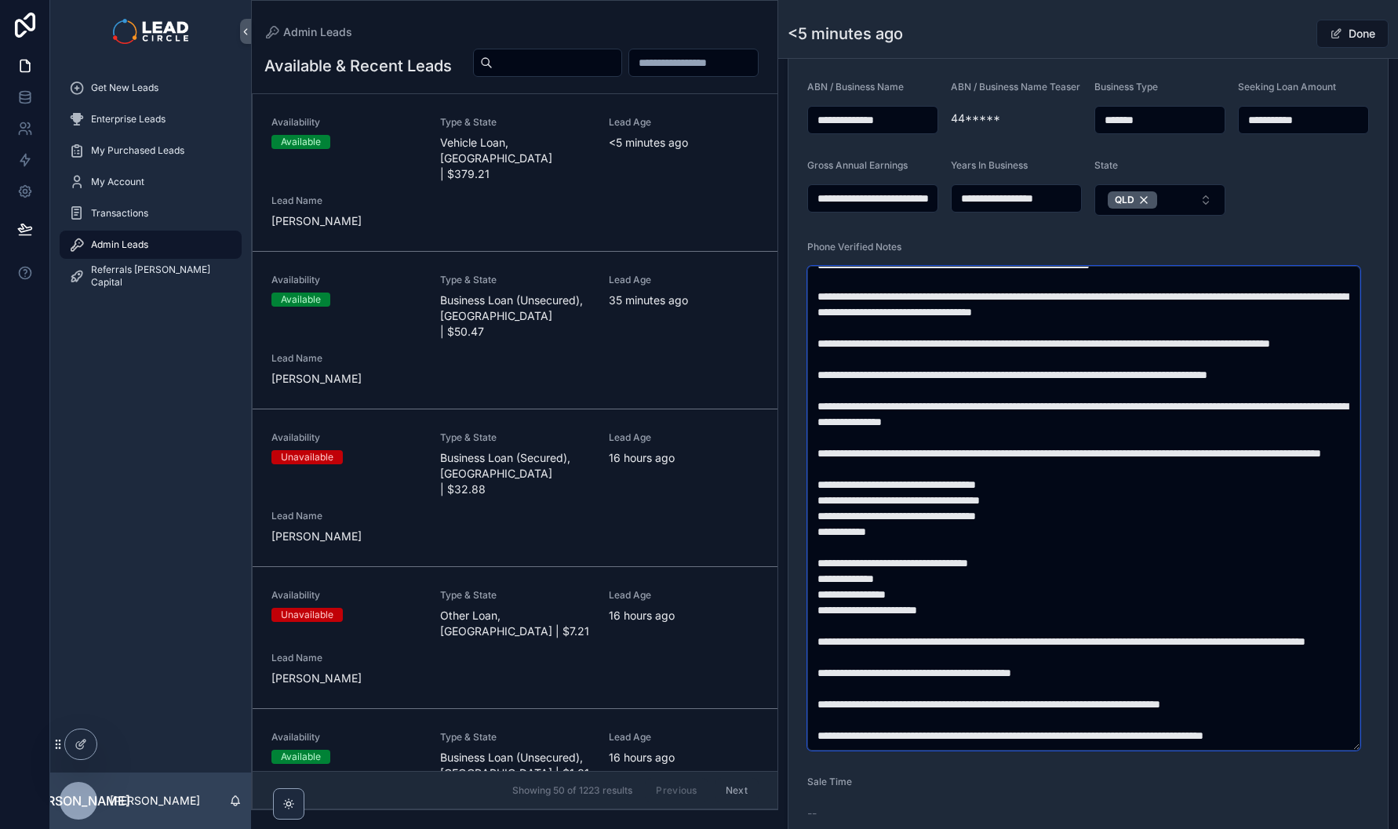
click at [1012, 603] on textarea "scrollable content" at bounding box center [1083, 508] width 553 height 485
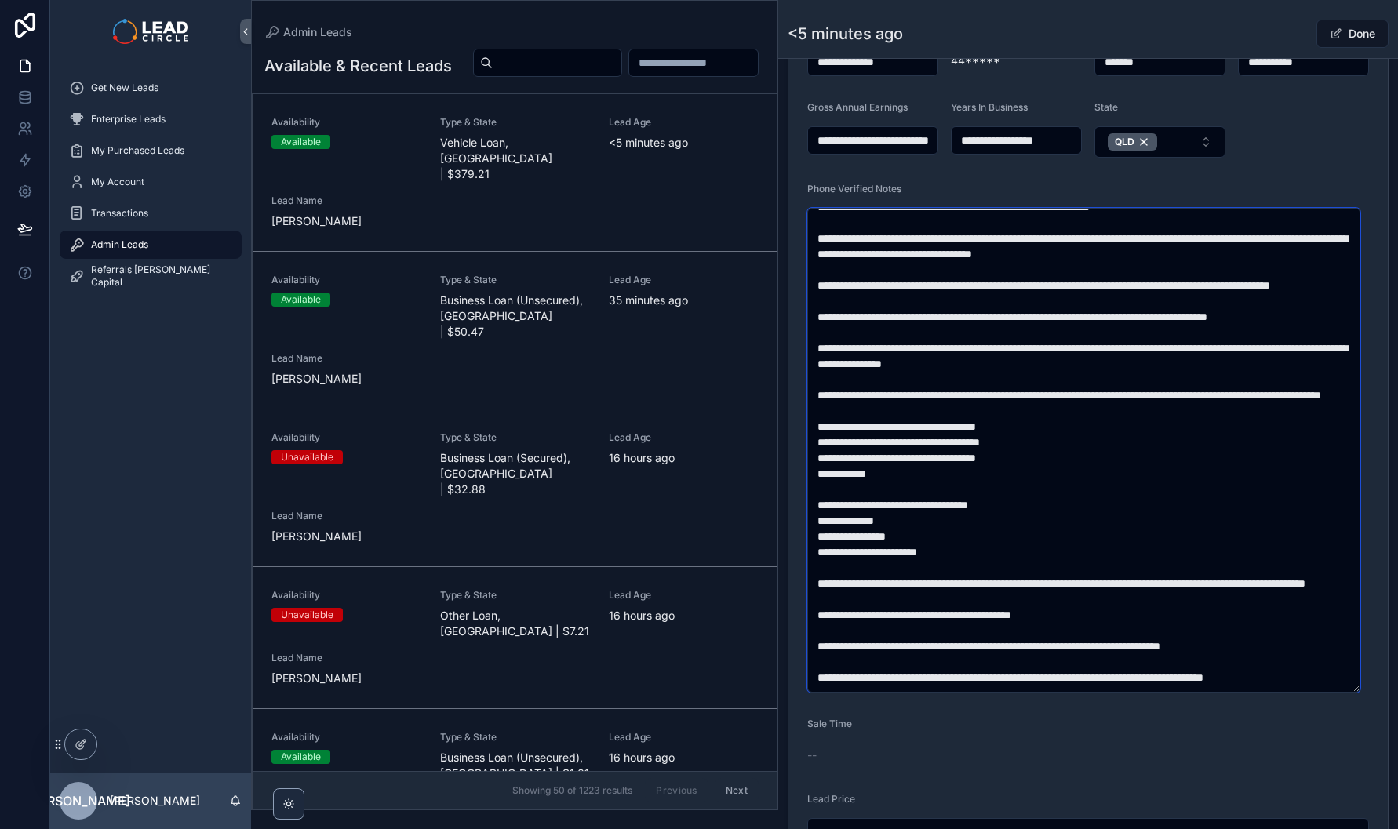
scroll to position [487, 0]
drag, startPoint x: 993, startPoint y: 583, endPoint x: 1117, endPoint y: 587, distance: 124.8
click at [1089, 587] on textarea "scrollable content" at bounding box center [1083, 449] width 553 height 485
click at [1117, 587] on textarea "scrollable content" at bounding box center [1083, 449] width 553 height 485
drag, startPoint x: 1122, startPoint y: 587, endPoint x: 1061, endPoint y: 585, distance: 61.2
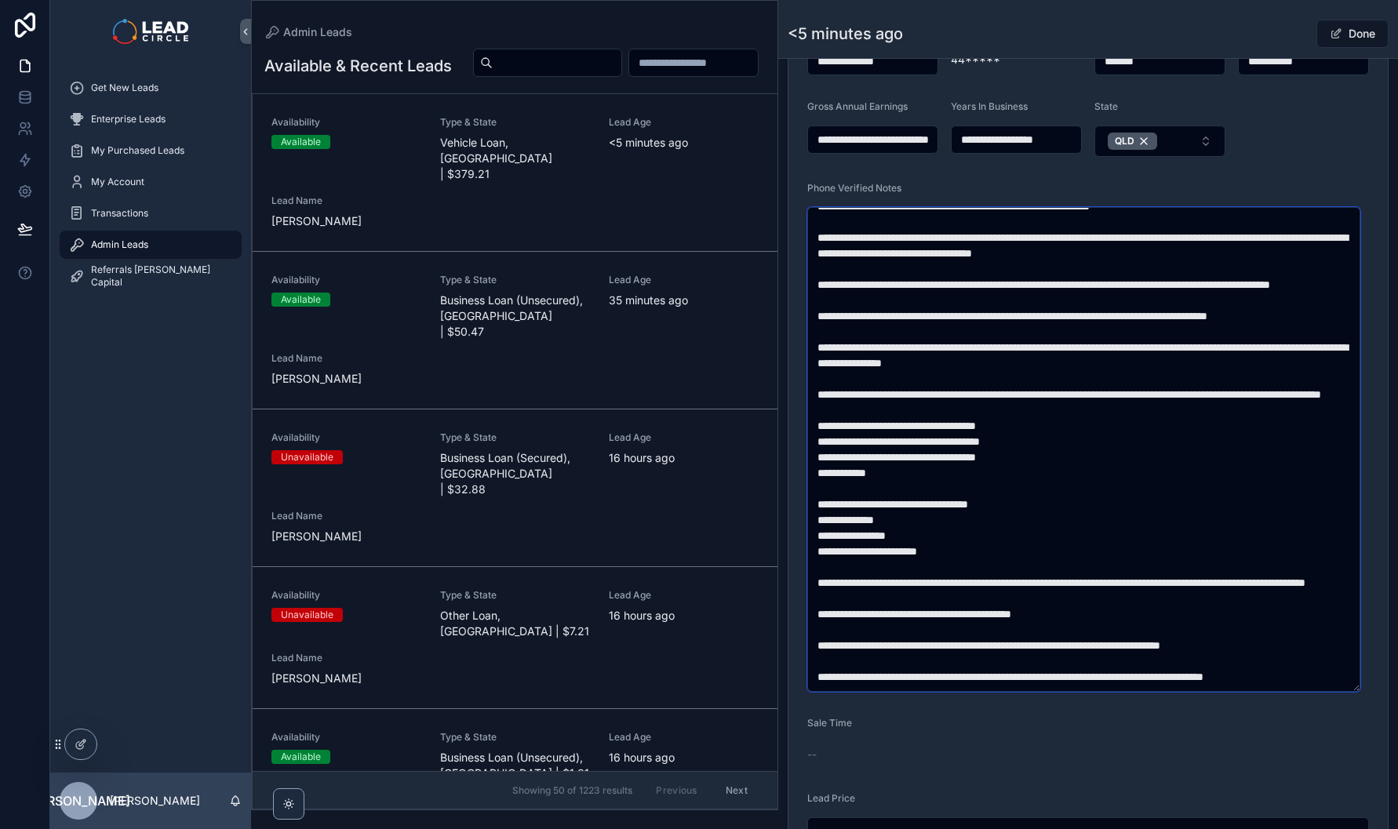
click at [1063, 586] on textarea "scrollable content" at bounding box center [1083, 449] width 553 height 485
click at [1061, 585] on textarea "scrollable content" at bounding box center [1083, 449] width 553 height 485
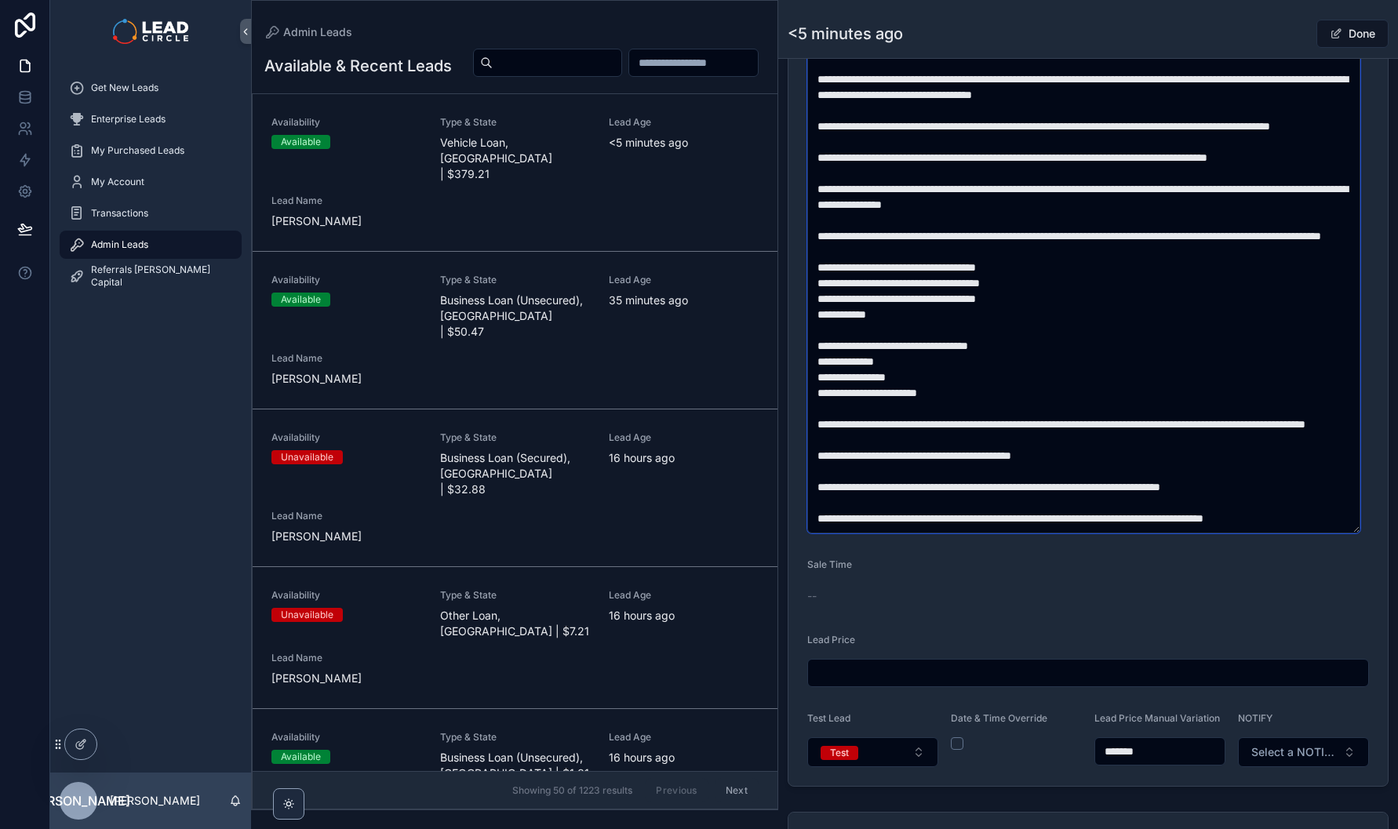
scroll to position [724, 0]
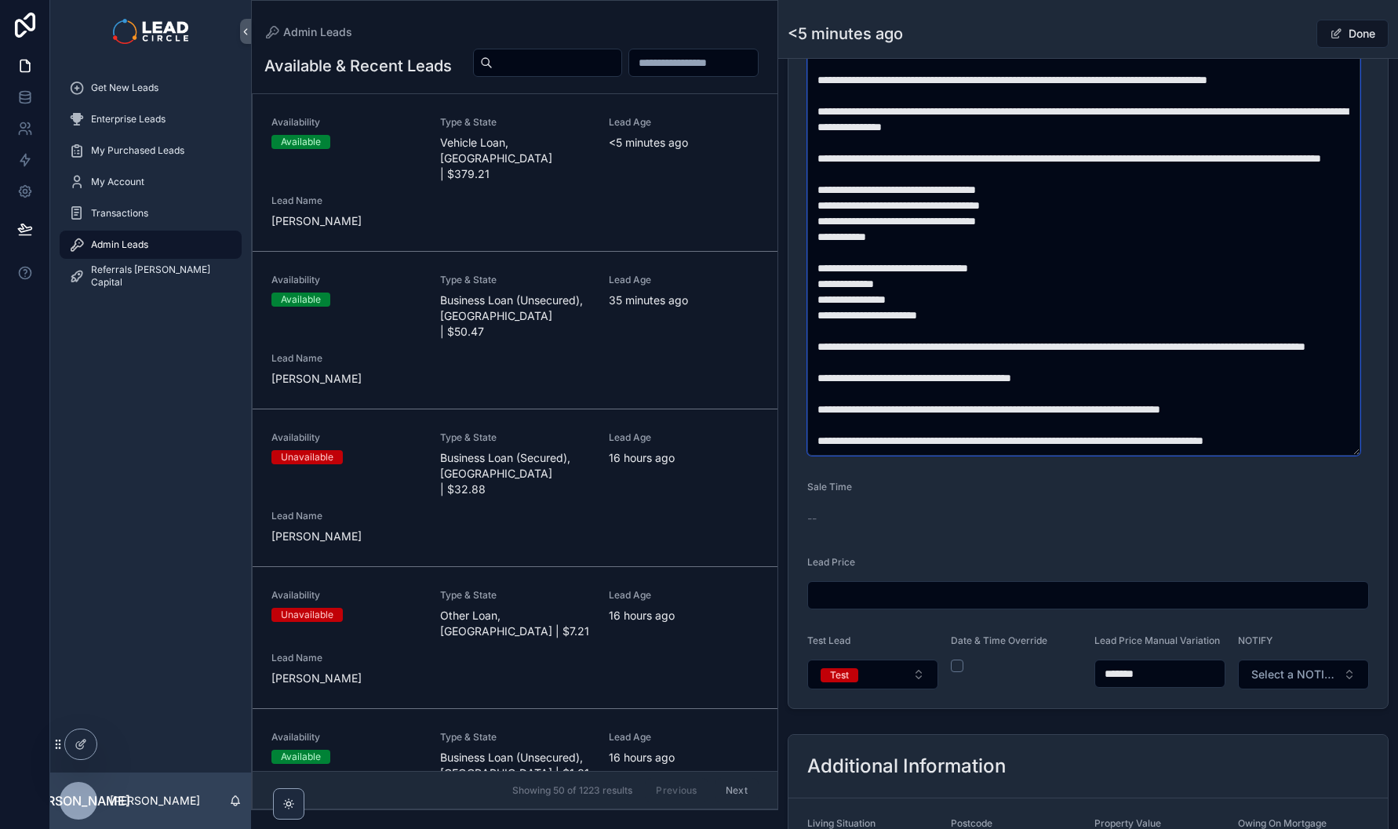
type textarea "**********"
click at [894, 687] on button "Test" at bounding box center [872, 675] width 131 height 30
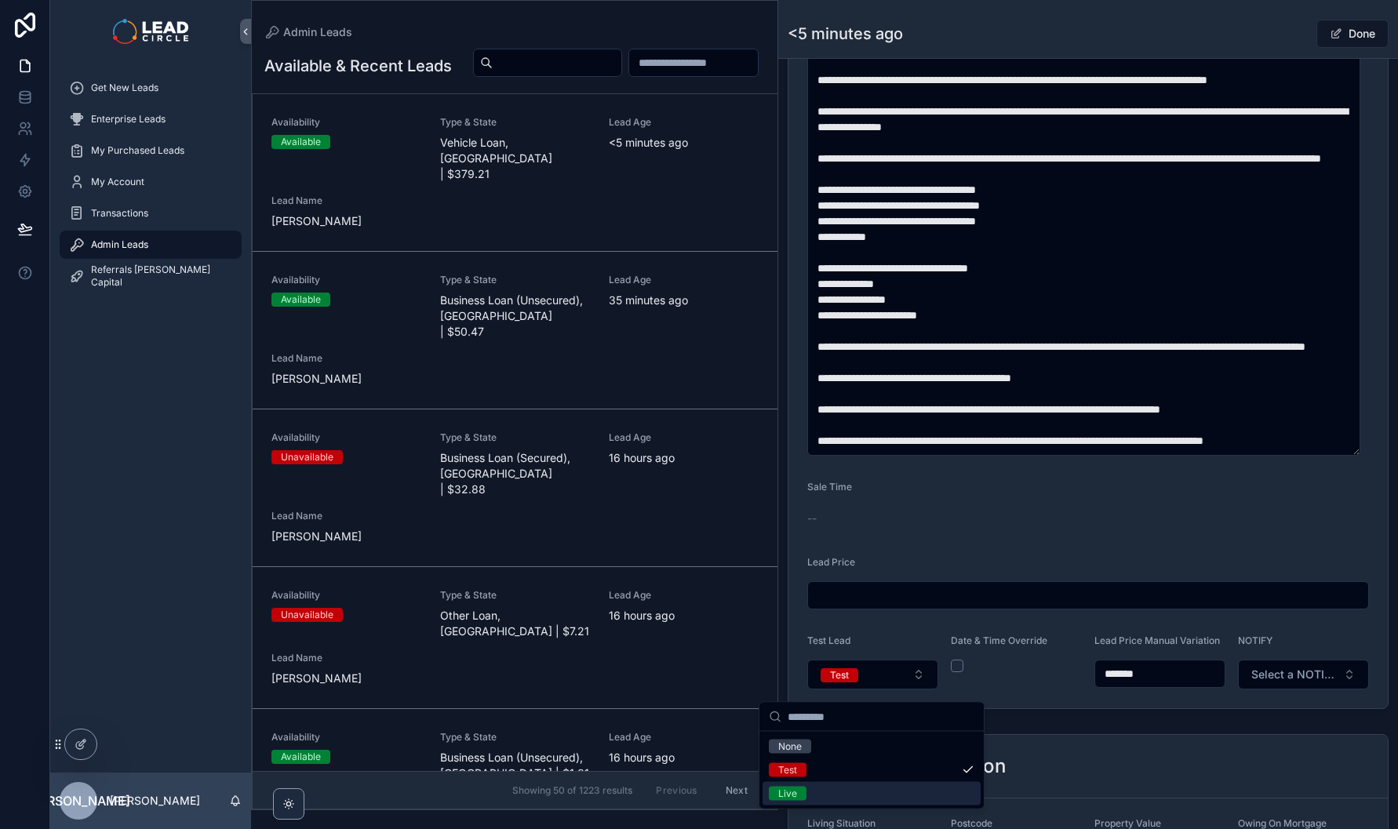
click at [858, 788] on div "Live" at bounding box center [872, 794] width 218 height 24
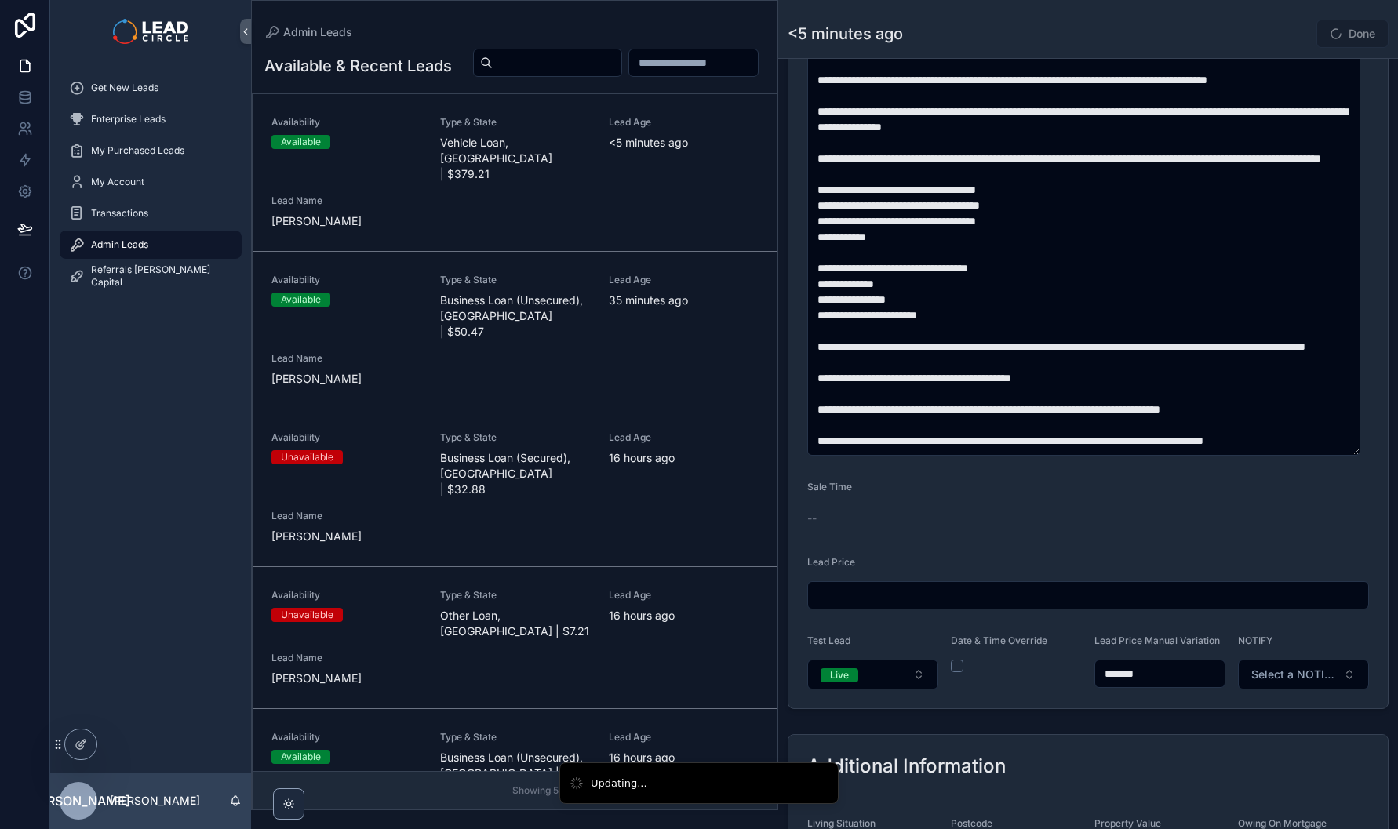
click at [1316, 683] on span "Select a NOTIFY" at bounding box center [1295, 675] width 86 height 16
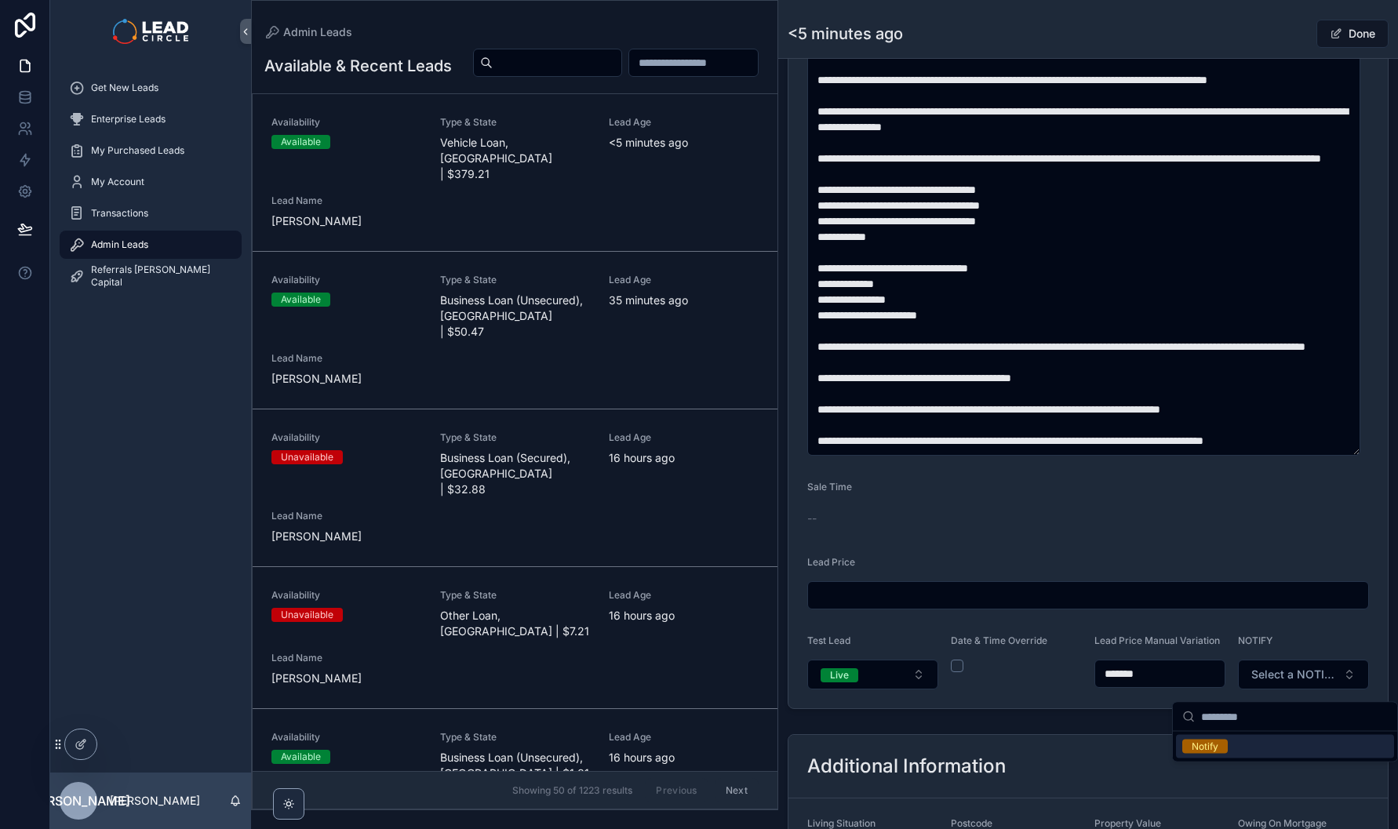
click at [1284, 742] on div "Notify" at bounding box center [1285, 747] width 218 height 24
click at [1330, 34] on span "scrollable content" at bounding box center [1336, 33] width 13 height 13
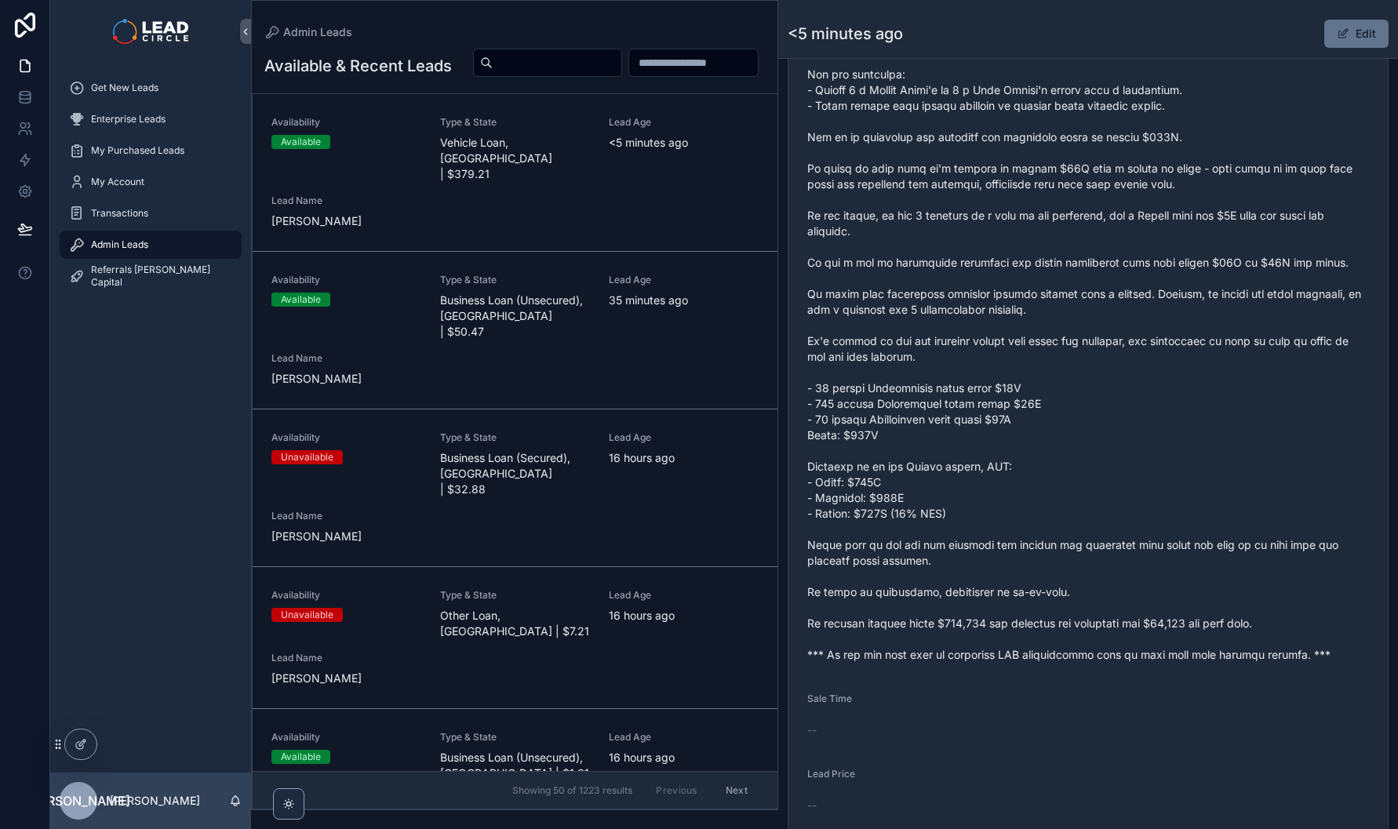
click at [111, 70] on div "Get New Leads Enterprise Leads My Purchased Leads My Account Transactions Admin…" at bounding box center [150, 187] width 201 height 248
click at [117, 86] on span "Get New Leads" at bounding box center [124, 88] width 67 height 13
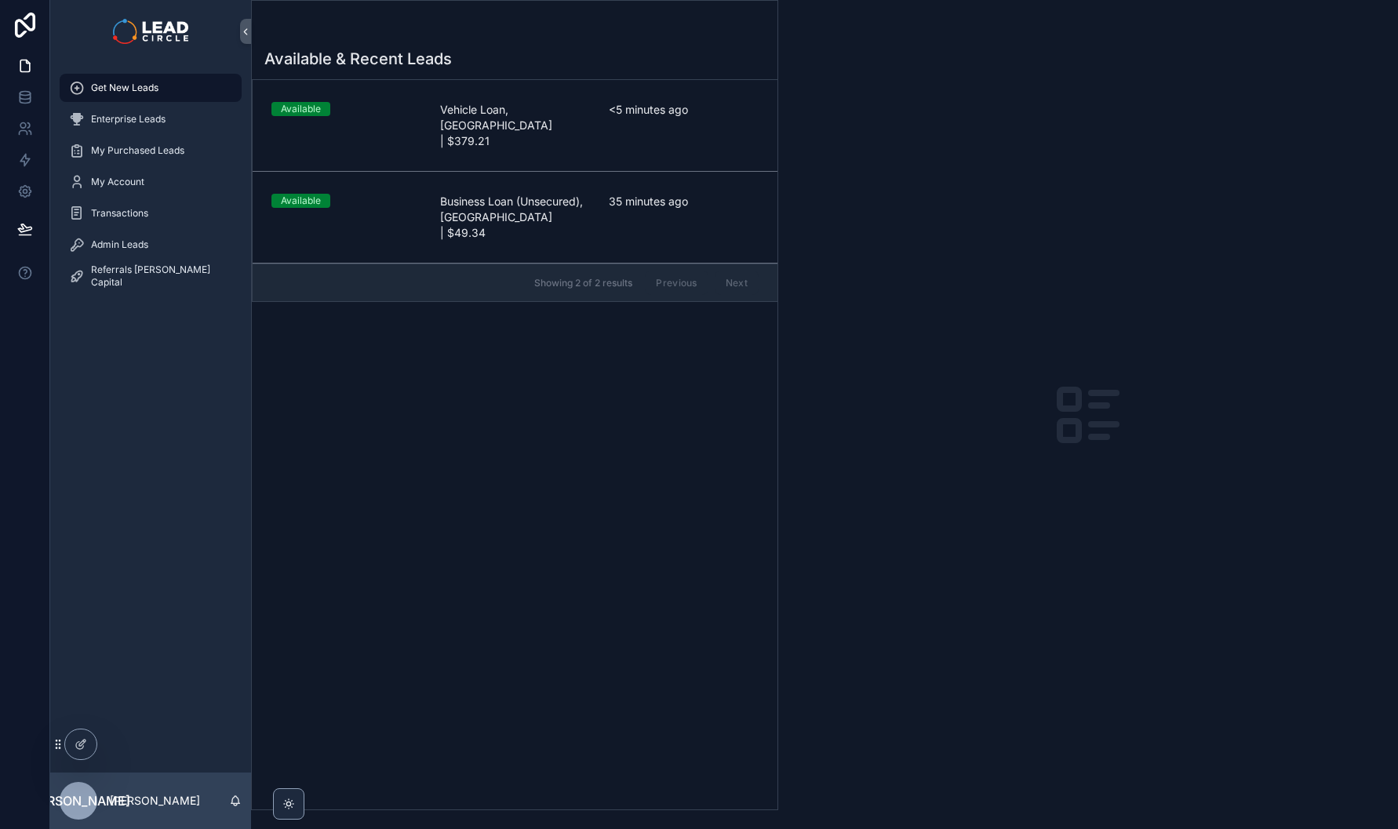
click at [553, 104] on span "Vehicle Loan, [GEOGRAPHIC_DATA] | $379.21" at bounding box center [515, 125] width 150 height 47
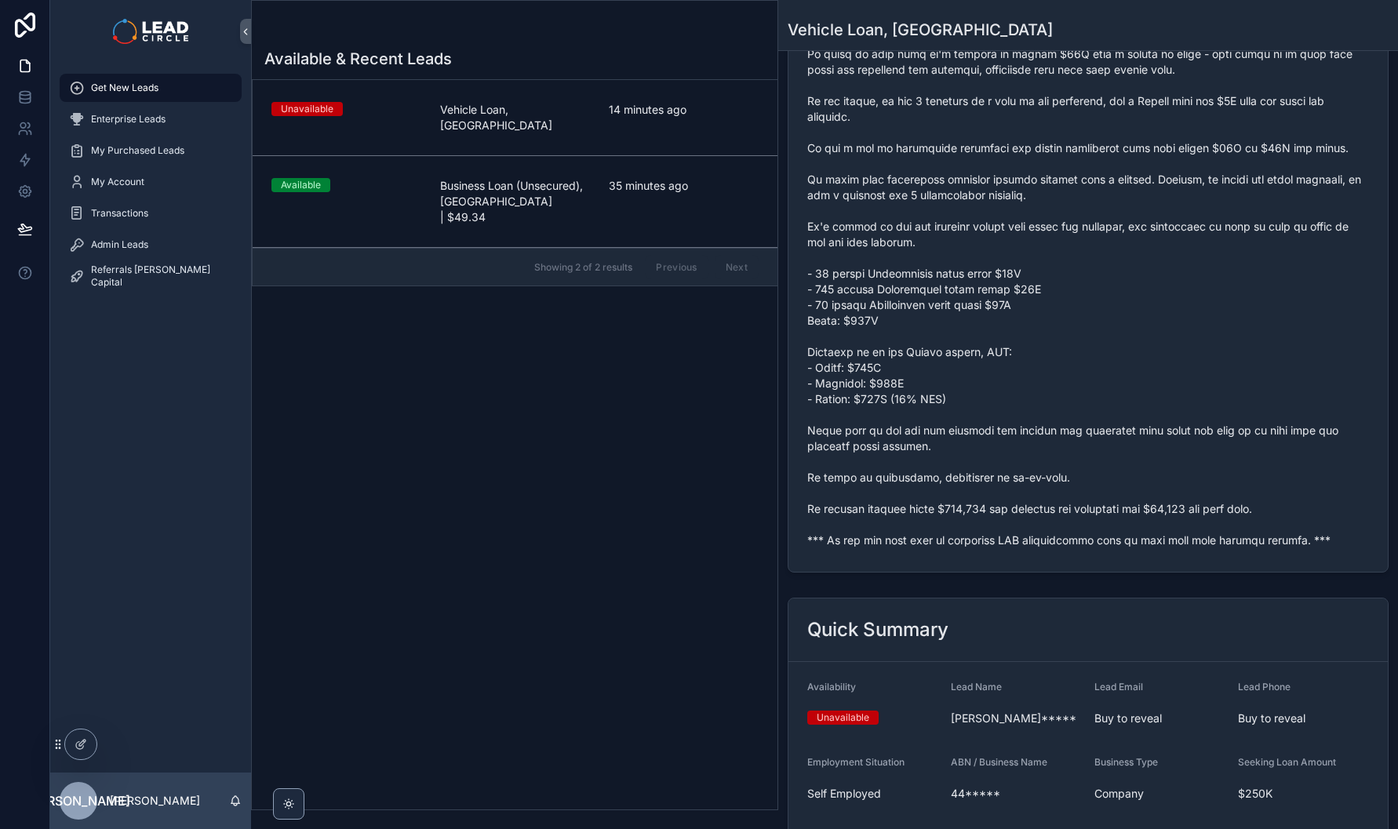
scroll to position [551, 0]
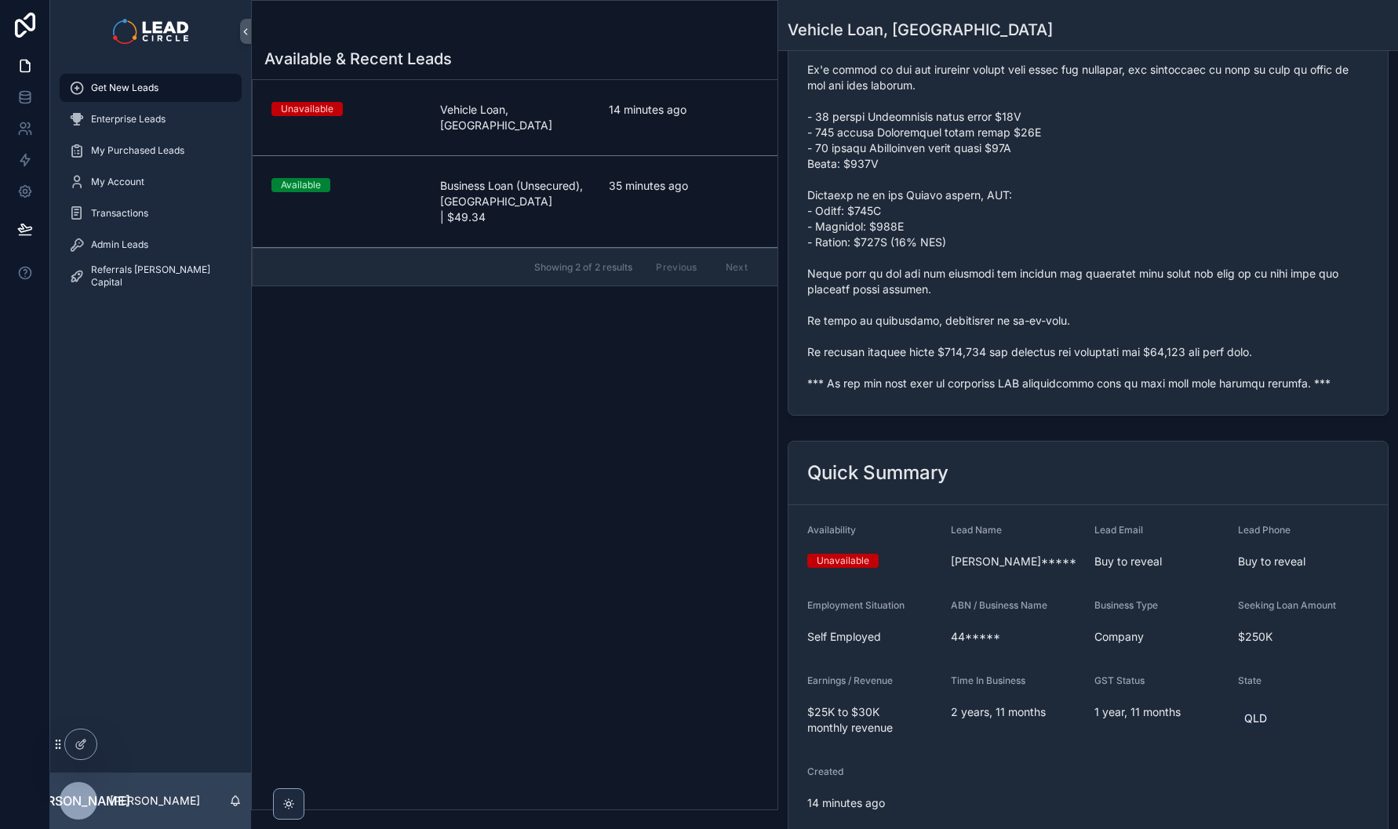
click at [950, 392] on span "scrollable content" at bounding box center [1088, 46] width 562 height 691
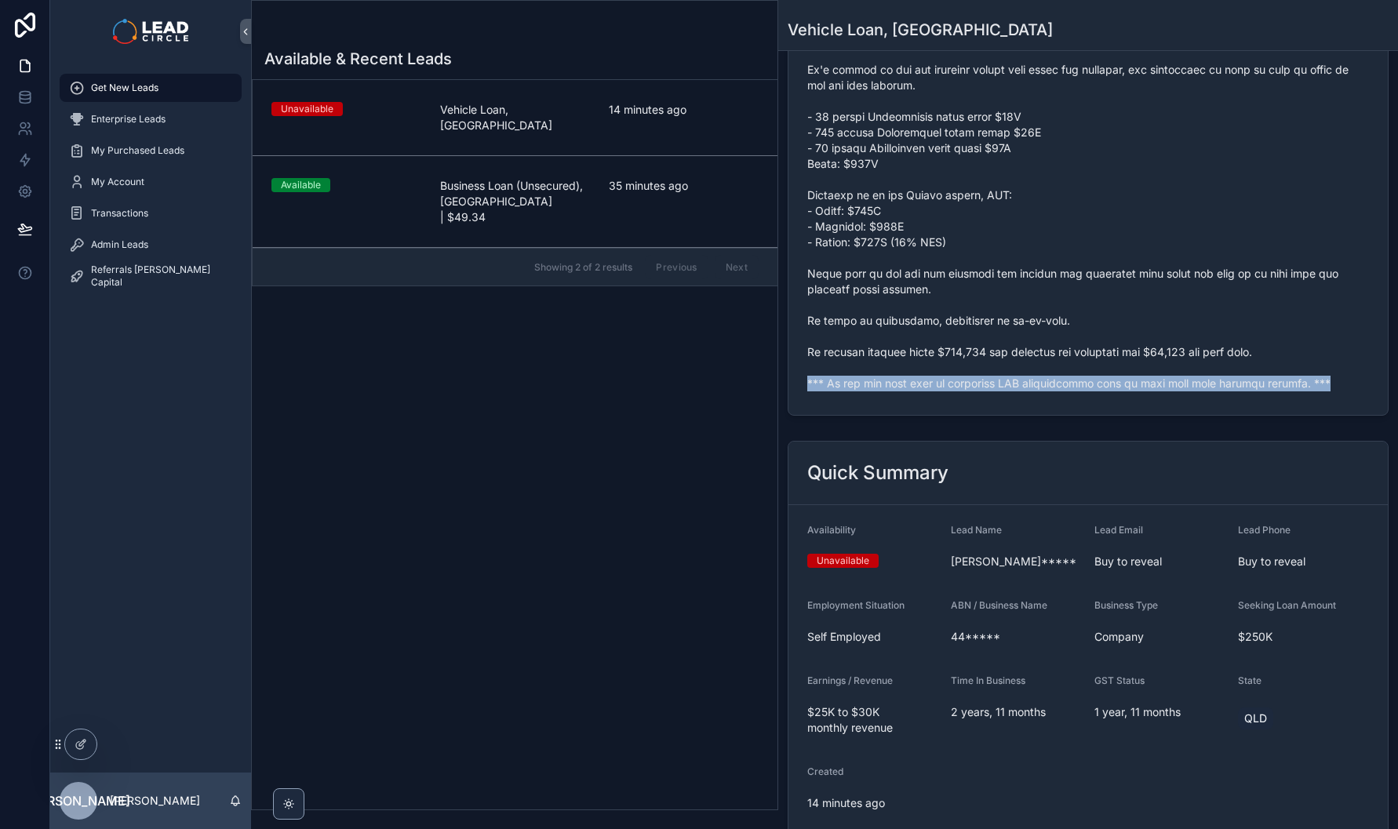
click at [950, 392] on span "scrollable content" at bounding box center [1088, 46] width 562 height 691
copy span "*** If you buy this lead an automatic SMS introduction will be sent with your c…"
